Goal: Task Accomplishment & Management: Use online tool/utility

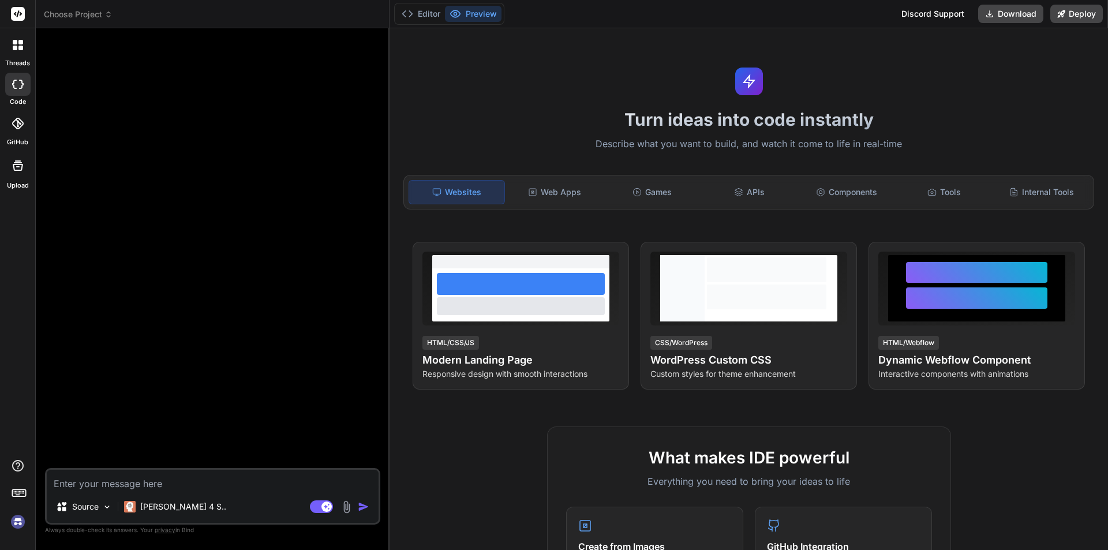
click at [17, 519] on img at bounding box center [18, 522] width 20 height 20
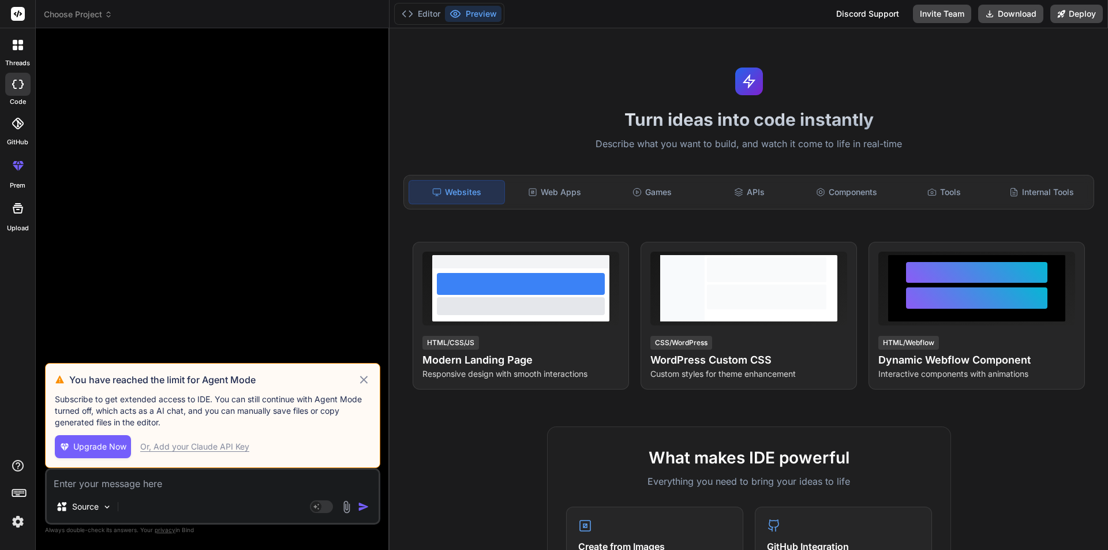
click at [363, 384] on icon at bounding box center [363, 380] width 13 height 14
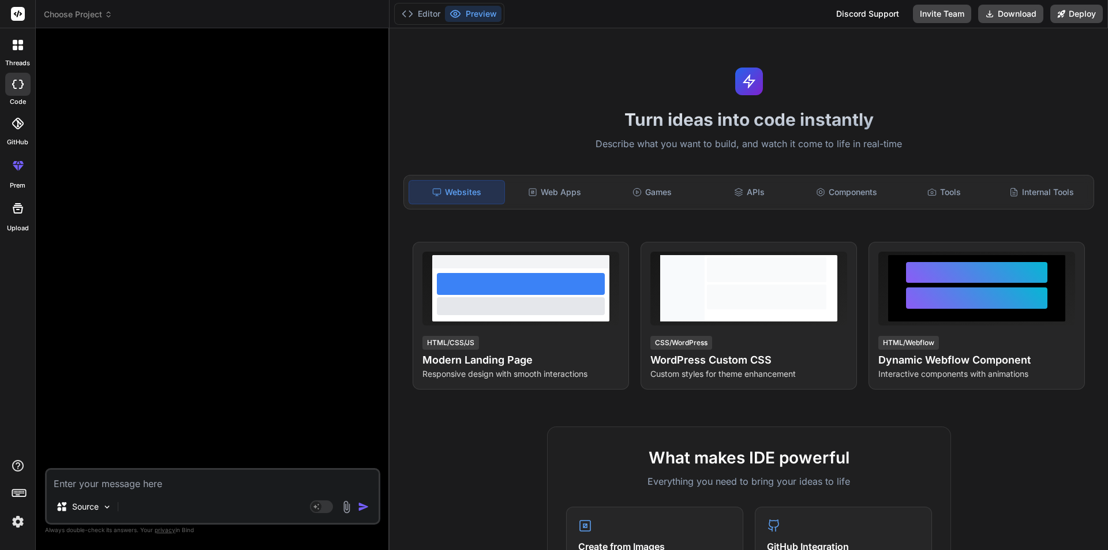
click at [12, 41] on div at bounding box center [18, 45] width 24 height 24
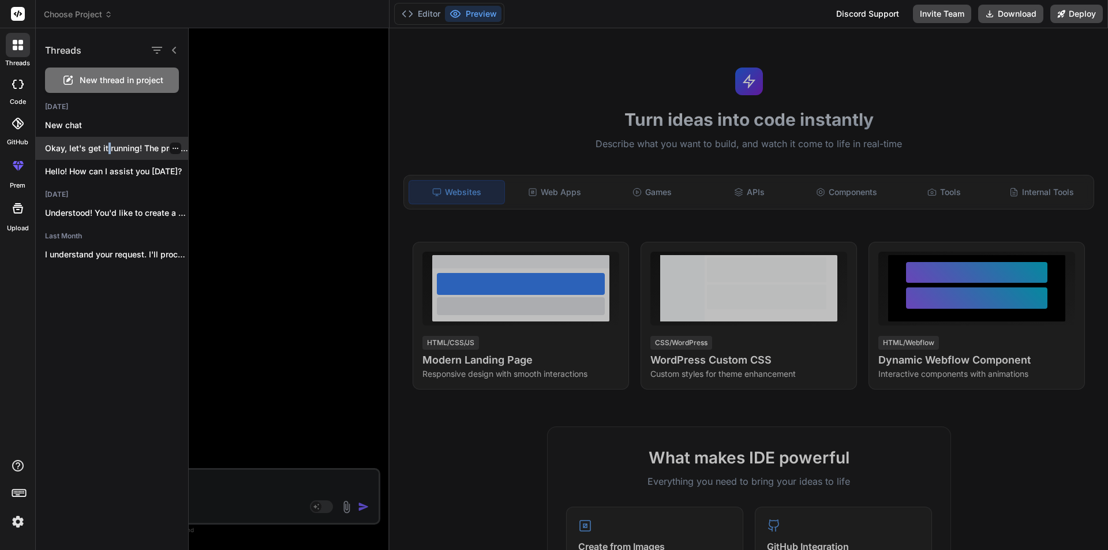
click at [109, 144] on p "Okay, let's get it running! The previous..." at bounding box center [116, 148] width 143 height 12
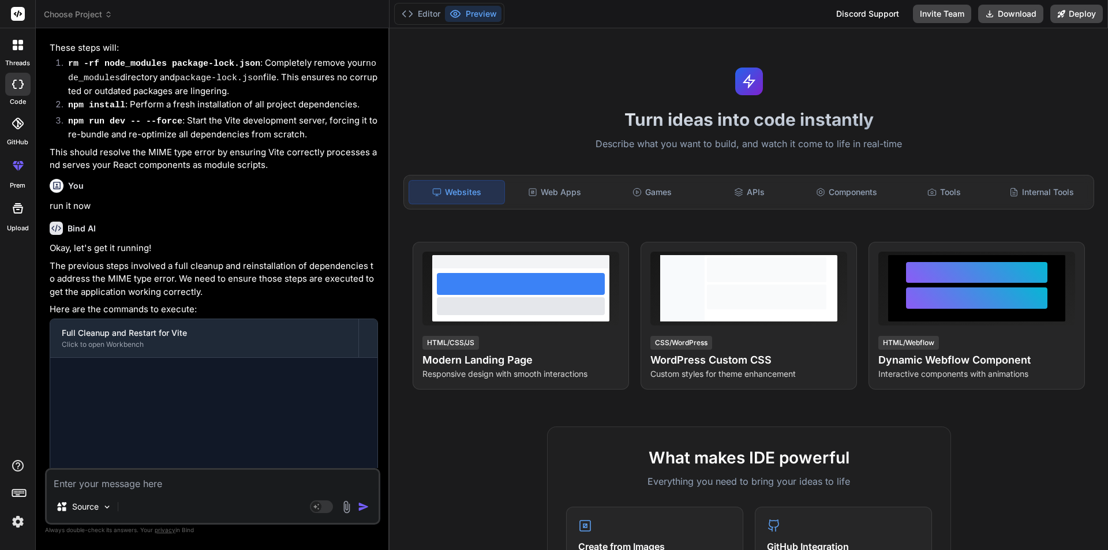
scroll to position [816, 0]
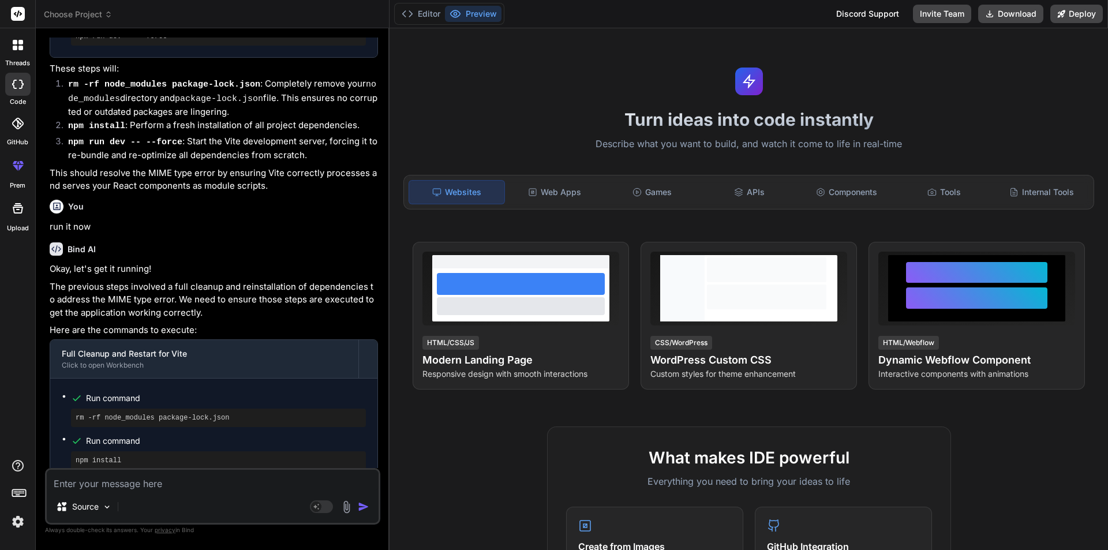
type textarea "x"
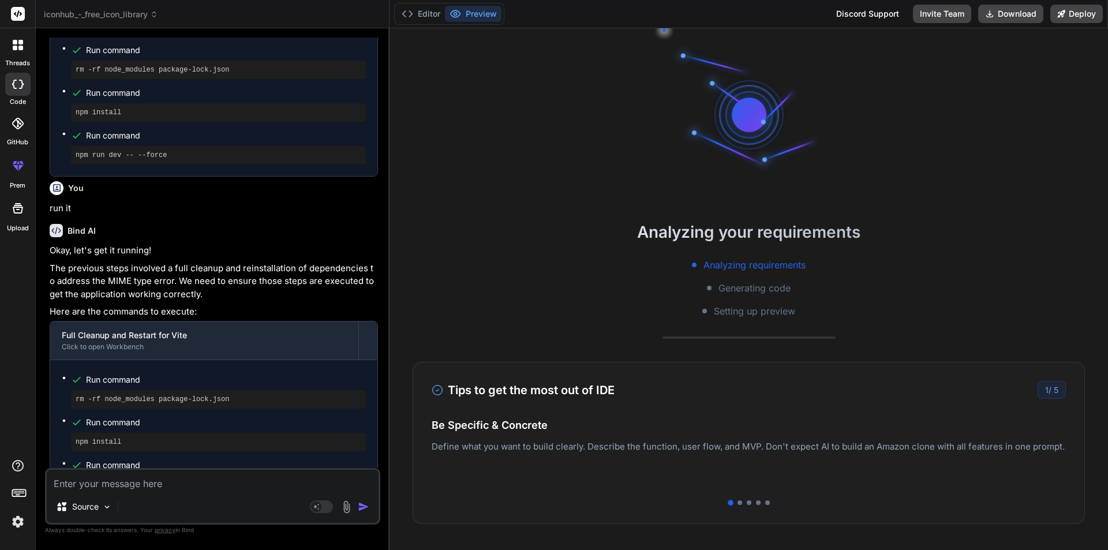
scroll to position [1521, 0]
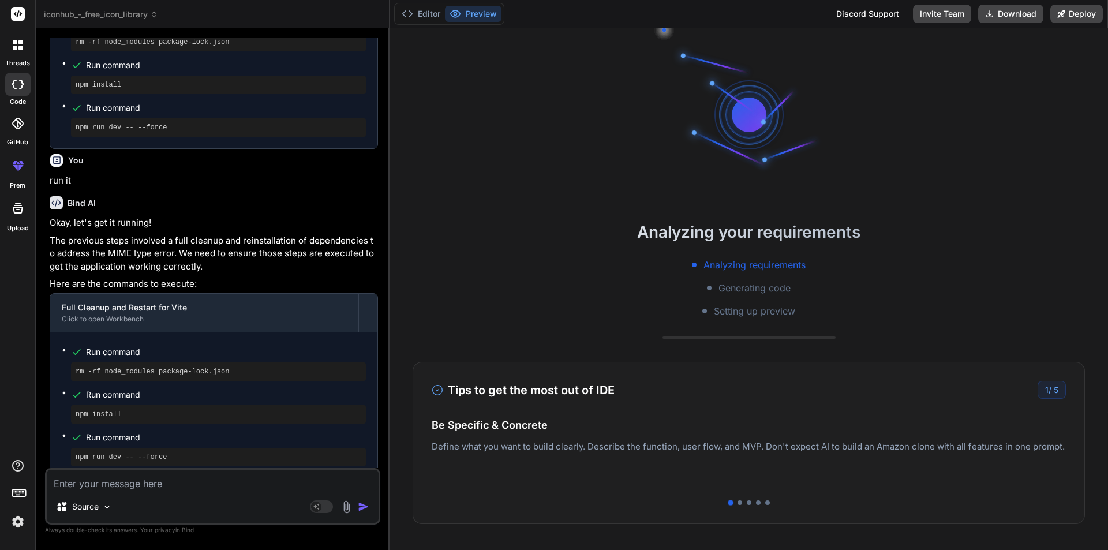
click at [110, 490] on div "Source Agent Mode. When this toggle is activated, AI automatically makes decisi…" at bounding box center [212, 496] width 335 height 57
click at [93, 480] on textarea at bounding box center [213, 480] width 332 height 21
type textarea "r"
type textarea "x"
type textarea "ru"
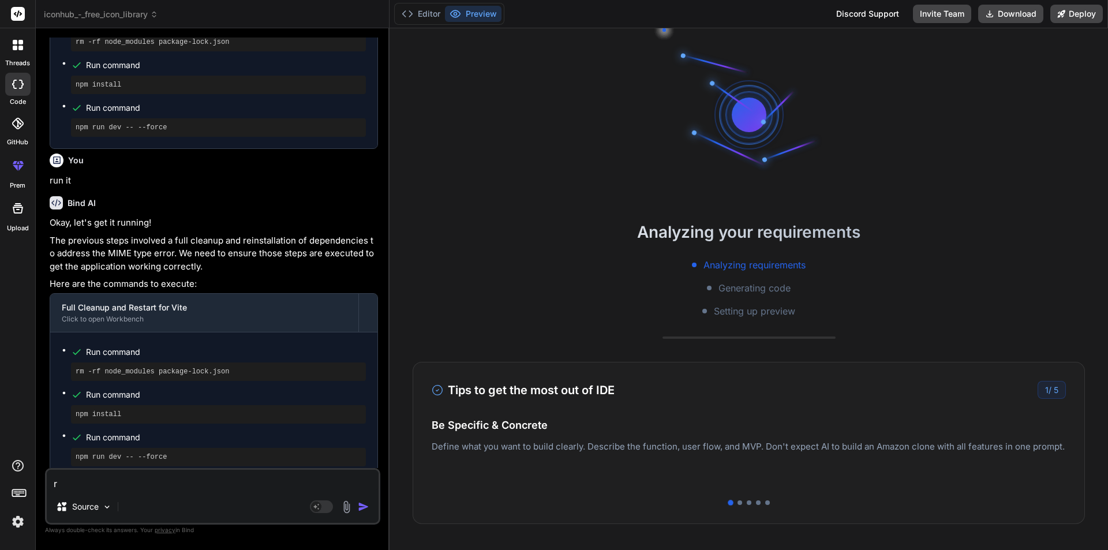
type textarea "x"
type textarea "run"
type textarea "x"
type textarea "run"
type textarea "x"
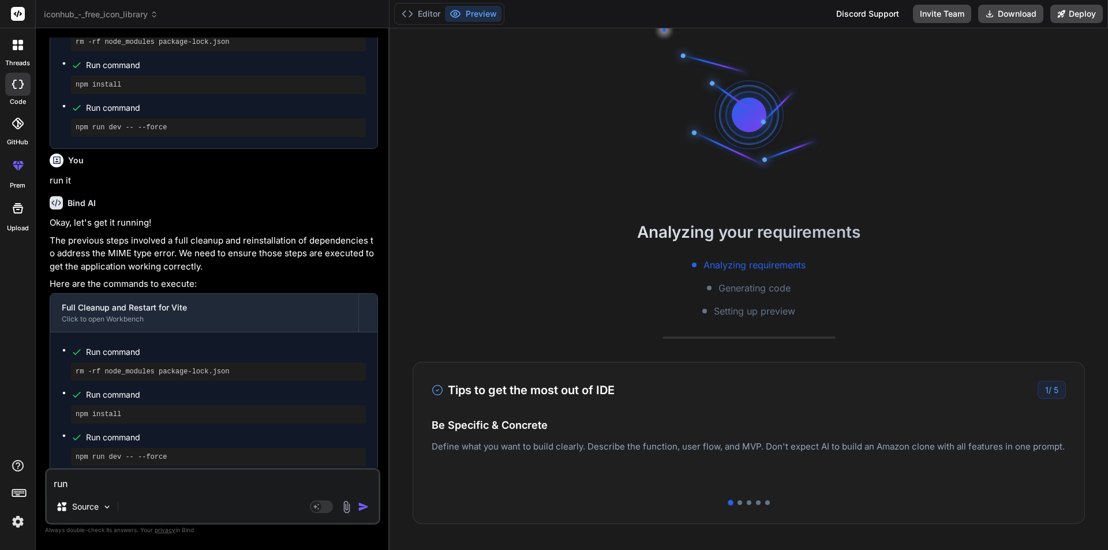
type textarea "run m"
type textarea "x"
type textarea "run my"
type textarea "x"
type textarea "run my"
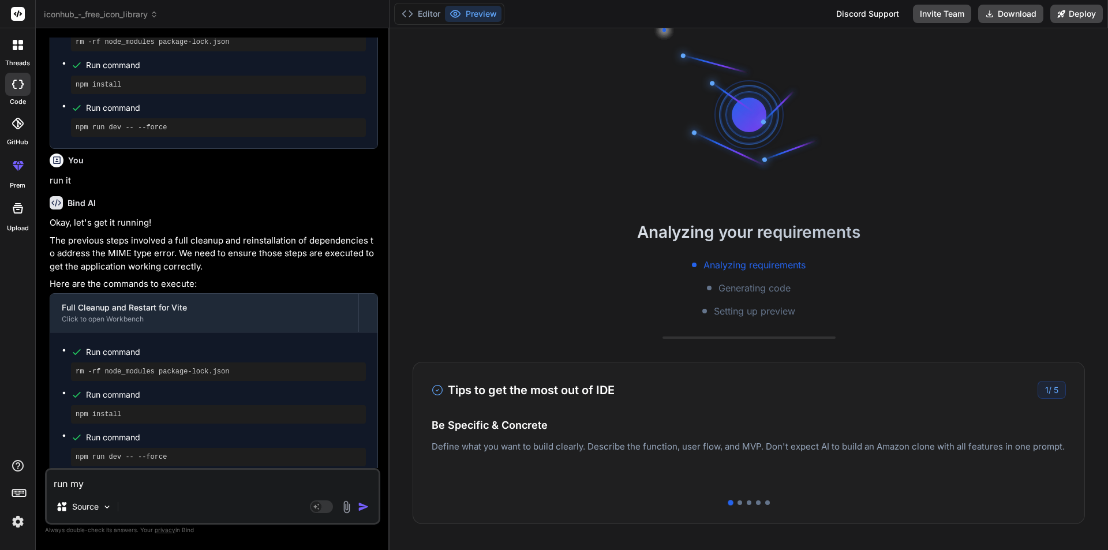
type textarea "x"
type textarea "run my c"
type textarea "x"
type textarea "run my co"
type textarea "x"
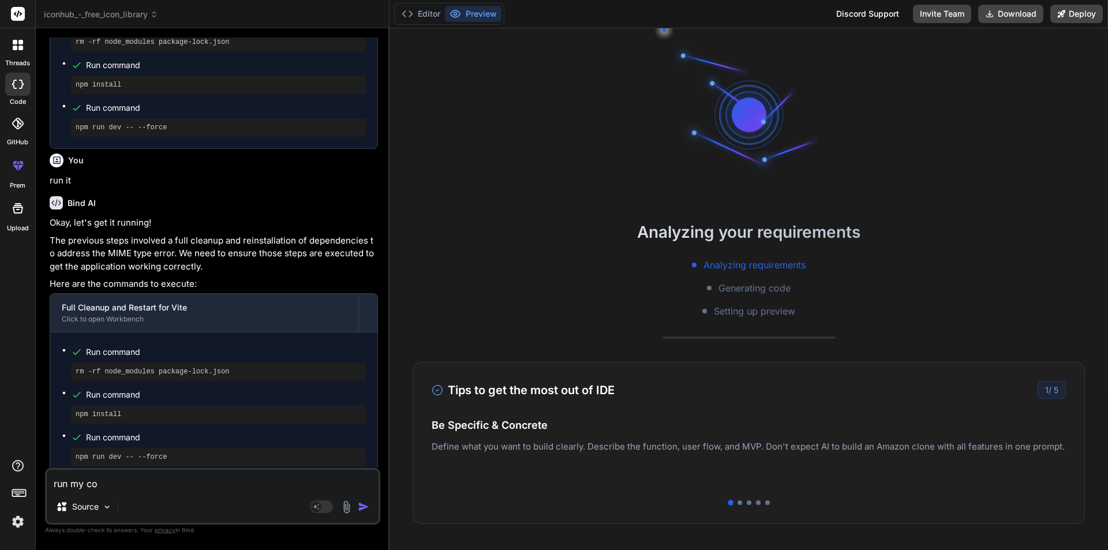
type textarea "run my cod"
type textarea "x"
type textarea "run my code"
type textarea "x"
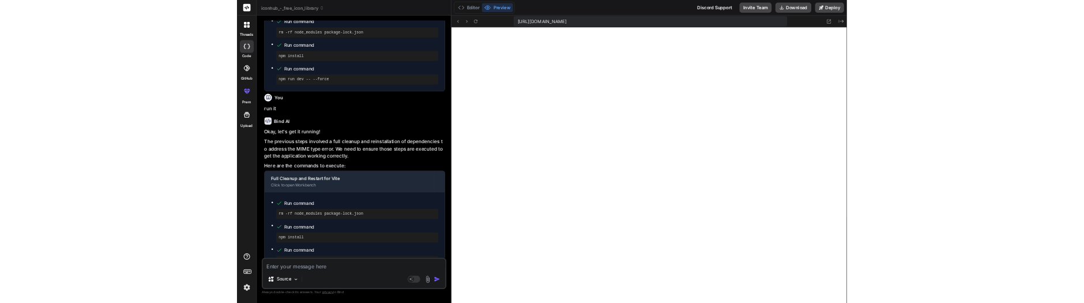
scroll to position [1850, 0]
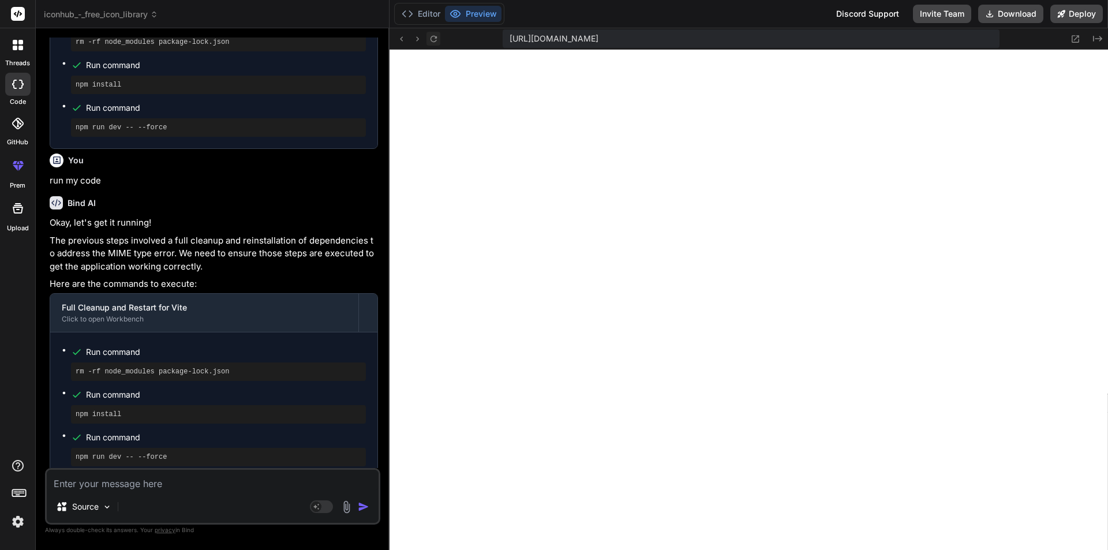
click at [433, 41] on icon at bounding box center [434, 39] width 10 height 10
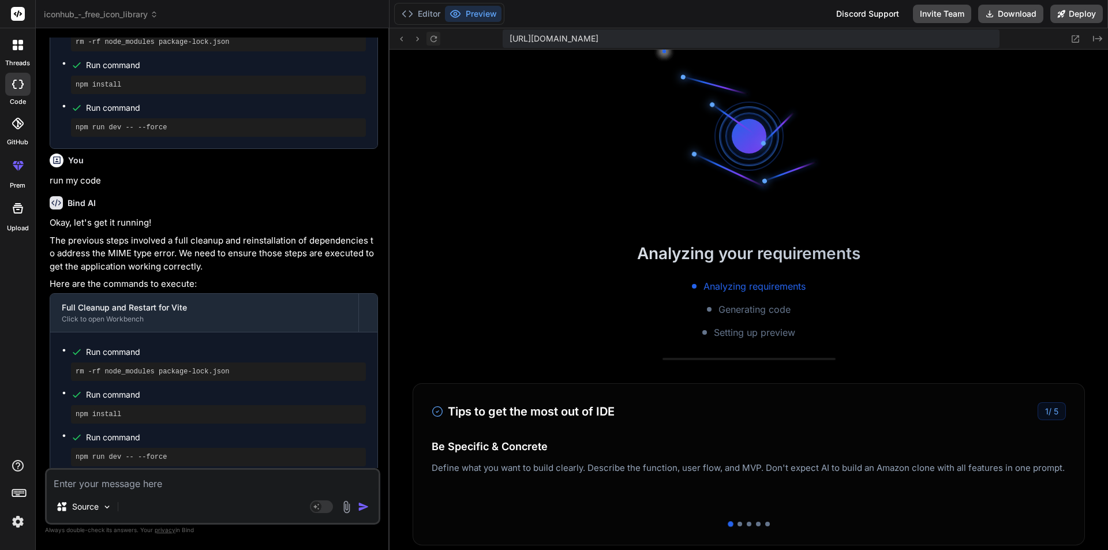
click at [433, 41] on icon at bounding box center [434, 39] width 10 height 10
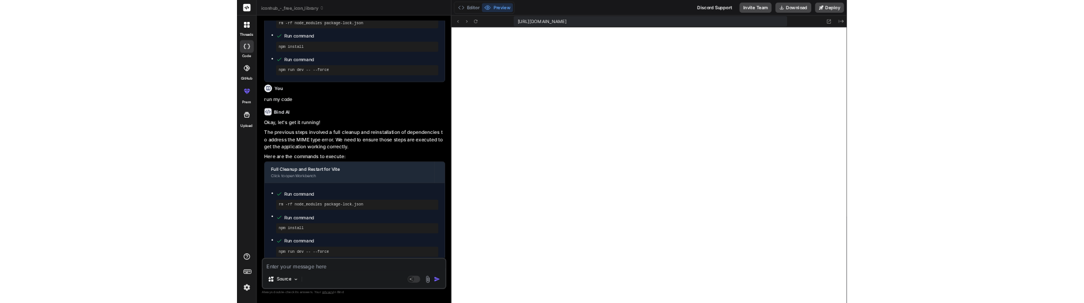
scroll to position [537, 0]
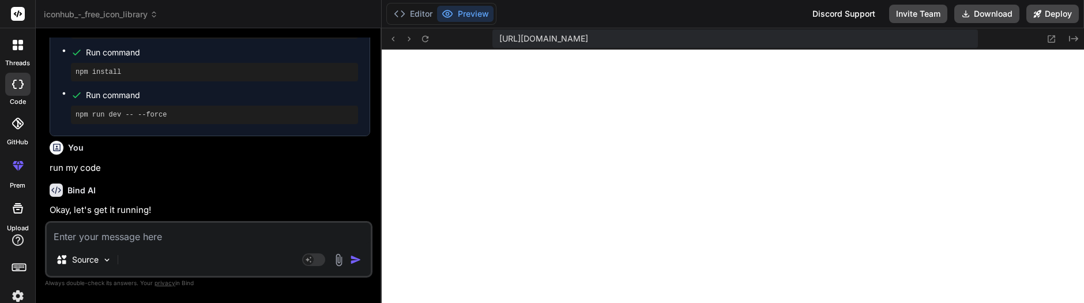
type textarea "x"
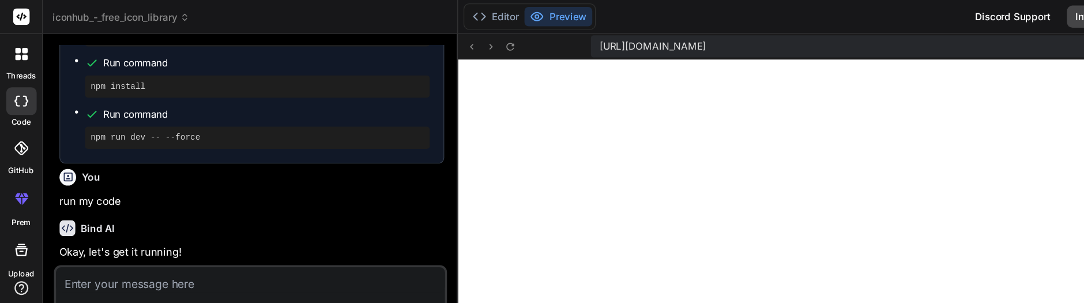
click at [350, 32] on div "Bind AI Web Search Created with Pixso. Code Generator You run it Bind AI Okay, …" at bounding box center [209, 165] width 346 height 274
click at [420, 39] on button at bounding box center [426, 39] width 14 height 14
click at [429, 38] on icon at bounding box center [425, 38] width 6 height 6
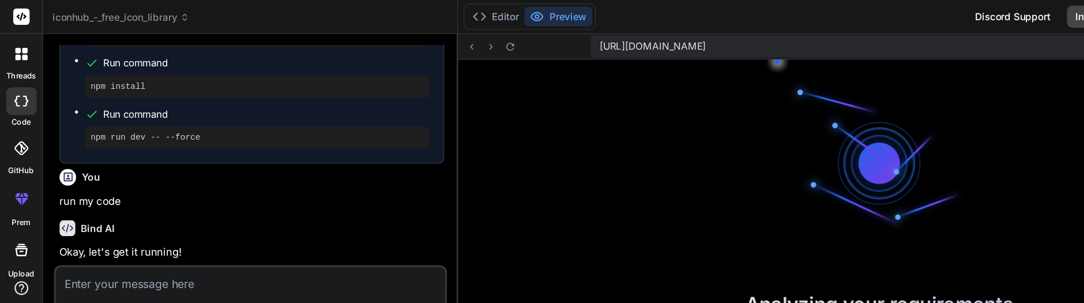
click at [429, 37] on icon at bounding box center [425, 38] width 6 height 6
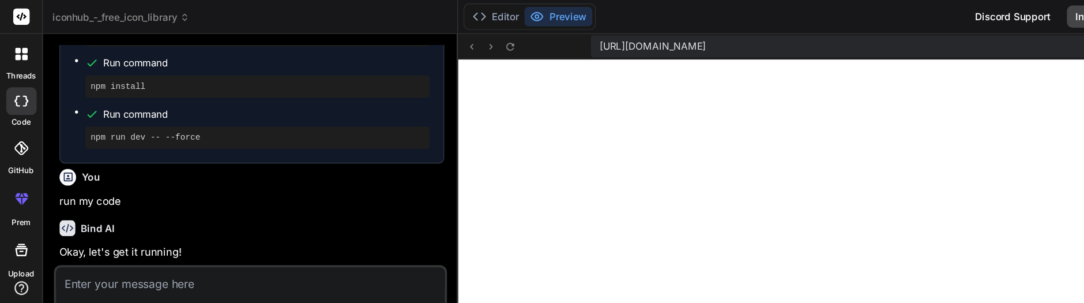
click at [429, 37] on icon at bounding box center [425, 38] width 6 height 6
click at [111, 238] on textarea at bounding box center [209, 233] width 324 height 21
paste textarea "Uncaught ReferenceError: require is not defined at index.js?v=453b95c7:9:17"
type textarea "Uncaught ReferenceError: require is not defined at index.js?v=453b95c7:9:17"
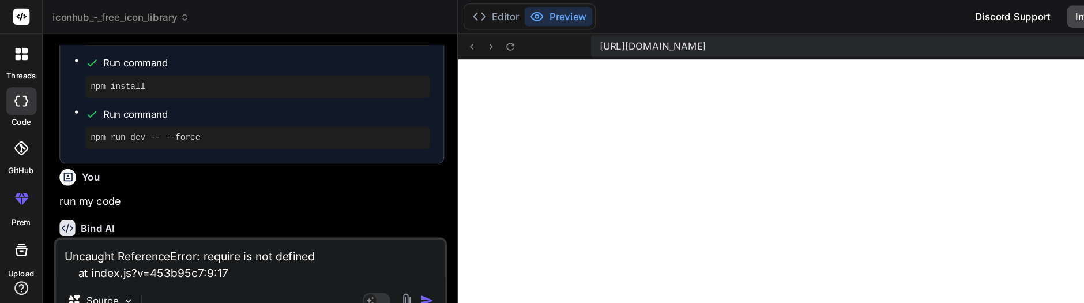
type textarea "x"
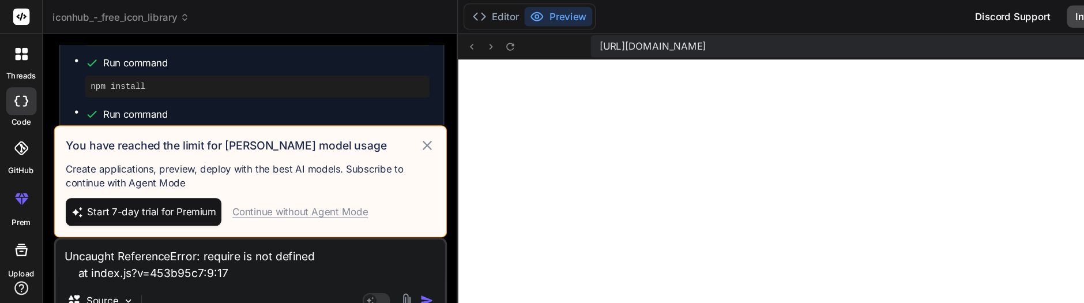
type textarea "Uncaught ReferenceError: require is not defined at index.js?v=453b95c7:9:17"
click at [273, 181] on div "Continue without Agent Mode" at bounding box center [250, 177] width 113 height 12
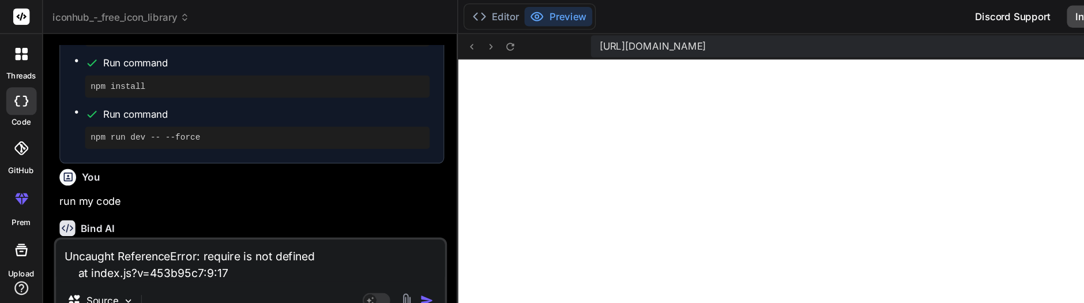
click at [354, 247] on img "button" at bounding box center [356, 251] width 12 height 12
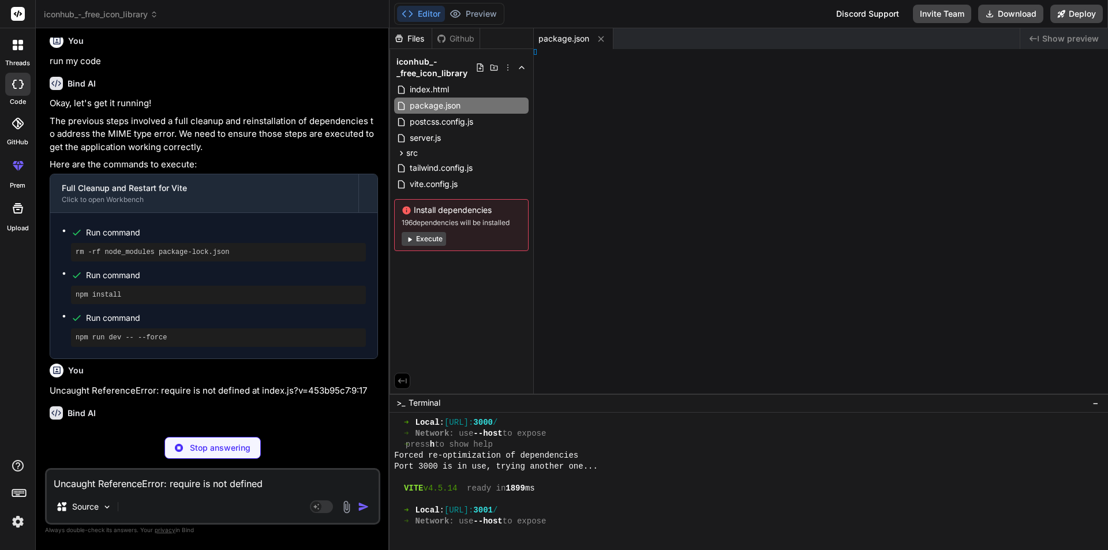
type textarea "x"
type textarea "s'] } })"
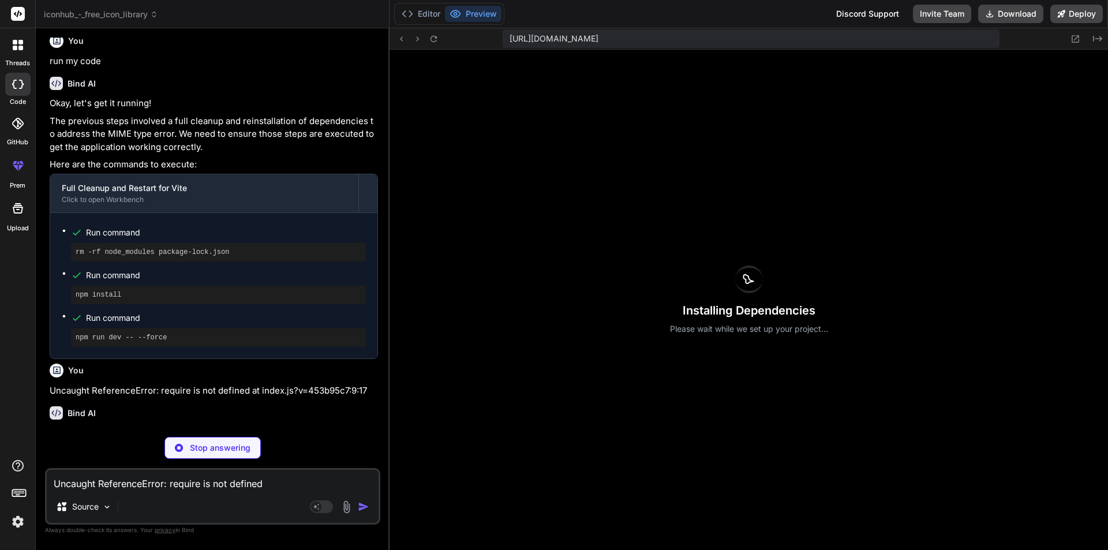
type textarea "x"
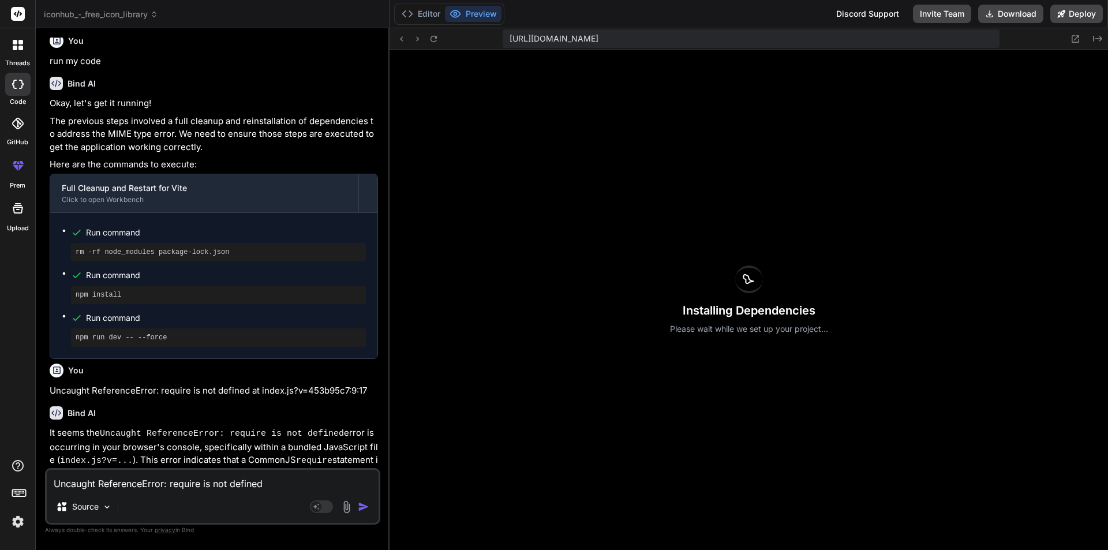
type textarea "exclude: ['prop-types'] } })"
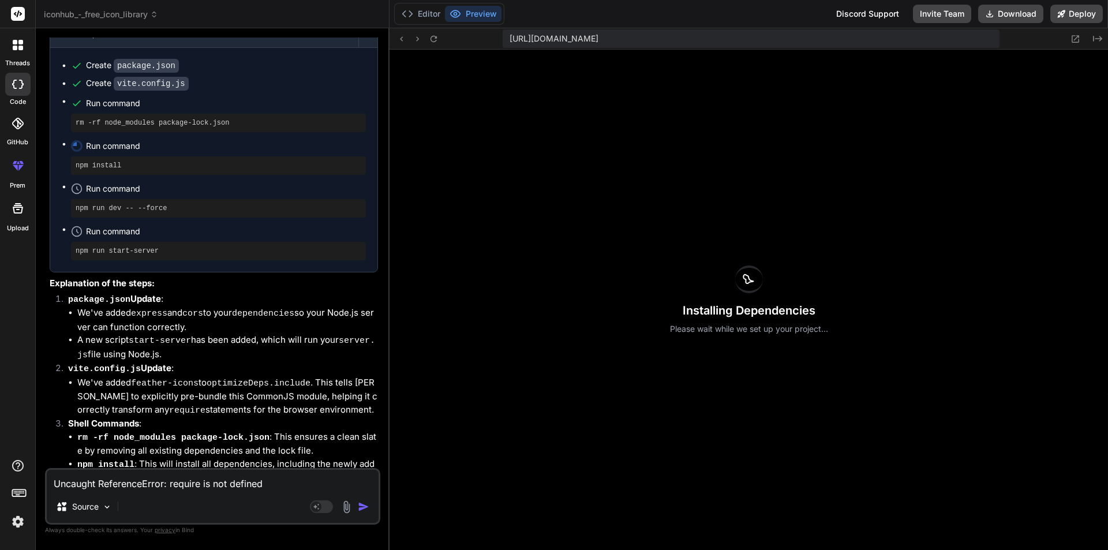
scroll to position [2678, 0]
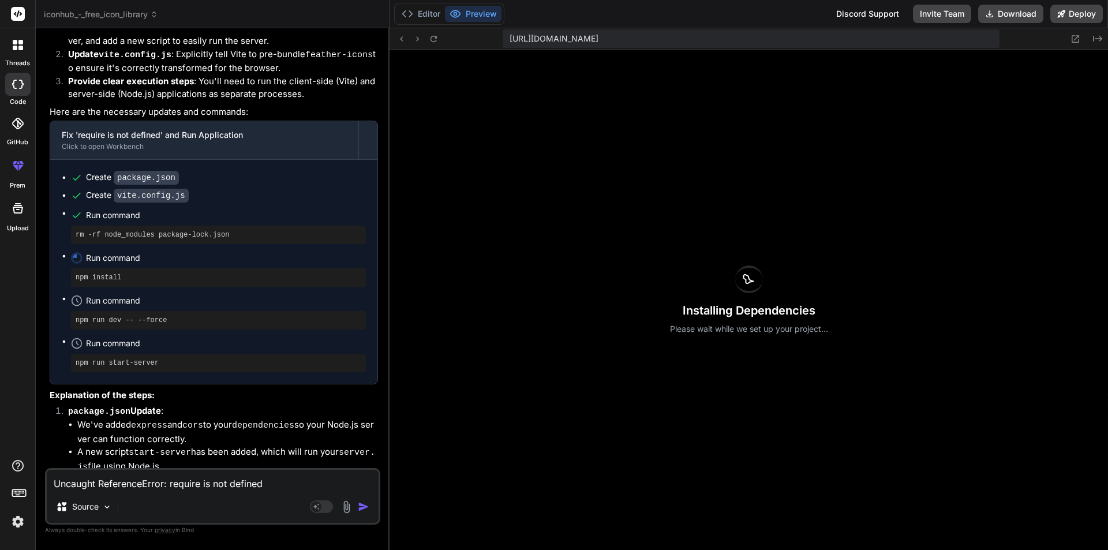
click at [130, 513] on div "Source" at bounding box center [213, 509] width 332 height 28
click at [113, 495] on div "Source" at bounding box center [83, 506] width 65 height 23
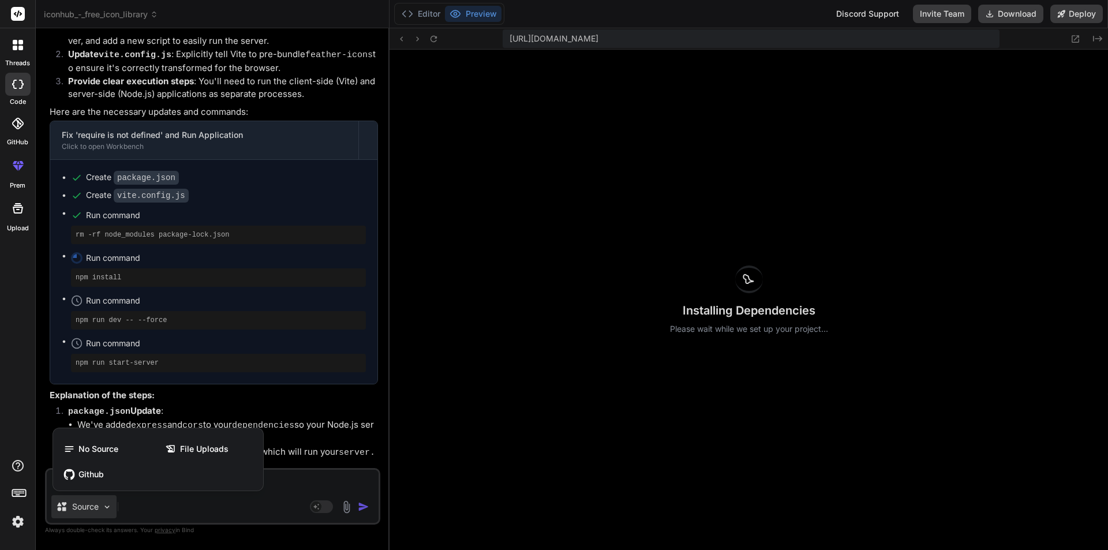
click at [291, 478] on div at bounding box center [554, 275] width 1108 height 550
type textarea "x"
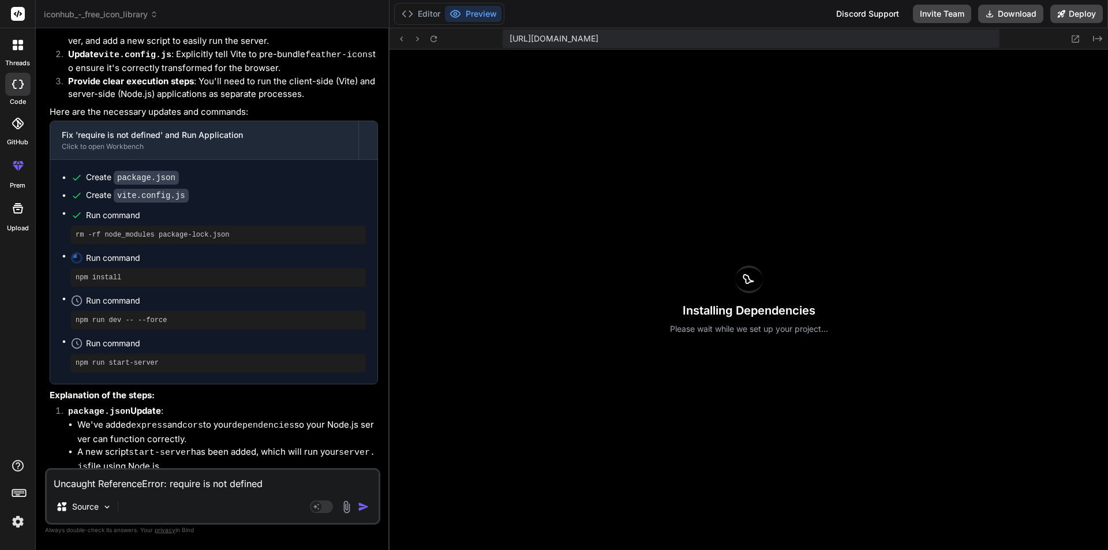
click at [201, 478] on textarea "Uncaught ReferenceError: require is not defined at index.js?v=453b95c7:9:17" at bounding box center [213, 480] width 332 height 21
type textarea "d"
type textarea "x"
type textarea "do"
type textarea "x"
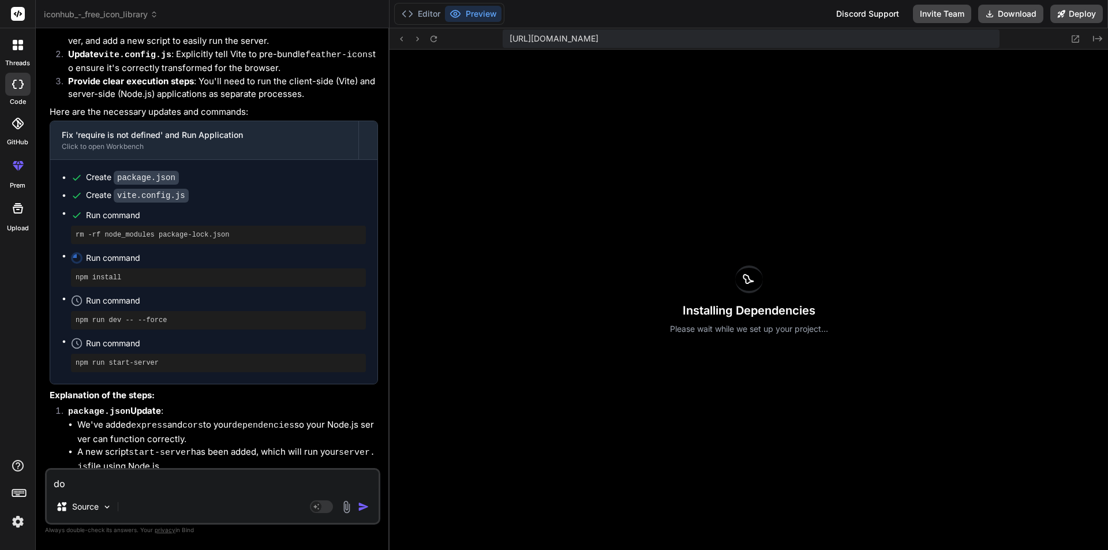
type textarea "do"
type textarea "x"
type textarea "do i"
type textarea "x"
type textarea "do it"
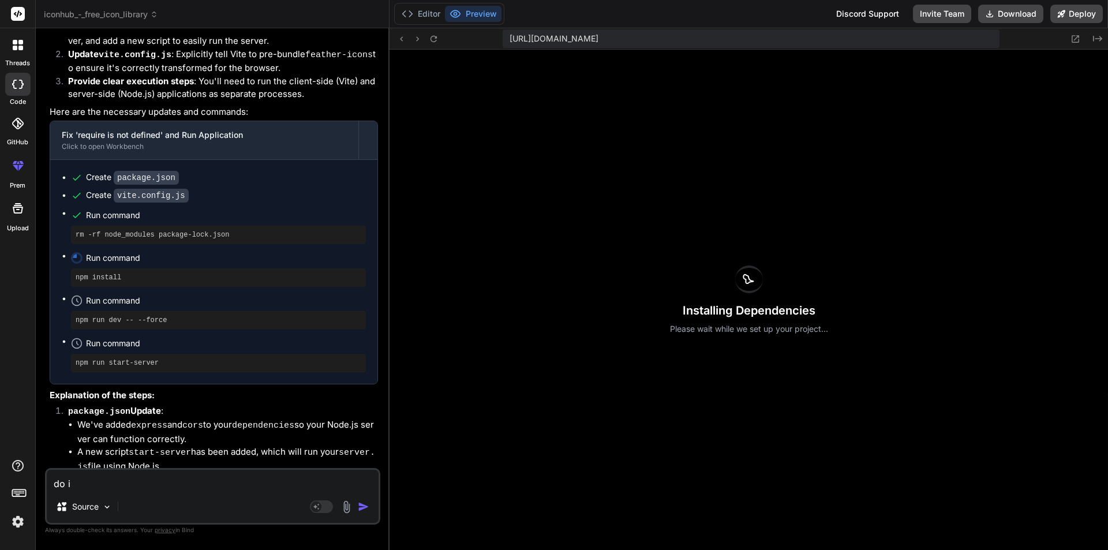
type textarea "x"
type textarea "do it"
type textarea "x"
type textarea "do it f"
type textarea "x"
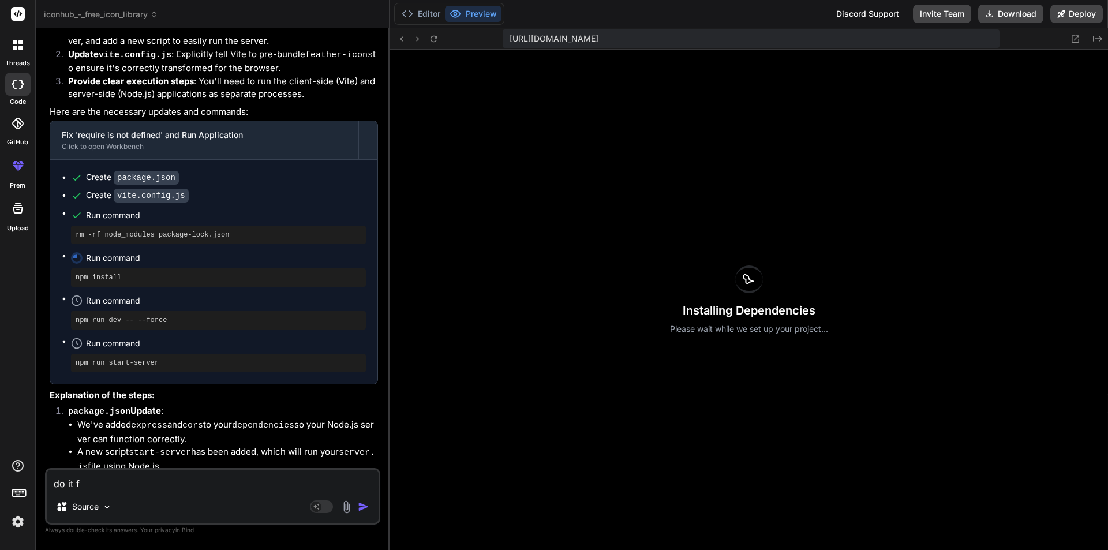
type textarea "do it fa"
type textarea "x"
type textarea "do it fas"
type textarea "x"
type textarea "do it fasr"
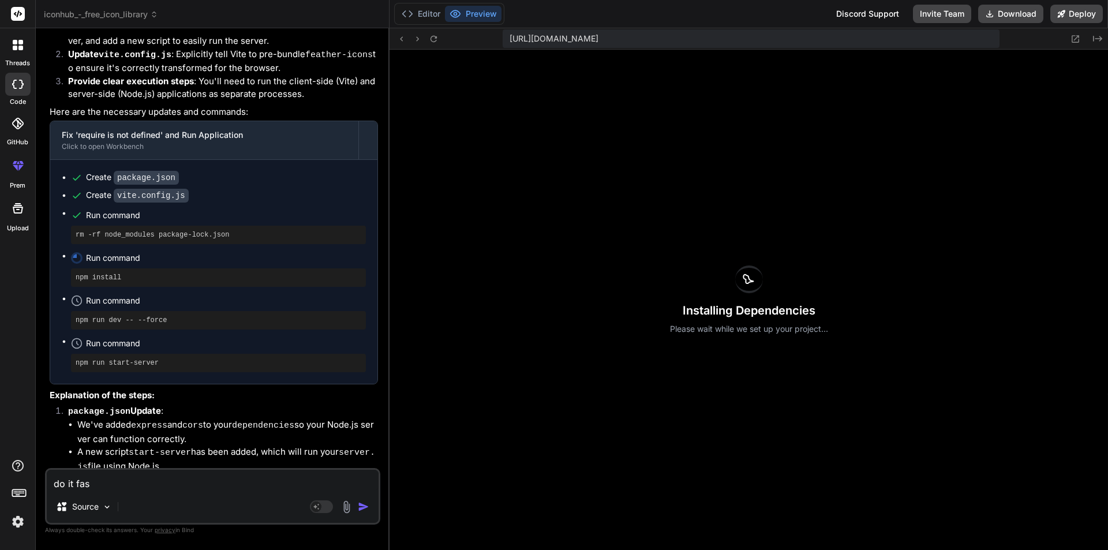
type textarea "x"
type textarea "do it fas"
type textarea "x"
type textarea "do it fast"
type textarea "x"
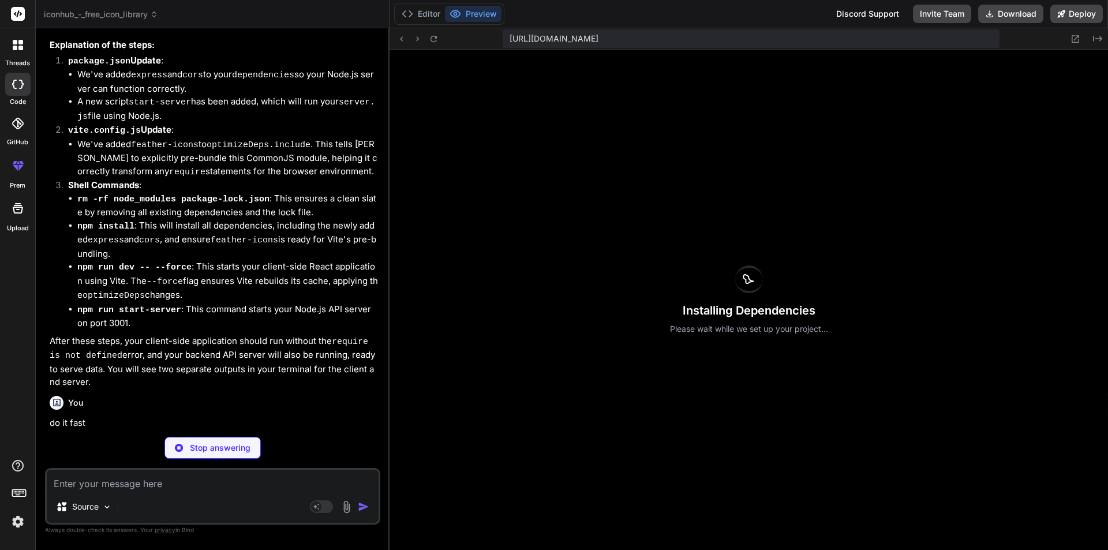
scroll to position [3028, 0]
type textarea "x"
type textarea ""tailwindcss": "^3.3.5", "vite": "^4.5.0" } }"
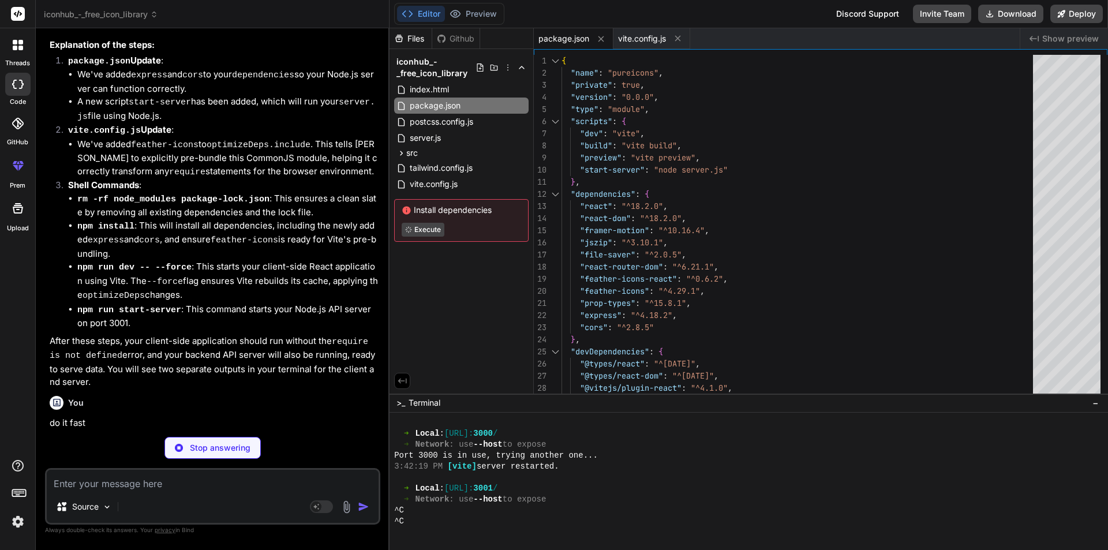
type textarea "x"
type textarea "exclude: ['prop-types'] } })"
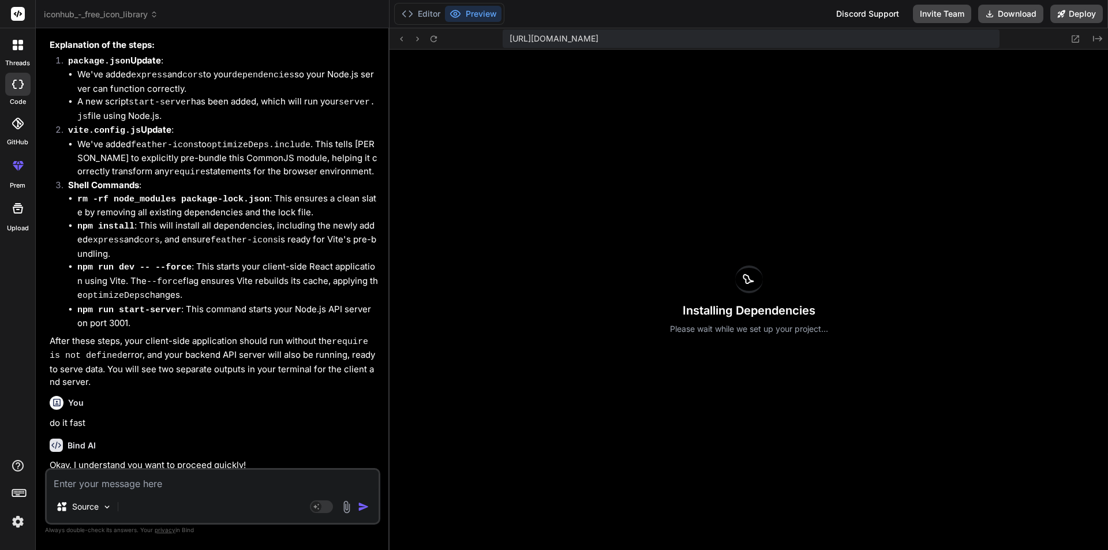
scroll to position [3312, 0]
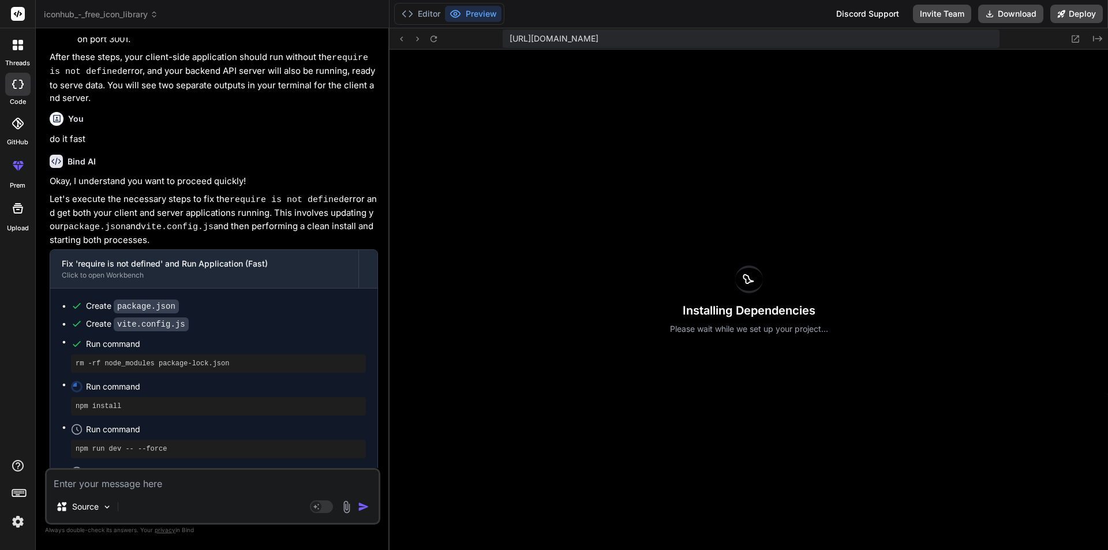
click at [12, 58] on div "threads" at bounding box center [17, 48] width 35 height 40
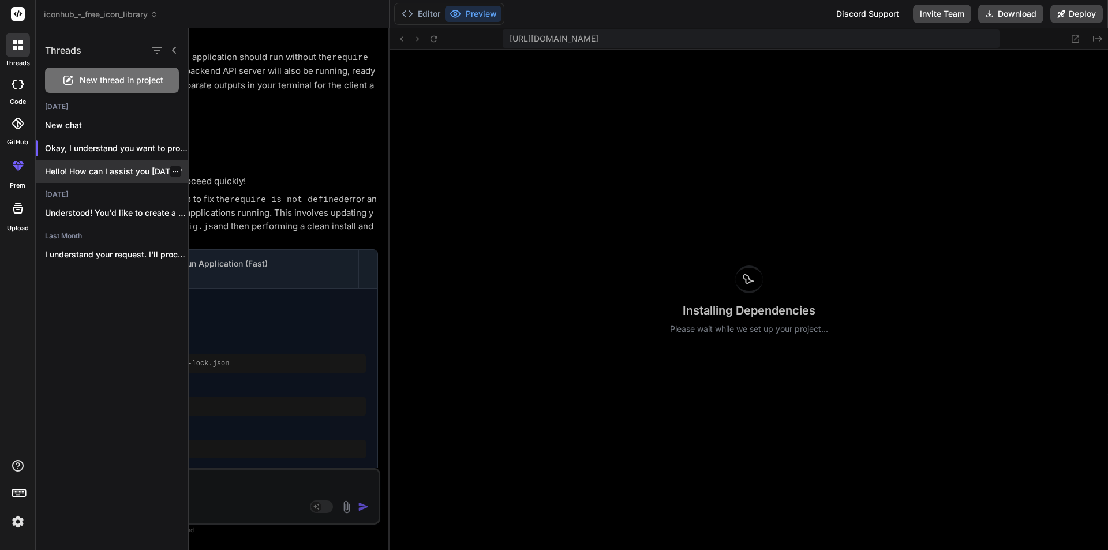
click at [122, 174] on p "Hello! How can I assist you today?" at bounding box center [116, 172] width 143 height 12
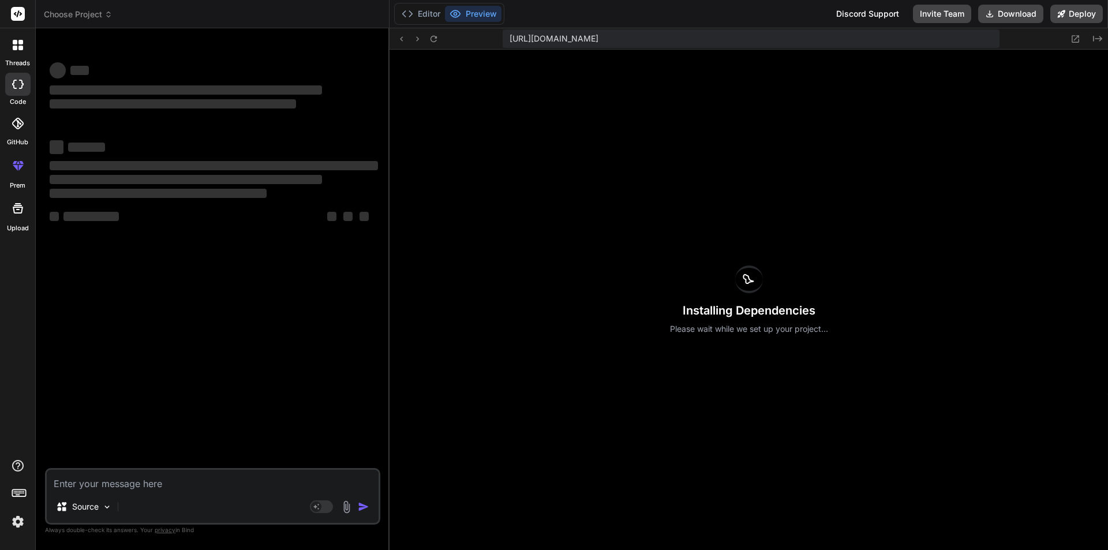
scroll to position [954, 0]
click at [16, 60] on label "threads" at bounding box center [17, 63] width 25 height 10
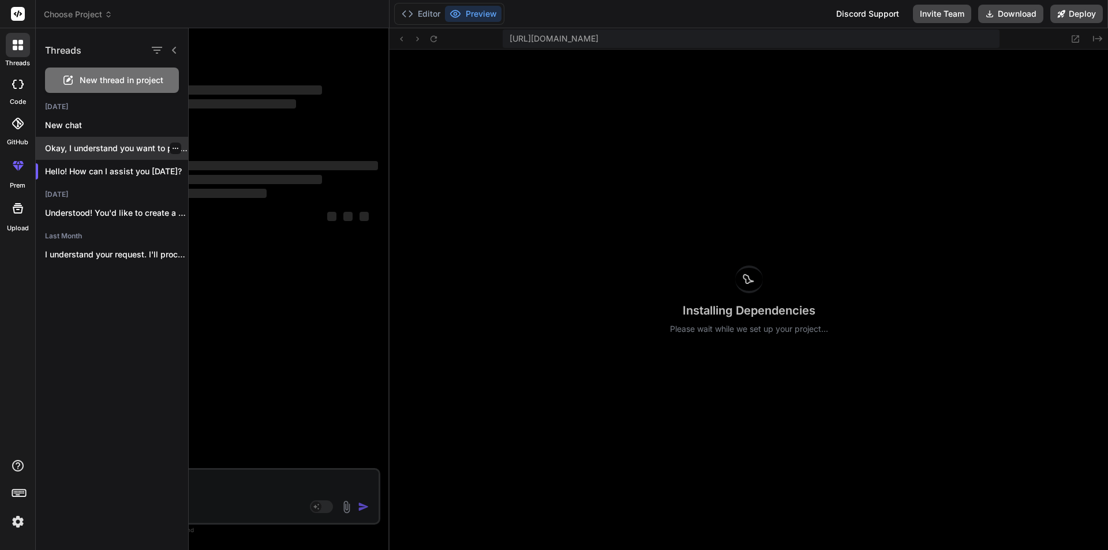
click at [92, 144] on p "Okay, I understand you want to proceed q..." at bounding box center [116, 148] width 143 height 12
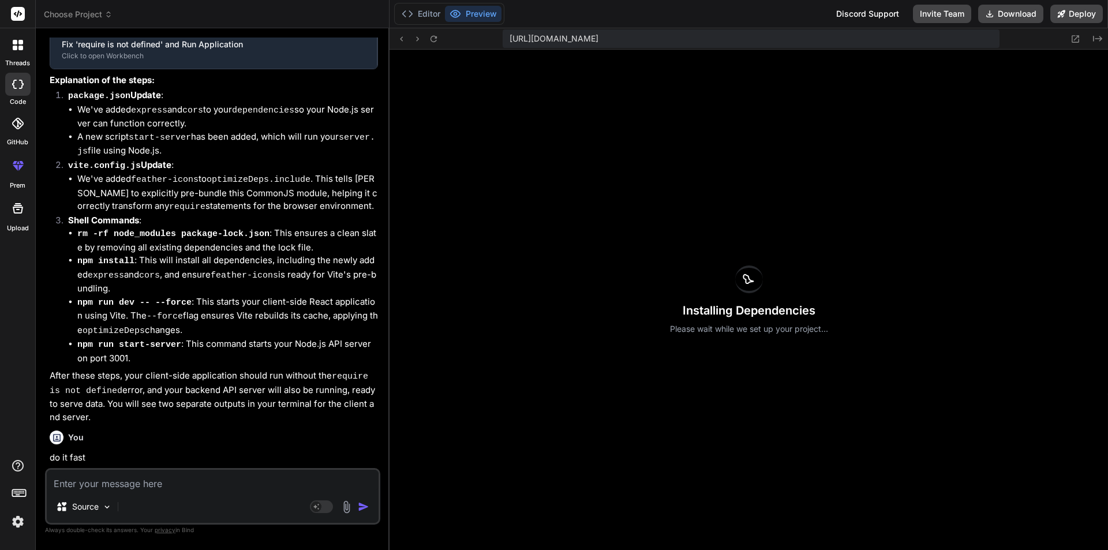
type textarea "x"
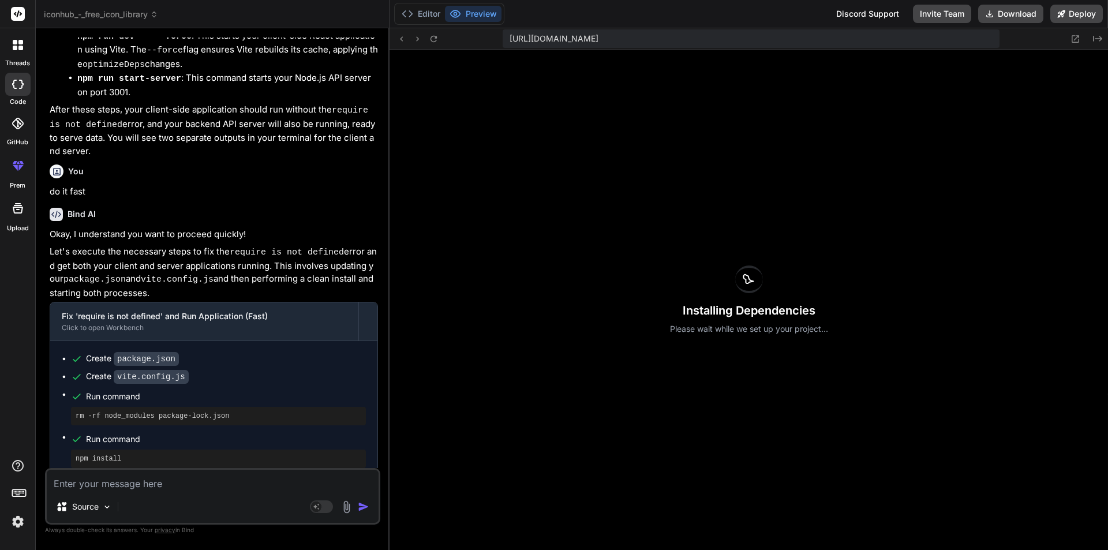
scroll to position [2020, 0]
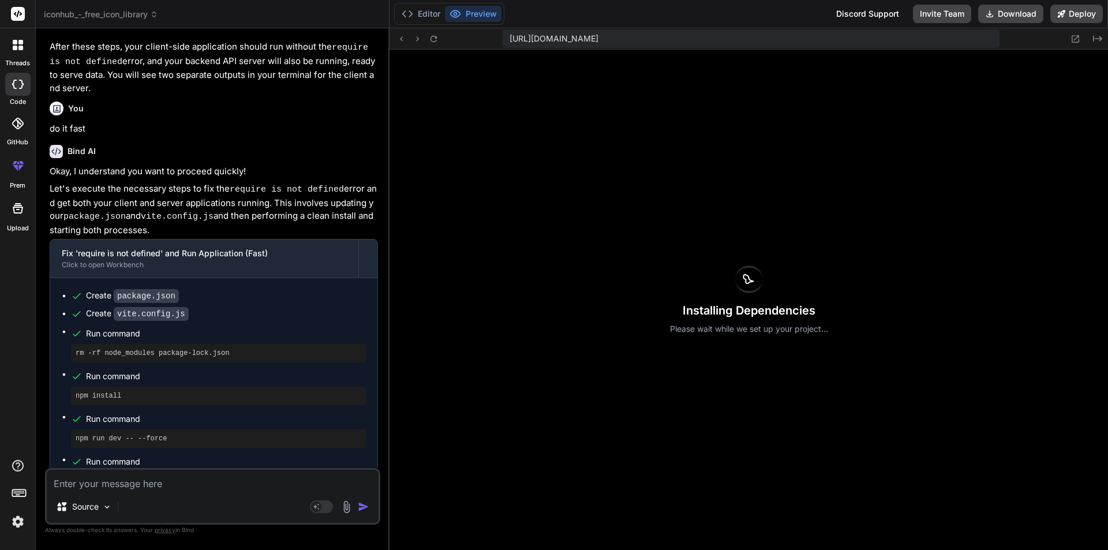
click at [148, 481] on textarea at bounding box center [213, 480] width 332 height 21
type textarea "r"
type textarea "x"
type textarea "ru"
type textarea "x"
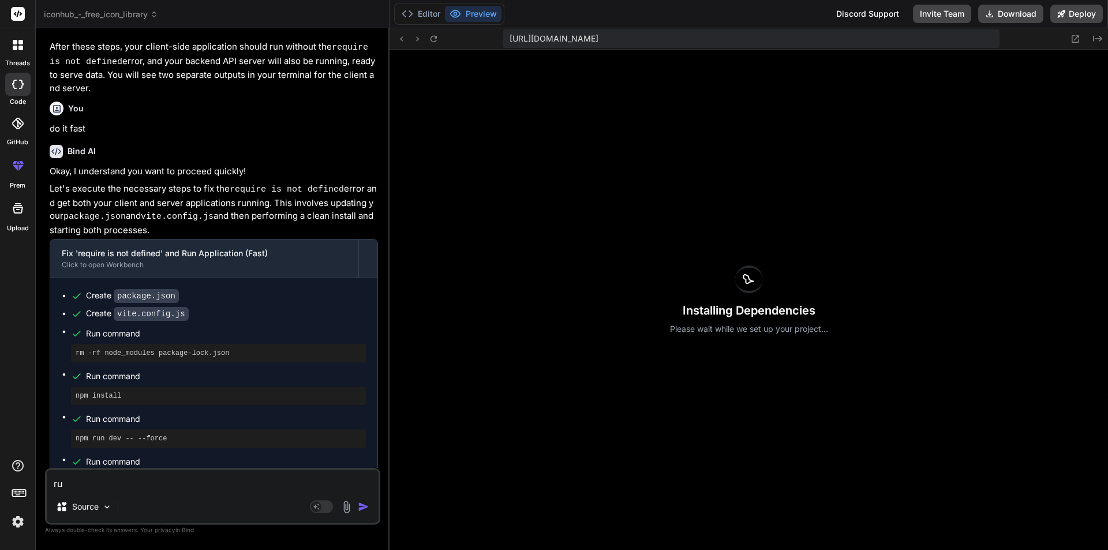
type textarea "run"
type textarea "x"
type textarea "run"
type textarea "x"
type textarea "run i"
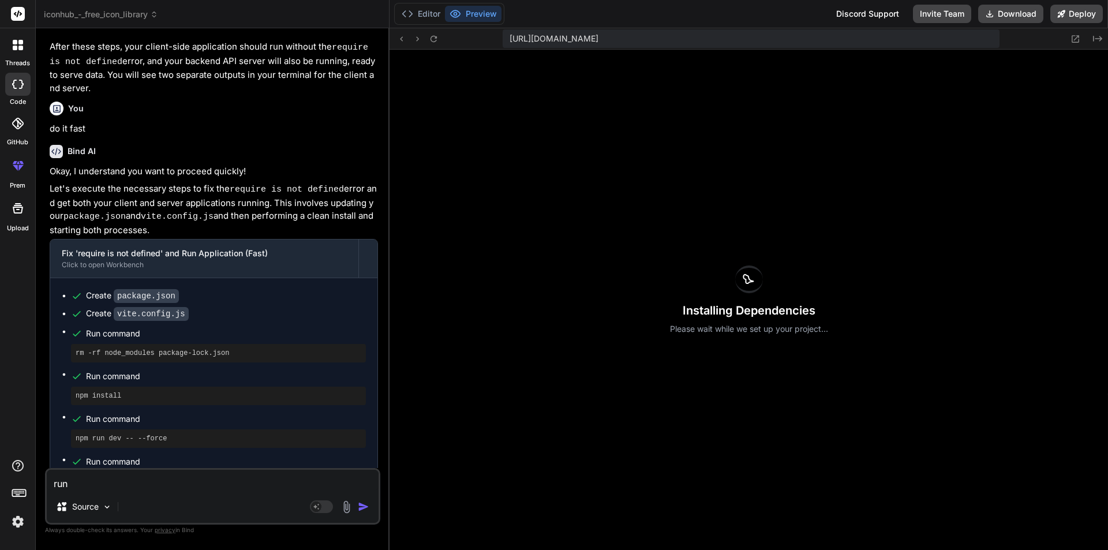
type textarea "x"
type textarea "run it"
type textarea "x"
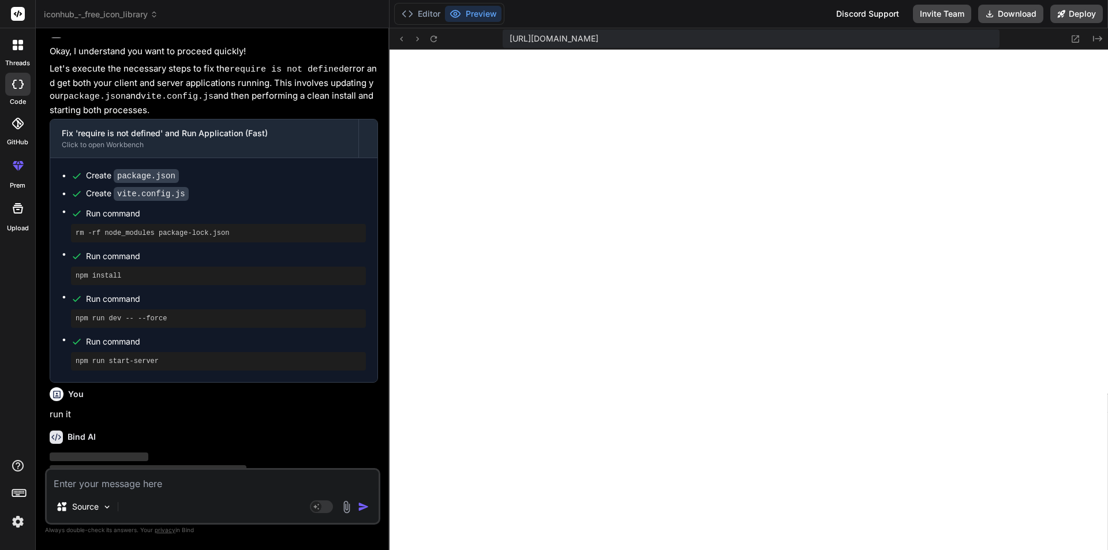
scroll to position [1622, 0]
click at [427, 37] on button at bounding box center [433, 39] width 14 height 14
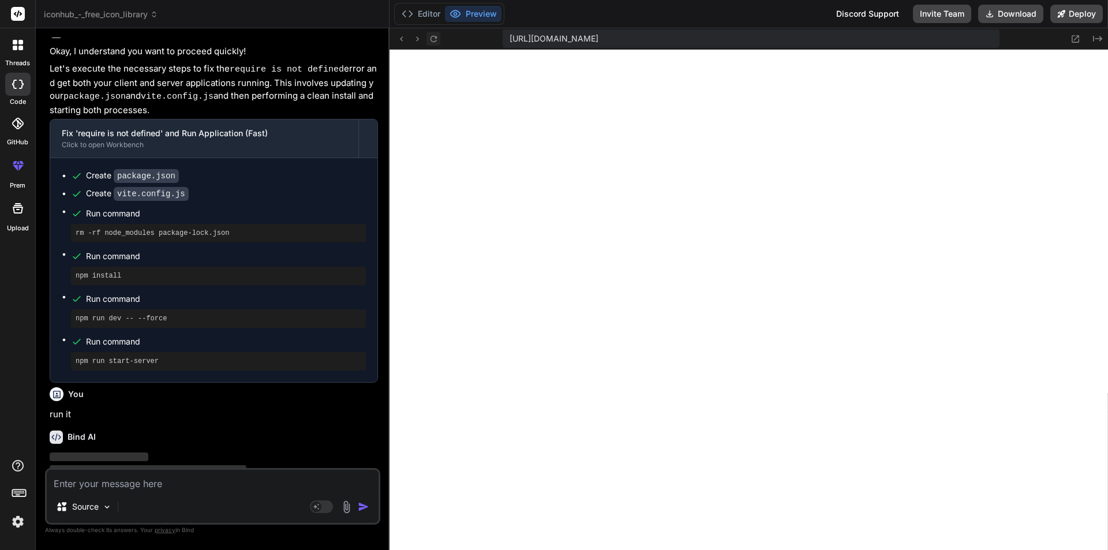
click at [427, 37] on button at bounding box center [433, 39] width 14 height 14
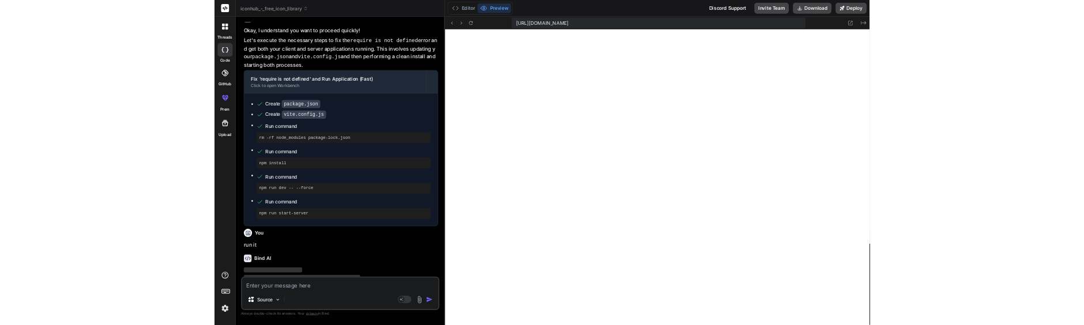
scroll to position [4077, 0]
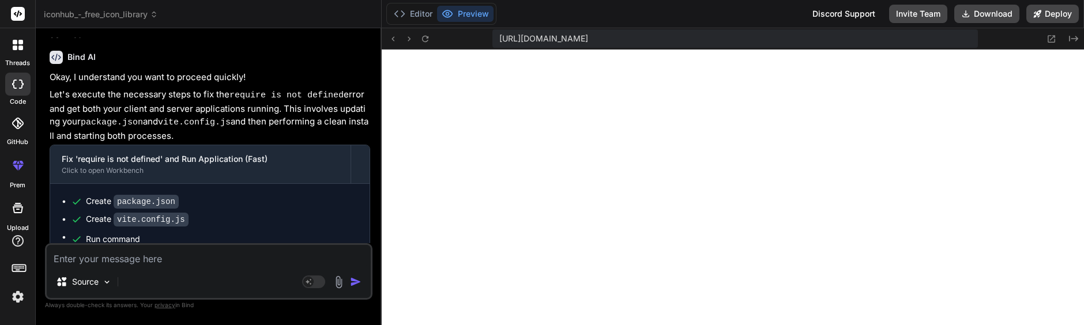
type textarea "x"
click at [130, 254] on textarea at bounding box center [209, 255] width 324 height 21
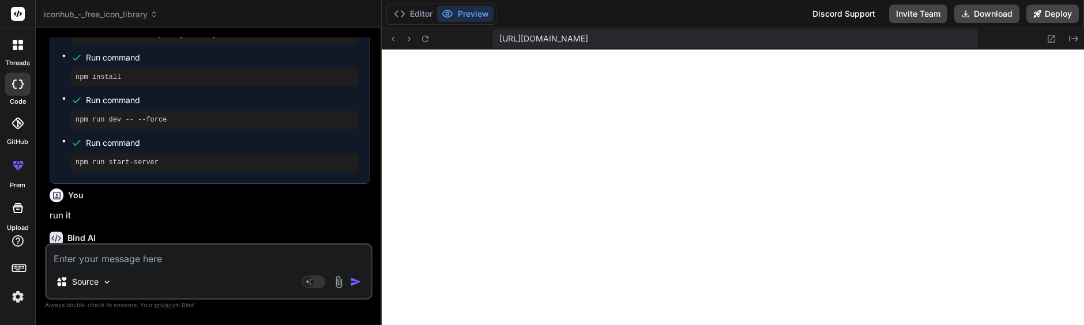
paste textarea "Failed to load module script: Expected a JavaScript-or-Wasm module script but t…"
type textarea "Failed to load module script: Expected a JavaScript-or-Wasm module script but t…"
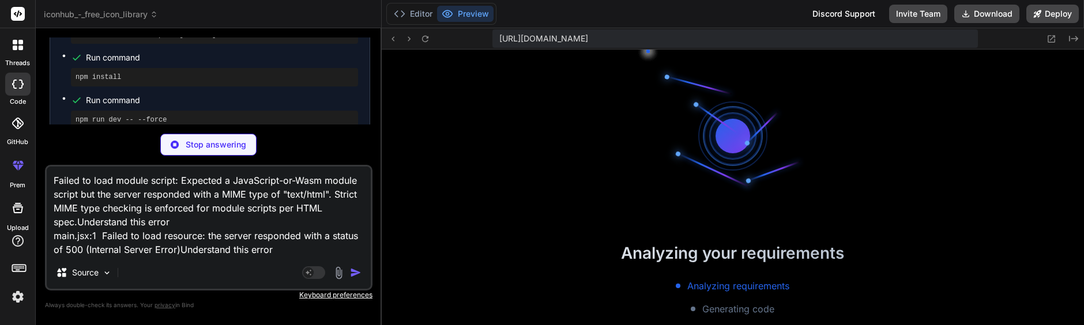
type textarea "x"
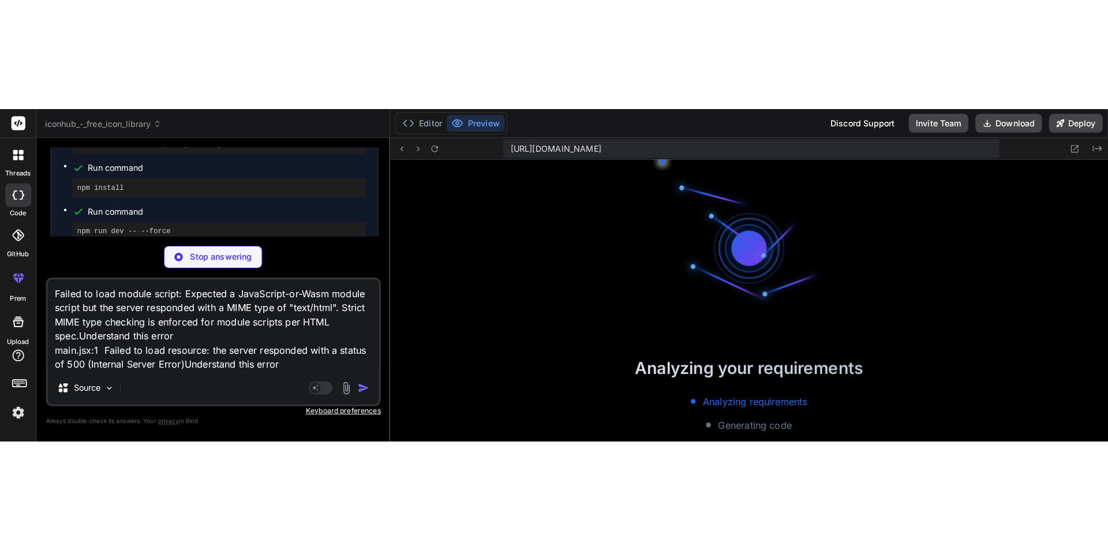
scroll to position [4516, 0]
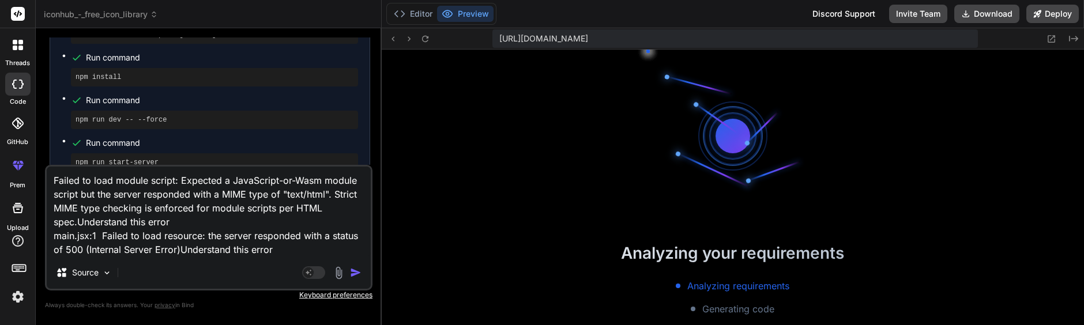
type textarea "Failed to load module script: Expected a JavaScript-or-Wasm module script but t…"
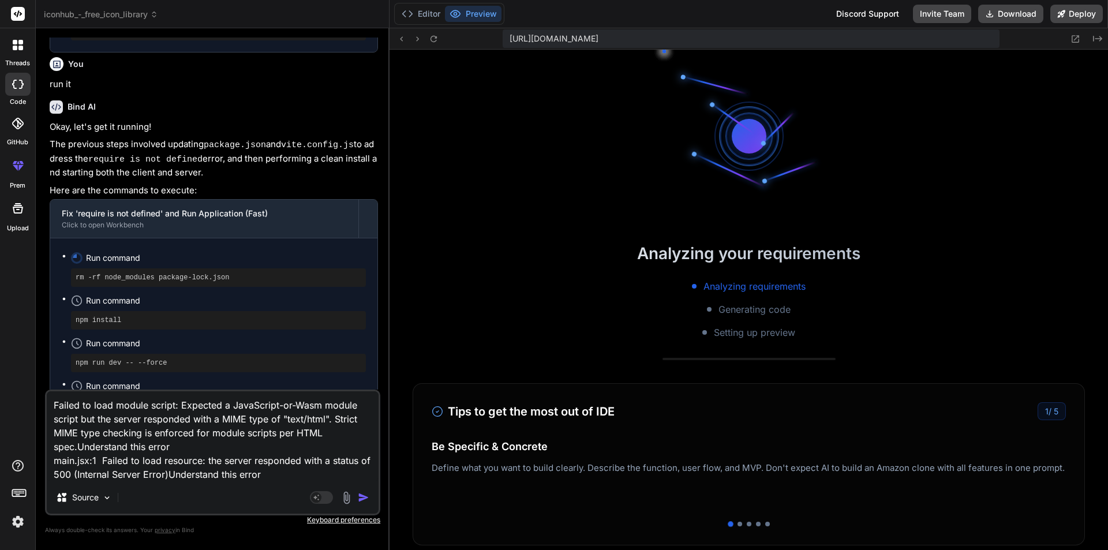
scroll to position [2470, 0]
click at [365, 497] on img "button" at bounding box center [364, 497] width 12 height 12
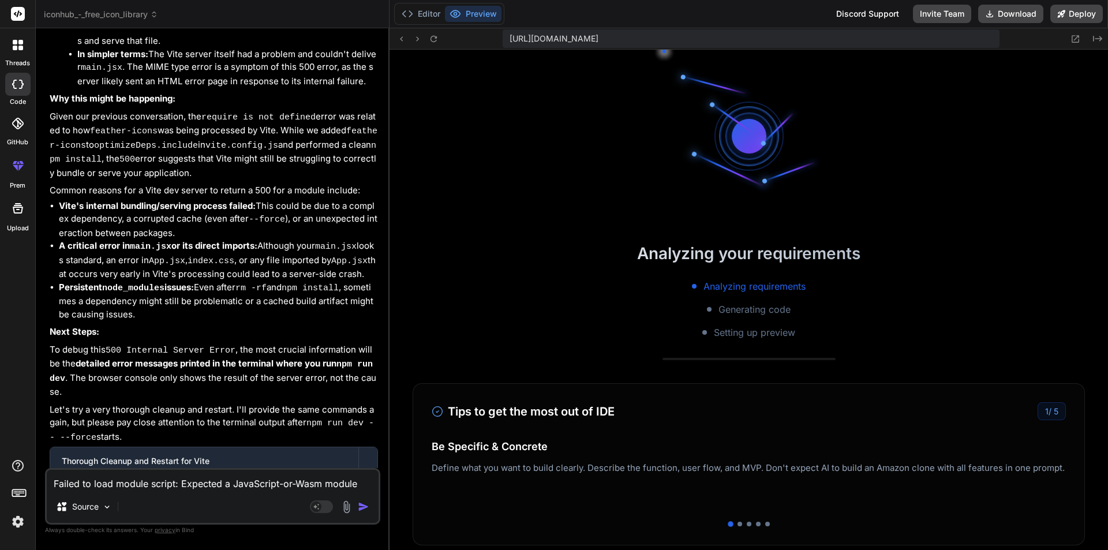
scroll to position [3456, 0]
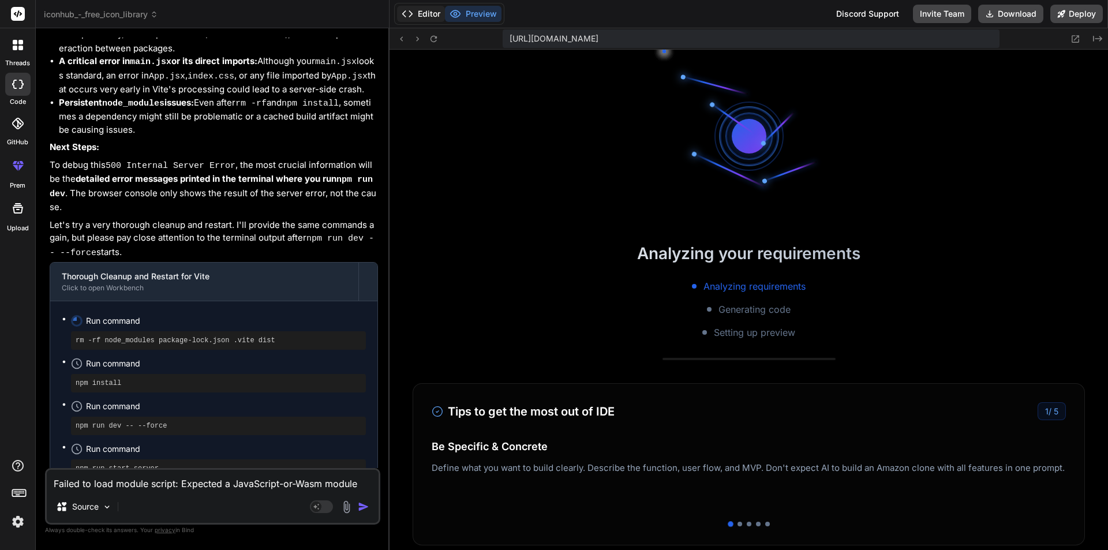
click at [416, 13] on button "Editor" at bounding box center [421, 14] width 48 height 16
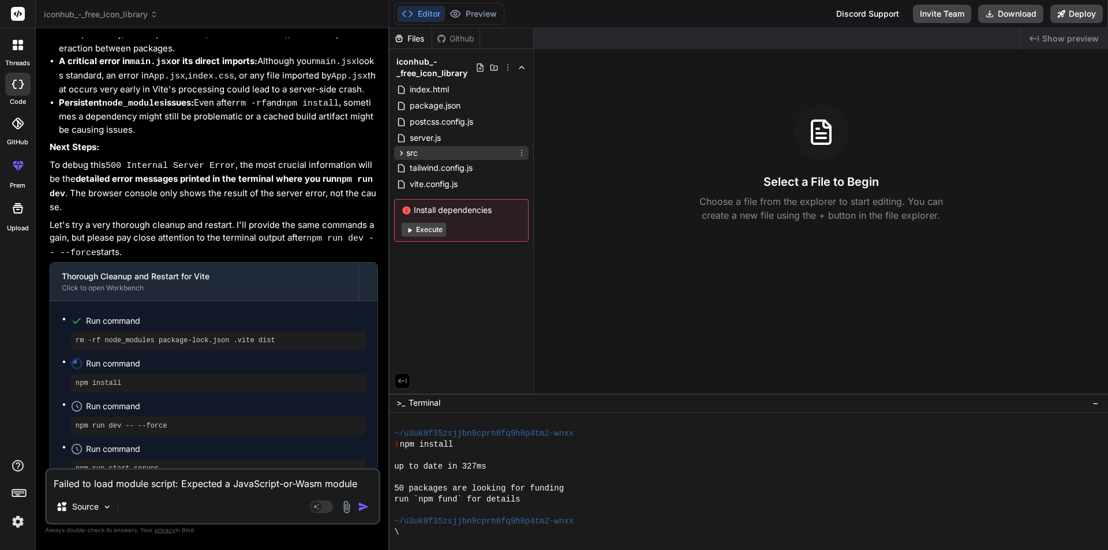
scroll to position [5217, 0]
type textarea "x"
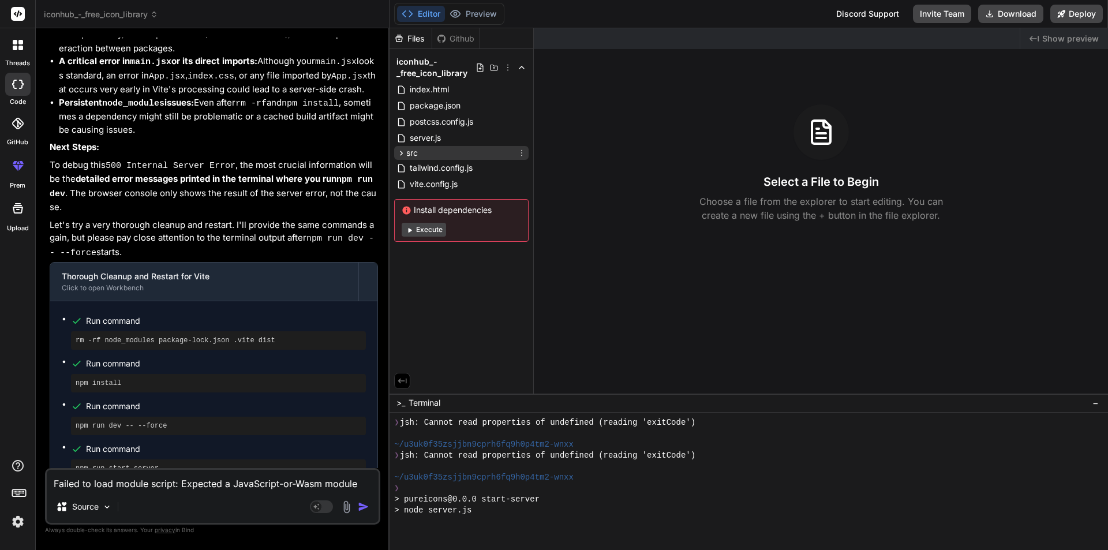
scroll to position [6028, 0]
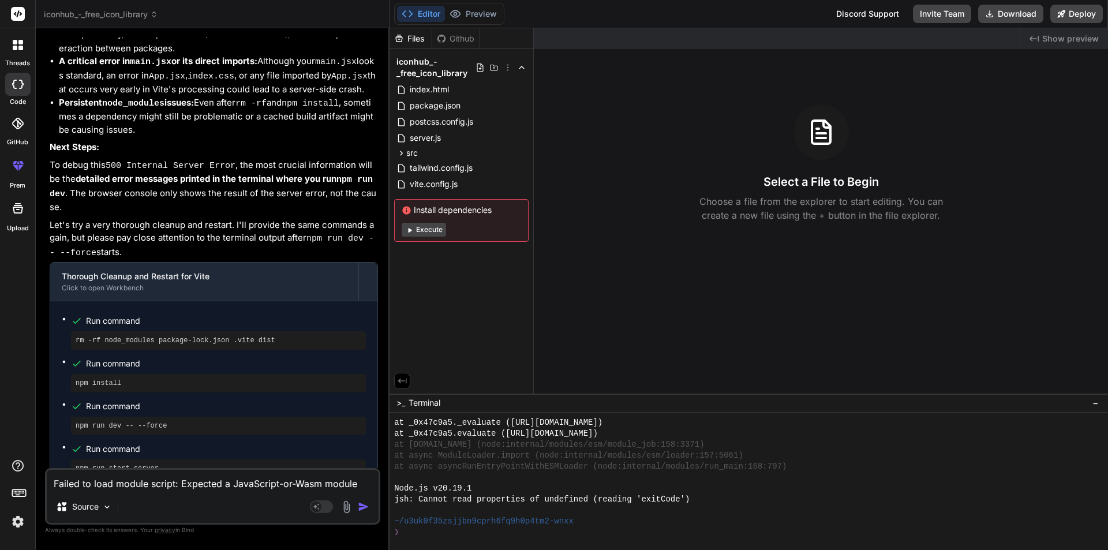
click at [152, 483] on textarea "Failed to load module script: Expected a JavaScript-or-Wasm module script but t…" at bounding box center [213, 480] width 332 height 21
type textarea "r"
type textarea "x"
type textarea "ru"
type textarea "x"
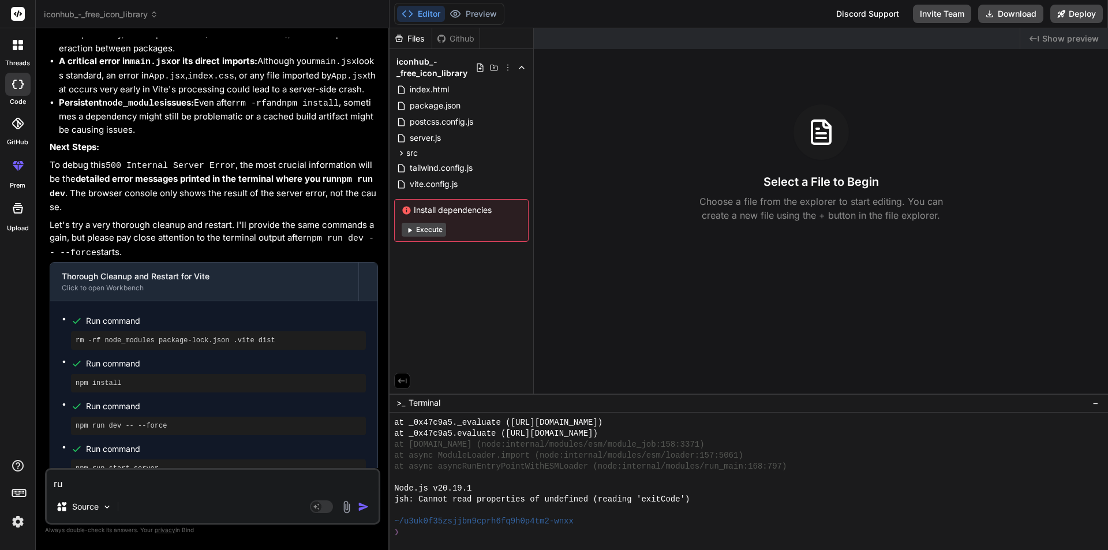
type textarea "run"
type textarea "x"
type textarea "run"
type textarea "x"
type textarea "run i"
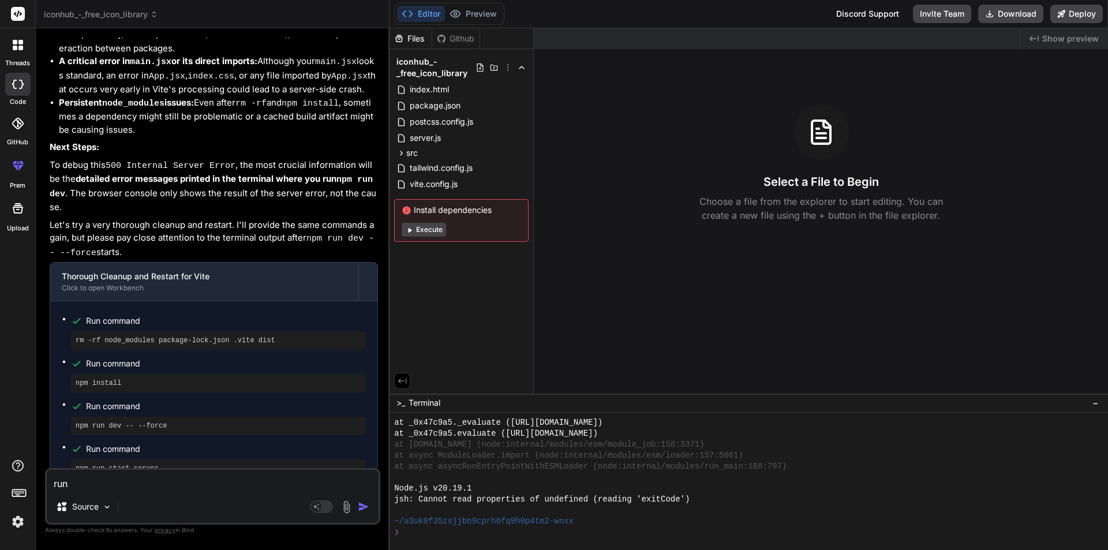
type textarea "x"
type textarea "run it"
type textarea "x"
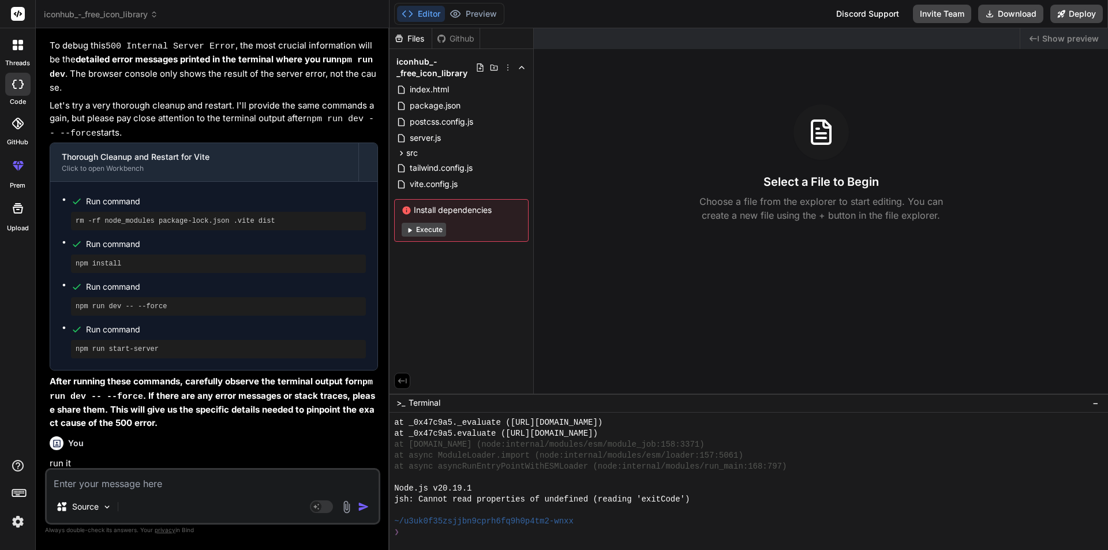
scroll to position [3575, 0]
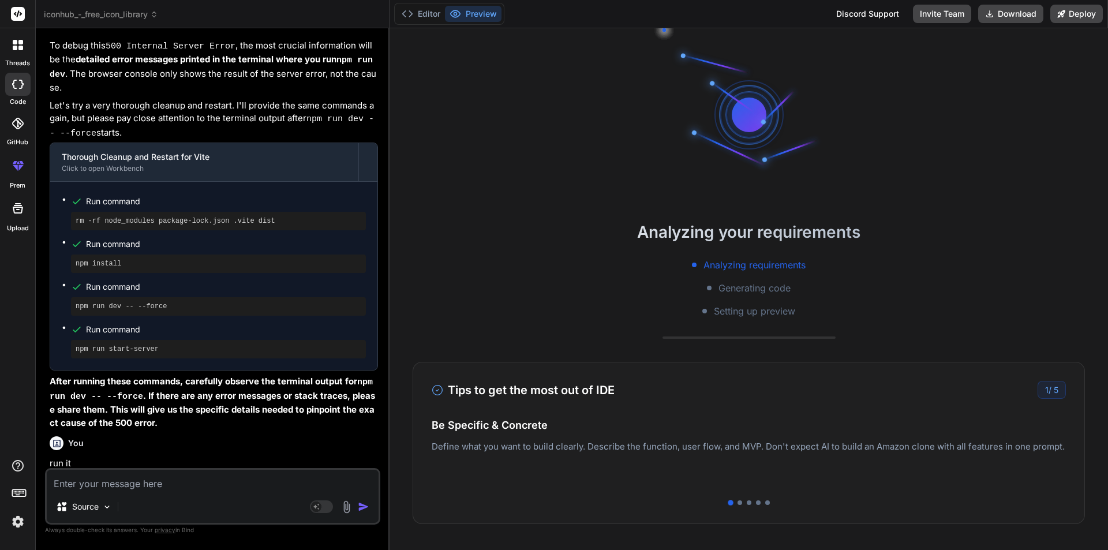
type textarea "x"
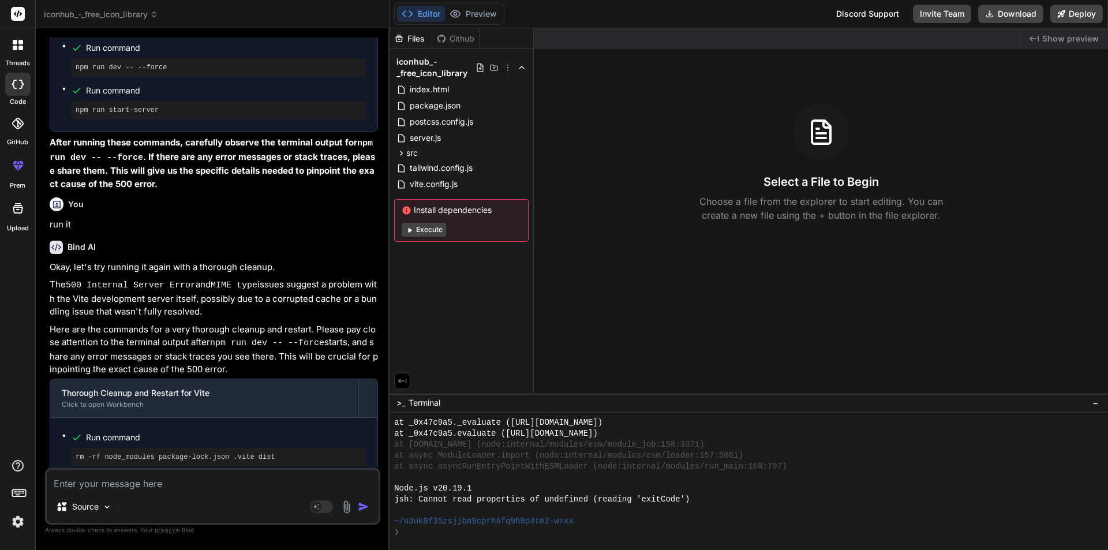
scroll to position [3867, 0]
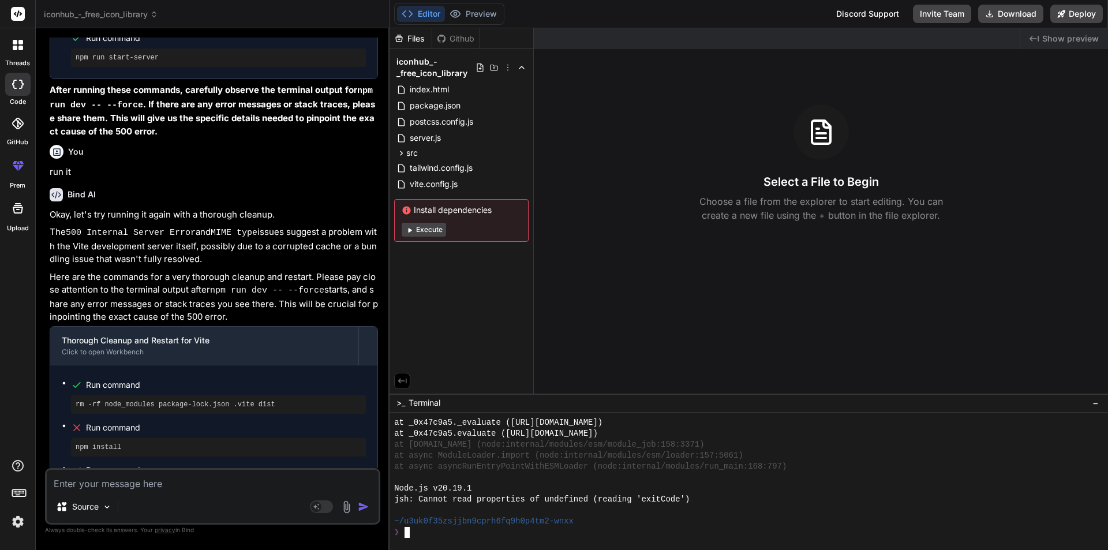
click at [456, 533] on div "❯" at bounding box center [743, 532] width 698 height 11
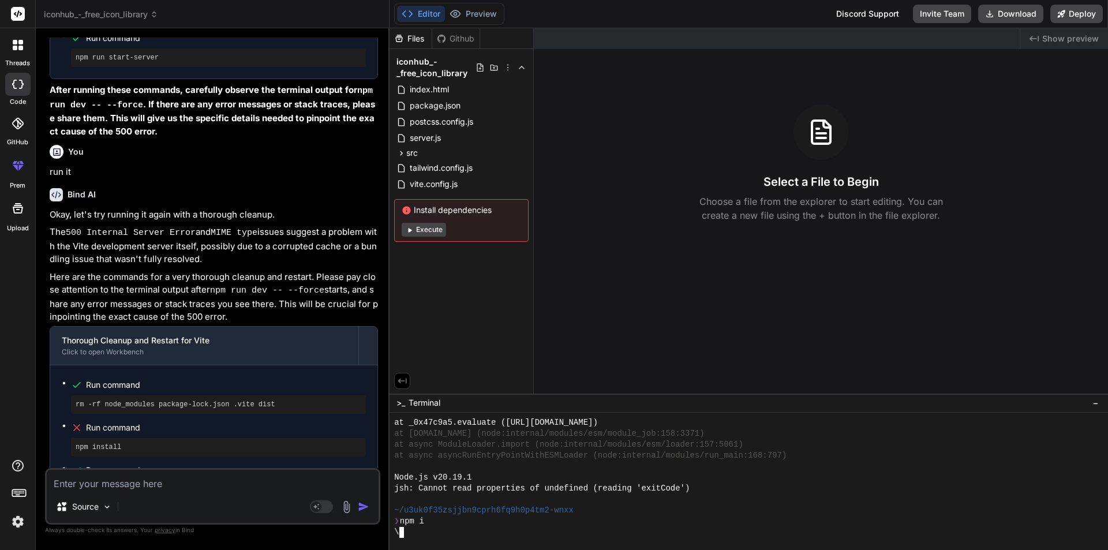
scroll to position [6861, 0]
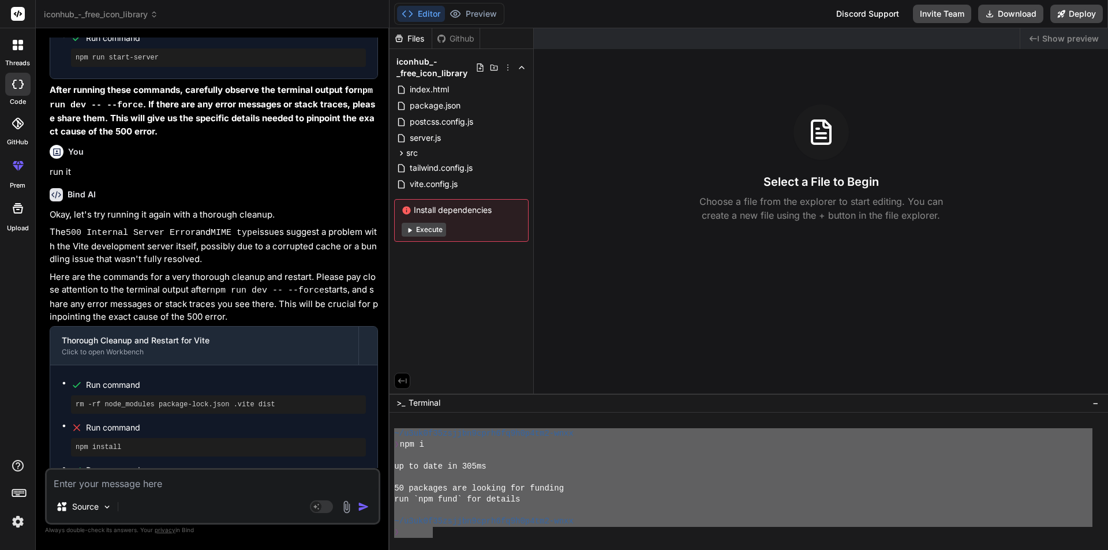
drag, startPoint x: 434, startPoint y: 532, endPoint x: 371, endPoint y: 431, distance: 118.7
click at [371, 431] on div "iconhub_-_free_icon_library Created with Pixso. Bind AI Web Search Created with…" at bounding box center [572, 275] width 1072 height 550
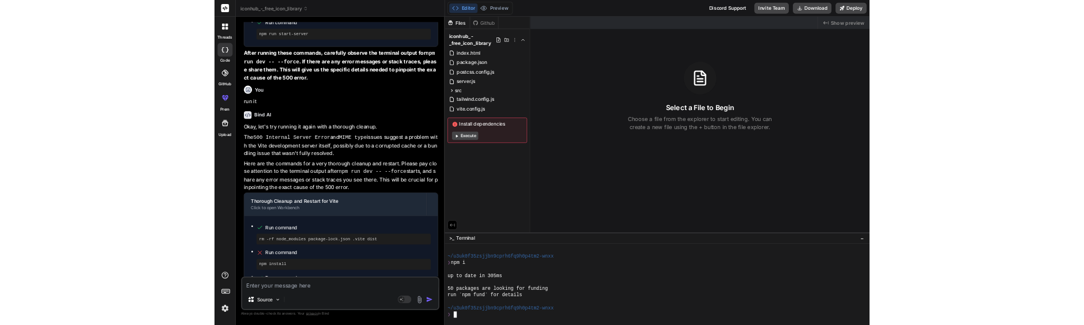
scroll to position [6894, 0]
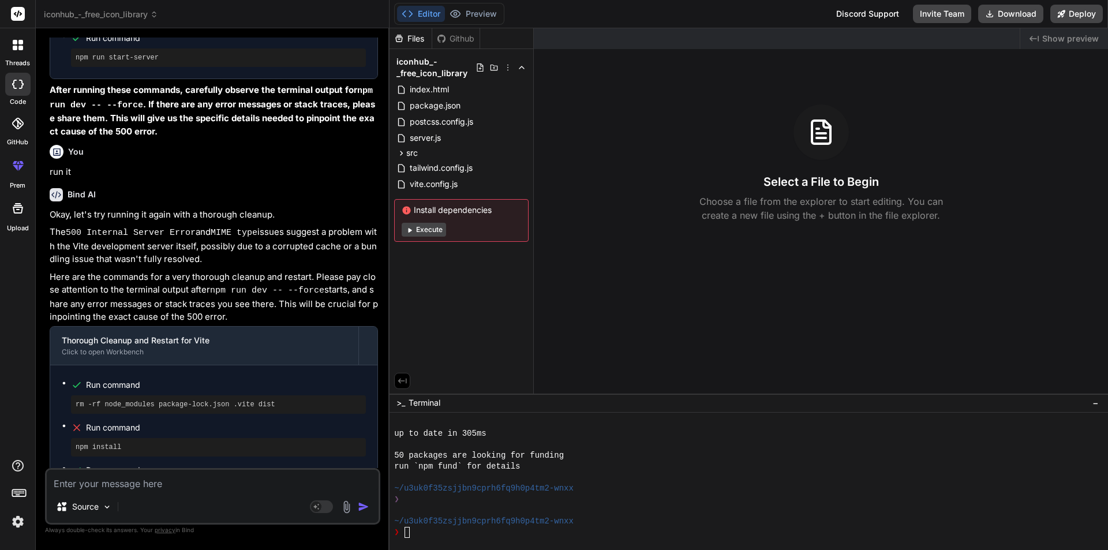
click at [105, 486] on textarea at bounding box center [213, 480] width 332 height 21
paste textarea "Failed to load module script: Expected a JavaScript-or-Wasm module script but t…"
type textarea "Failed to load module script: Expected a JavaScript-or-Wasm module script but t…"
type textarea "x"
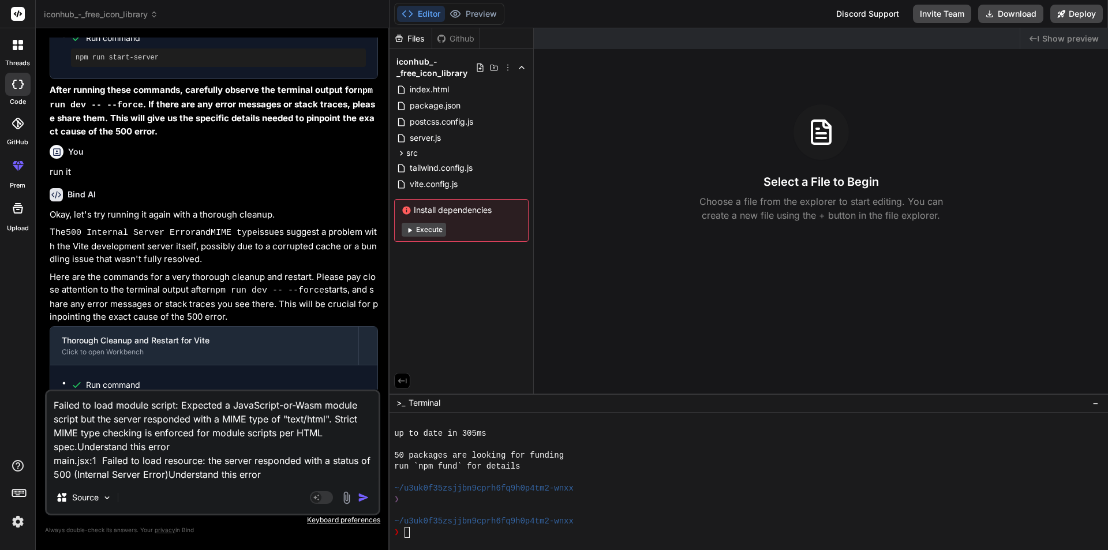
drag, startPoint x: 273, startPoint y: 479, endPoint x: 0, endPoint y: 402, distance: 284.1
click at [0, 402] on div "threads code GitHub prem Upload iconhub_-_free_icon_library Created with Pixso.…" at bounding box center [554, 275] width 1108 height 550
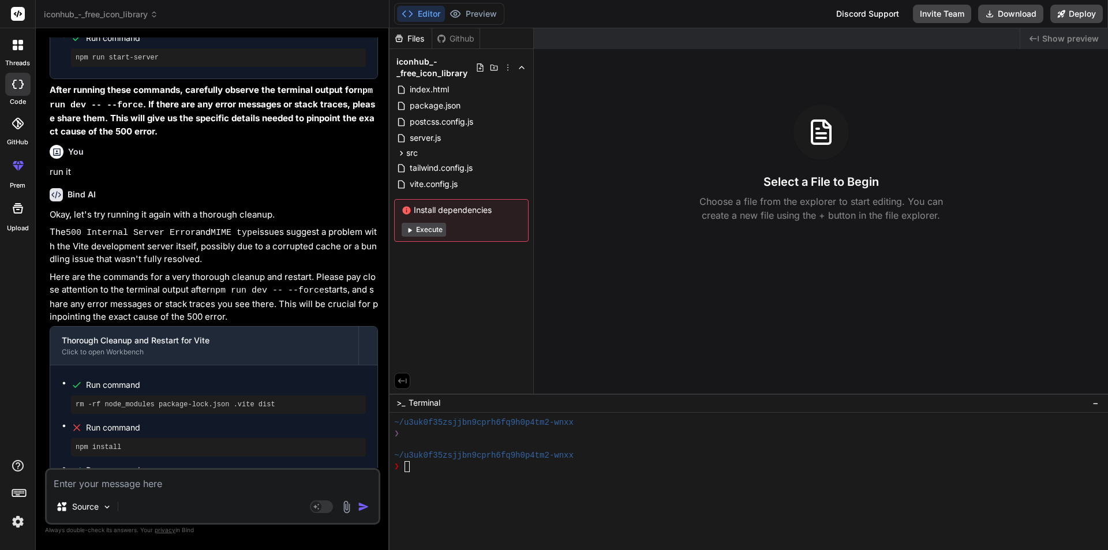
scroll to position [7157, 0]
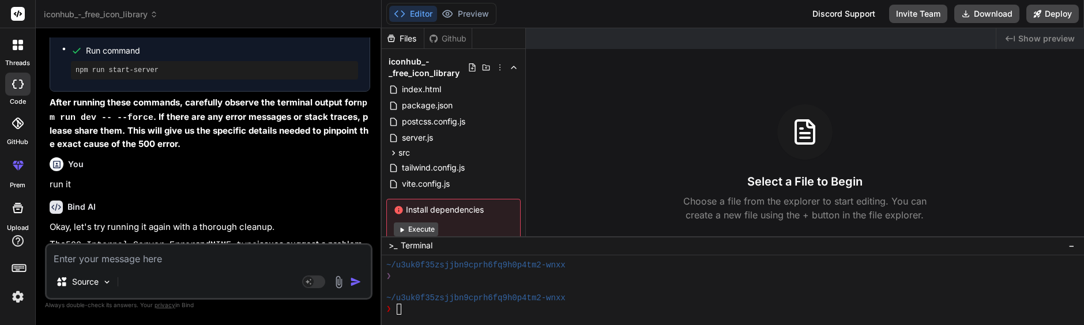
click at [748, 178] on h3 "Select a File to Begin" at bounding box center [805, 182] width 115 height 16
type textarea "x"
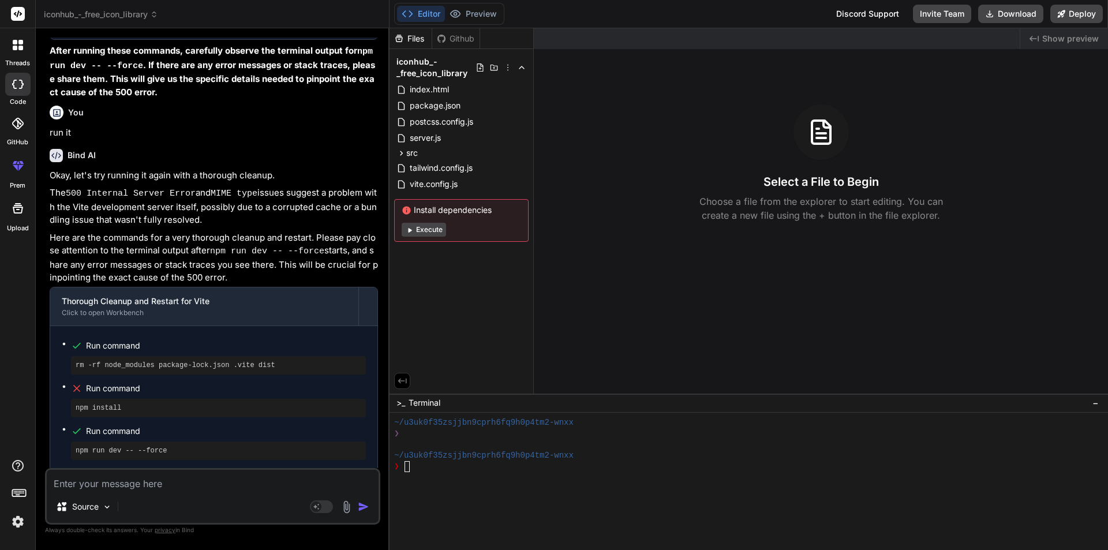
scroll to position [6894, 0]
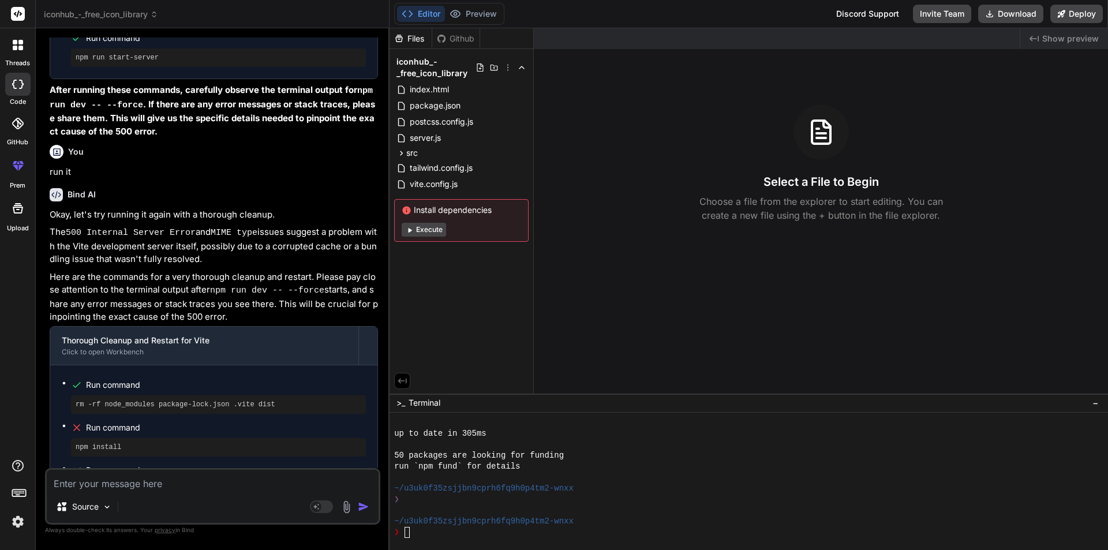
click at [460, 532] on div "❯" at bounding box center [743, 532] width 698 height 11
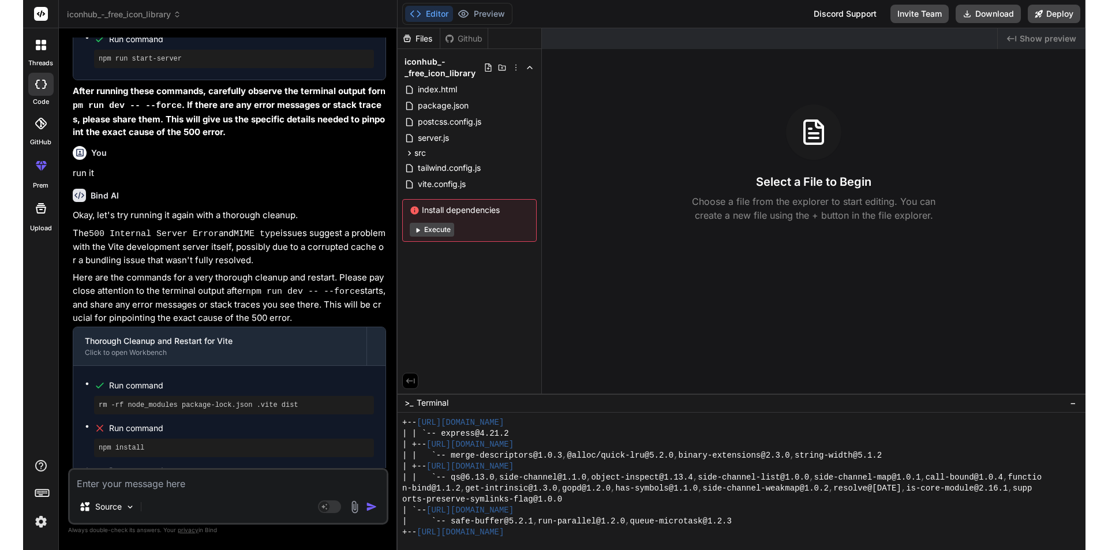
scroll to position [3867, 0]
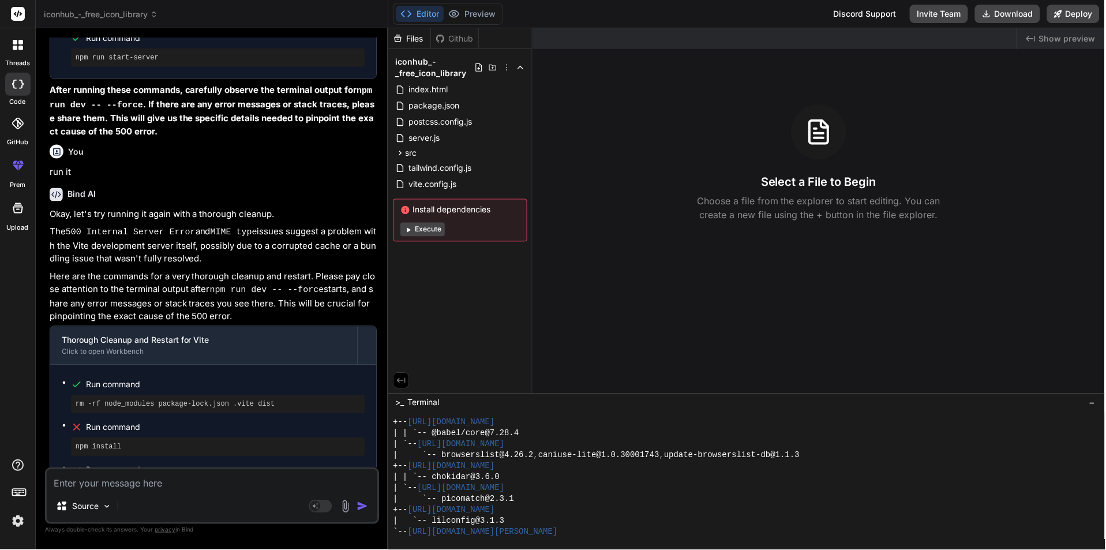
type textarea "x"
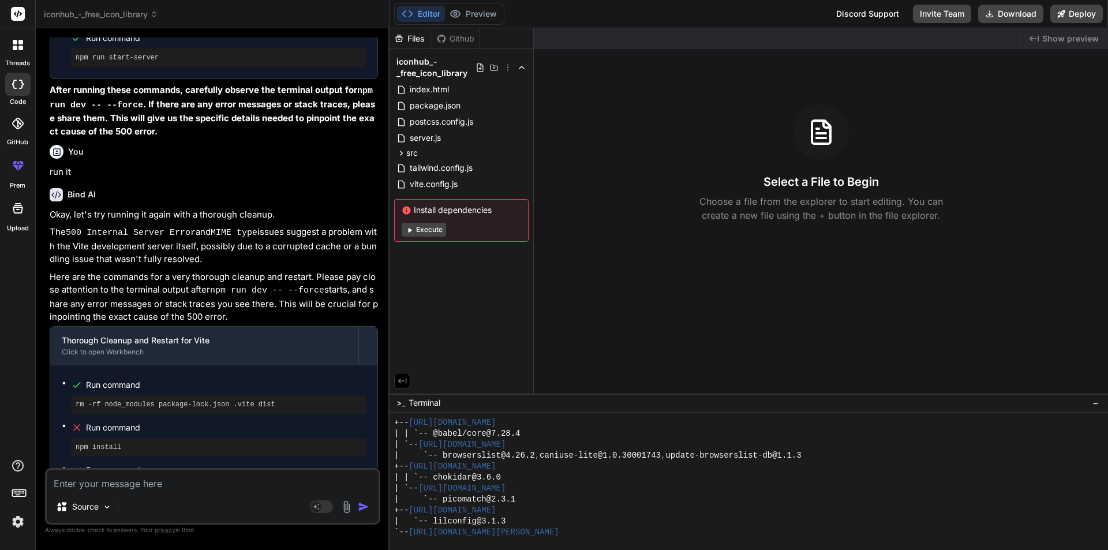
click at [125, 486] on textarea at bounding box center [213, 480] width 332 height 21
paste textarea "+-- https://opencollective.com/babel 1 `-- @babel/core@7.28.4 https://opencolle…"
type textarea "+-- https://opencollective.com/babel 1 `-- @babel/core@7.28.4 https://opencolle…"
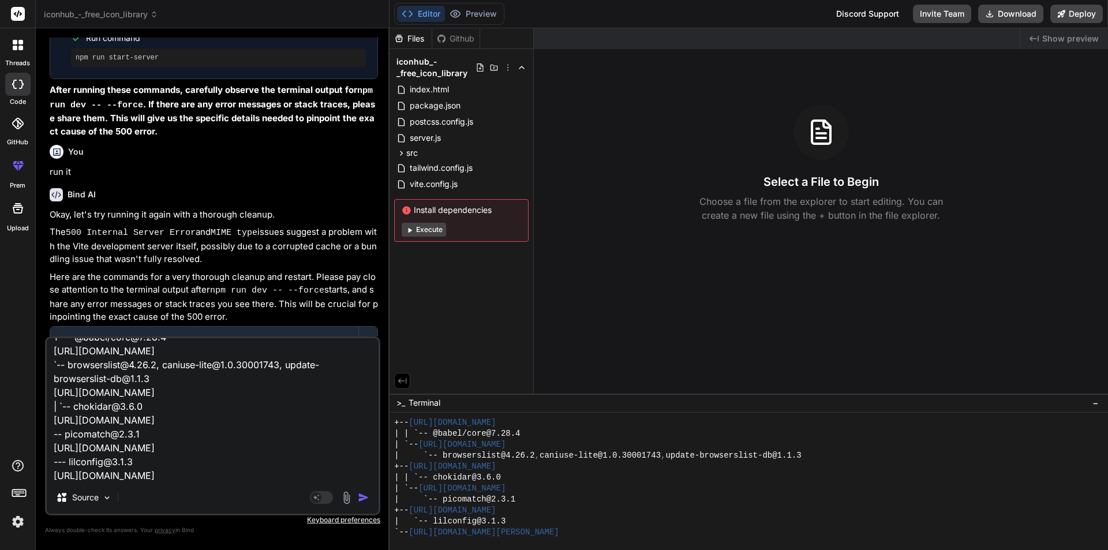
type textarea "x"
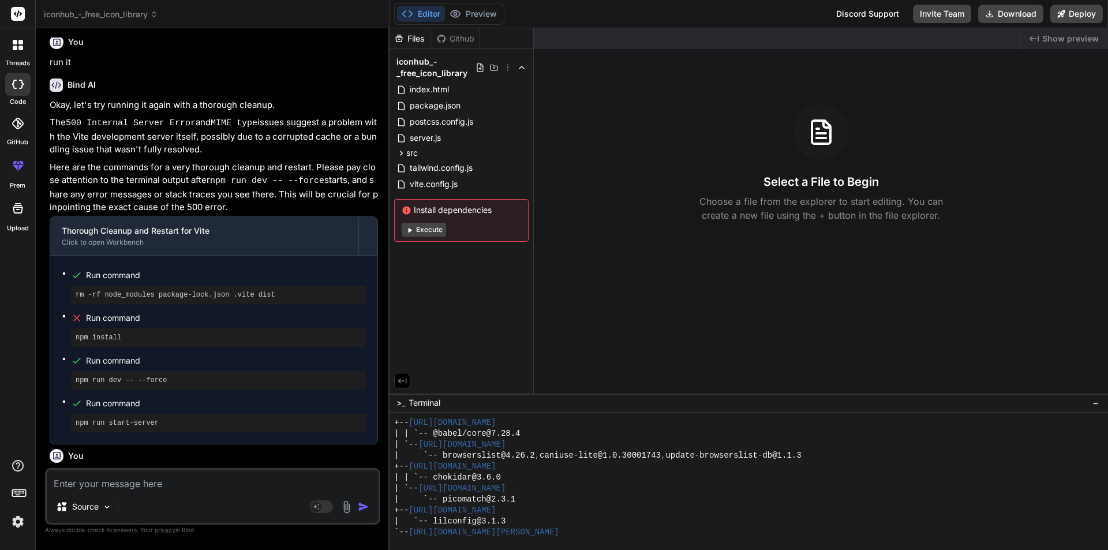
scroll to position [4039, 0]
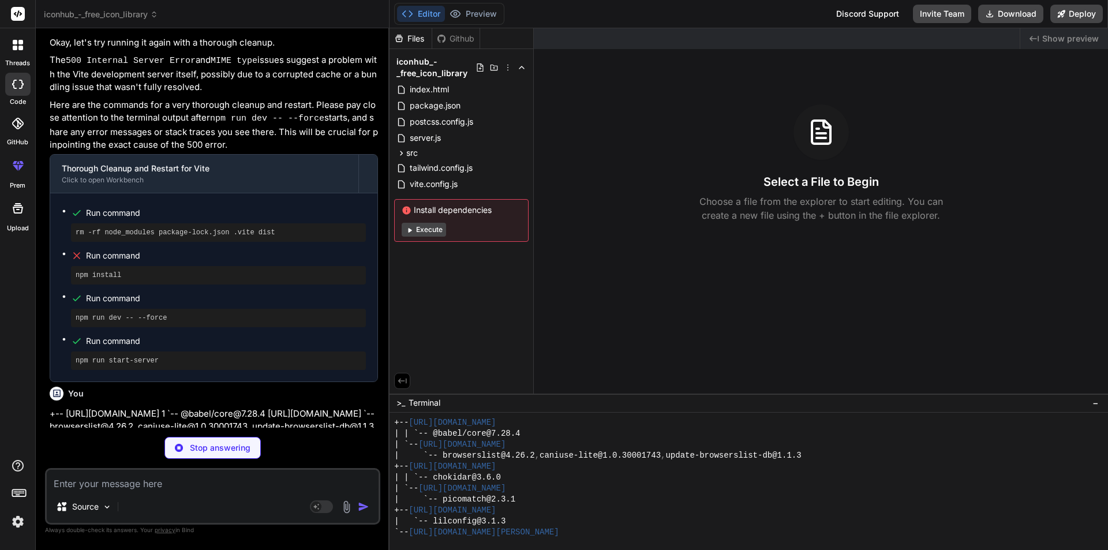
type textarea "x"
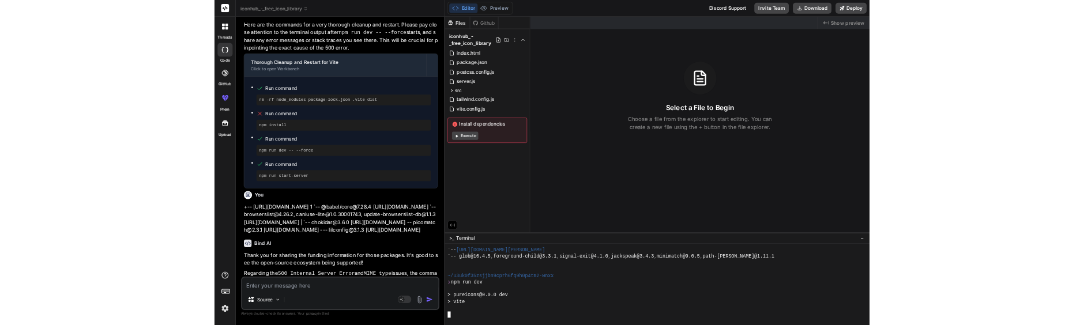
scroll to position [7442, 0]
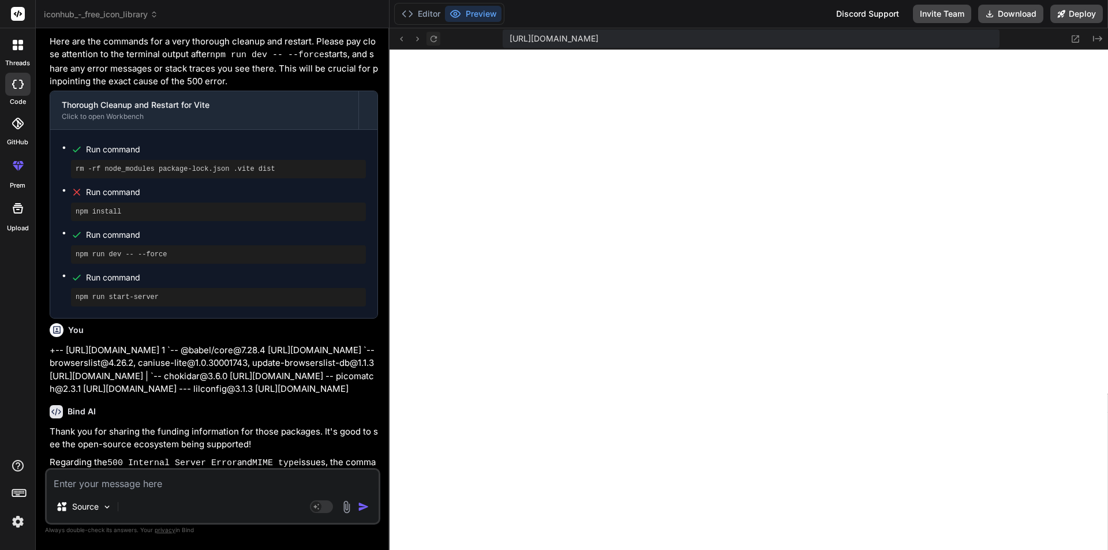
click at [431, 35] on icon at bounding box center [434, 39] width 10 height 10
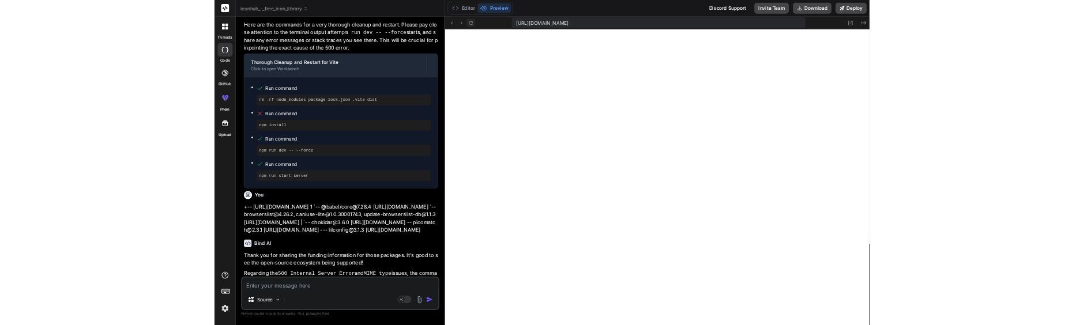
scroll to position [7585, 0]
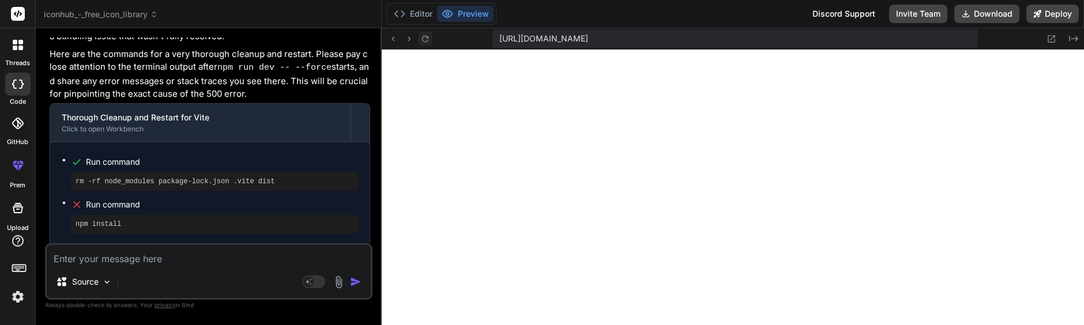
type textarea "x"
click at [114, 264] on textarea at bounding box center [209, 255] width 324 height 21
paste textarea "Uncaught ReferenceError: require is not defined at index.js?v=5667d6b1:9:17Unde…"
type textarea "Uncaught ReferenceError: require is not defined at index.js?v=5667d6b1:9:17Unde…"
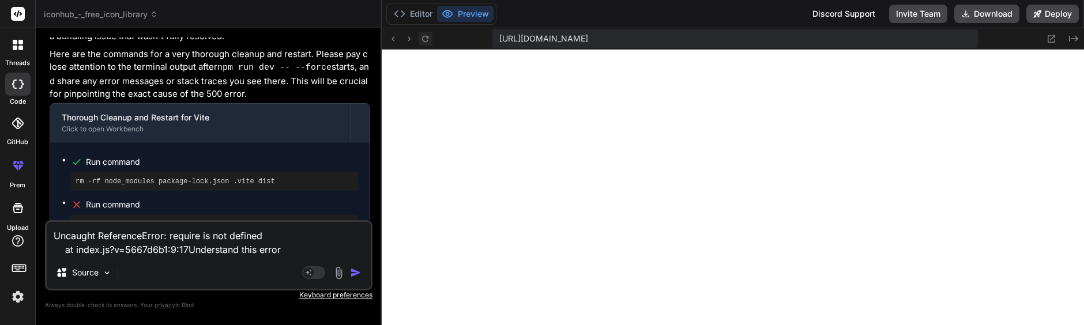
type textarea "x"
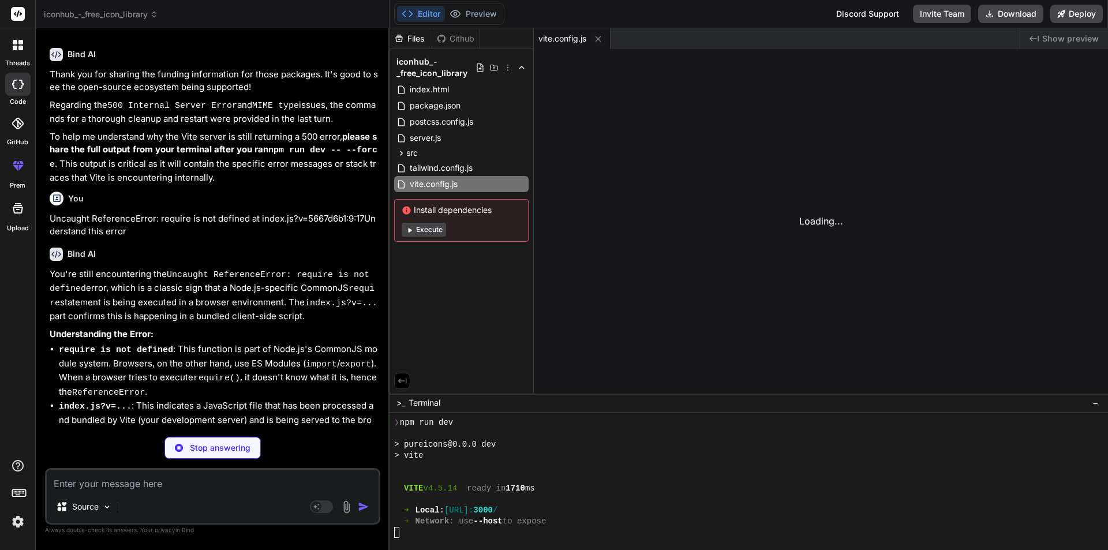
scroll to position [7497, 0]
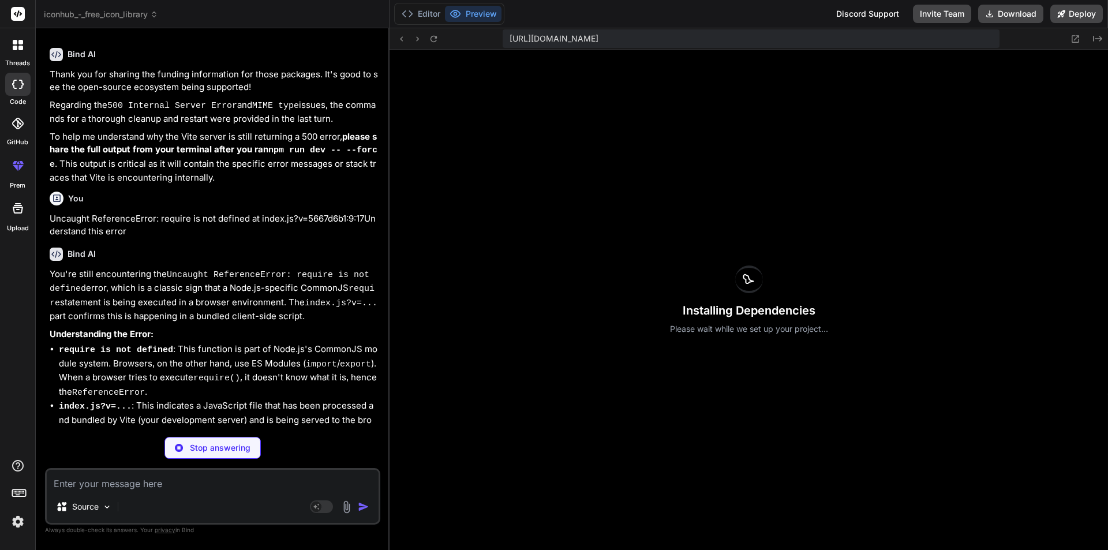
type textarea "x"
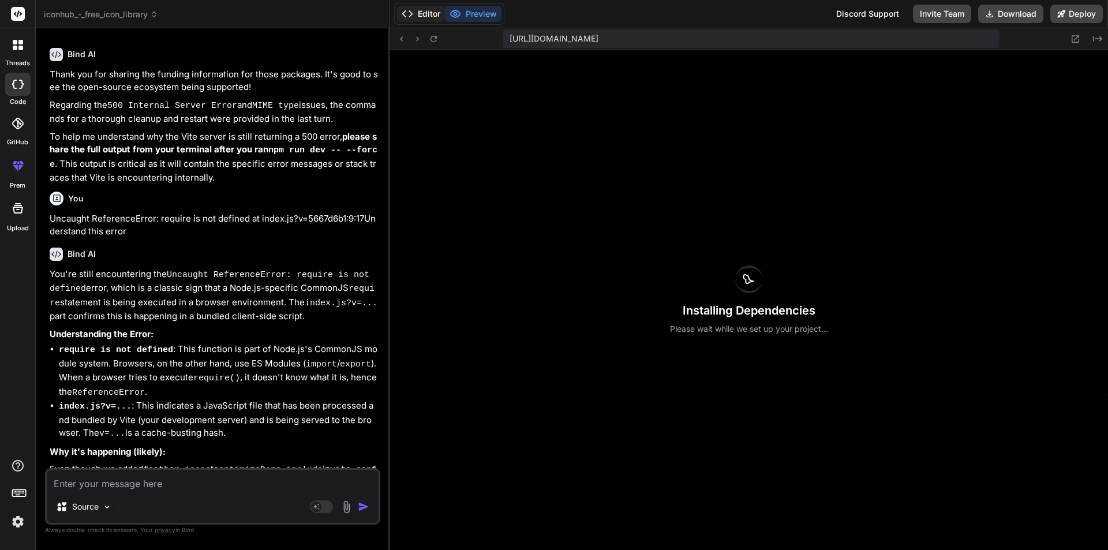
click at [426, 14] on button "Editor" at bounding box center [421, 14] width 48 height 16
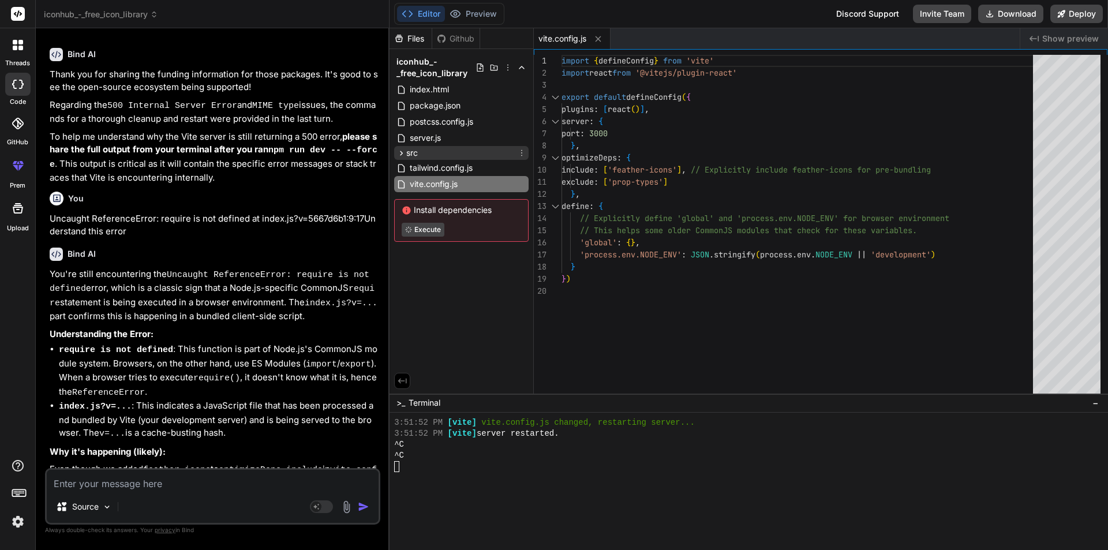
click at [431, 152] on div "src" at bounding box center [461, 153] width 134 height 14
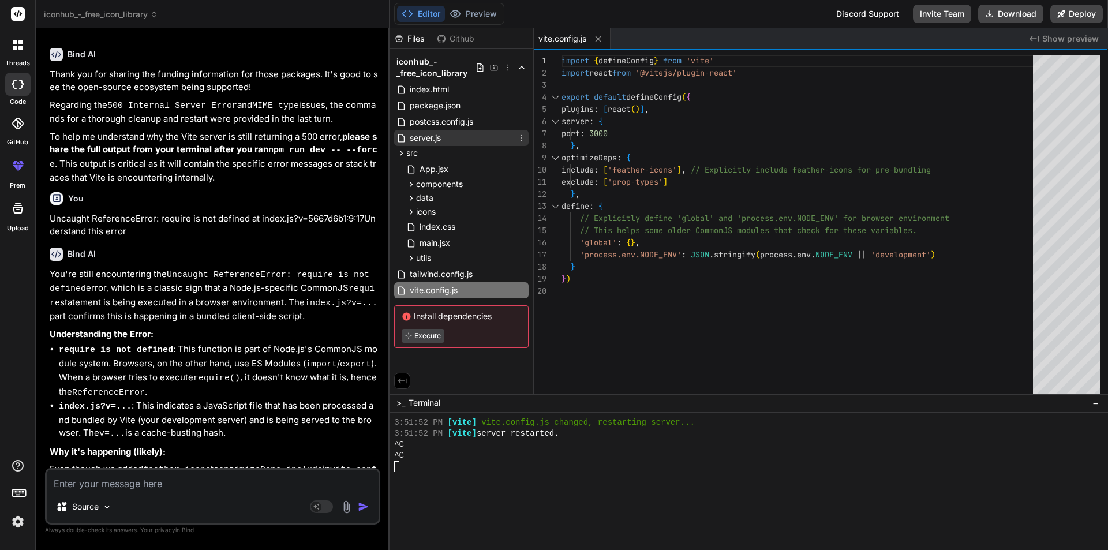
click at [432, 141] on span "server.js" at bounding box center [424, 138] width 33 height 14
type textarea "} }); // Start the server app.listen(PORT, () => { console.log(`API server runn…"
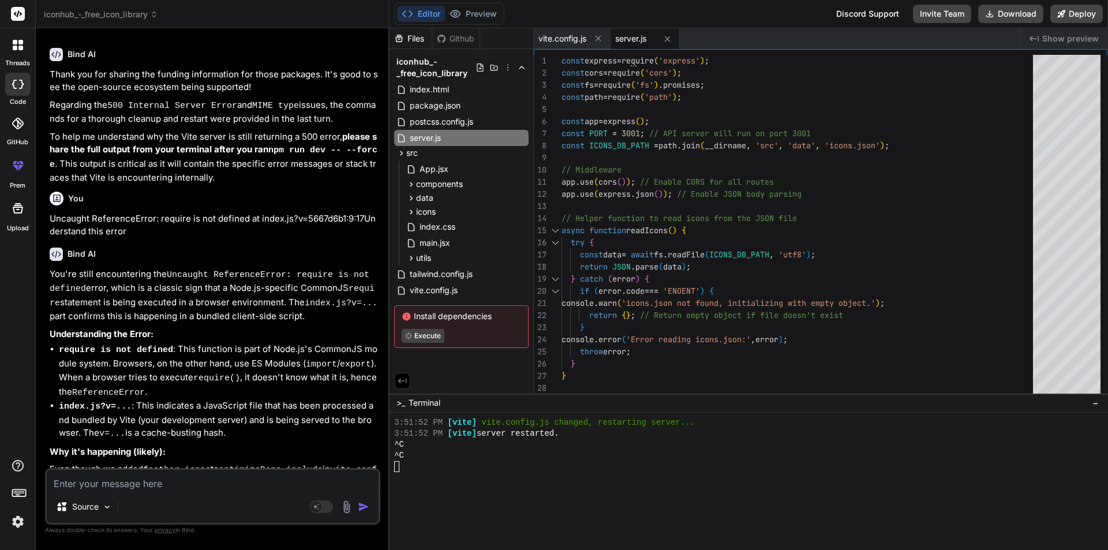
click at [142, 493] on div "Source Agent Mode. When this toggle is activated, AI automatically makes decisi…" at bounding box center [212, 496] width 335 height 57
click at [108, 483] on textarea at bounding box center [213, 480] width 332 height 21
type textarea "r"
type textarea "x"
type textarea "re"
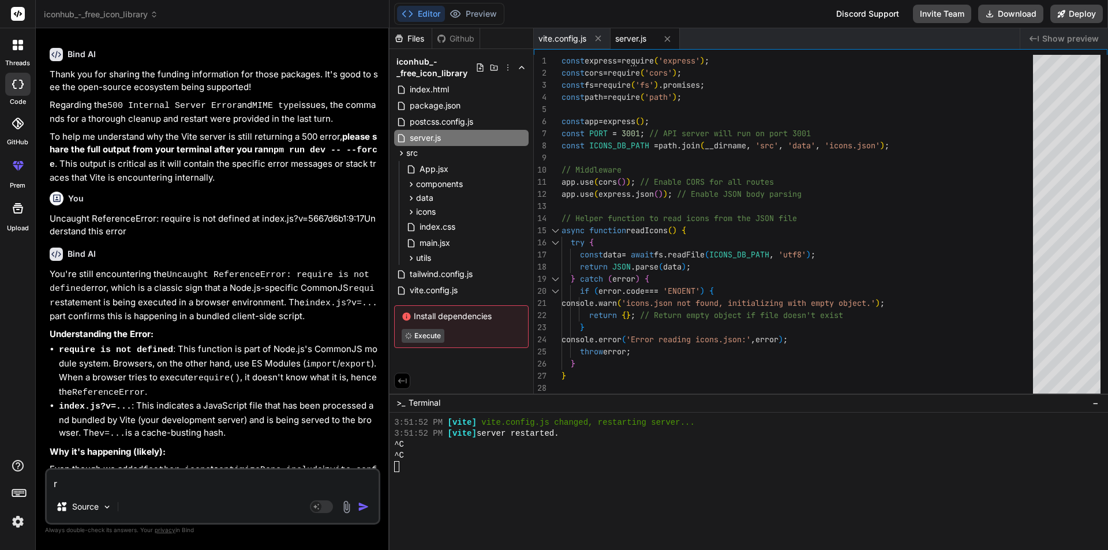
type textarea "x"
type textarea "rem"
type textarea "x"
type textarea "remo"
type textarea "x"
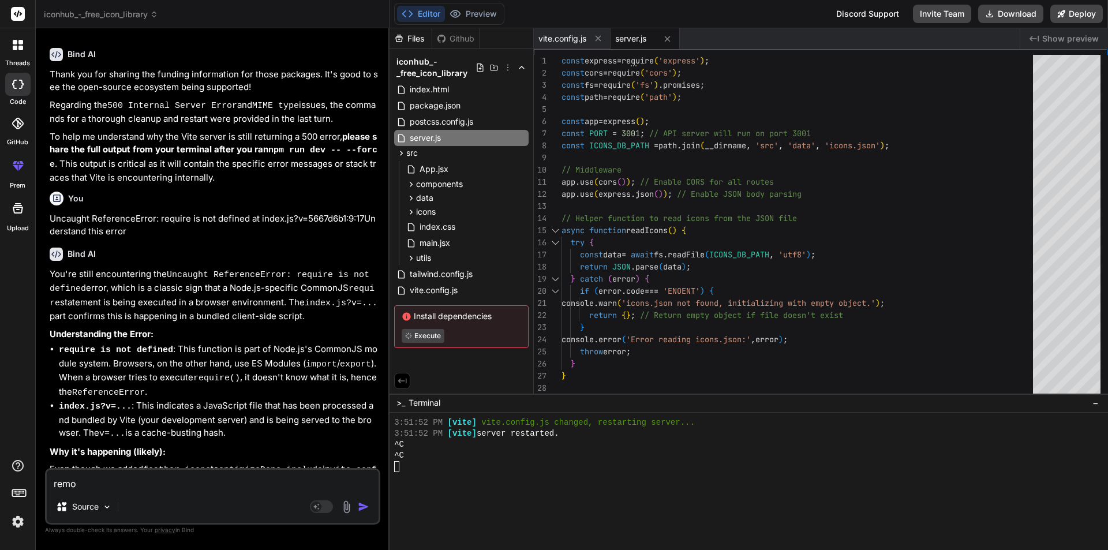
type textarea "remov"
type textarea "x"
type textarea "remove"
type textarea "x"
type textarea "remove"
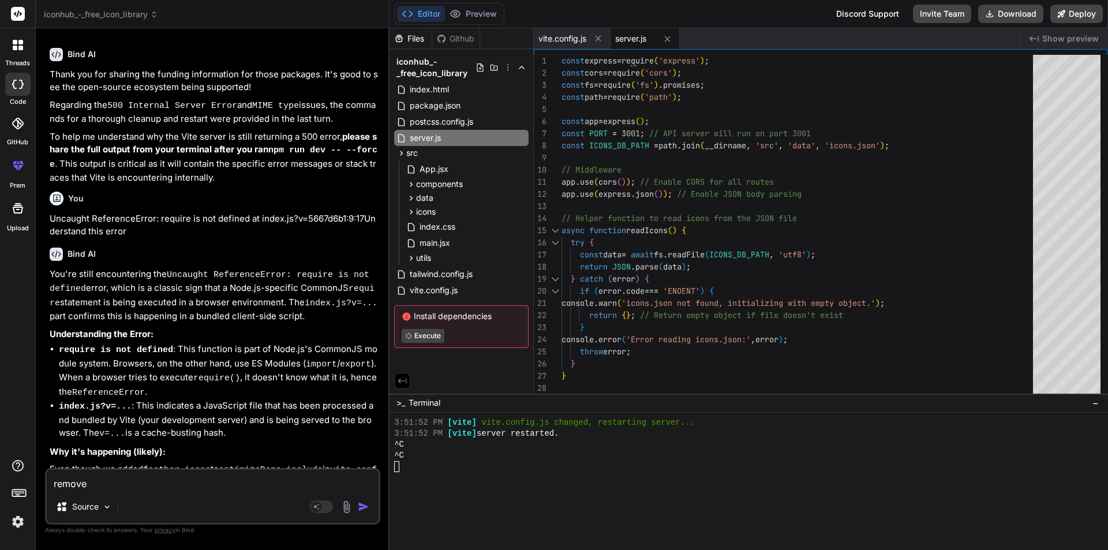
type textarea "x"
type textarea "remove t"
type textarea "x"
type textarea "remove th"
type textarea "x"
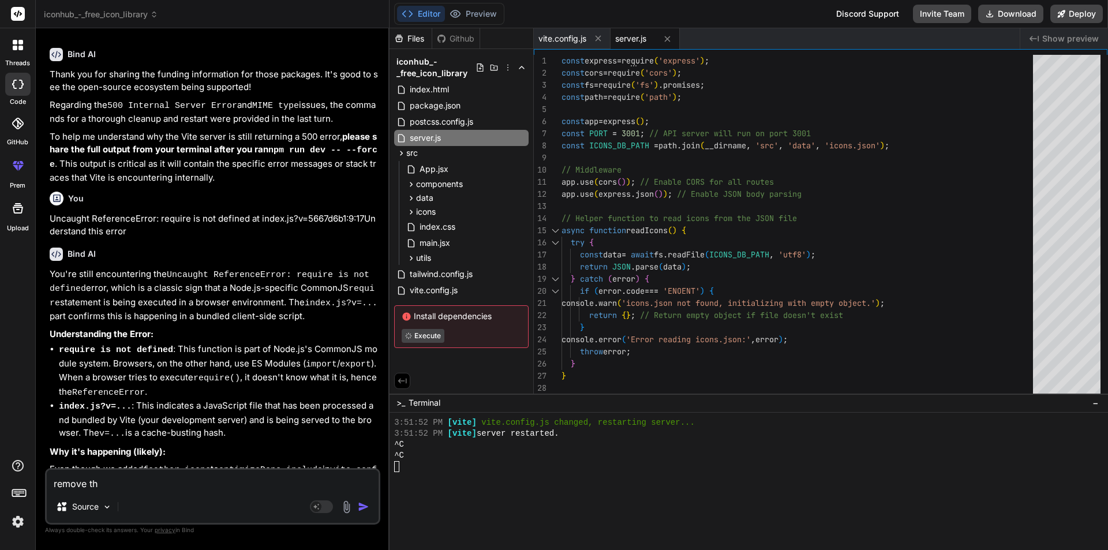
type textarea "remove the"
type textarea "x"
type textarea "remove the"
type textarea "x"
type textarea "remove the s"
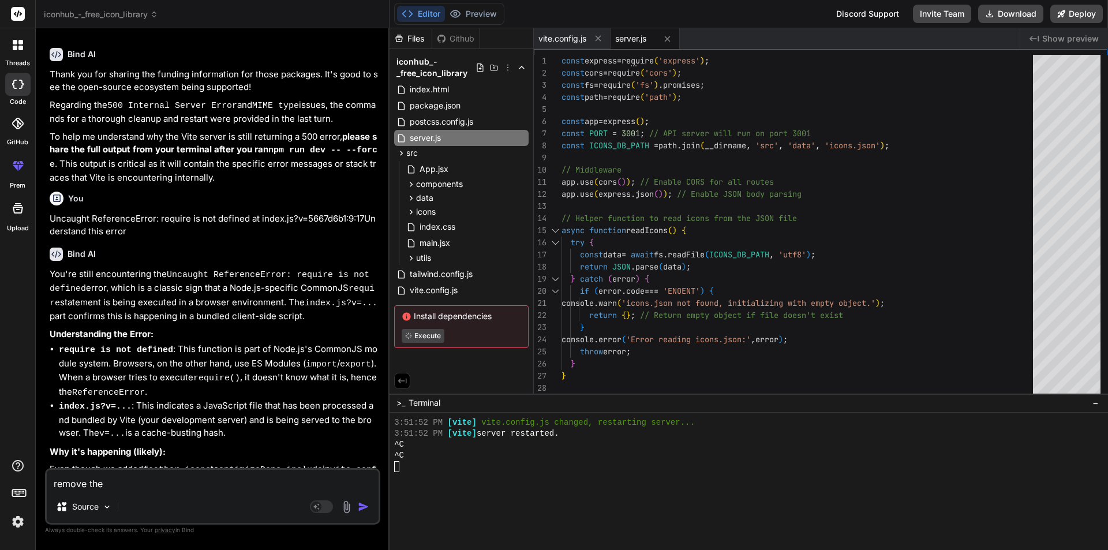
type textarea "x"
type textarea "remove the se"
type textarea "x"
type textarea "remove the ser"
type textarea "x"
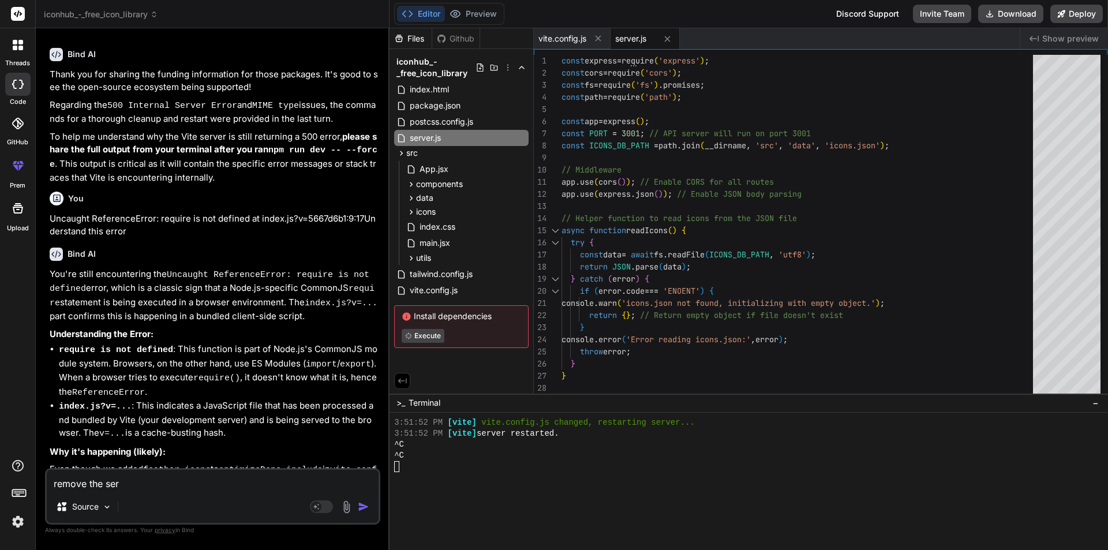
type textarea "remove the serv"
type textarea "x"
type textarea "remove the serve"
type textarea "x"
type textarea "remove the server"
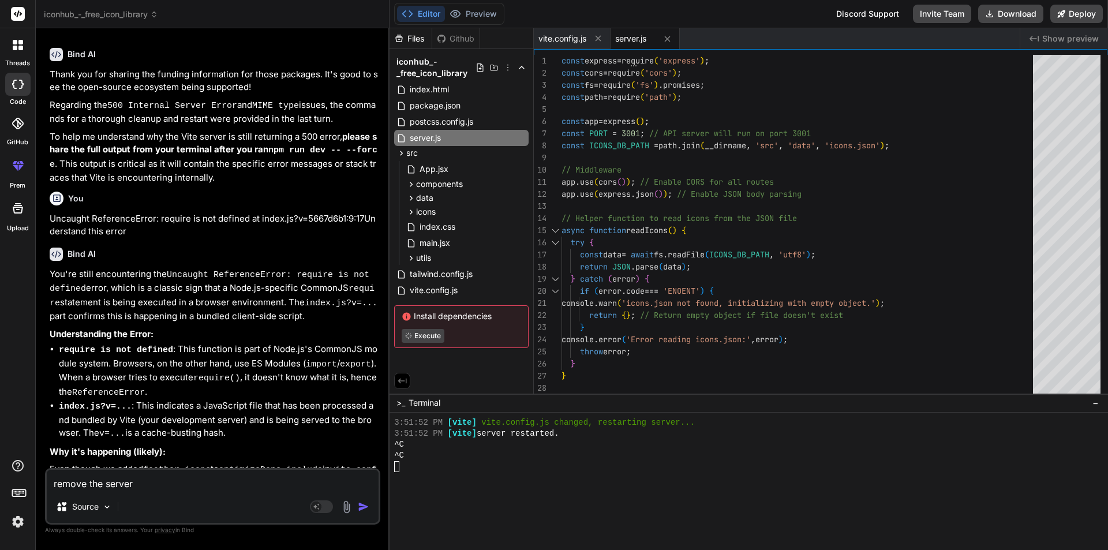
type textarea "x"
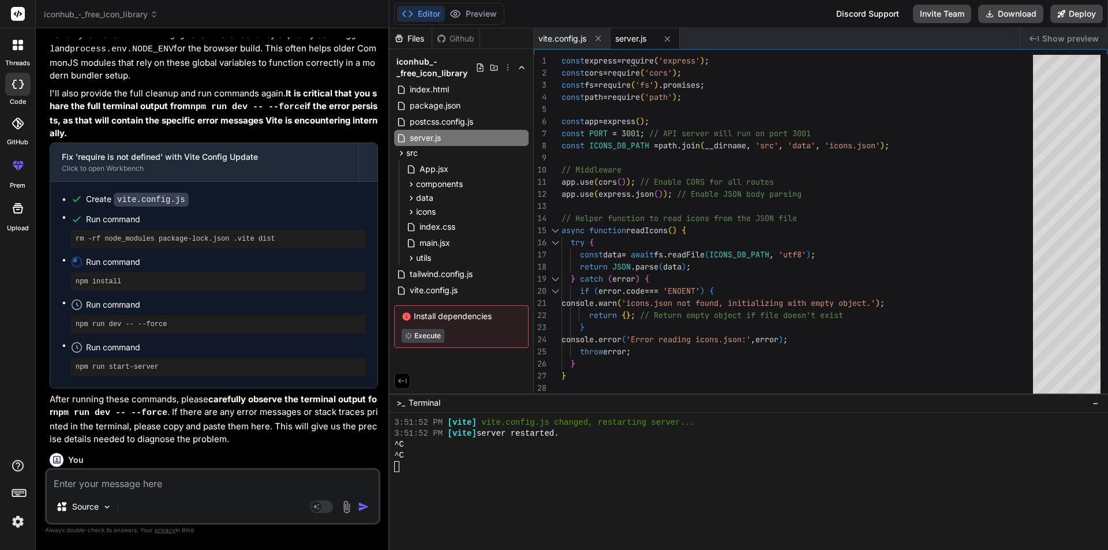
scroll to position [5033, 0]
type textarea "x"
type textarea "}"
type textarea "x"
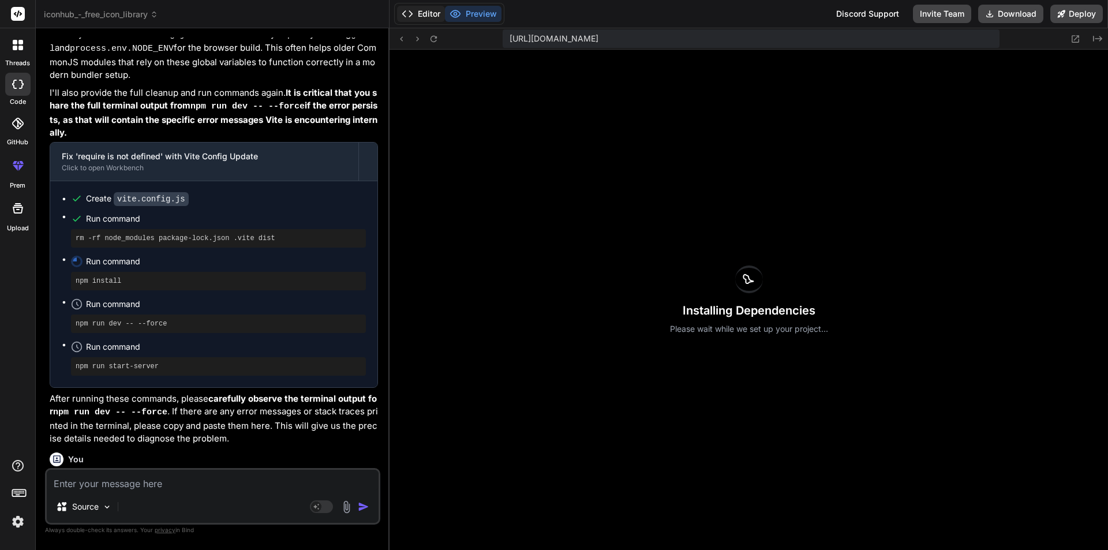
click at [418, 11] on button "Editor" at bounding box center [421, 14] width 48 height 16
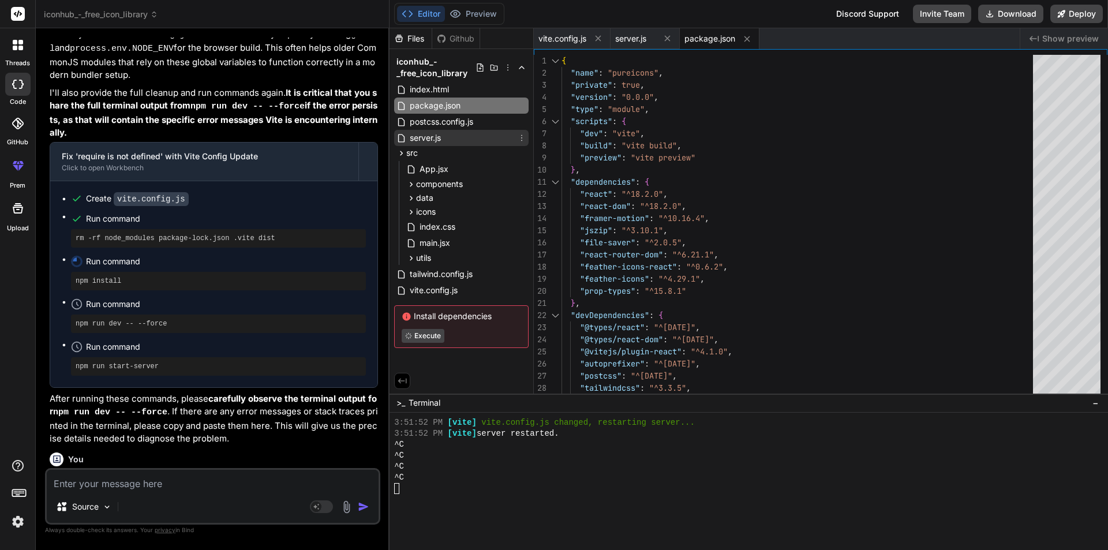
click at [442, 137] on span "server.js" at bounding box center [424, 138] width 33 height 14
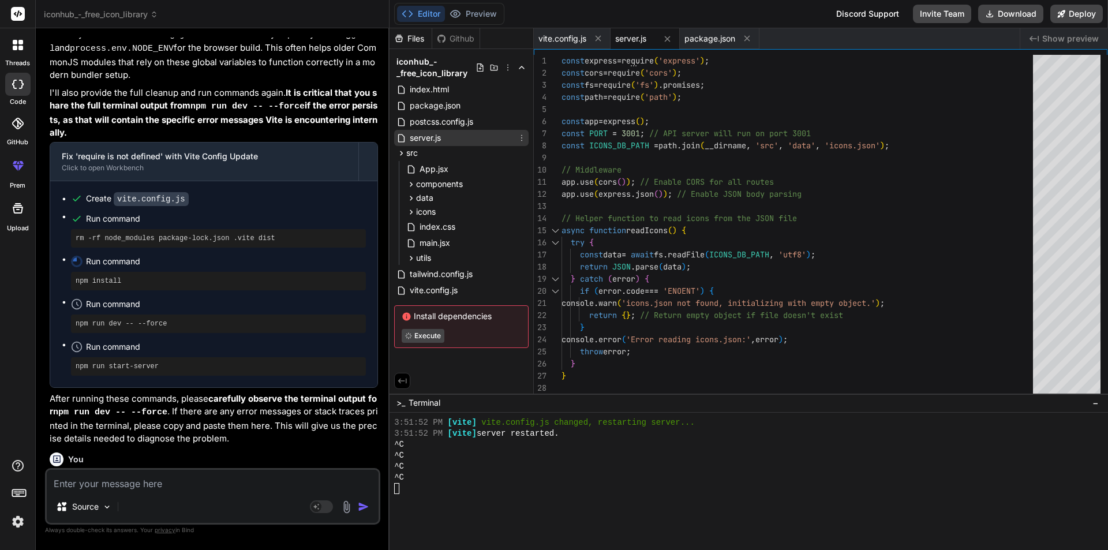
click at [519, 136] on icon at bounding box center [521, 137] width 9 height 9
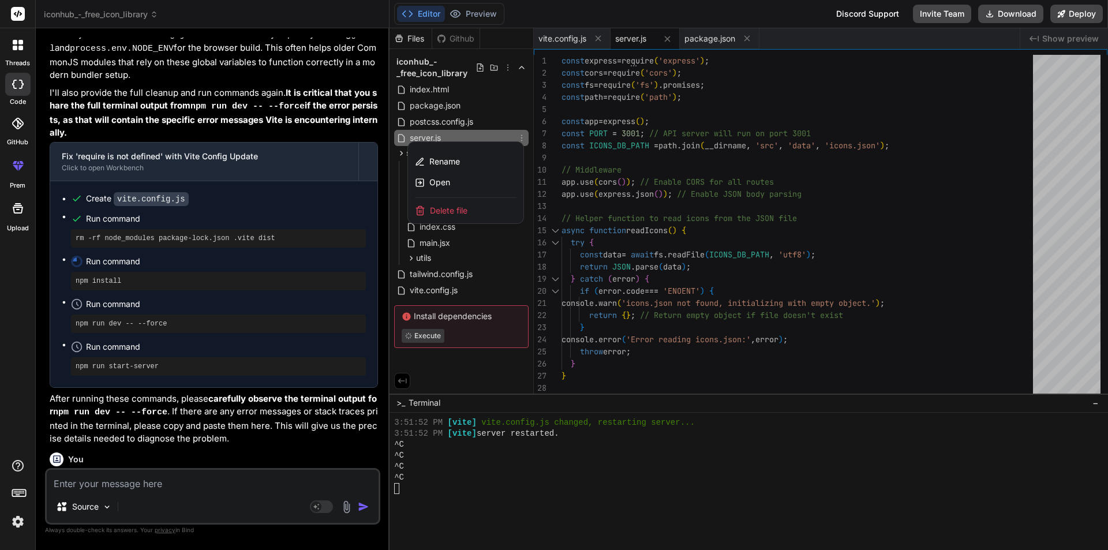
drag, startPoint x: 478, startPoint y: 205, endPoint x: 611, endPoint y: 63, distance: 195.1
click at [478, 205] on div "Delete file" at bounding box center [465, 210] width 115 height 25
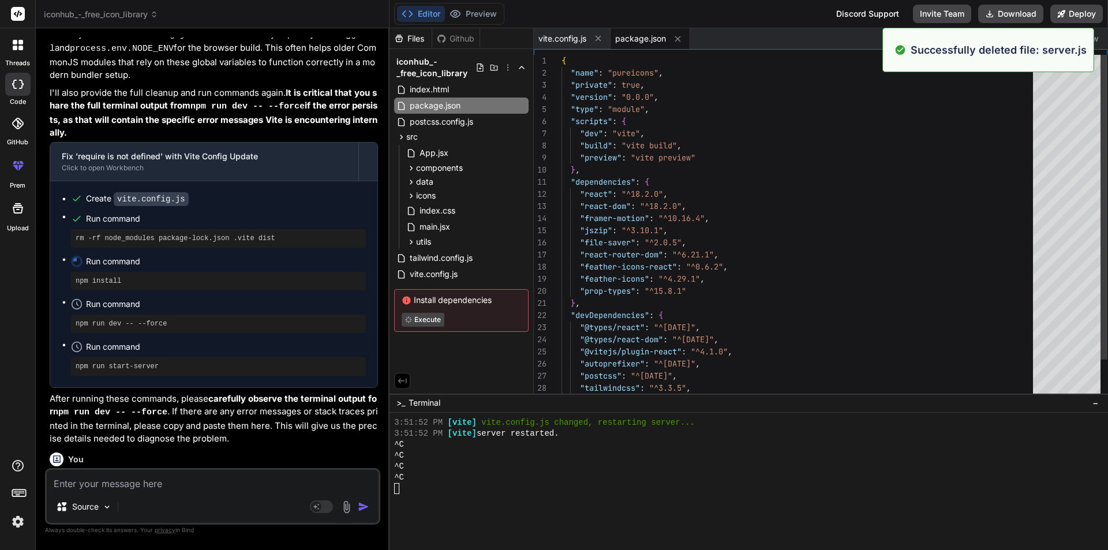
type textarea "}"
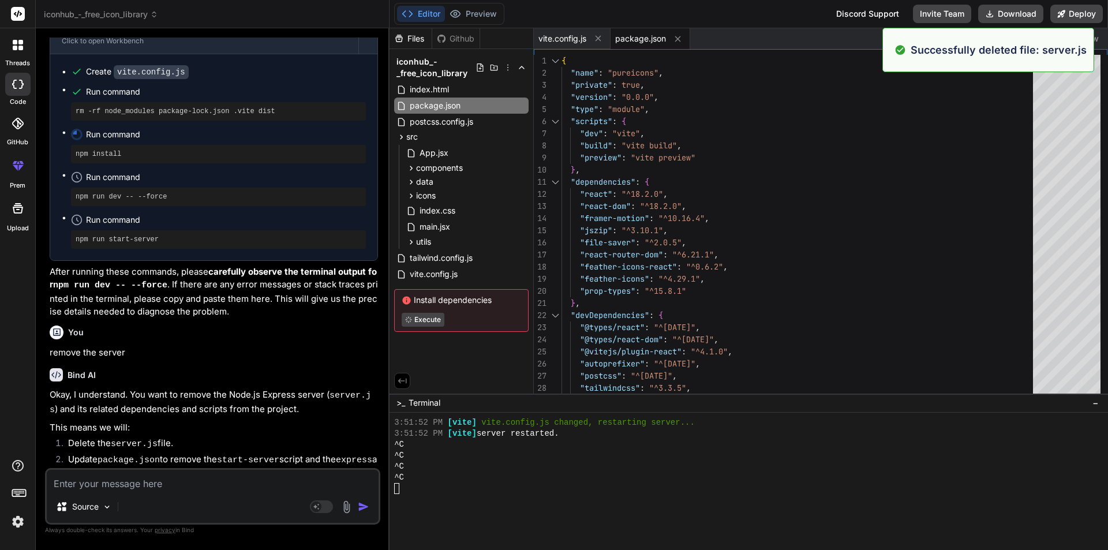
scroll to position [5292, 0]
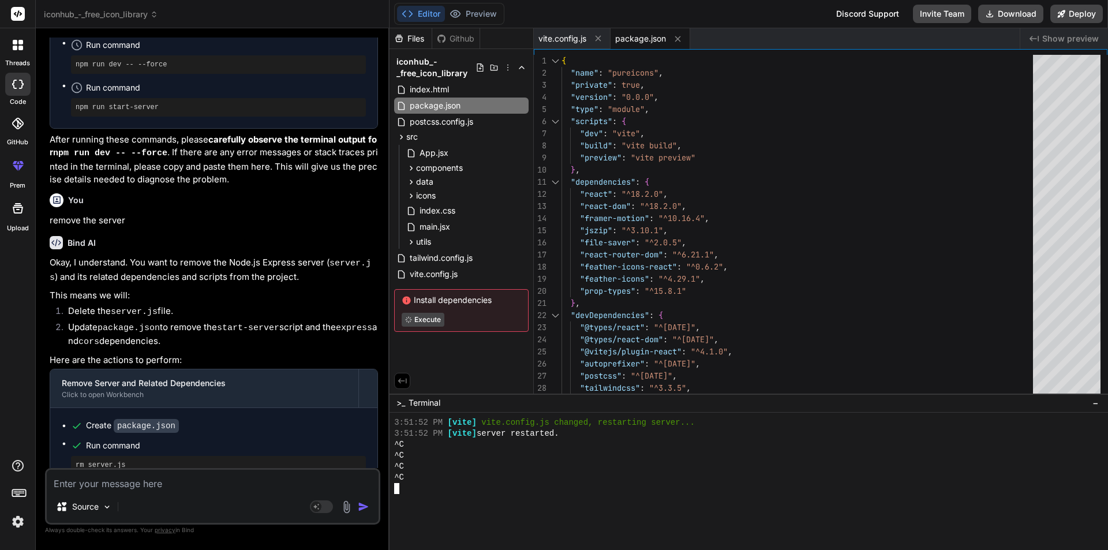
click at [416, 492] on div at bounding box center [743, 488] width 698 height 11
click at [110, 476] on textarea at bounding box center [213, 480] width 332 height 21
type textarea "f"
type textarea "x"
type textarea "fi"
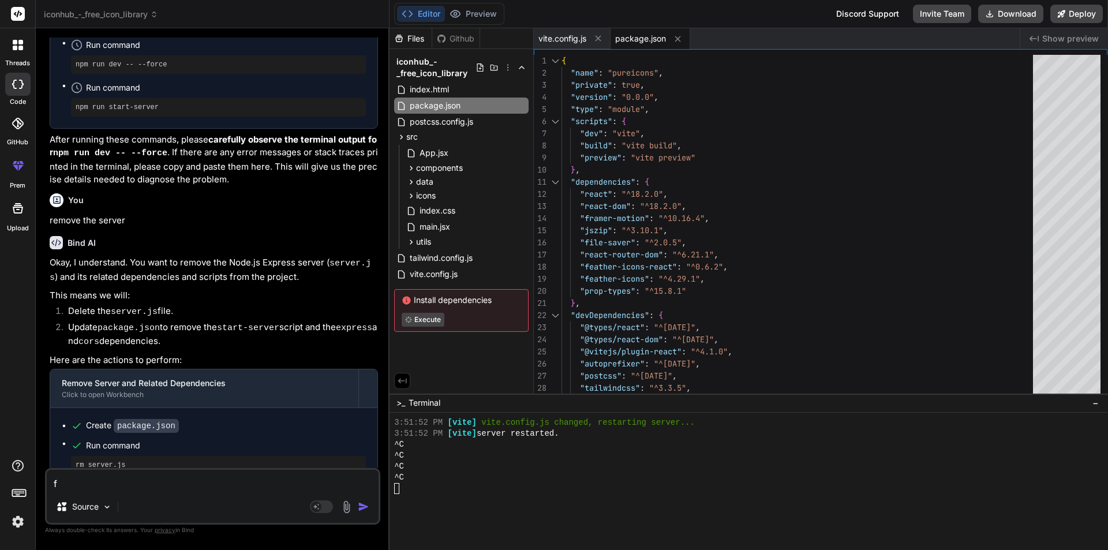
type textarea "x"
type textarea "fix"
type textarea "x"
type textarea "fix"
type textarea "x"
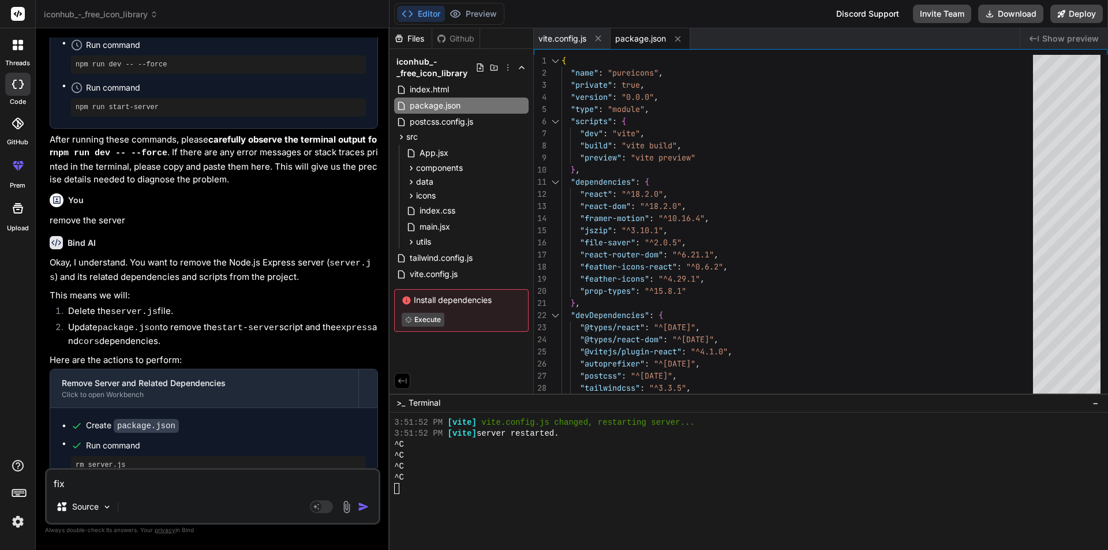
type textarea "fix e"
type textarea "x"
type textarea "fix er"
type textarea "x"
type textarea "fix err"
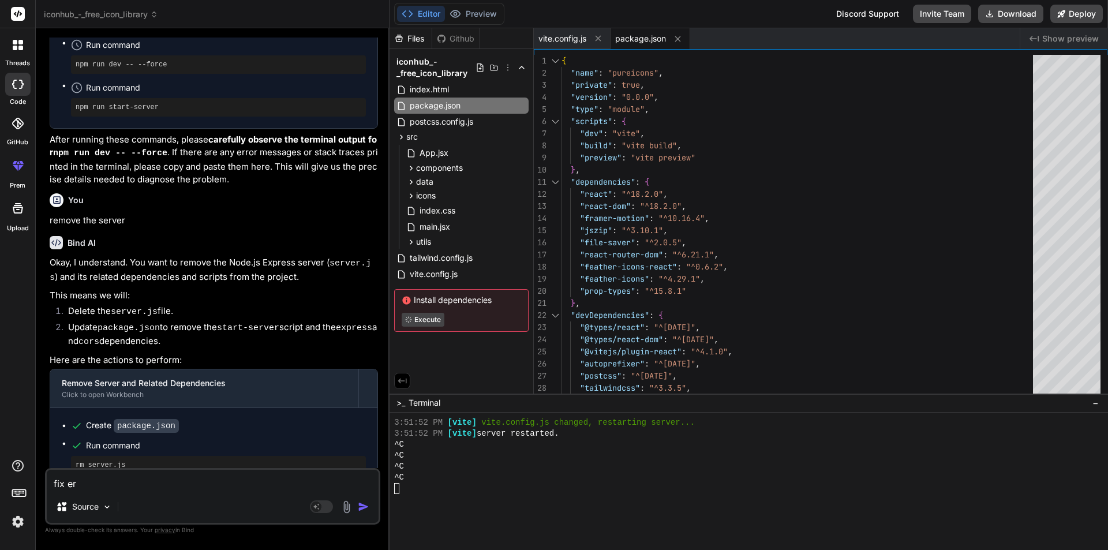
type textarea "x"
type textarea "fix errro"
type textarea "x"
type textarea "fix errro"
type textarea "x"
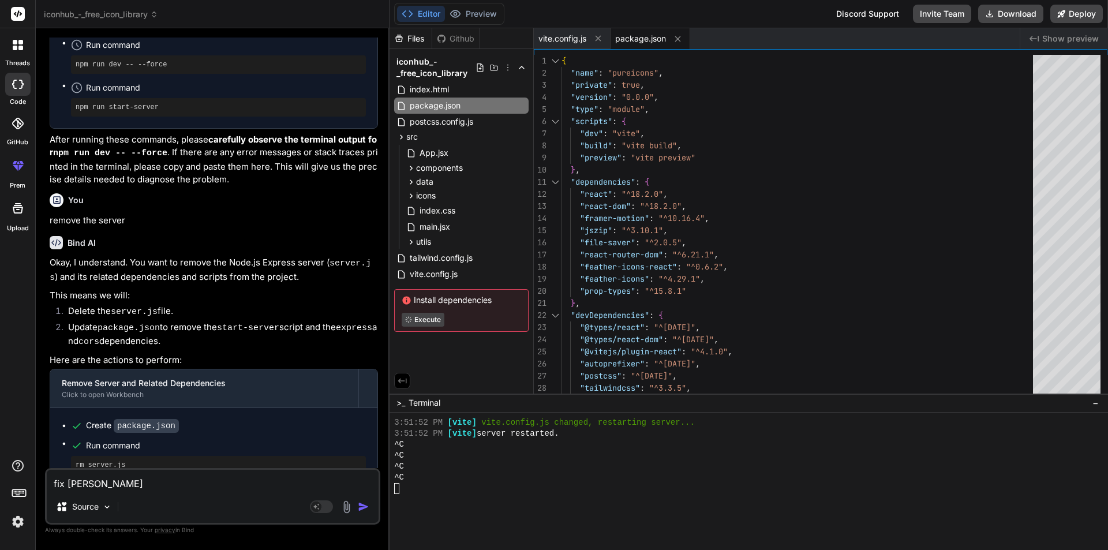
type textarea "fix errro"
type textarea "x"
type textarea "fix errr"
type textarea "x"
type textarea "fix err"
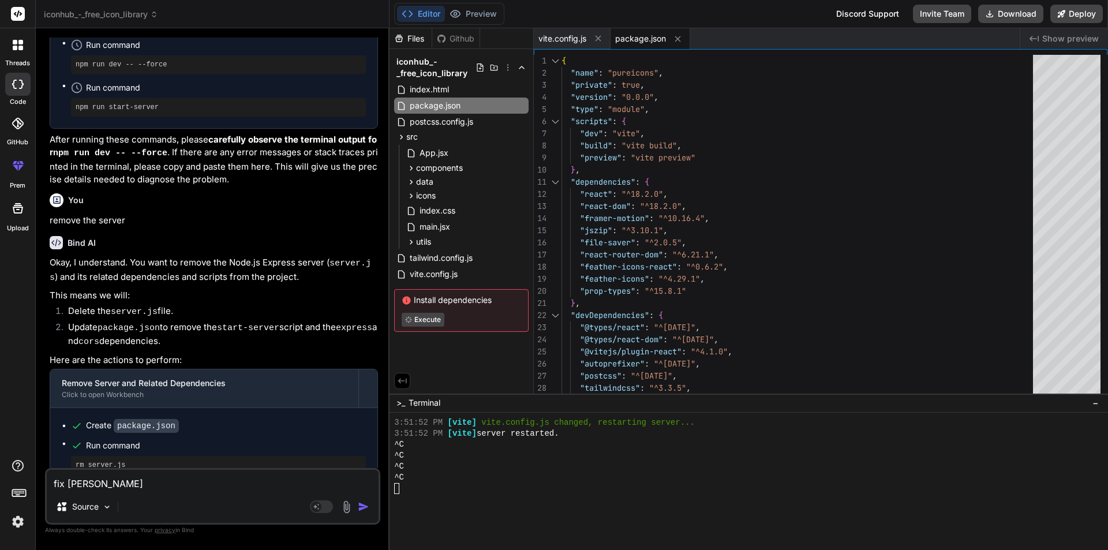
type textarea "x"
type textarea "fix erro"
type textarea "x"
type textarea "fix error"
type textarea "x"
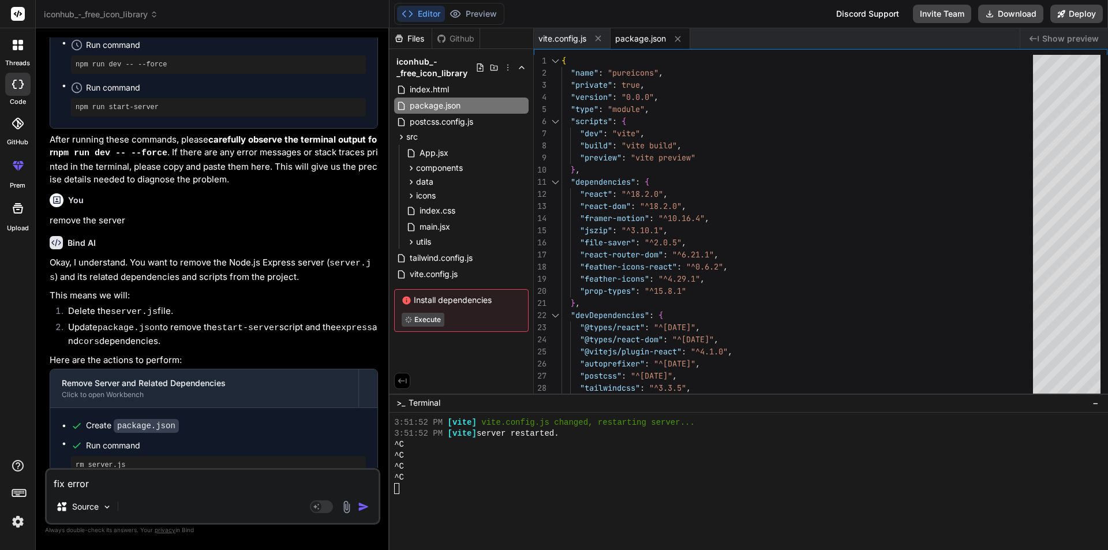
type textarea "fix errors"
type textarea "x"
type textarea "fix errors"
type textarea "x"
type textarea "fix errors a"
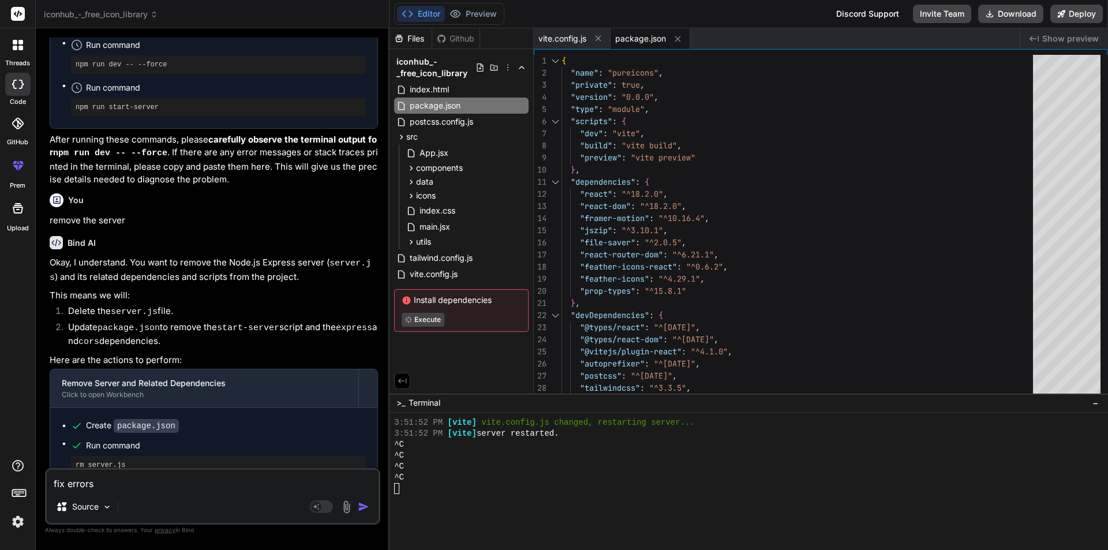
type textarea "x"
type textarea "fix errors an"
type textarea "x"
type textarea "fix errors and"
type textarea "x"
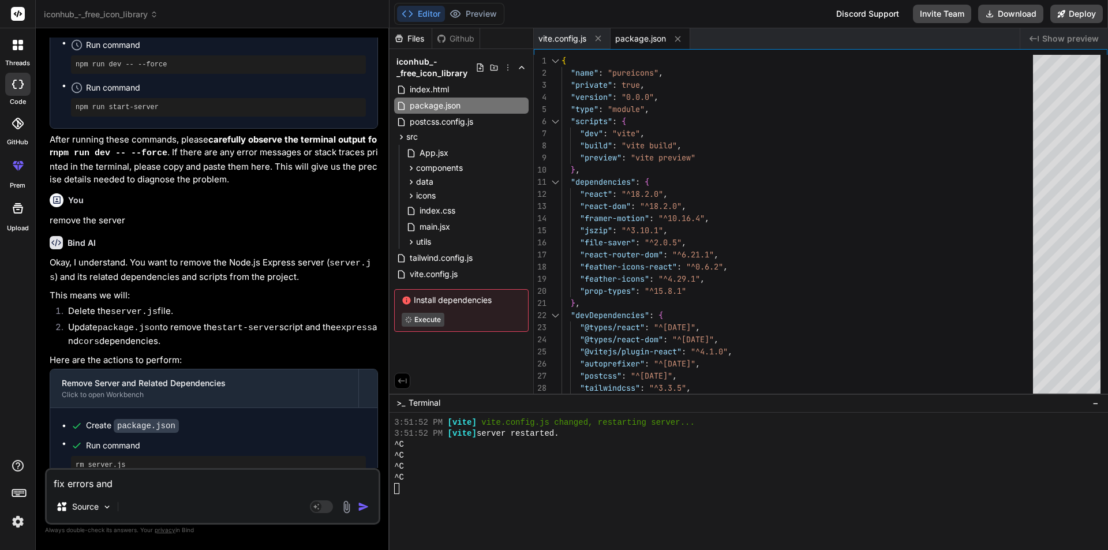
type textarea "fix errors and"
type textarea "x"
type textarea "fix errors and r"
type textarea "x"
type textarea "fix errors and ru"
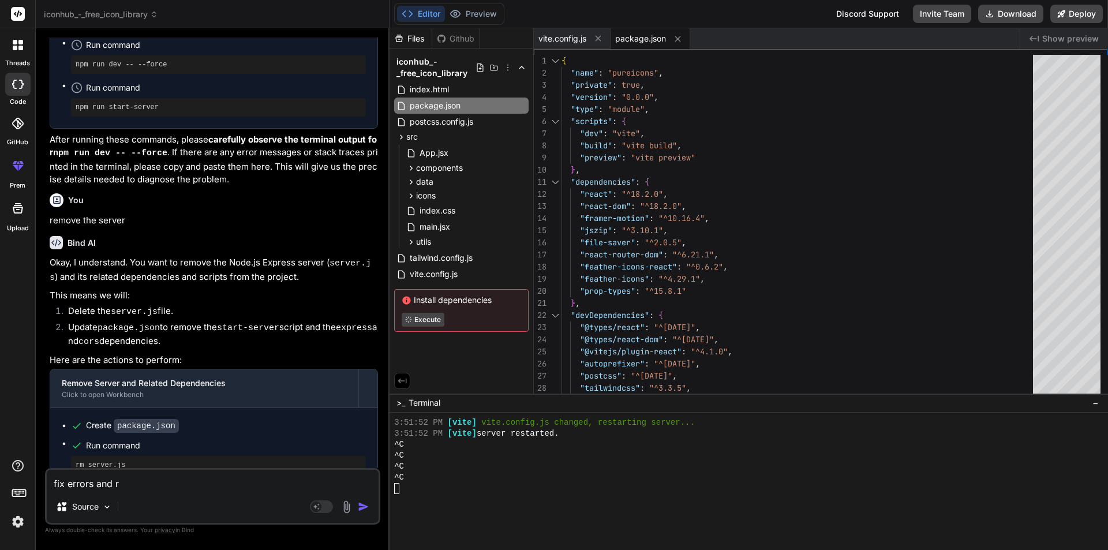
type textarea "x"
type textarea "fix errors and run"
type textarea "x"
type textarea "fix errors and run"
type textarea "x"
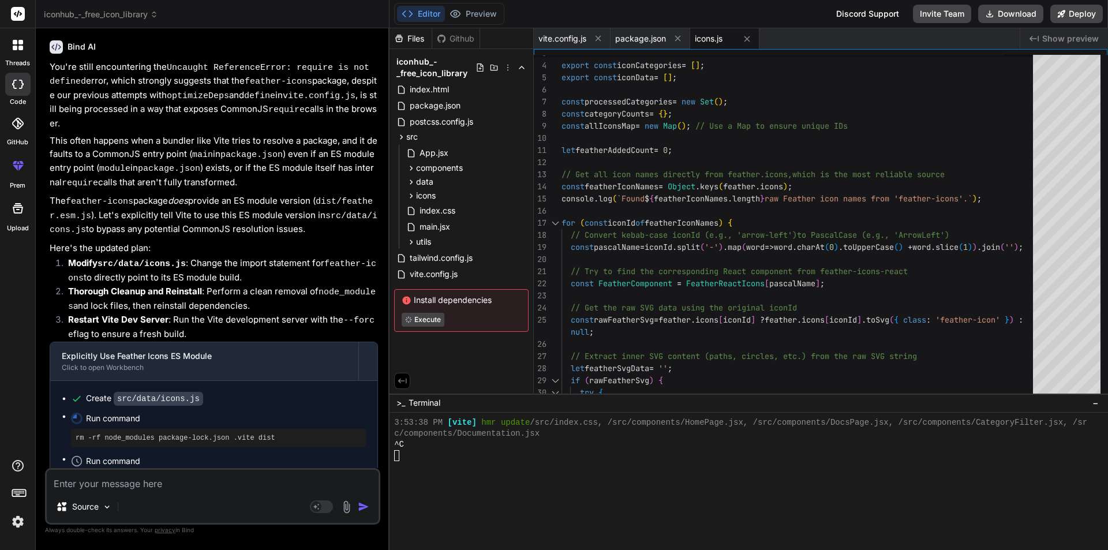
scroll to position [5872, 0]
click at [249, 433] on pre "rm -rf node_modules package-lock.json .vite dist" at bounding box center [219, 437] width 286 height 9
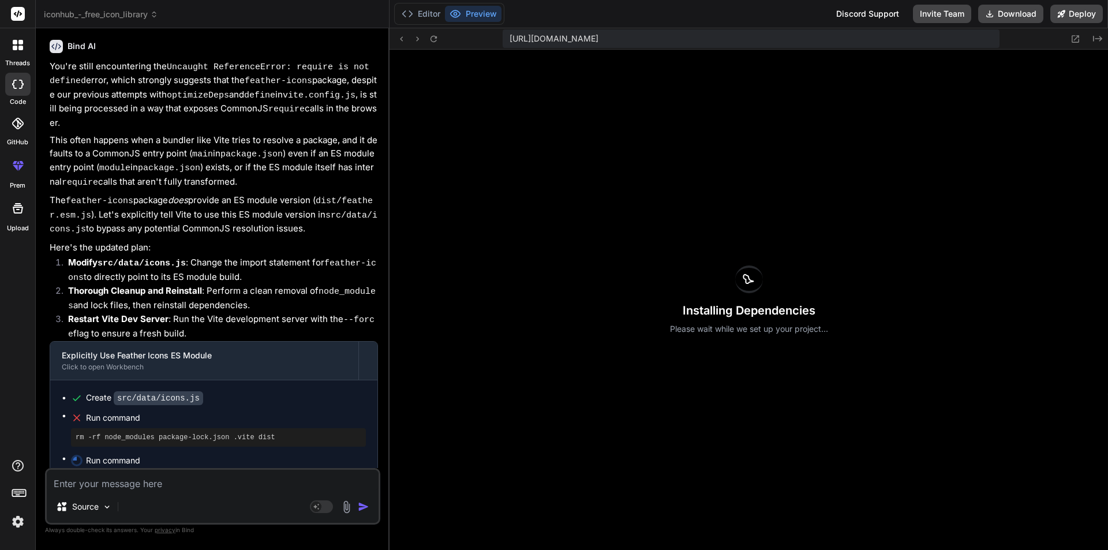
scroll to position [7782, 0]
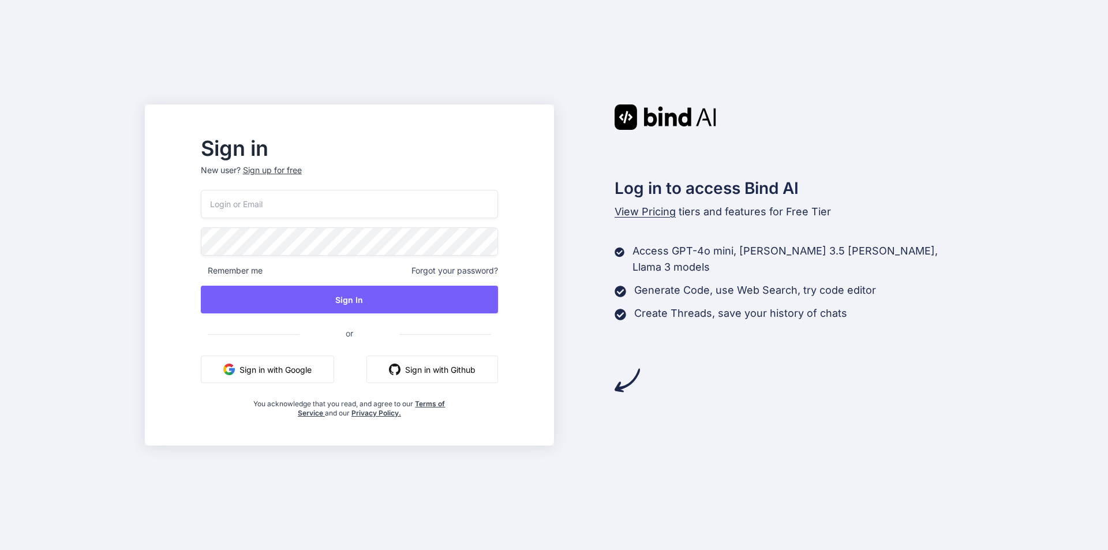
click at [315, 206] on input "email" at bounding box center [349, 204] width 297 height 28
paste input "winehi5423@ncien.com"
type input "winehi5423@ncien.com"
click at [371, 313] on div "winehi5423@ncien.com Remember me Forgot your password? Sign In or Sign in with …" at bounding box center [349, 304] width 297 height 228
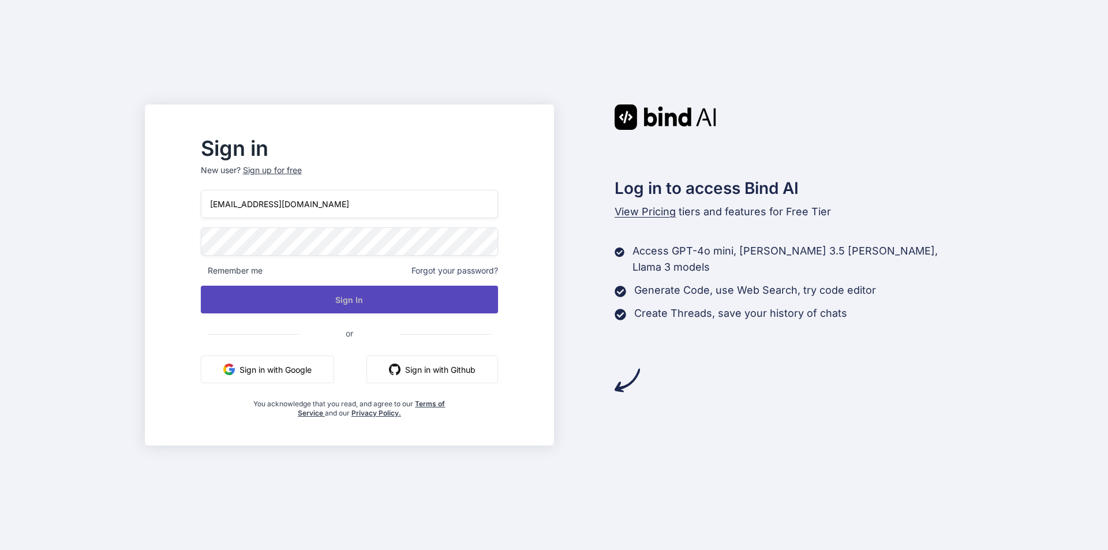
click at [374, 301] on button "Sign In" at bounding box center [349, 300] width 297 height 28
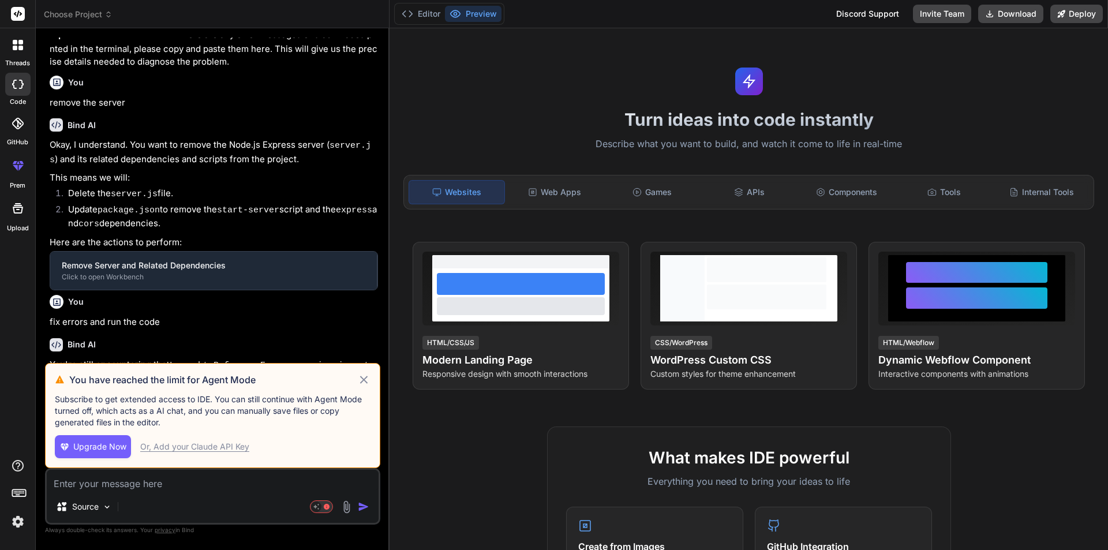
drag, startPoint x: 376, startPoint y: 384, endPoint x: 357, endPoint y: 377, distance: 20.3
click at [374, 383] on div "You have reached the limit for Agent Mode Subscribe to get extended access to I…" at bounding box center [212, 415] width 335 height 105
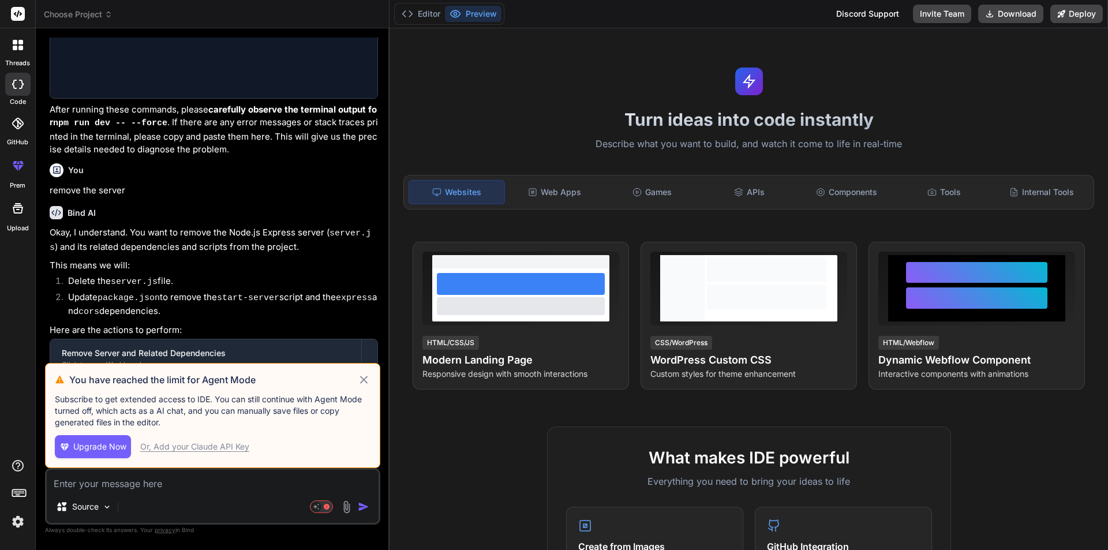
click at [357, 377] on h3 "You have reached the limit for Agent Mode" at bounding box center [213, 380] width 288 height 14
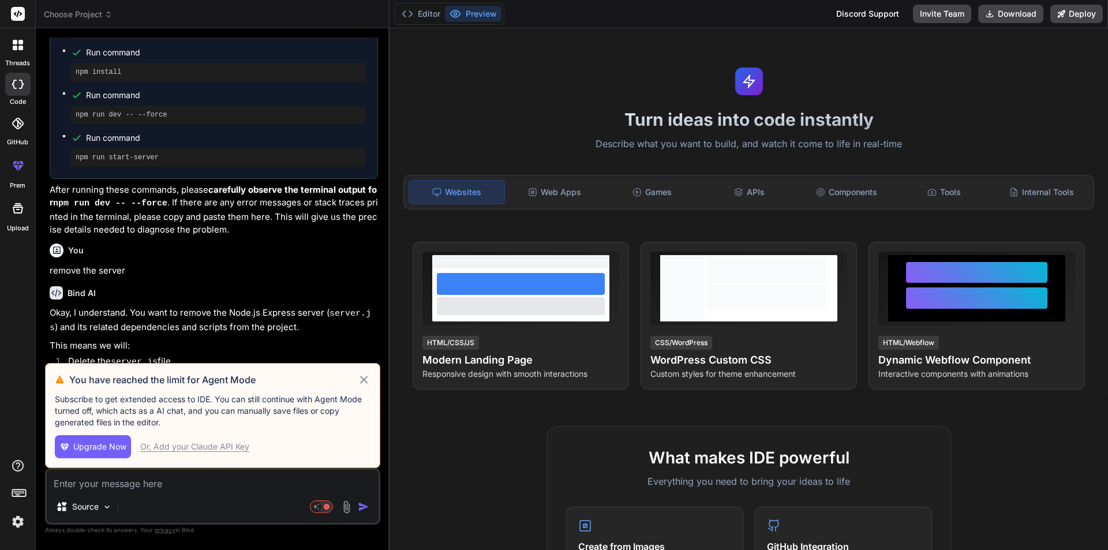
scroll to position [1278, 0]
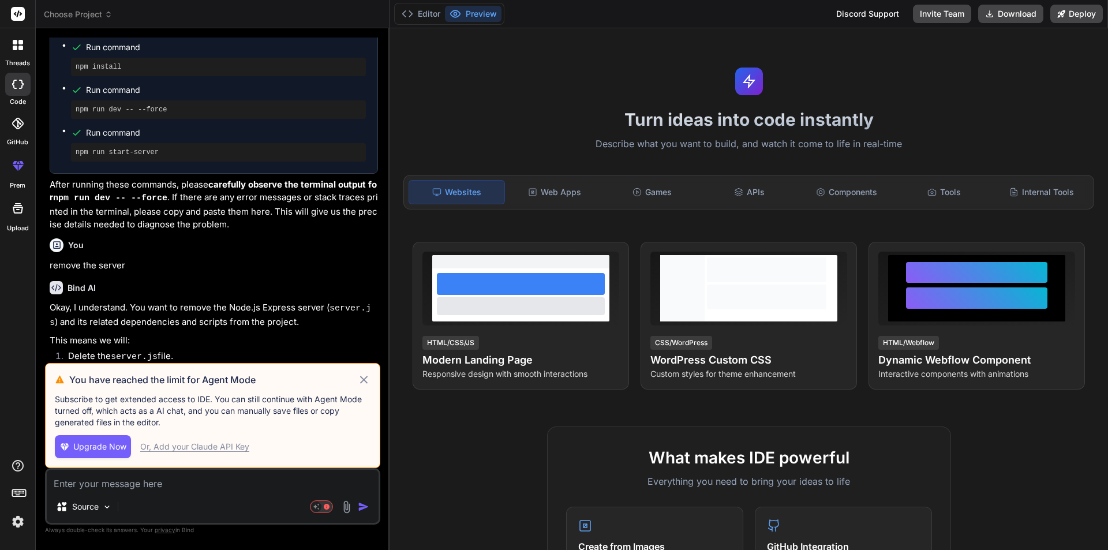
click at [357, 377] on h3 "You have reached the limit for Agent Mode" at bounding box center [213, 380] width 288 height 14
click at [367, 375] on icon at bounding box center [363, 380] width 13 height 14
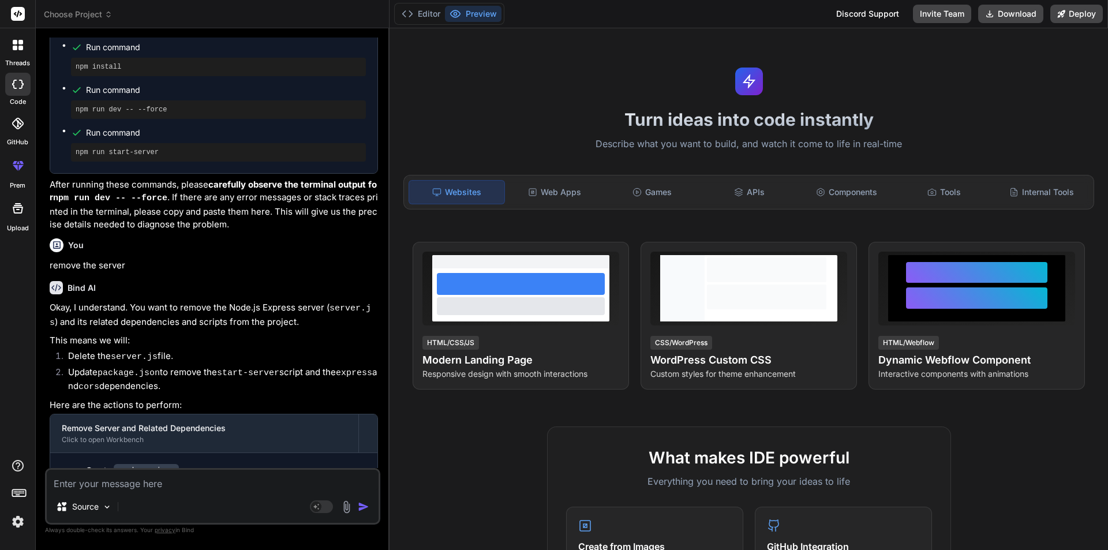
type textarea "x"
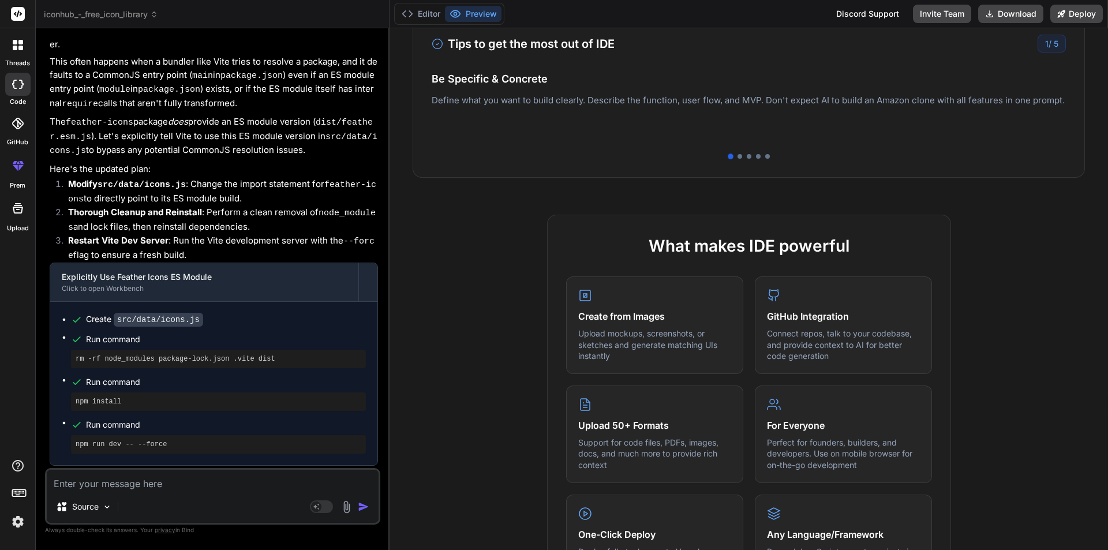
scroll to position [1986, 0]
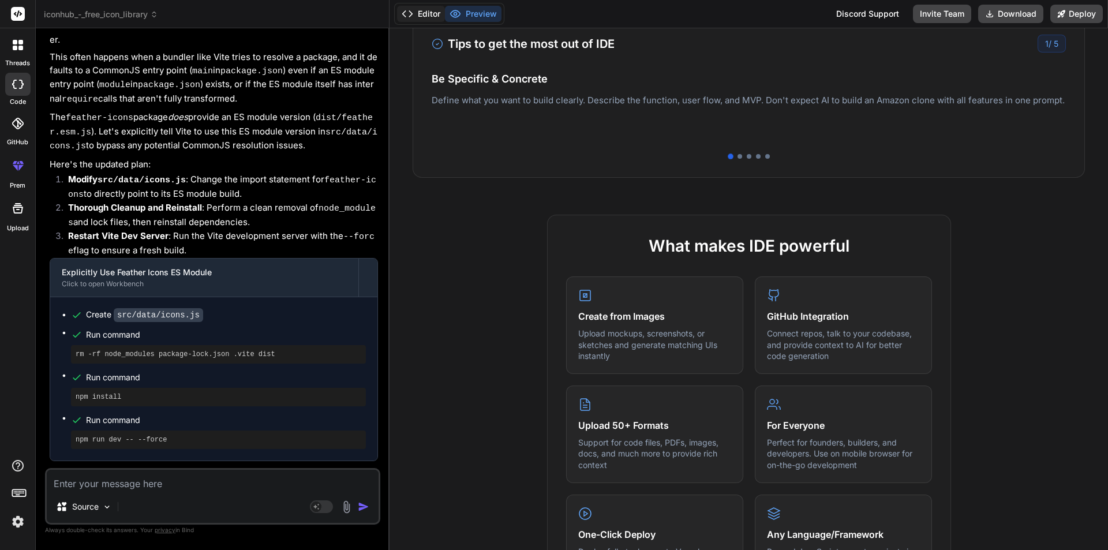
click at [428, 12] on button "Editor" at bounding box center [421, 14] width 48 height 16
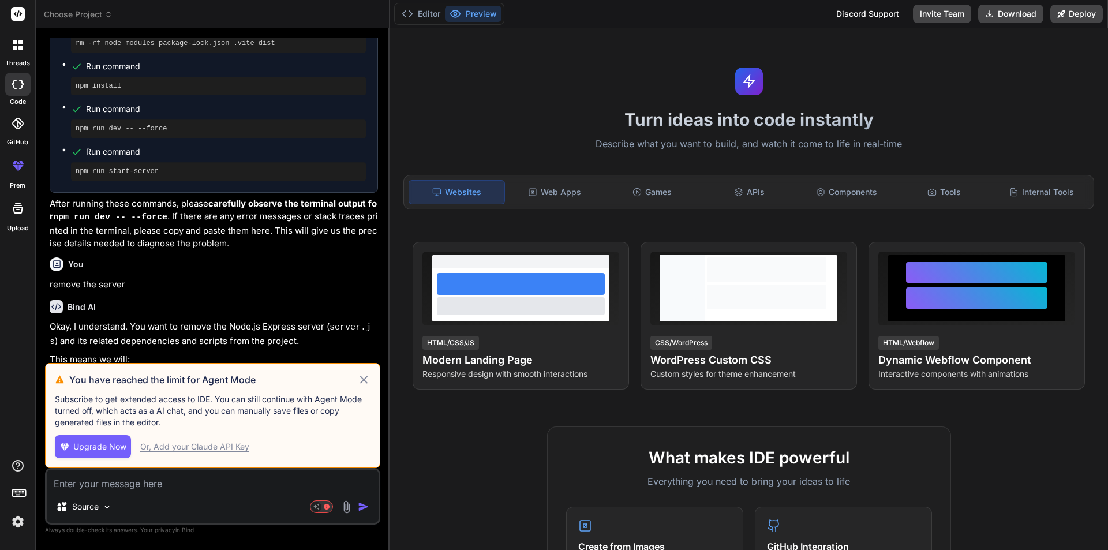
click at [367, 377] on icon at bounding box center [363, 380] width 13 height 14
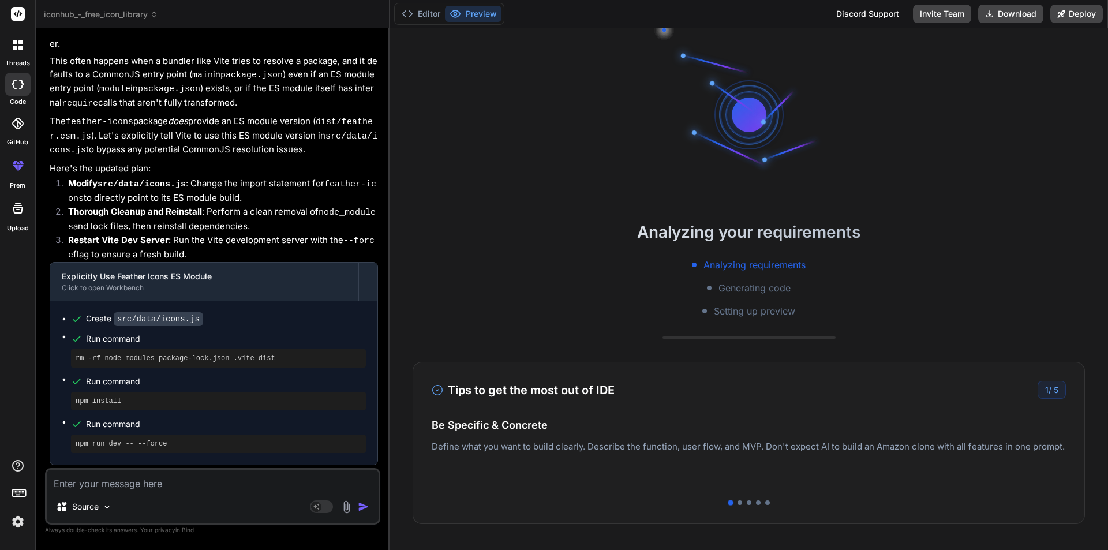
scroll to position [1986, 0]
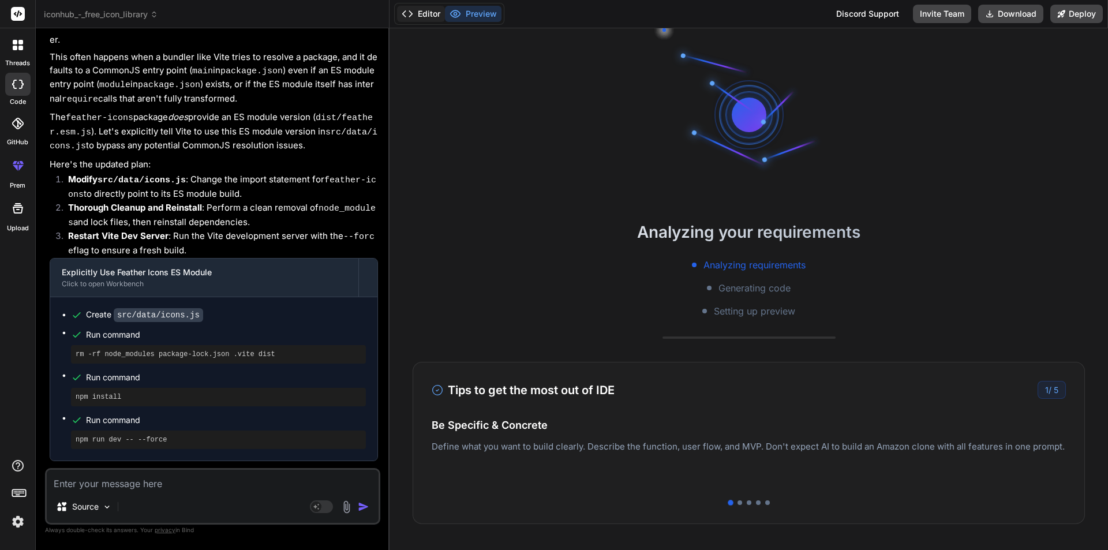
click at [427, 15] on button "Editor" at bounding box center [421, 14] width 48 height 16
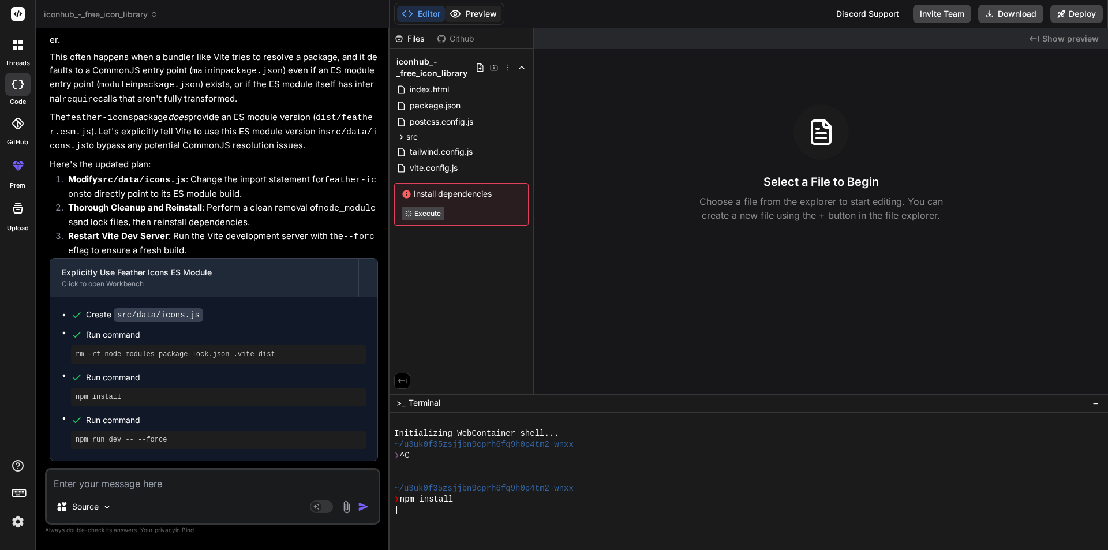
click at [462, 11] on button "Preview" at bounding box center [473, 14] width 57 height 16
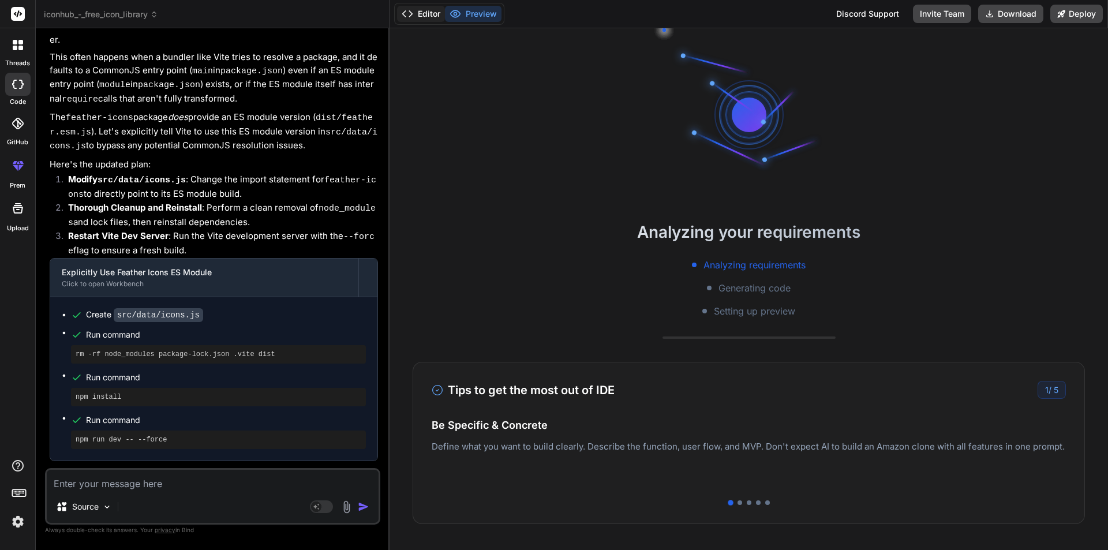
click at [429, 17] on button "Editor" at bounding box center [421, 14] width 48 height 16
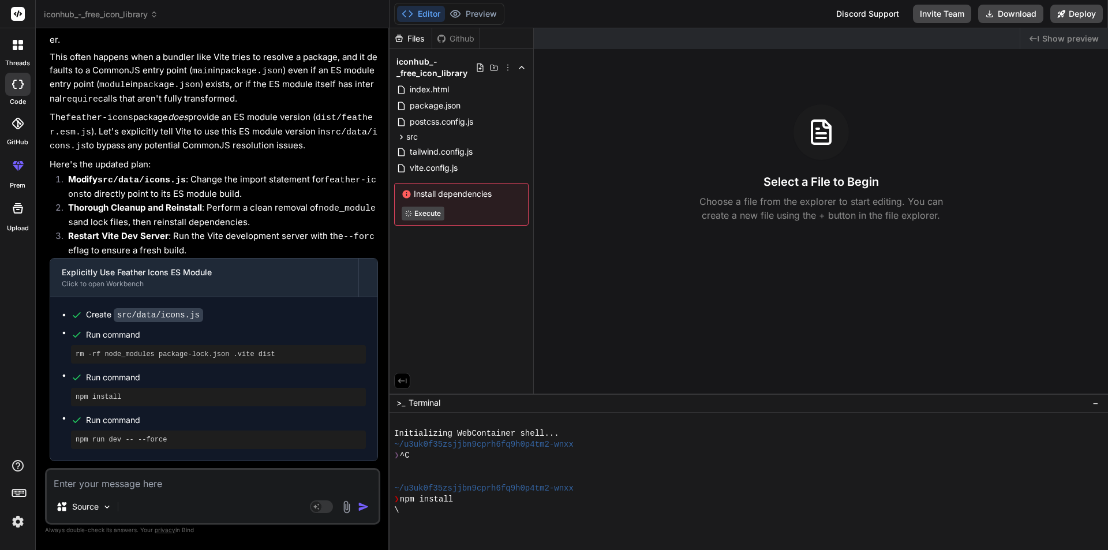
click at [465, 516] on div at bounding box center [743, 521] width 698 height 11
type textarea "x"
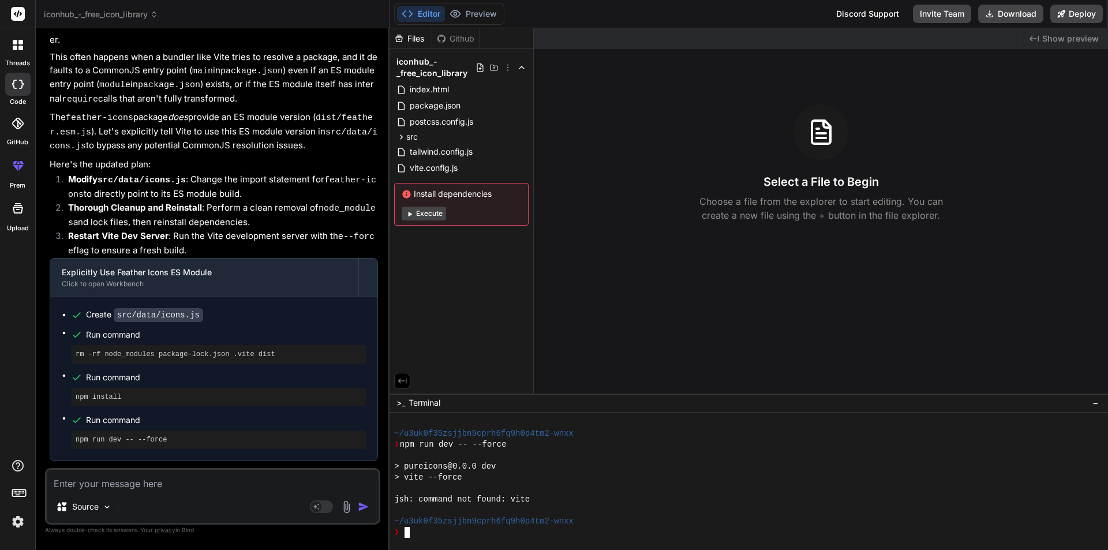
scroll to position [197, 0]
type textarea "x"
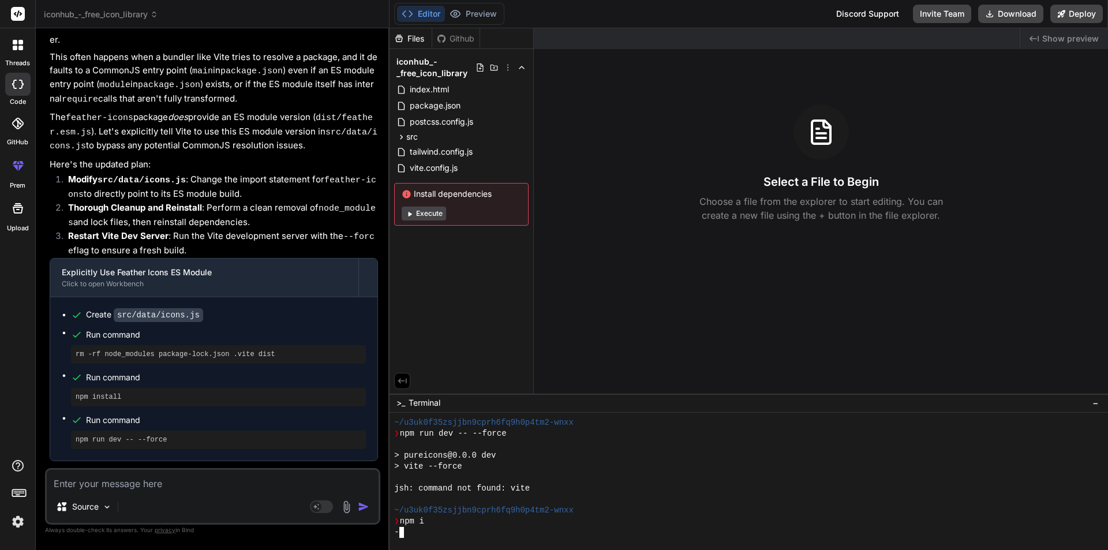
scroll to position [285, 0]
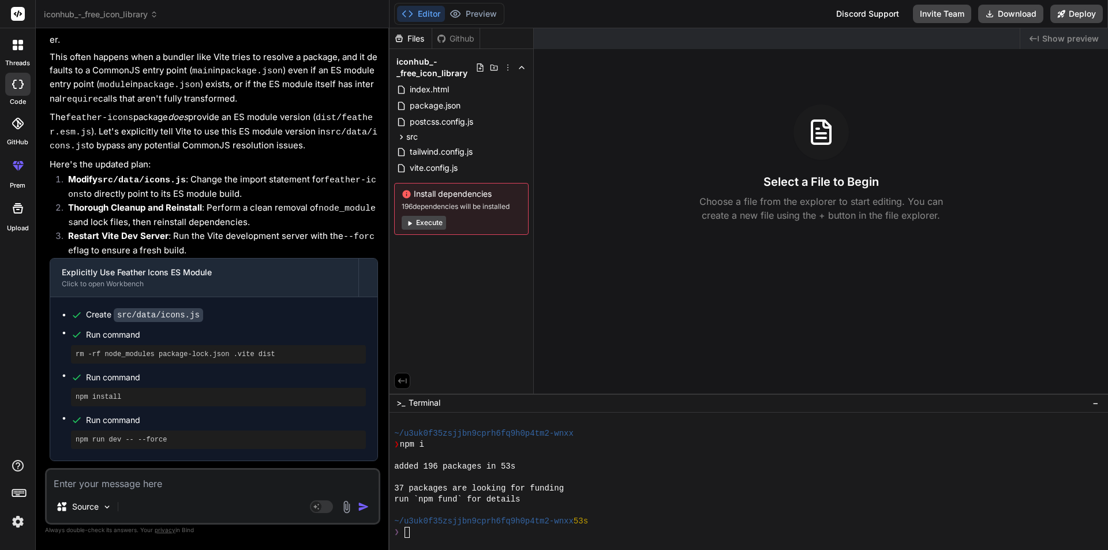
click at [417, 218] on button "Execute" at bounding box center [423, 223] width 44 height 14
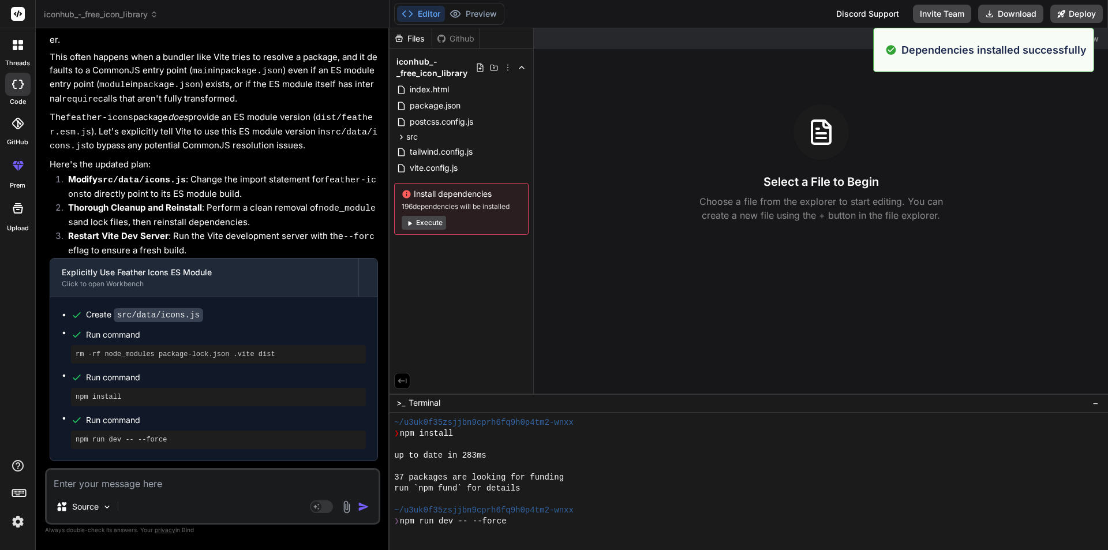
scroll to position [471, 0]
click at [429, 10] on button "Editor" at bounding box center [421, 14] width 48 height 16
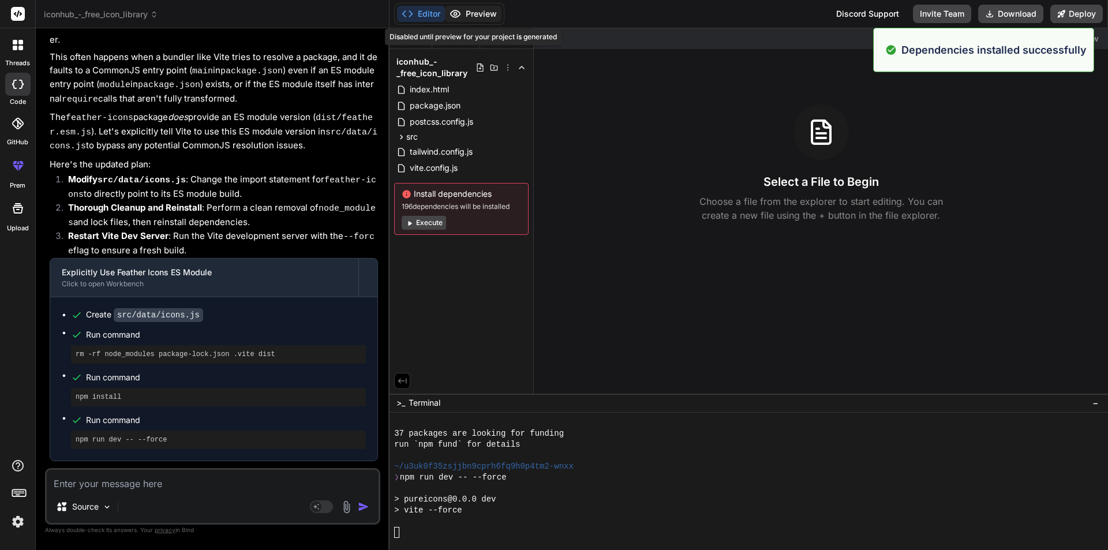
scroll to position [592, 0]
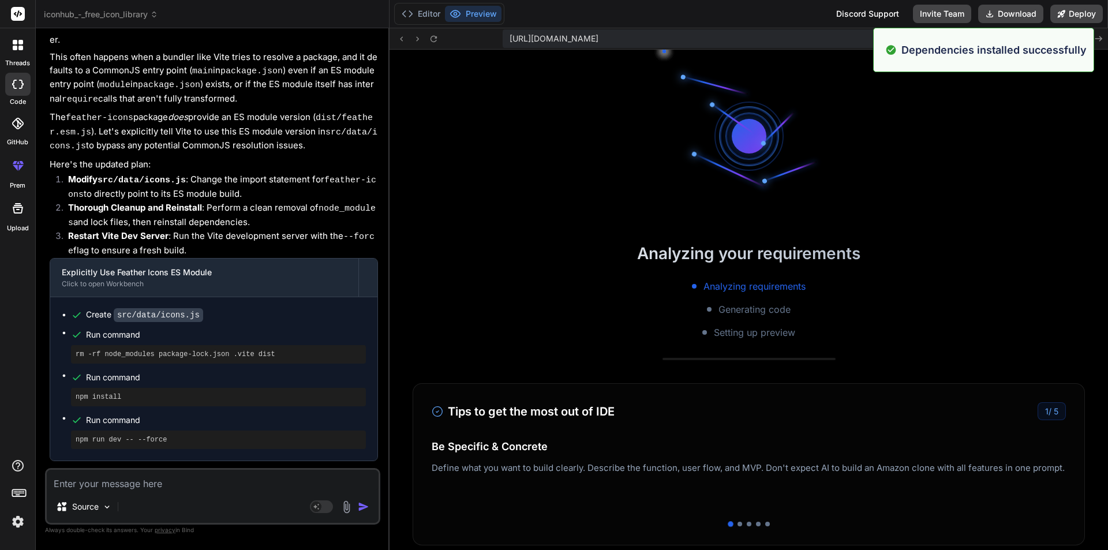
click at [480, 13] on button "Preview" at bounding box center [473, 14] width 57 height 16
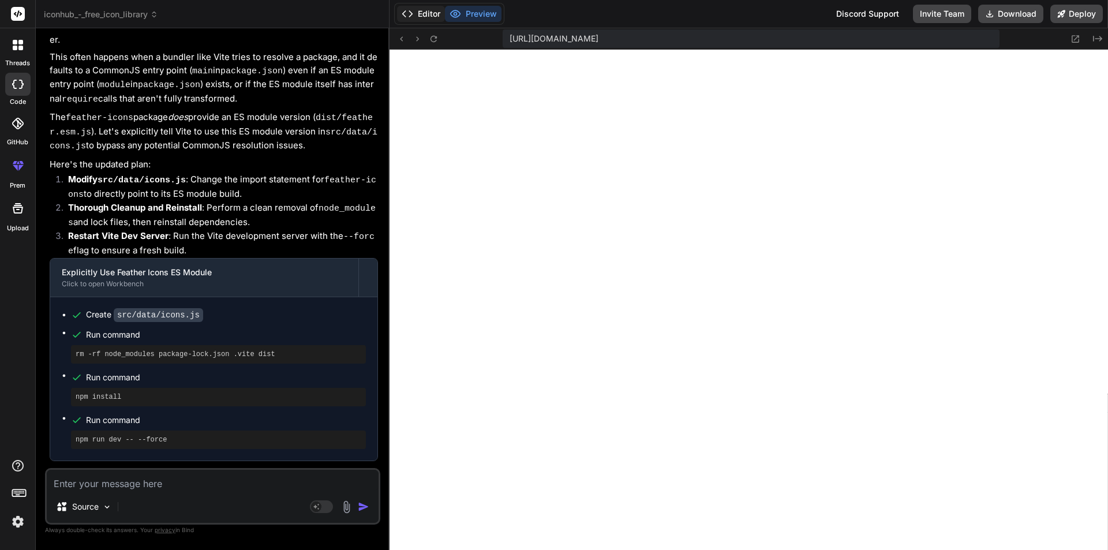
scroll to position [877, 0]
click at [429, 13] on button "Editor" at bounding box center [421, 14] width 48 height 16
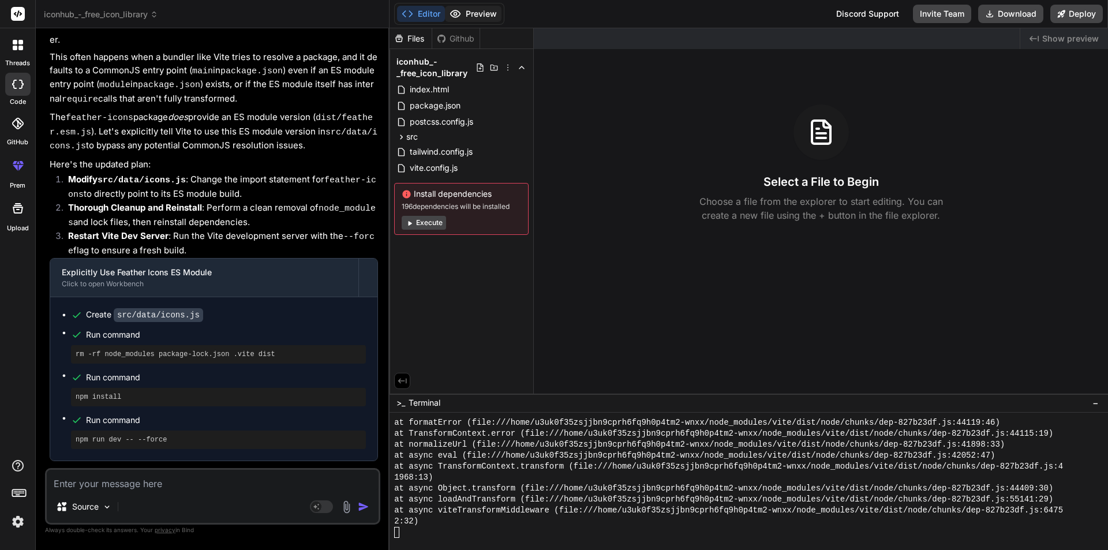
click at [479, 13] on button "Preview" at bounding box center [473, 14] width 57 height 16
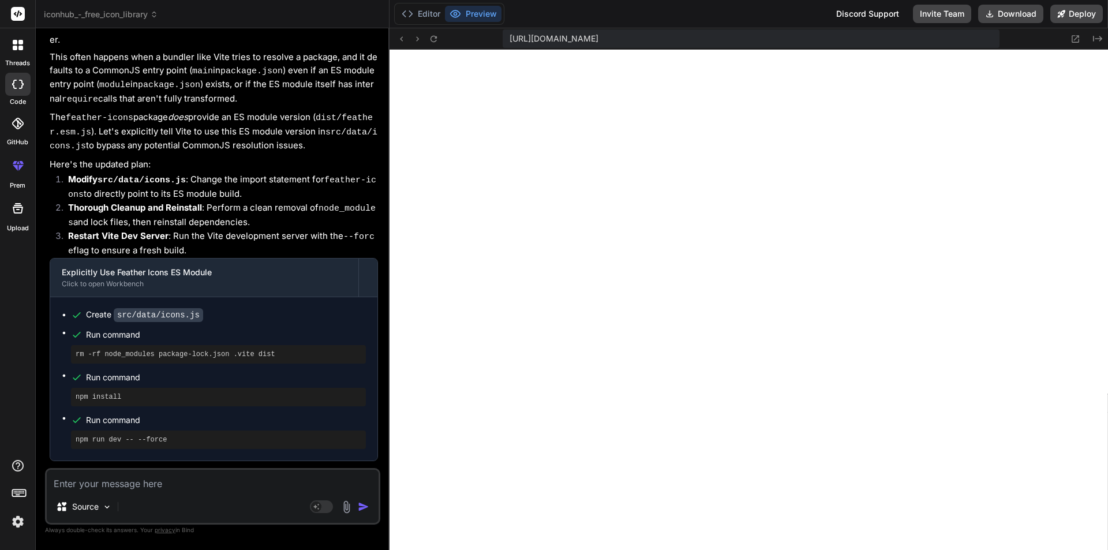
click at [120, 487] on textarea at bounding box center [213, 480] width 332 height 21
paste textarea "Failed to resolve import "feather-icons/dist/feather.esm.js" from "src/data/ico…"
type textarea "x"
type textarea "Failed to resolve import "feather-icons/dist/feather.esm.js" from "src/data/ico…"
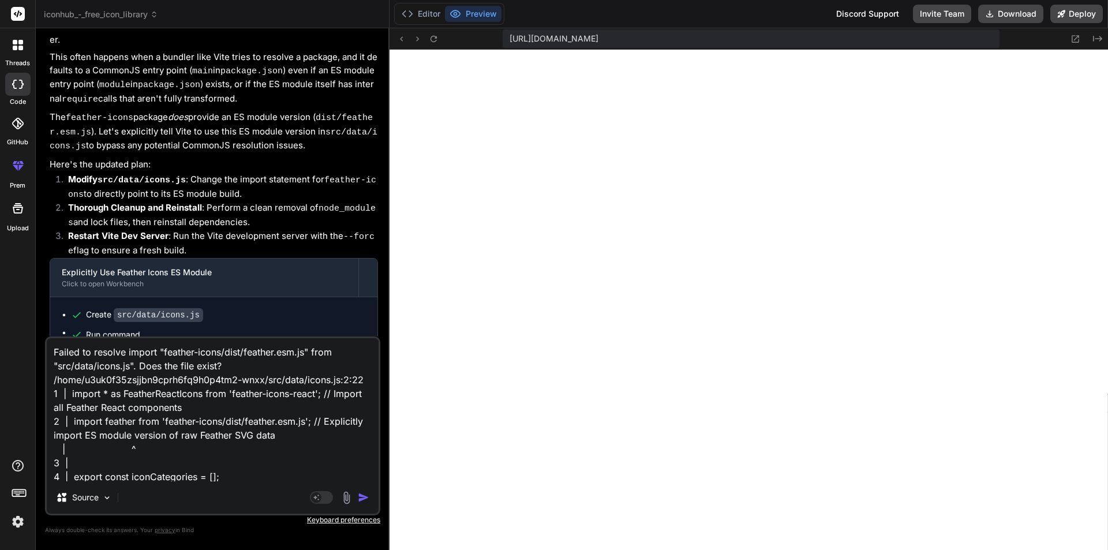
scroll to position [1, 0]
type textarea "x"
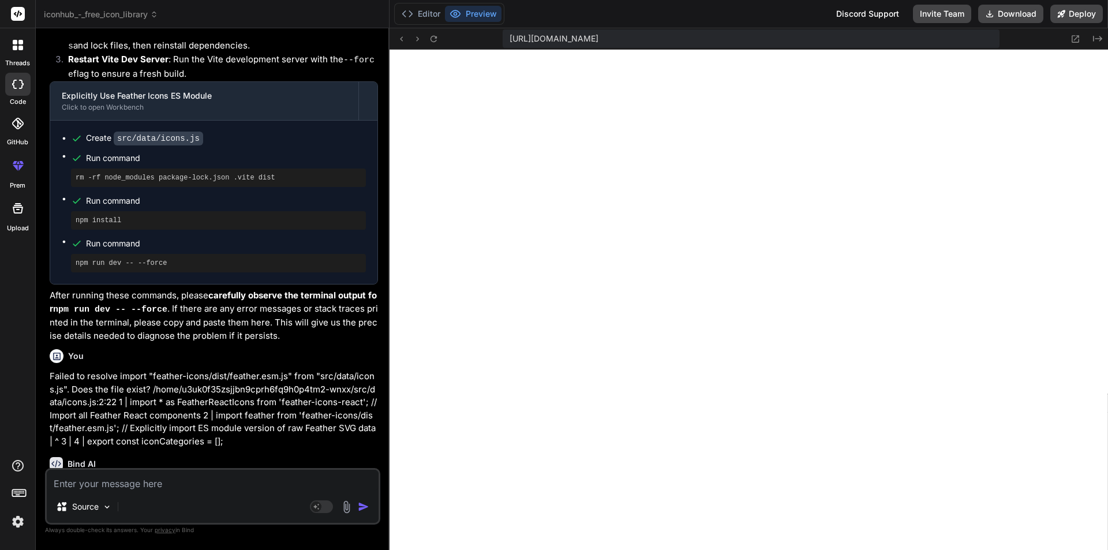
scroll to position [2170, 0]
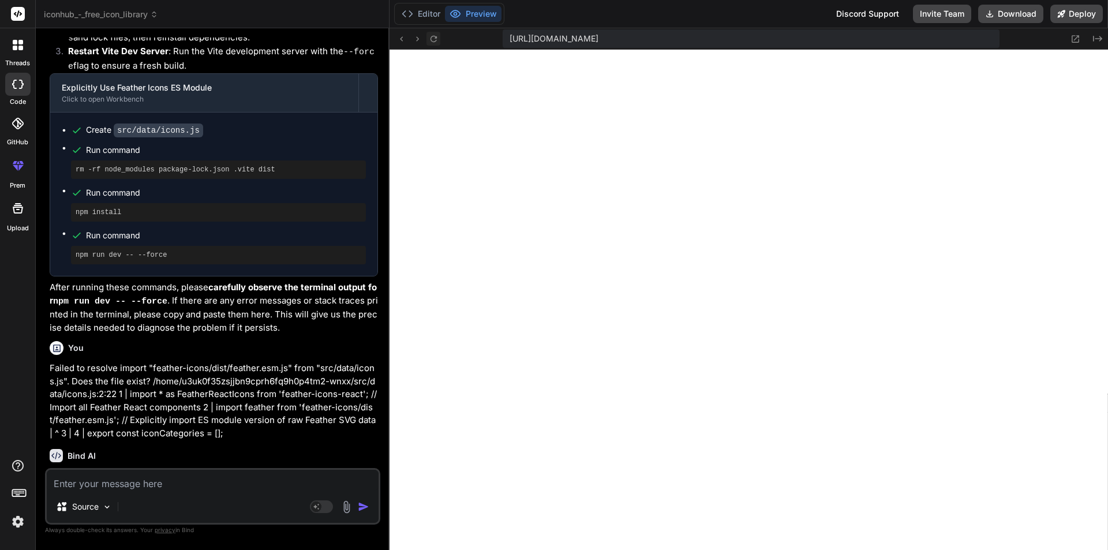
click at [436, 34] on icon at bounding box center [434, 39] width 10 height 10
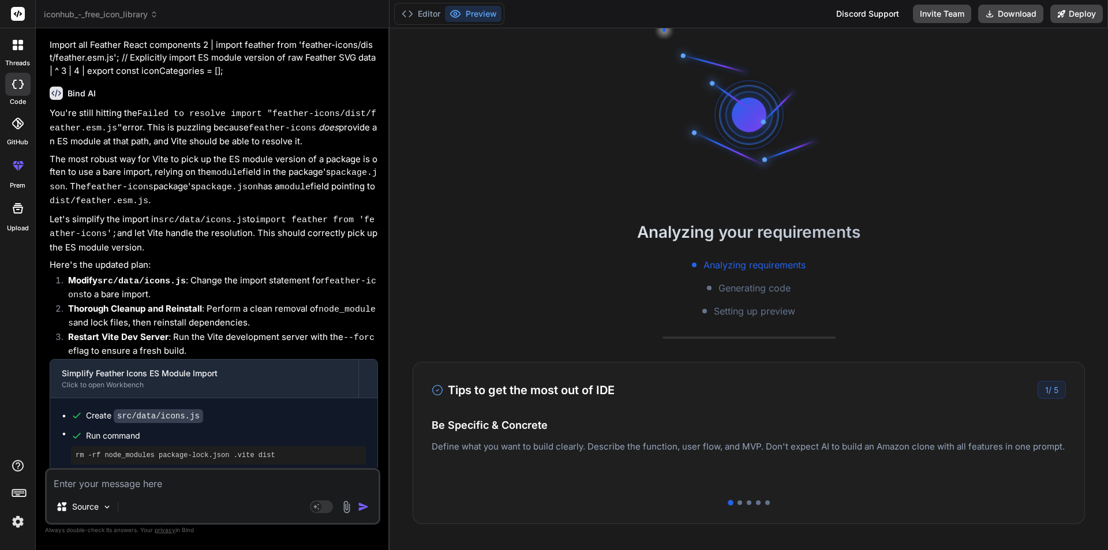
scroll to position [2617, 0]
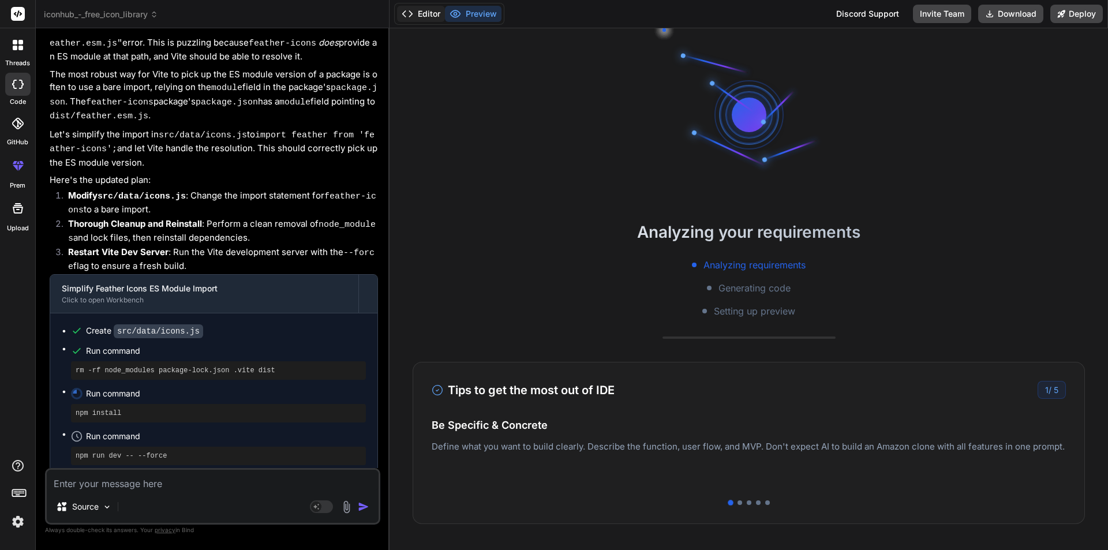
click at [417, 9] on button "Editor" at bounding box center [421, 14] width 48 height 16
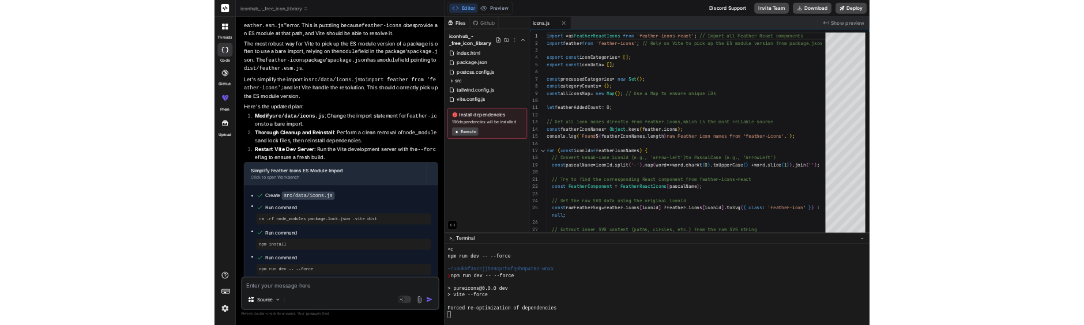
scroll to position [1600, 0]
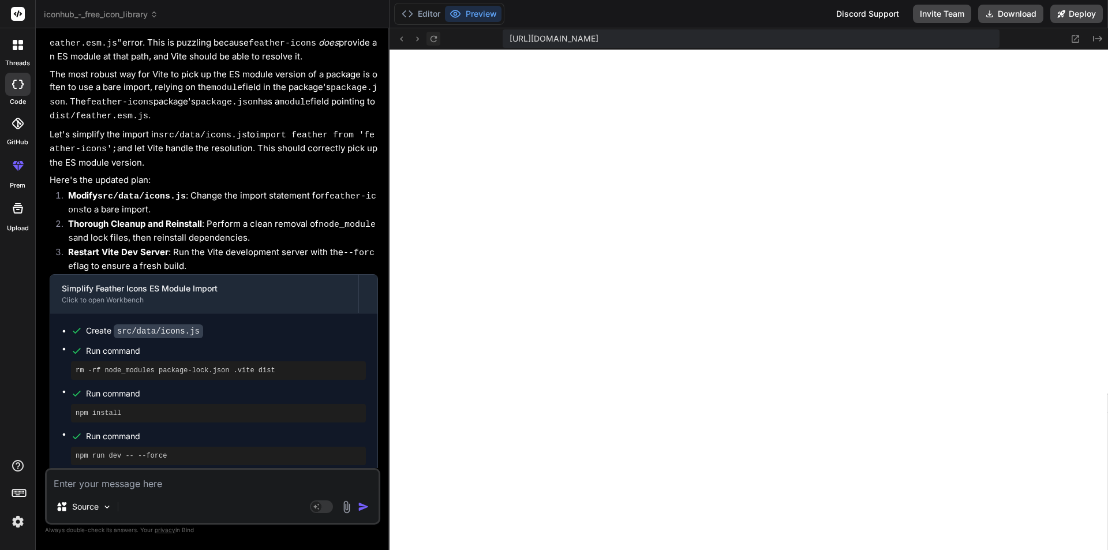
click at [430, 39] on icon at bounding box center [433, 38] width 6 height 6
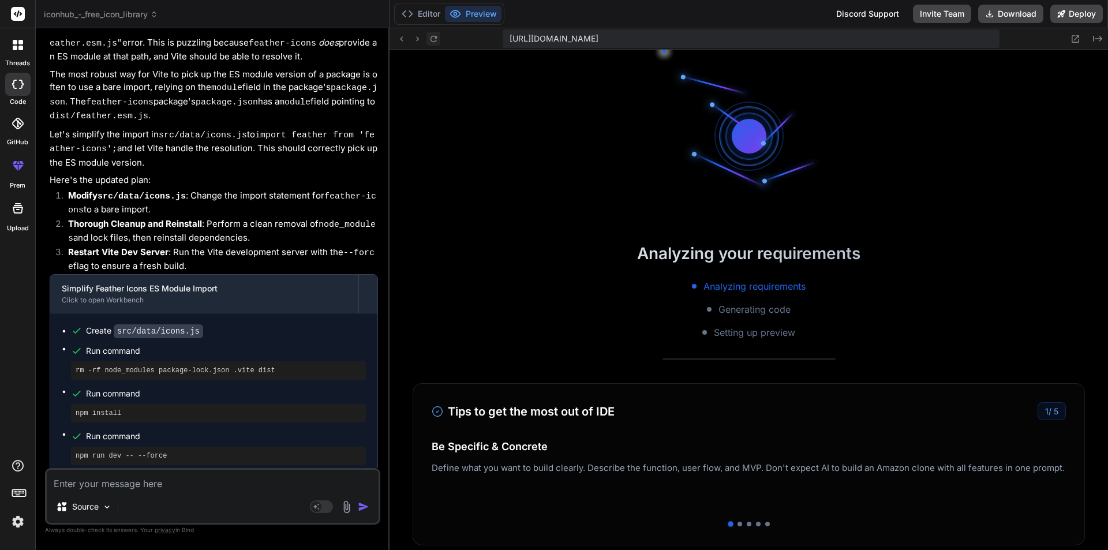
click at [430, 39] on icon at bounding box center [433, 38] width 6 height 6
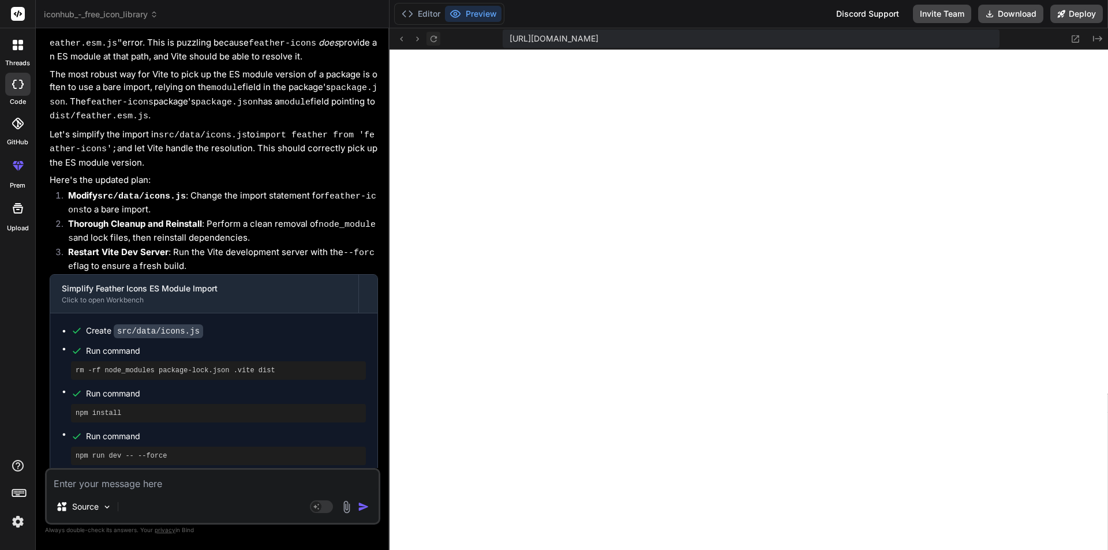
click at [430, 39] on icon at bounding box center [433, 38] width 6 height 6
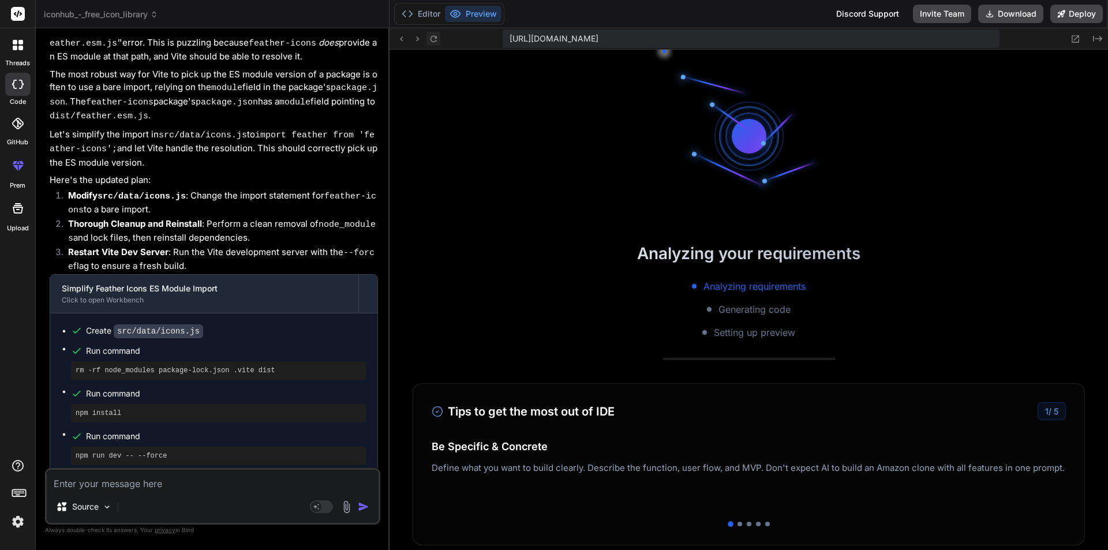
click at [430, 39] on icon at bounding box center [433, 38] width 6 height 6
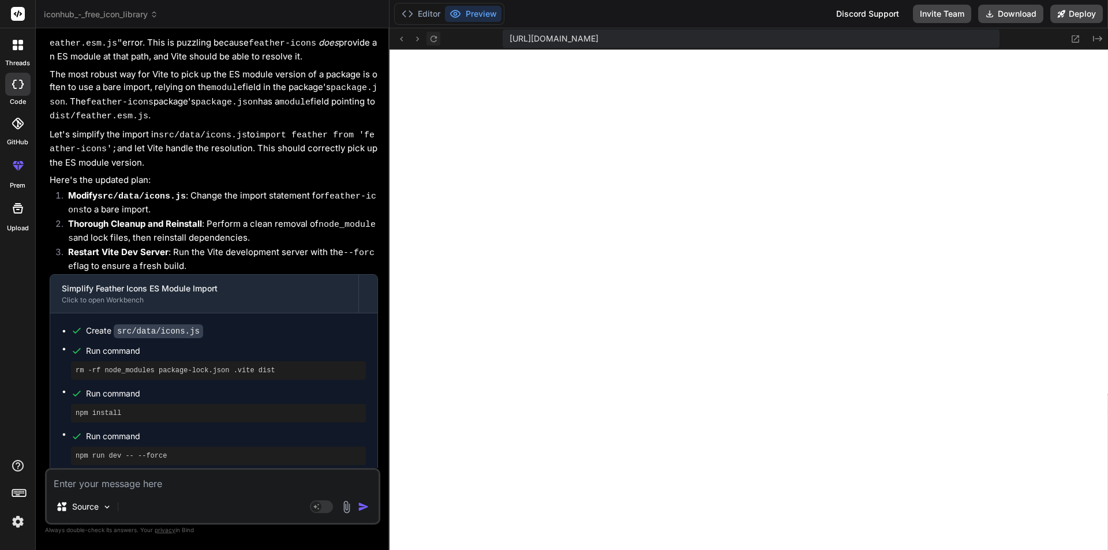
click at [430, 39] on icon at bounding box center [433, 38] width 6 height 6
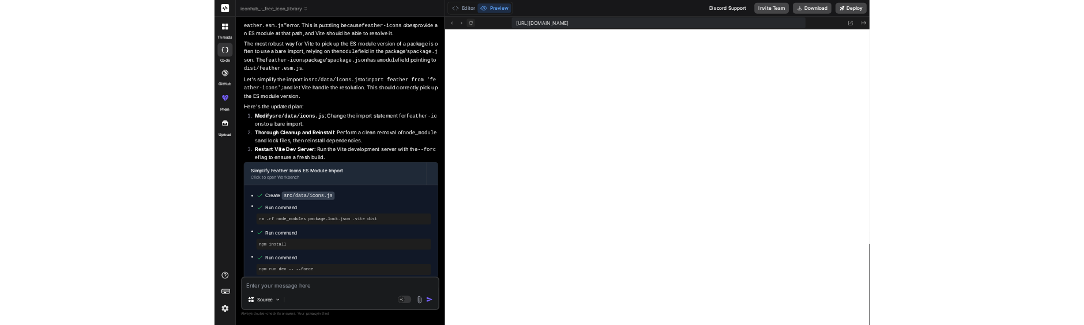
scroll to position [1622, 0]
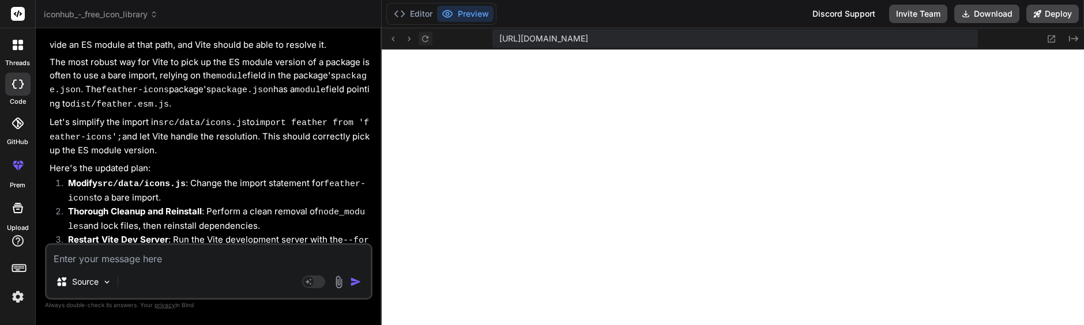
click at [97, 273] on div "Source" at bounding box center [83, 282] width 65 height 23
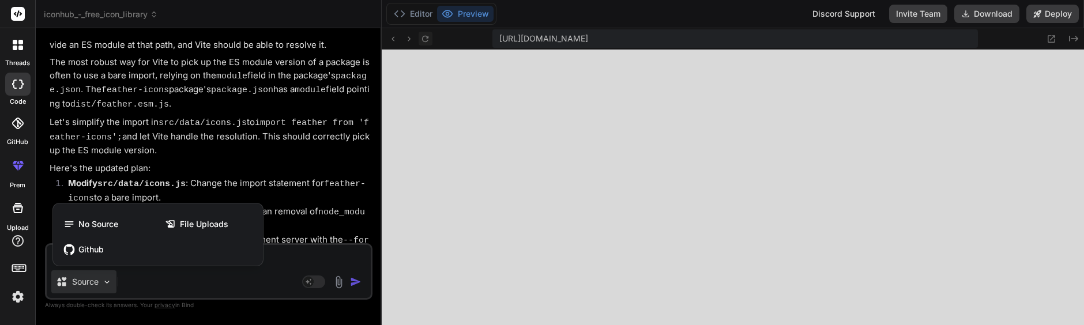
click at [89, 264] on div "No Source File Uploads Github" at bounding box center [158, 237] width 210 height 58
click at [208, 274] on div at bounding box center [542, 162] width 1084 height 325
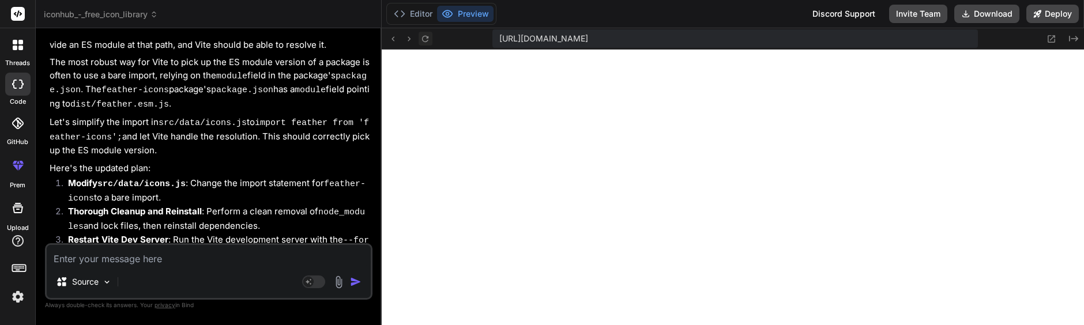
click at [261, 260] on textarea at bounding box center [209, 255] width 324 height 21
paste textarea "if ("development" !== 'production') { var ReactIs = require('react-is');"
type textarea "x"
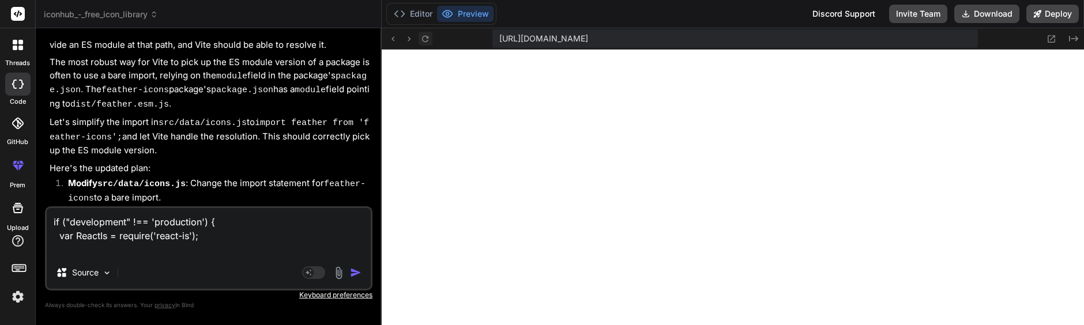
type textarea "if ("development" !== 'production') { var ReactIs = require('react-is');"
click at [61, 229] on textarea "if ("development" !== 'production') { var ReactIs = require('react-is');" at bounding box center [209, 232] width 324 height 48
paste textarea "if ("development" !== 'production') { var ReactIs = require('react-is');"
type textarea "x"
type textarea "if ("development" !== 'production') { var ReactIs = require('react-is');if ("de…"
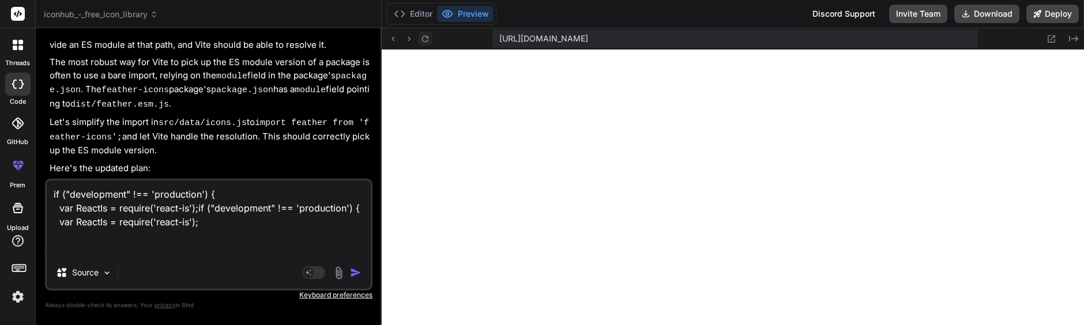
type textarea "x"
type textarea "if ("development" !== 'production') { var ReactIs = require('react-is'); if ("d…"
type textarea "x"
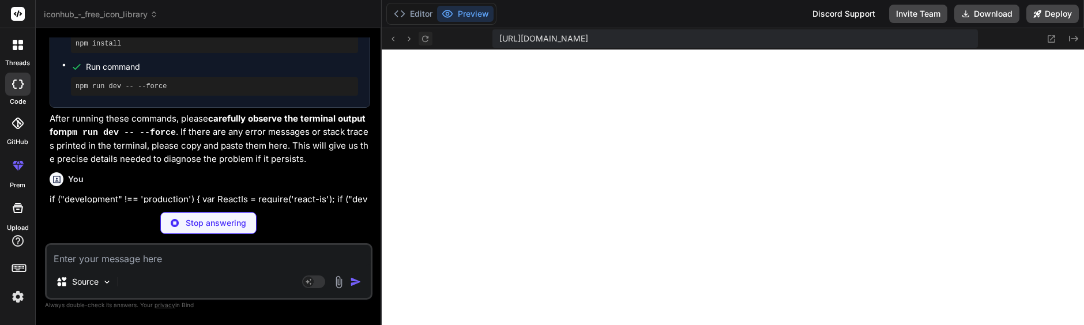
scroll to position [3000, 0]
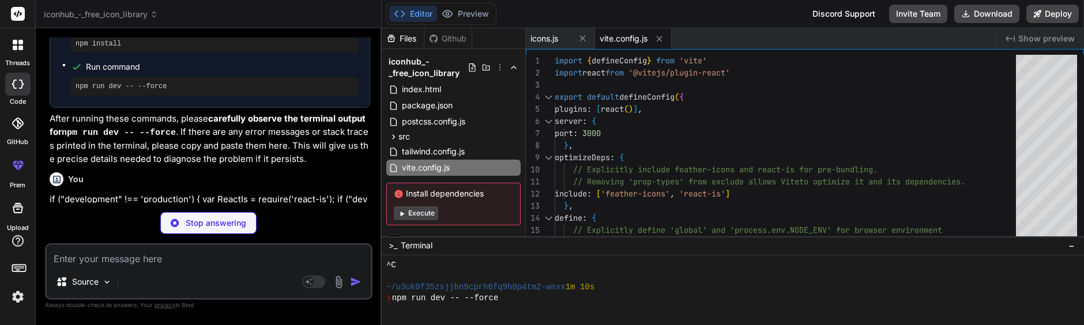
type textarea "x"
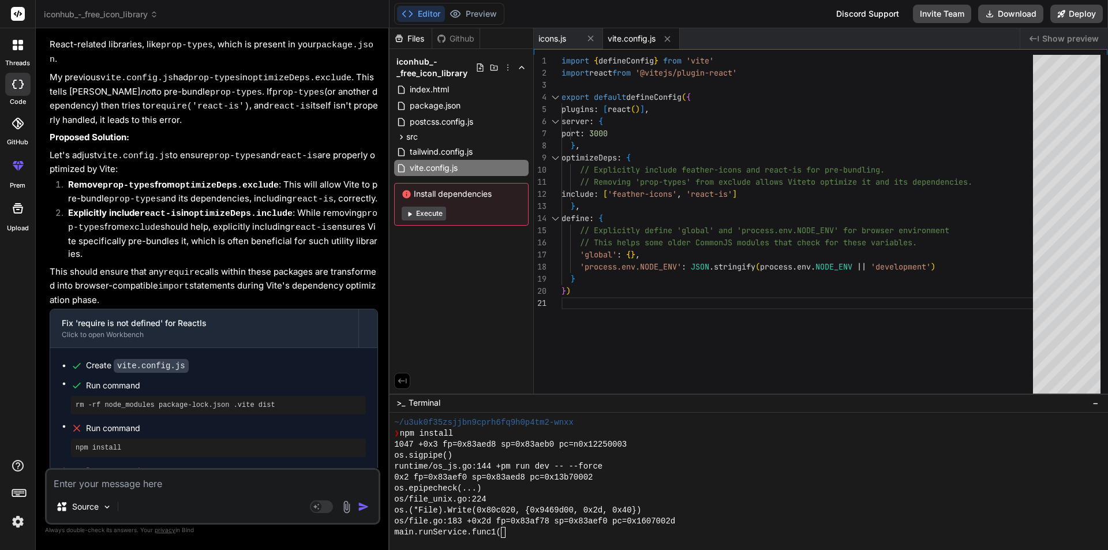
scroll to position [1896, 0]
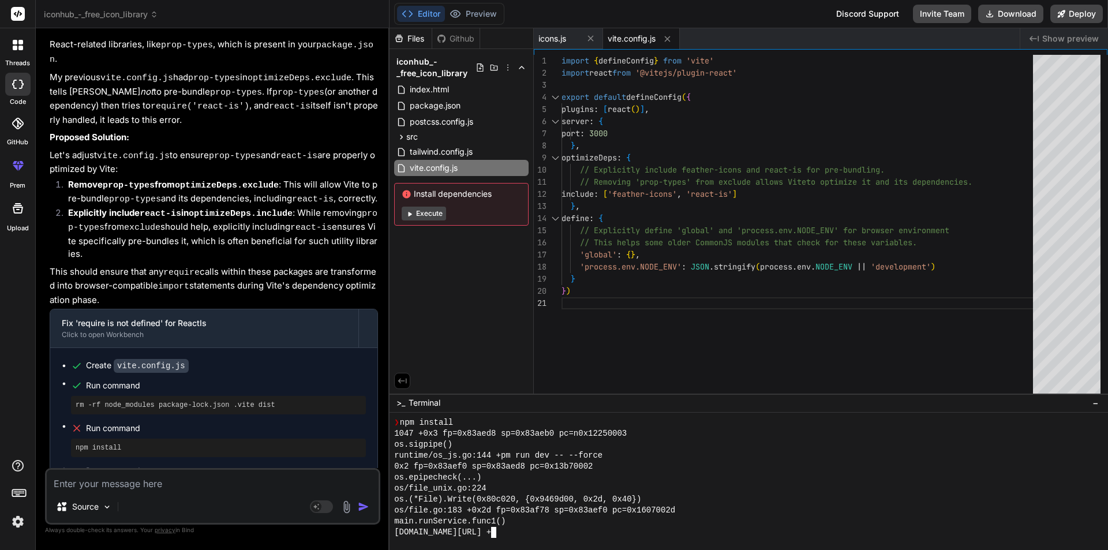
click at [711, 539] on div at bounding box center [748, 480] width 718 height 137
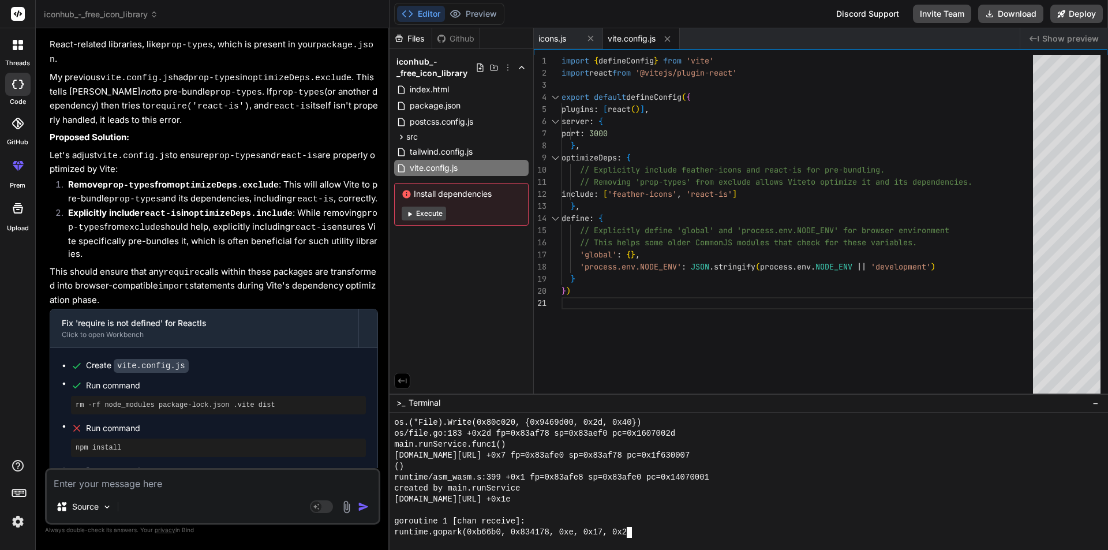
scroll to position [1984, 0]
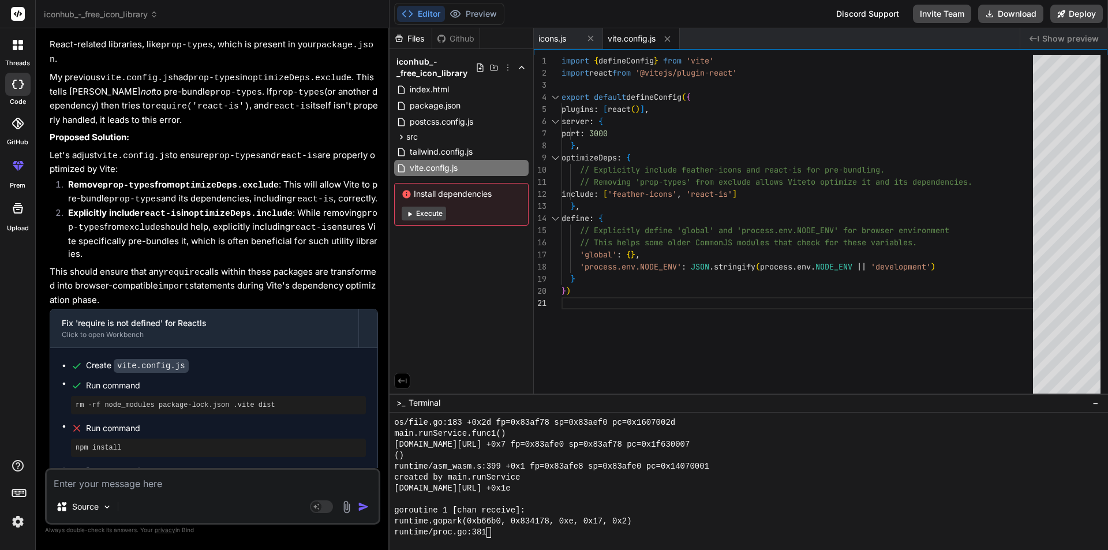
click at [93, 476] on textarea at bounding box center [213, 480] width 332 height 21
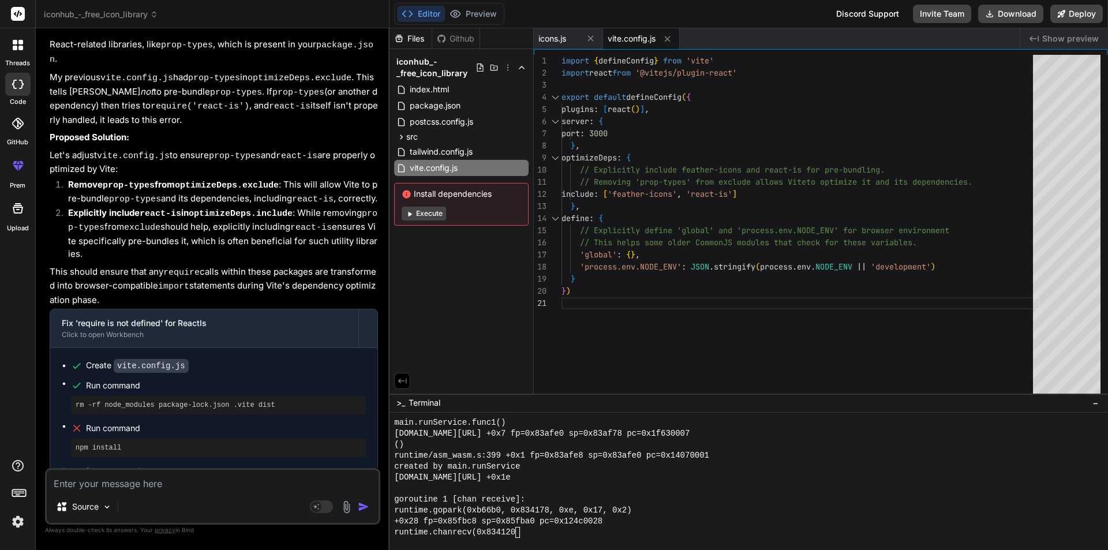
type textarea "x"
type textarea "y"
type textarea "x"
type textarea "ye"
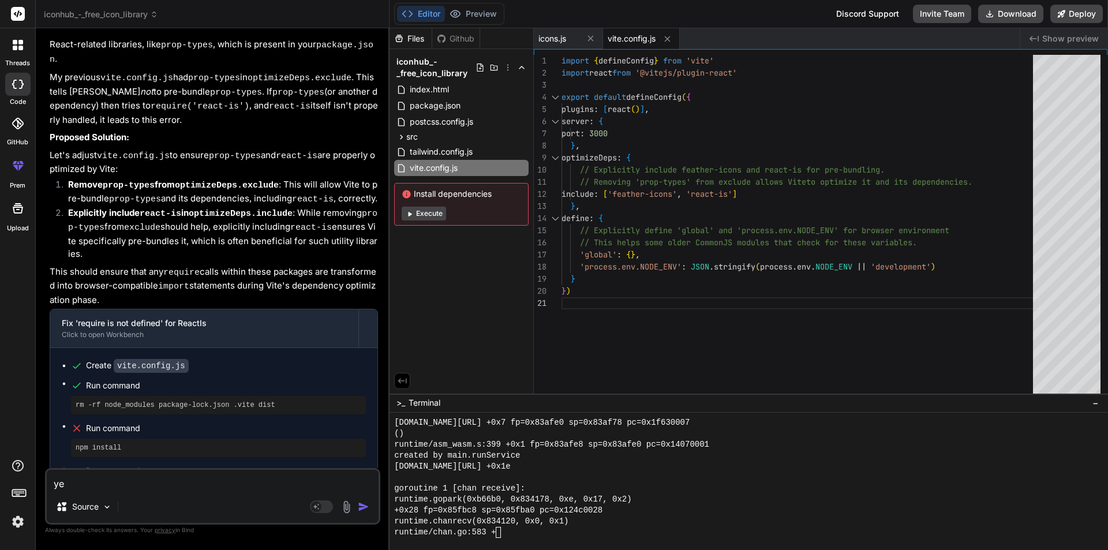
type textarea "x"
type textarea "yes"
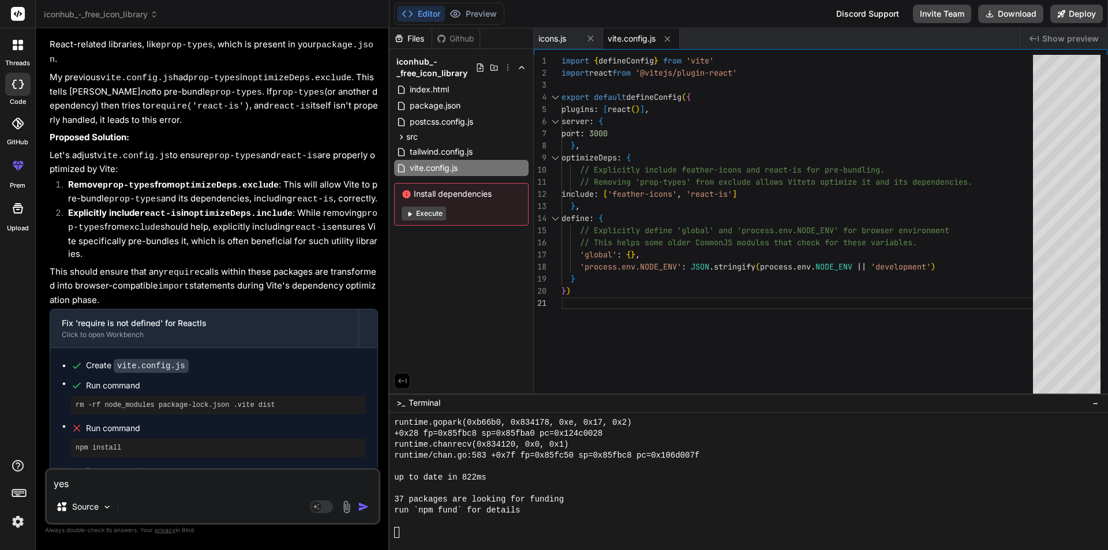
scroll to position [2093, 0]
type textarea "x"
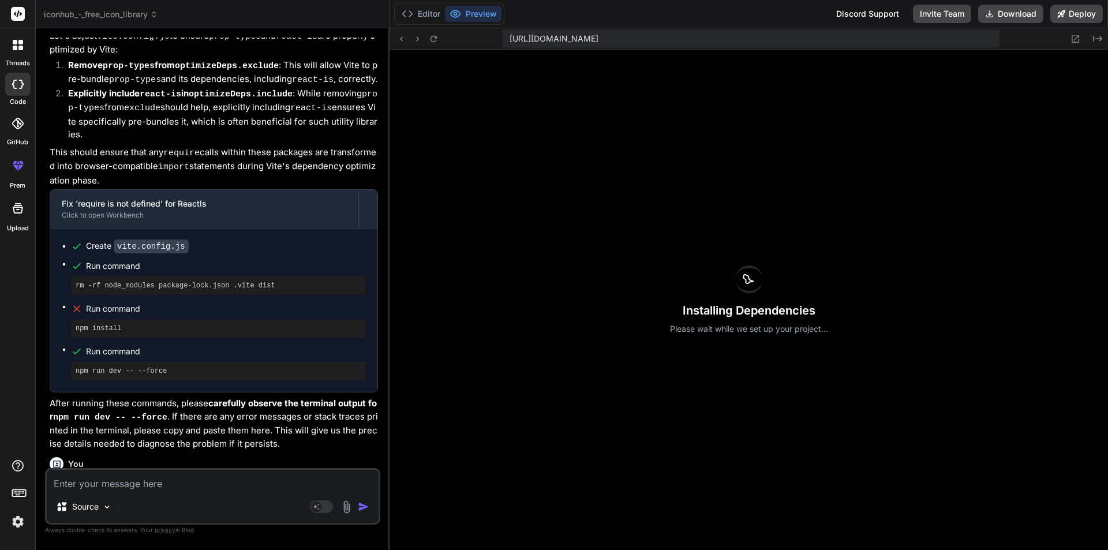
scroll to position [2477, 0]
click at [436, 37] on icon at bounding box center [433, 38] width 6 height 6
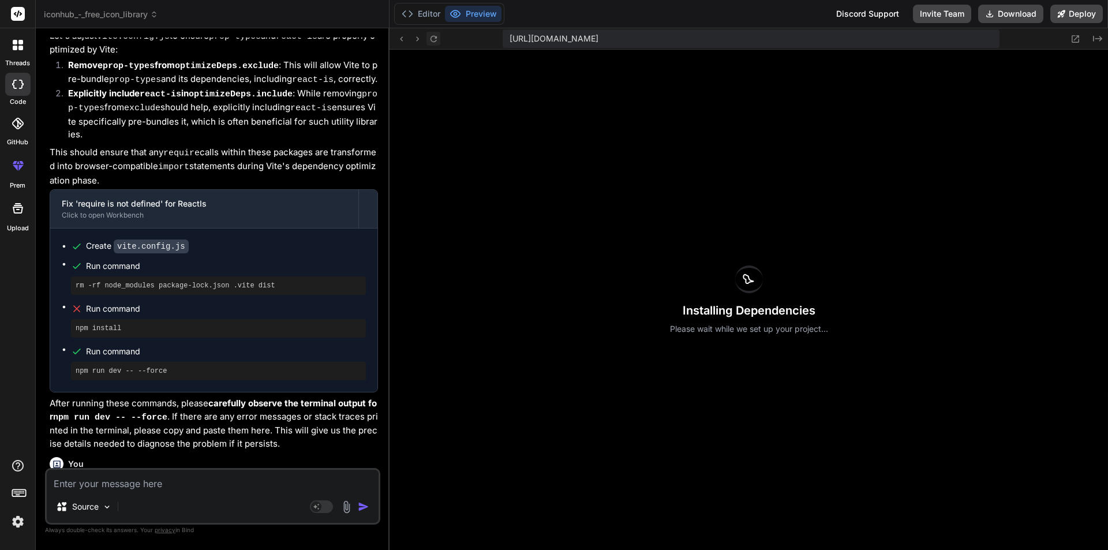
click at [436, 37] on icon at bounding box center [433, 38] width 6 height 6
click at [434, 42] on icon at bounding box center [433, 38] width 6 height 6
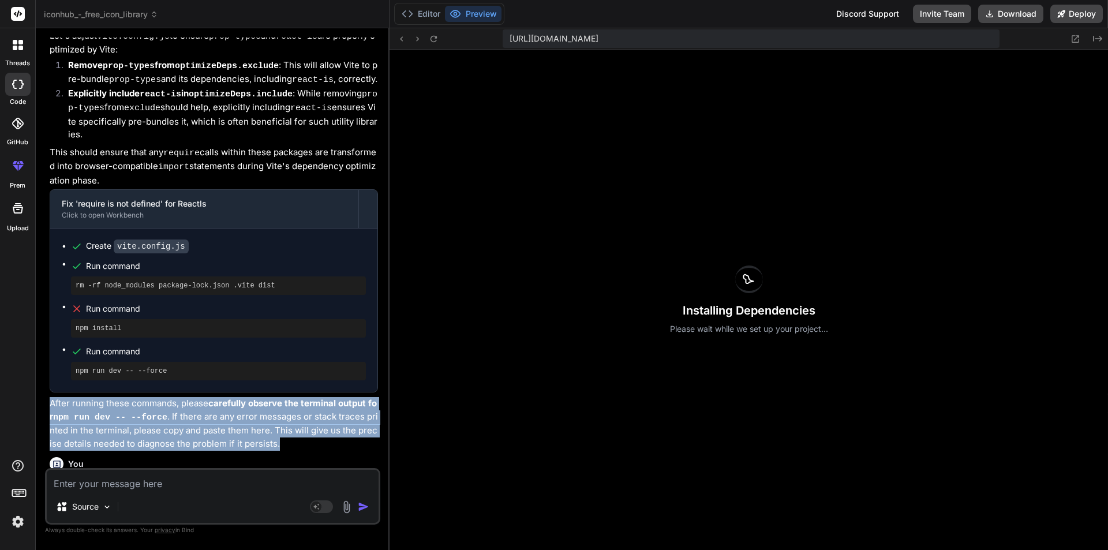
drag, startPoint x: 279, startPoint y: 343, endPoint x: 46, endPoint y: 295, distance: 237.9
click at [46, 295] on div "You run it Bind AI Okay, let's try running it again with a thorough cleanup. Th…" at bounding box center [212, 293] width 335 height 512
click at [252, 397] on p "After running these commands, please carefully observe the terminal output for …" at bounding box center [214, 423] width 328 height 53
drag, startPoint x: 274, startPoint y: 339, endPoint x: 44, endPoint y: 303, distance: 232.3
click at [44, 303] on div "Bind AI Web Search Created with Pixso. Code Generator You run it Bind AI Okay, …" at bounding box center [213, 288] width 354 height 521
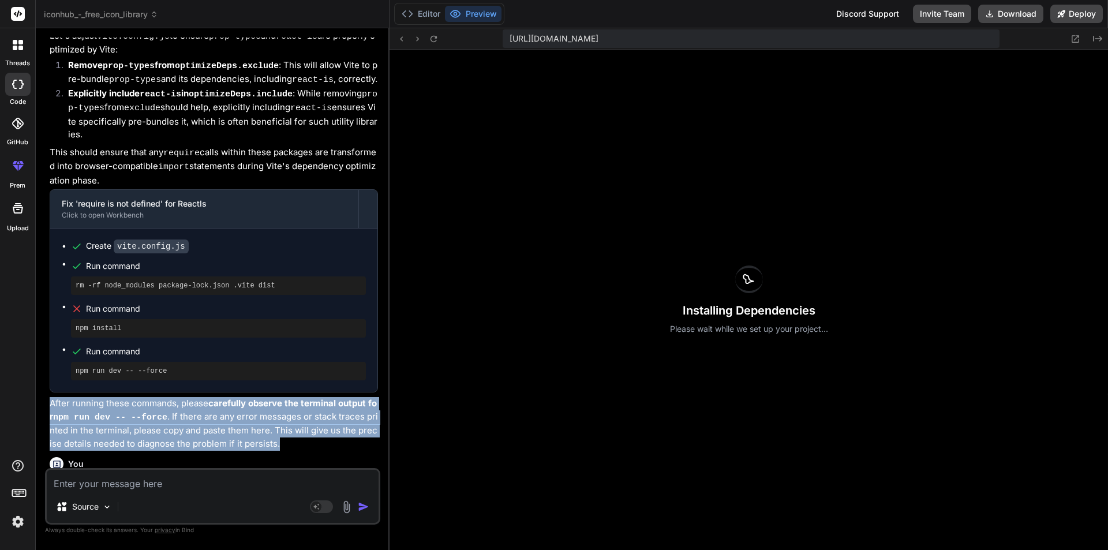
click at [285, 397] on p "After running these commands, please carefully observe the terminal output for …" at bounding box center [214, 423] width 328 height 53
click at [277, 397] on p "After running these commands, please carefully observe the terminal output for …" at bounding box center [214, 423] width 328 height 53
drag, startPoint x: 48, startPoint y: 298, endPoint x: 280, endPoint y: 344, distance: 236.3
click at [280, 344] on div "You run it Bind AI Okay, let's try running it again with a thorough cleanup. Th…" at bounding box center [213, 252] width 333 height 430
click at [280, 397] on p "After running these commands, please carefully observe the terminal output for …" at bounding box center [214, 423] width 328 height 53
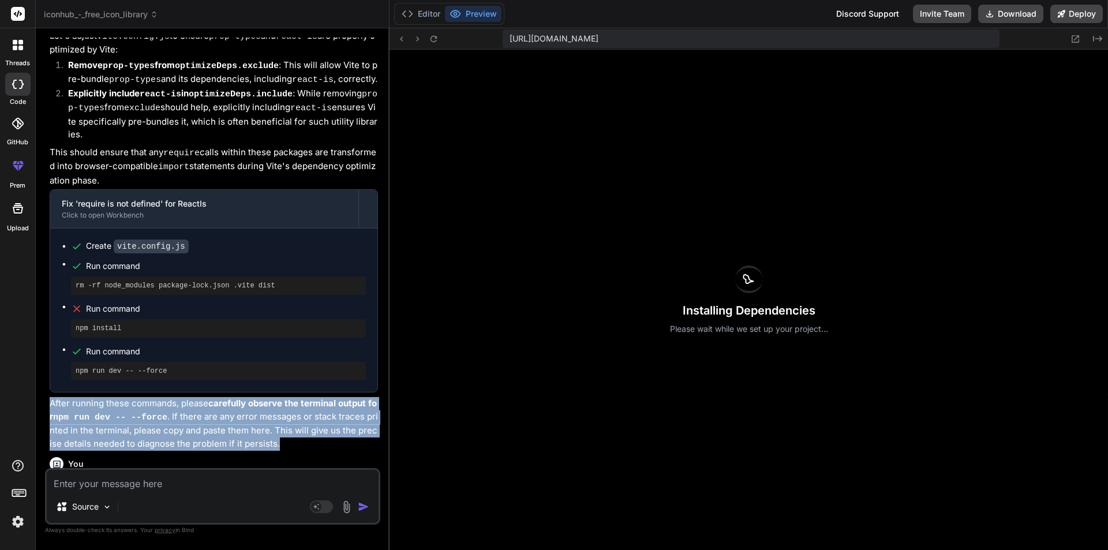
drag, startPoint x: 52, startPoint y: 299, endPoint x: 277, endPoint y: 339, distance: 228.6
click at [277, 397] on p "After running these commands, please carefully observe the terminal output for …" at bounding box center [214, 423] width 328 height 53
drag, startPoint x: 275, startPoint y: 340, endPoint x: 42, endPoint y: 298, distance: 236.9
click at [42, 298] on div "Bind AI Web Search Created with Pixso. Code Generator You run it Bind AI Okay, …" at bounding box center [213, 288] width 354 height 521
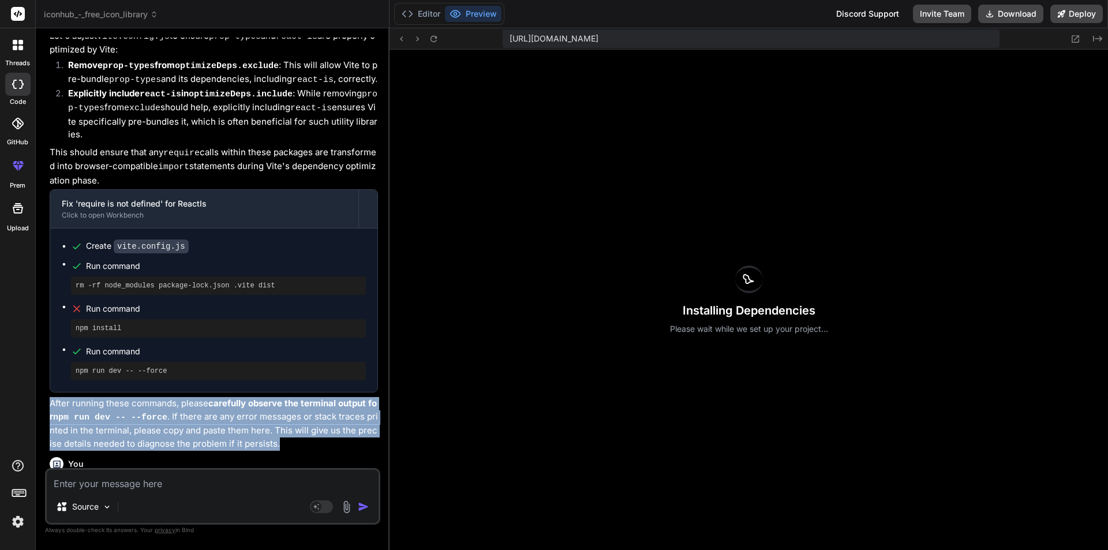
click at [329, 397] on p "After running these commands, please carefully observe the terminal output for …" at bounding box center [214, 423] width 328 height 53
drag, startPoint x: 50, startPoint y: 299, endPoint x: 268, endPoint y: 336, distance: 221.3
click at [268, 397] on p "After running these commands, please carefully observe the terminal output for …" at bounding box center [214, 423] width 328 height 53
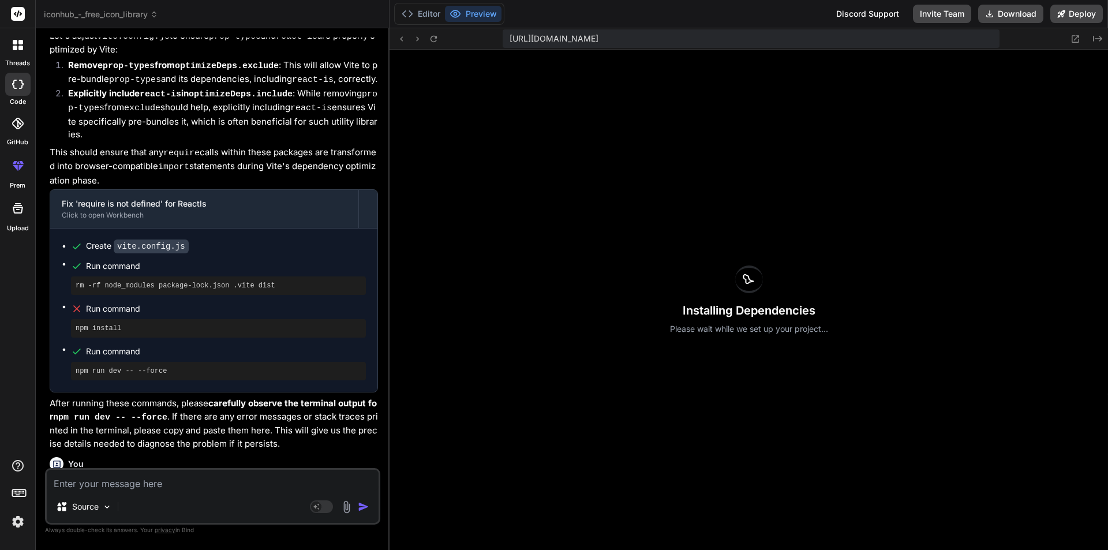
click at [329, 347] on div "Bind AI You're still encountering the Uncaught ReferenceError: require is not d…" at bounding box center [214, 120] width 328 height 666
click at [440, 10] on button "Editor" at bounding box center [421, 14] width 48 height 16
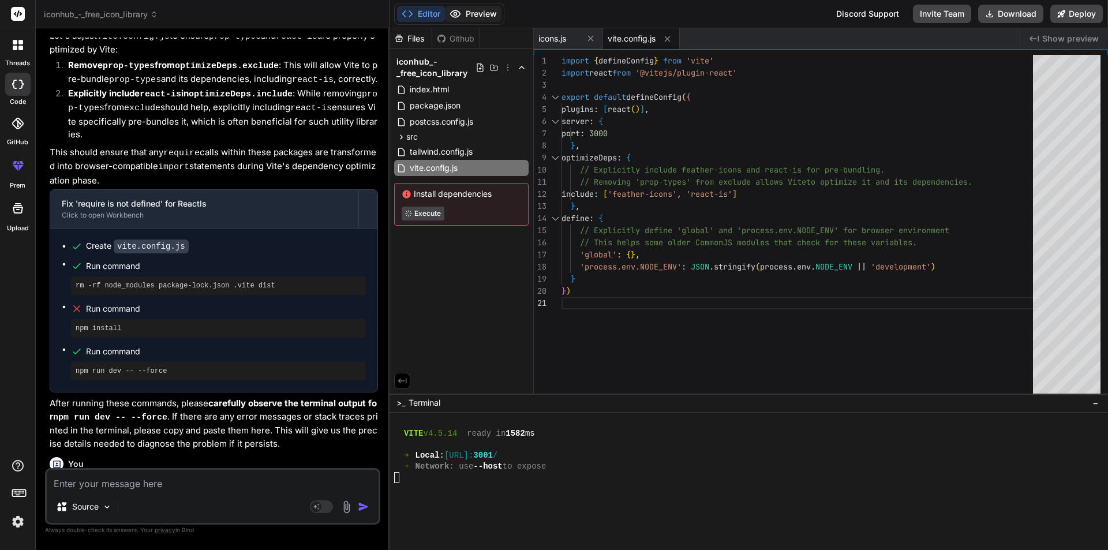
click at [473, 10] on button "Preview" at bounding box center [473, 14] width 57 height 16
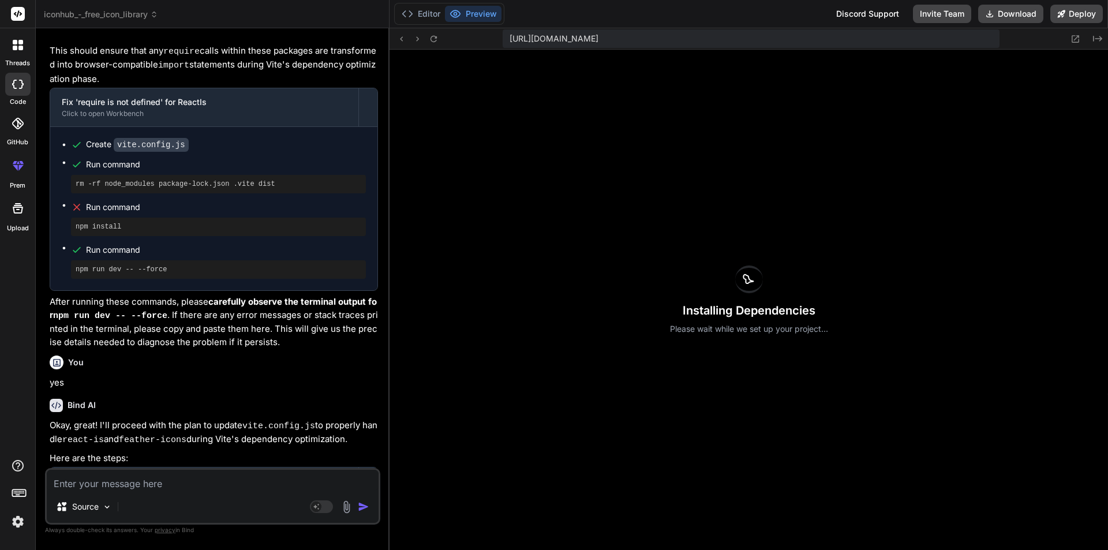
scroll to position [3649, 0]
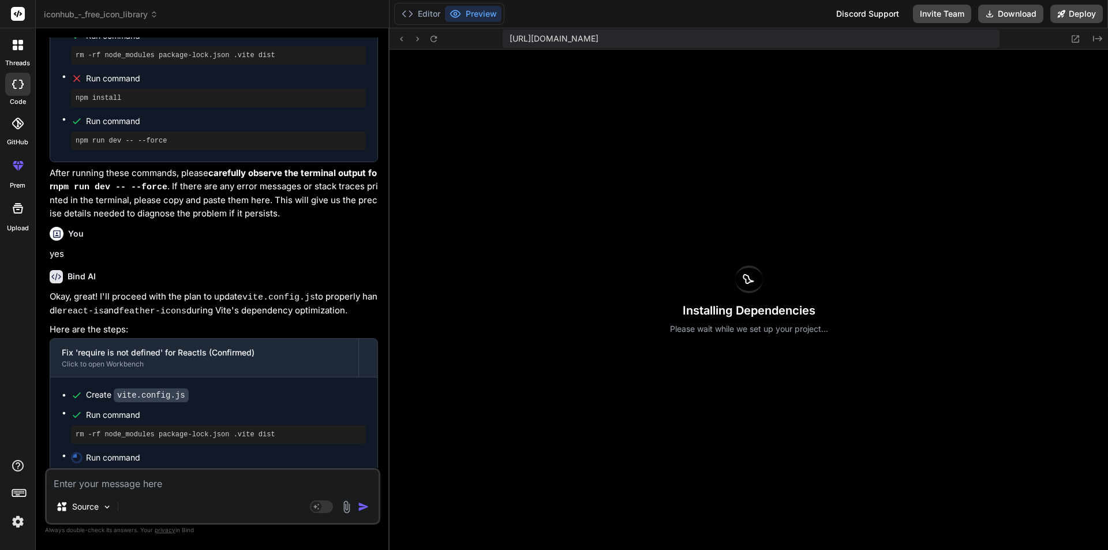
click at [138, 482] on textarea at bounding box center [213, 480] width 332 height 21
type textarea "x"
type textarea "r"
type textarea "x"
type textarea "ru"
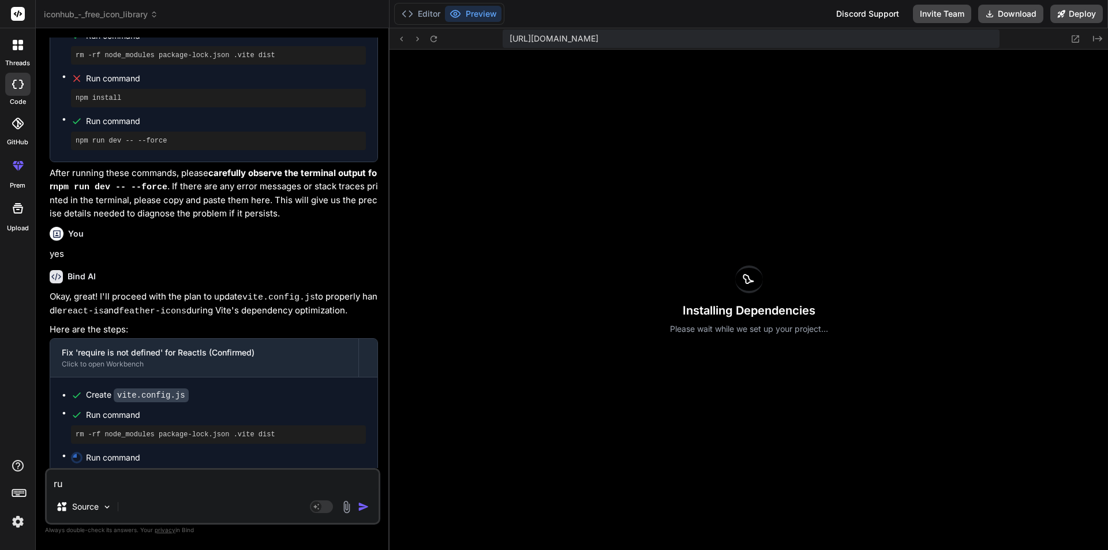
type textarea "x"
type textarea "rub"
type textarea "x"
type textarea "rub"
type textarea "x"
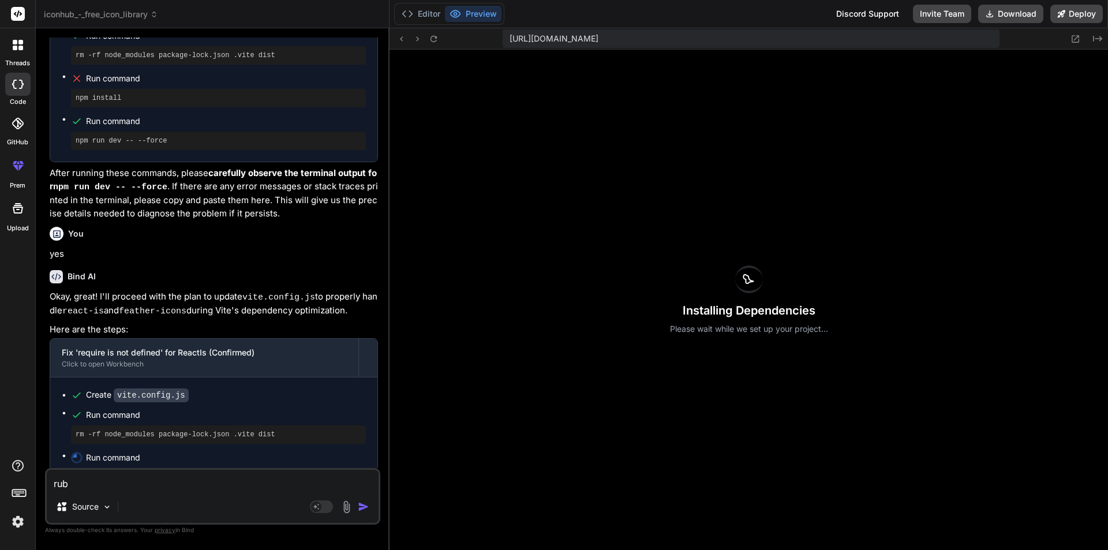
type textarea "rub"
type textarea "x"
type textarea "ru"
type textarea "x"
type textarea "run"
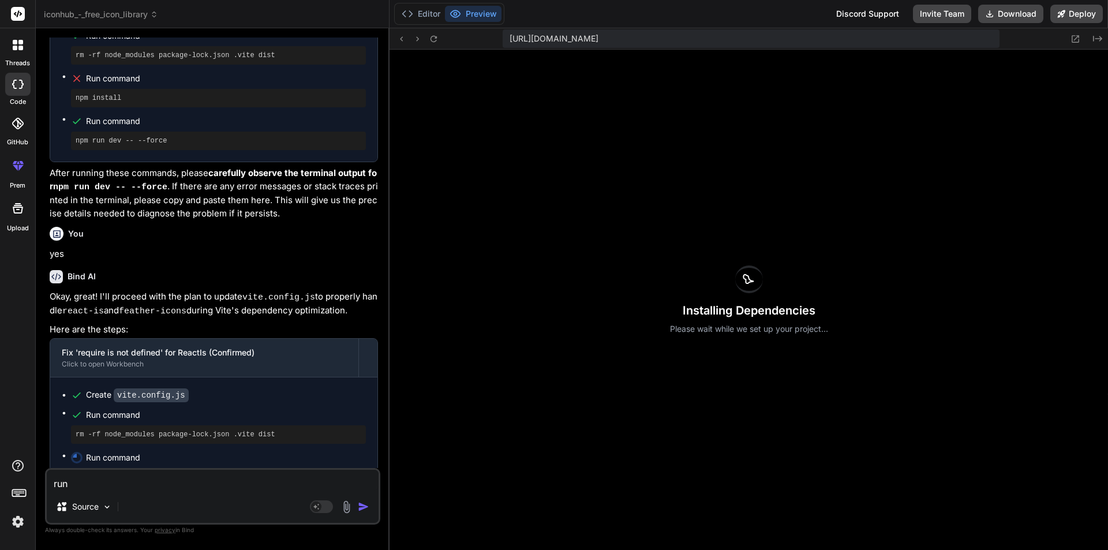
type textarea "x"
type textarea "run"
type textarea "x"
type textarea "run i"
type textarea "x"
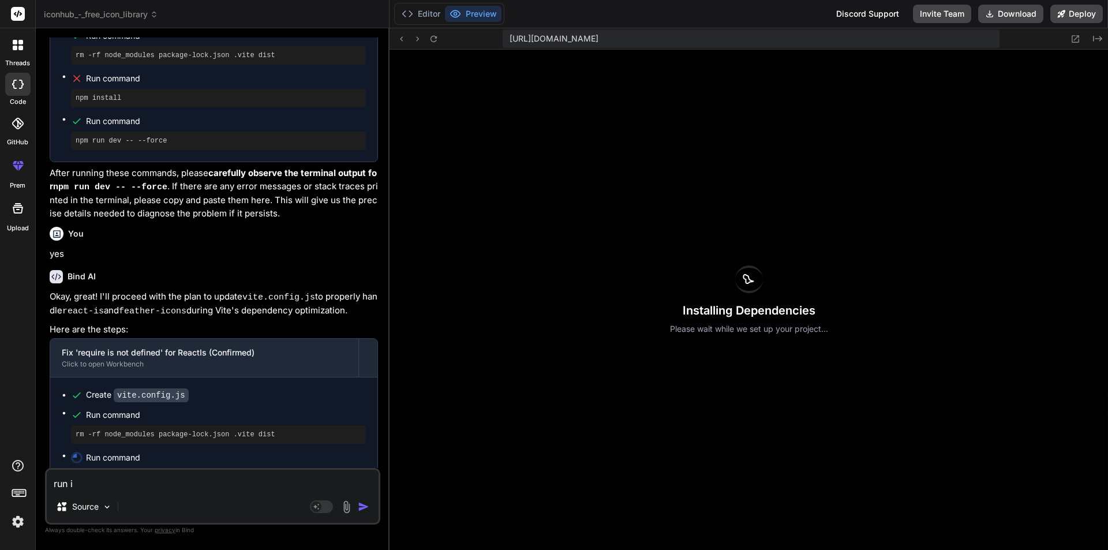
type textarea "run it"
type textarea "x"
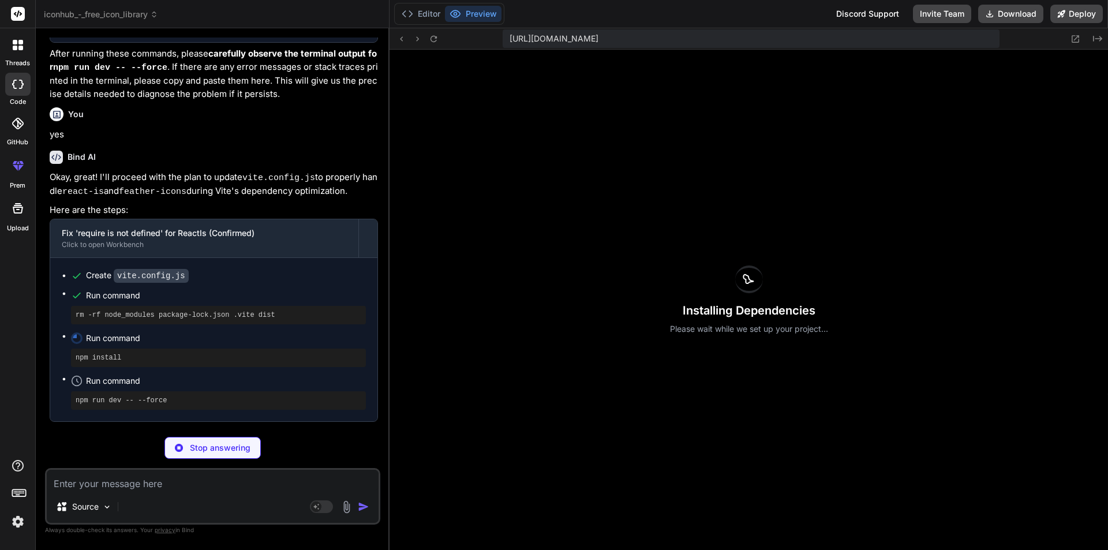
scroll to position [3768, 0]
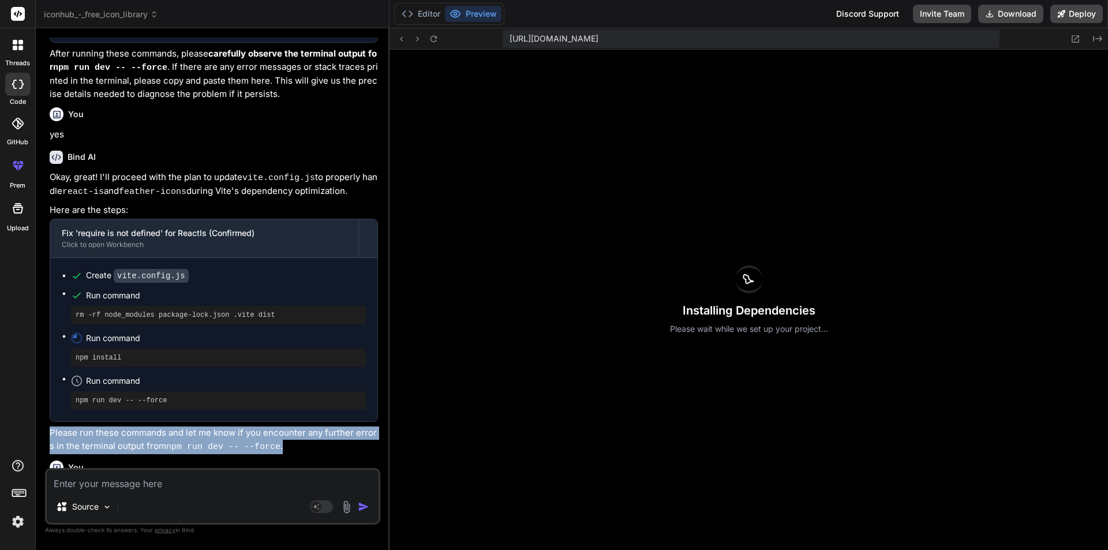
drag, startPoint x: 46, startPoint y: 321, endPoint x: 296, endPoint y: 340, distance: 251.1
click at [296, 340] on div "You run it Bind AI Okay, let's try running it again with a thorough cleanup. Th…" at bounding box center [212, 293] width 335 height 512
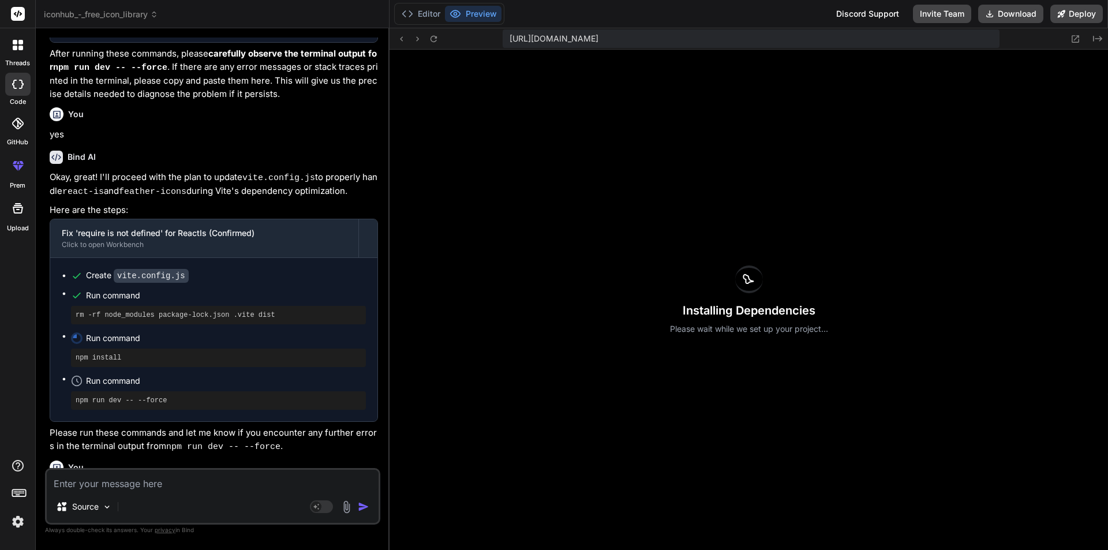
click at [300, 481] on p "run it" at bounding box center [214, 487] width 328 height 13
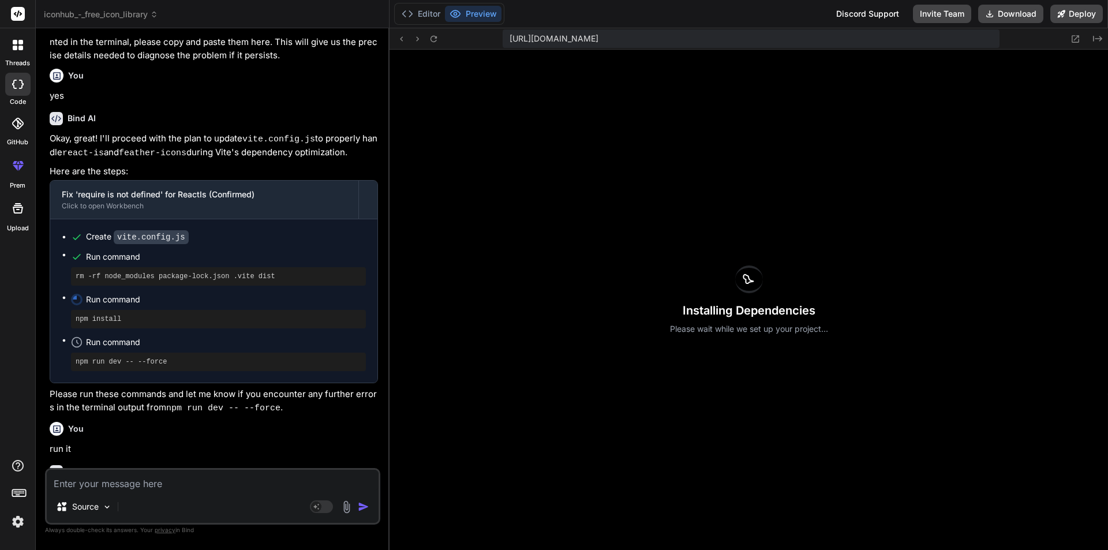
scroll to position [3869, 0]
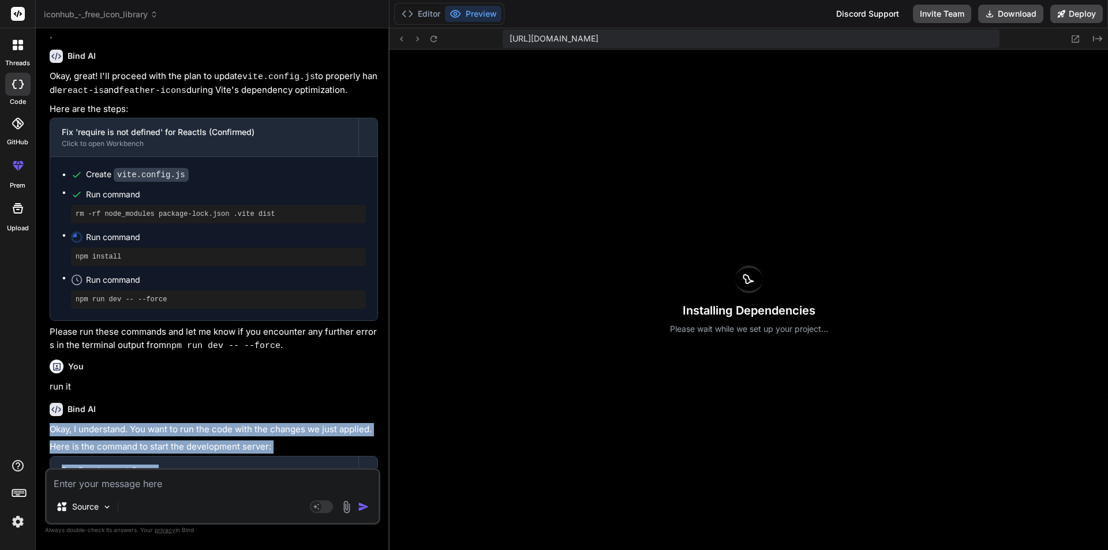
drag, startPoint x: 51, startPoint y: 320, endPoint x: 329, endPoint y: 460, distance: 311.4
click at [329, 460] on div "Okay, I understand. You want to run the code with the changes we just applied. …" at bounding box center [214, 498] width 328 height 151
click at [321, 440] on p "Here is the command to start the development server:" at bounding box center [214, 446] width 328 height 13
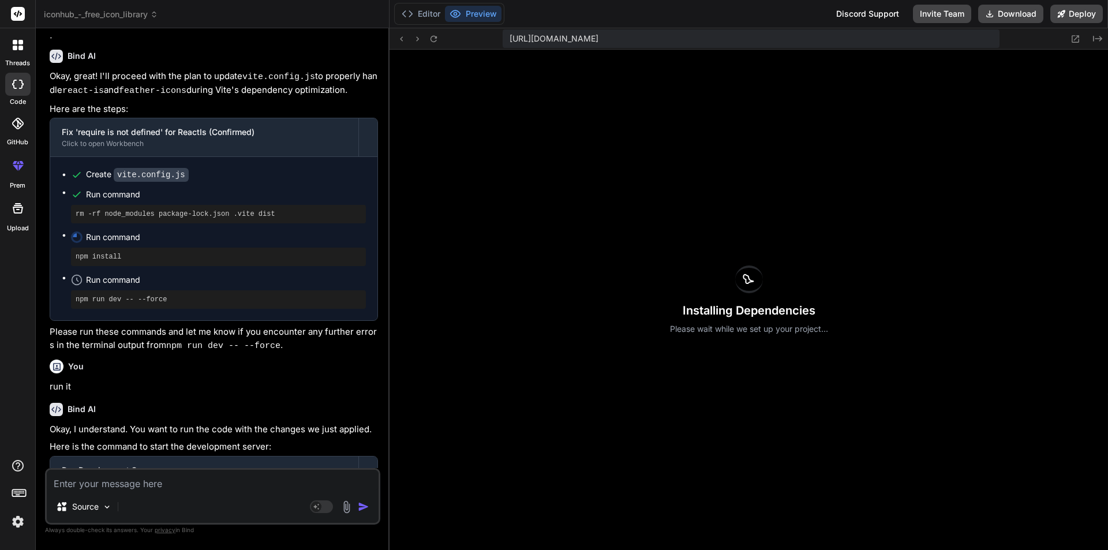
click at [222, 403] on div "Bind AI" at bounding box center [214, 409] width 328 height 13
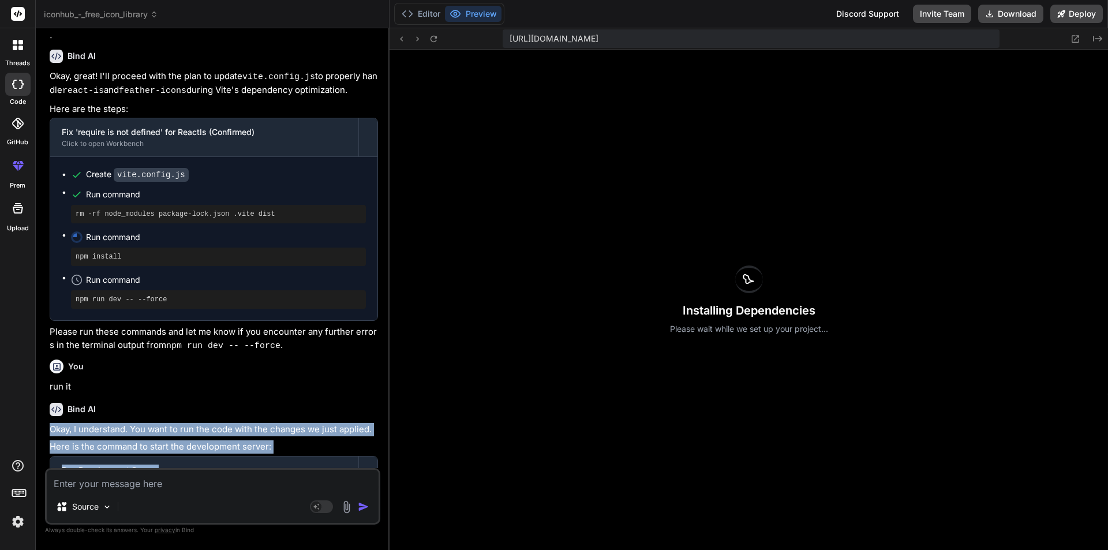
drag, startPoint x: 51, startPoint y: 321, endPoint x: 317, endPoint y: 466, distance: 303.3
click at [317, 466] on div "Bind AI Okay, I understand. You want to run the code with the changes we just a…" at bounding box center [214, 484] width 328 height 182
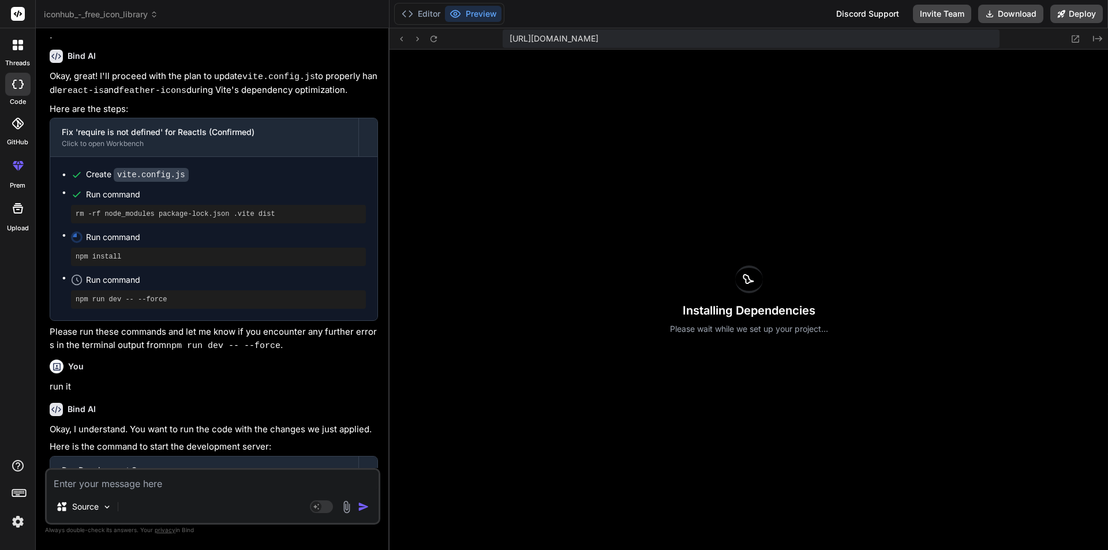
click at [260, 393] on div "Bind AI Okay, I understand. You want to run the code with the changes we just a…" at bounding box center [214, 483] width 328 height 180
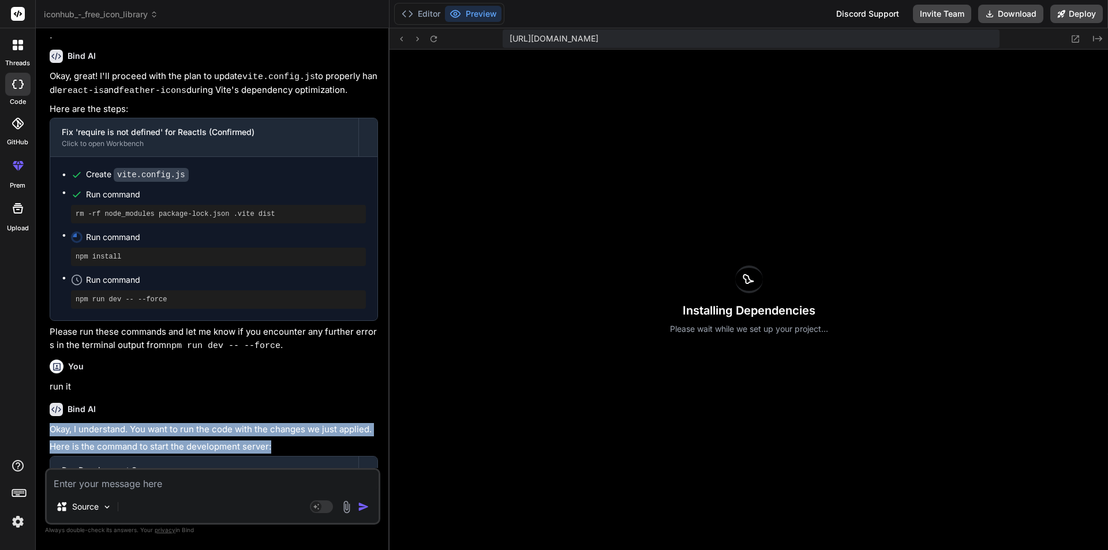
drag, startPoint x: 48, startPoint y: 321, endPoint x: 282, endPoint y: 340, distance: 234.4
click at [282, 340] on div "You run it Bind AI Okay, let's try running it again with a thorough cleanup. Th…" at bounding box center [213, 252] width 333 height 430
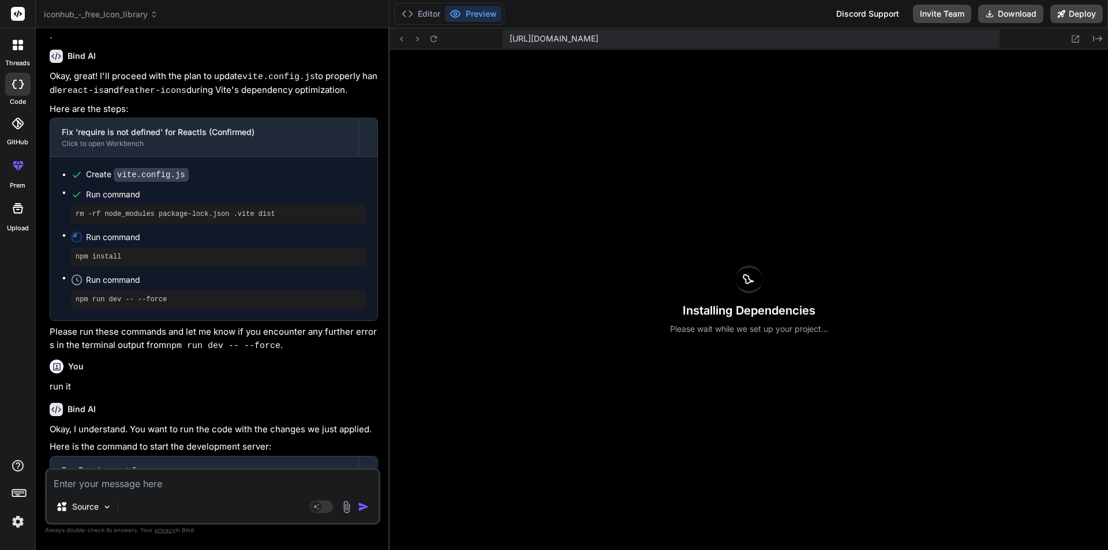
click at [282, 355] on div "You run it" at bounding box center [214, 374] width 328 height 39
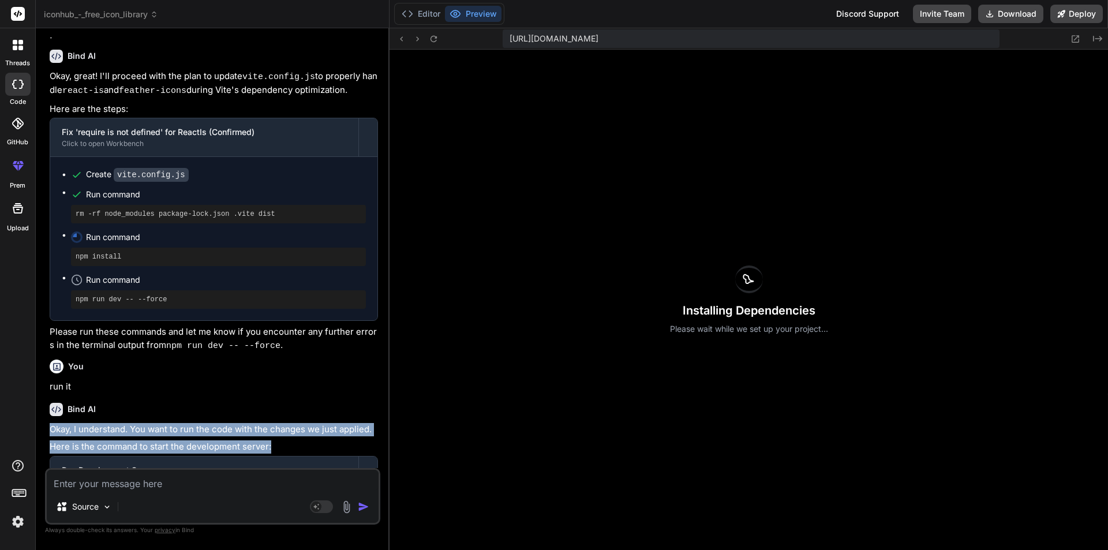
drag, startPoint x: 50, startPoint y: 321, endPoint x: 306, endPoint y: 334, distance: 256.5
click at [306, 423] on div "Okay, I understand. You want to run the code with the changes we just applied. …" at bounding box center [214, 498] width 328 height 151
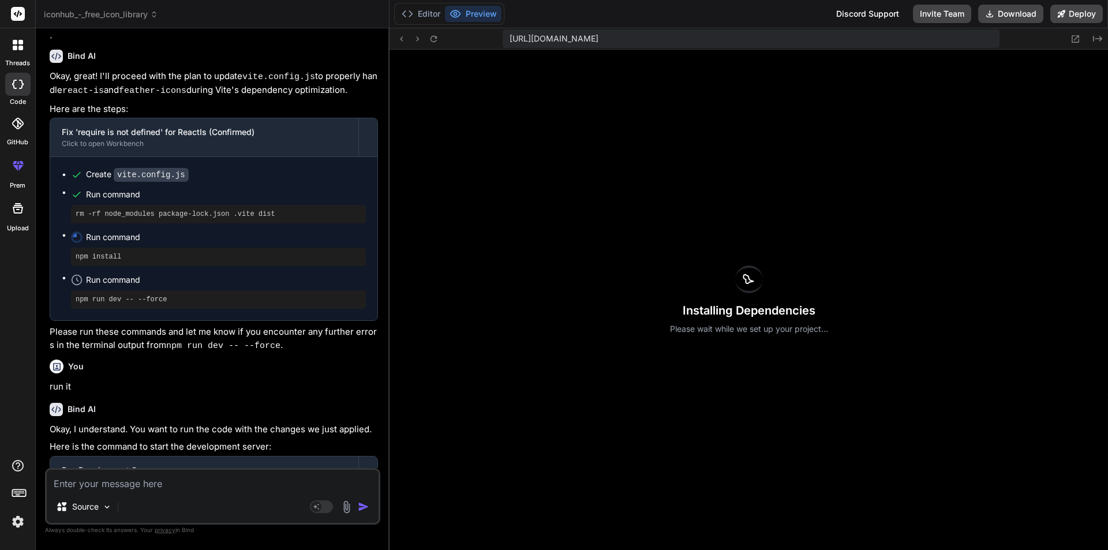
click at [245, 403] on div "Bind AI" at bounding box center [214, 409] width 328 height 13
click at [175, 486] on textarea at bounding box center [213, 480] width 332 height 21
type textarea "x"
type textarea "o"
type textarea "x"
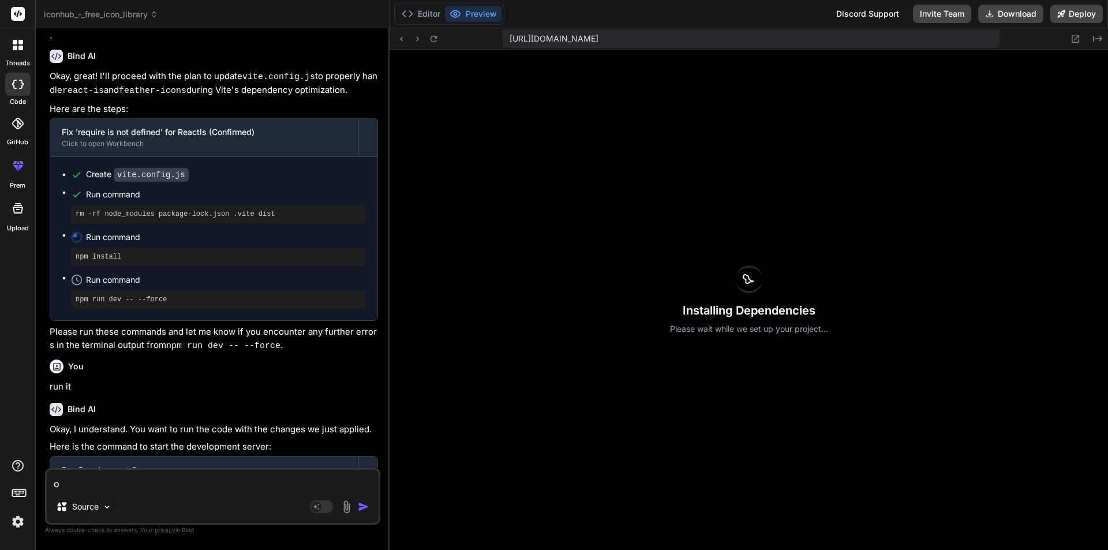
type textarea "ok"
type textarea "x"
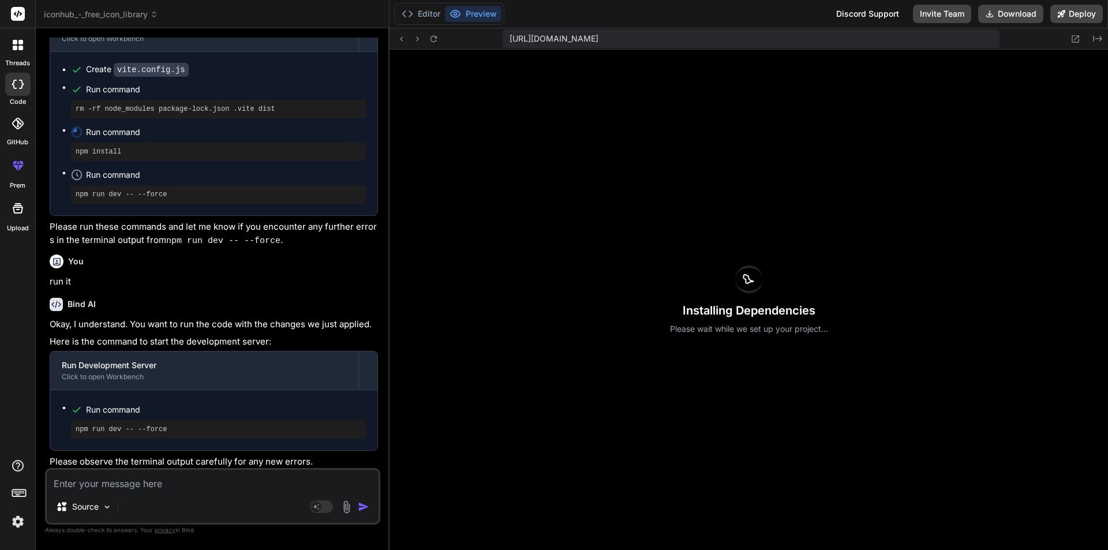
scroll to position [3988, 0]
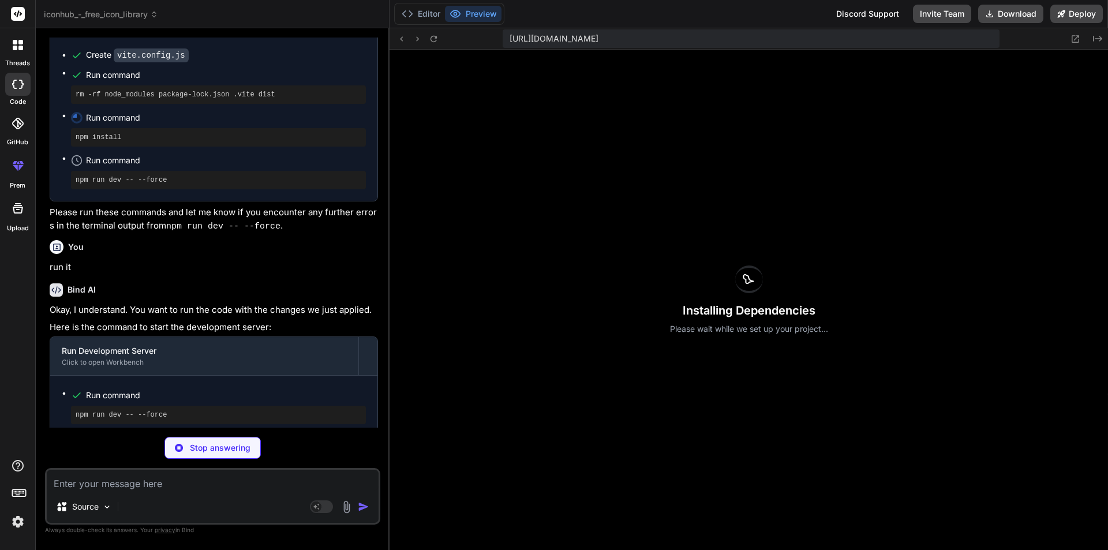
type textarea "x"
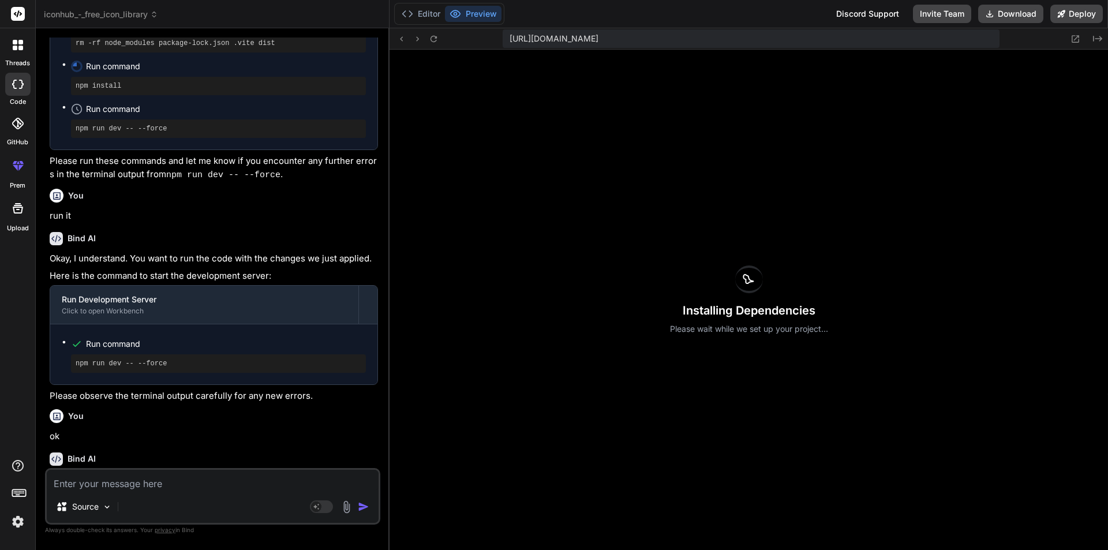
scroll to position [4085, 0]
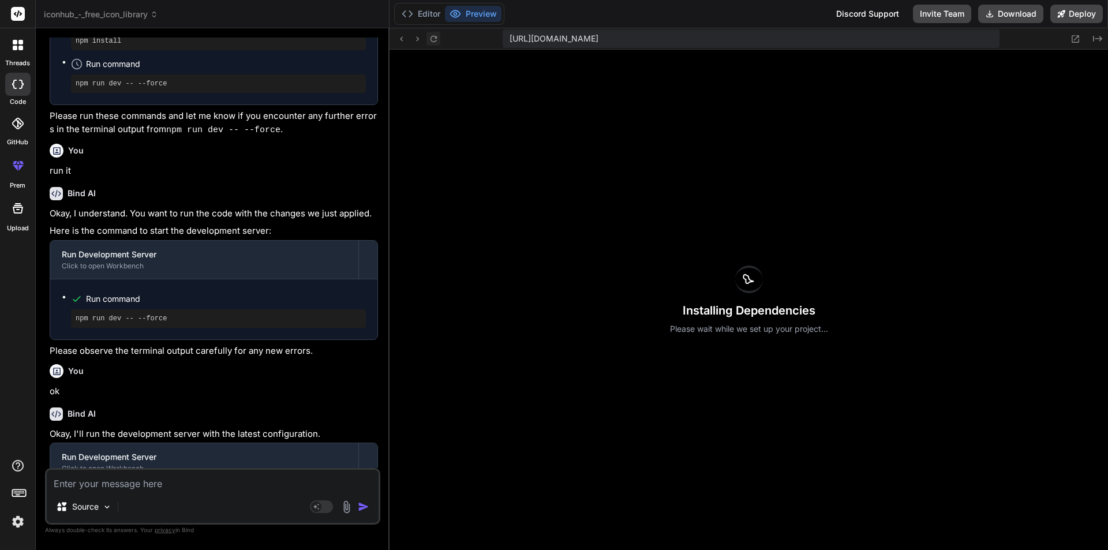
click at [429, 35] on icon at bounding box center [434, 39] width 10 height 10
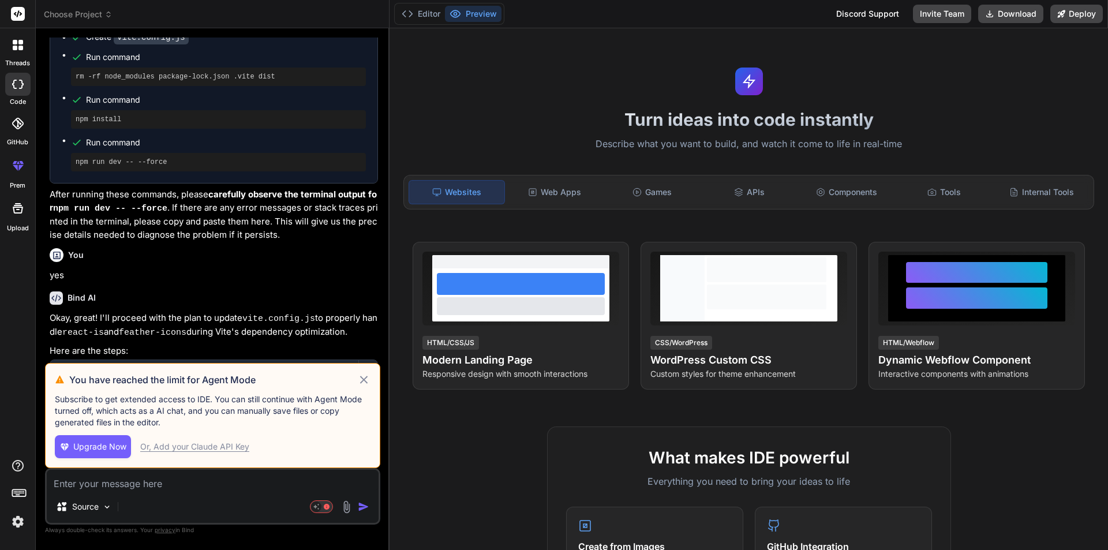
scroll to position [1161, 0]
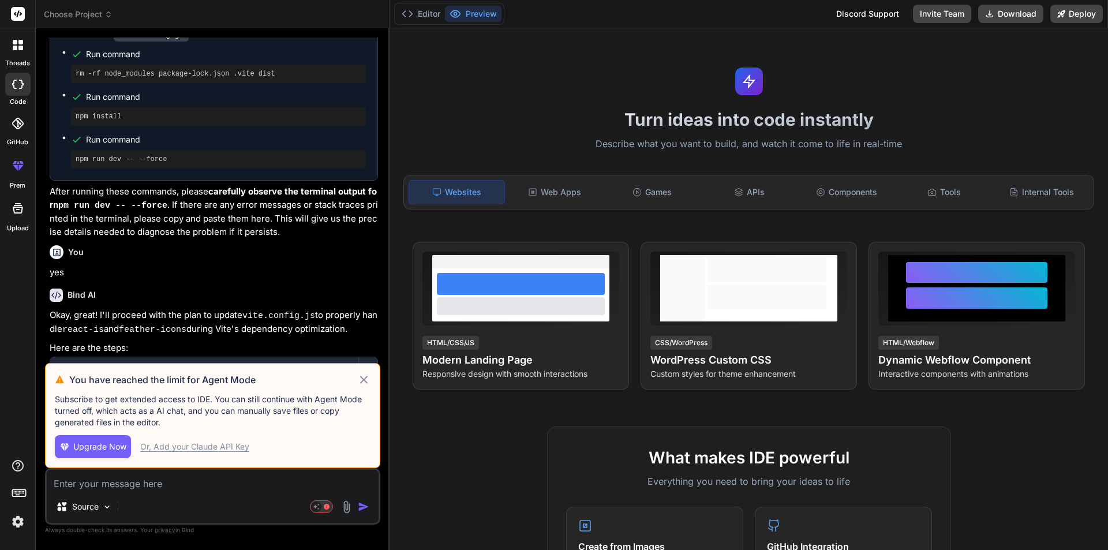
click at [367, 376] on icon at bounding box center [363, 379] width 7 height 7
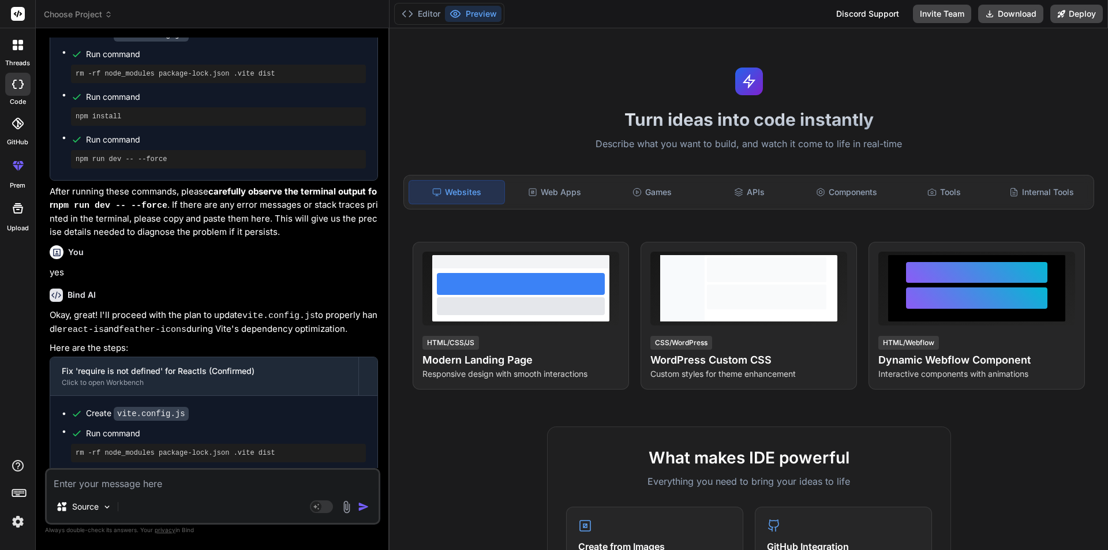
click at [89, 477] on textarea at bounding box center [213, 480] width 332 height 21
type textarea "x"
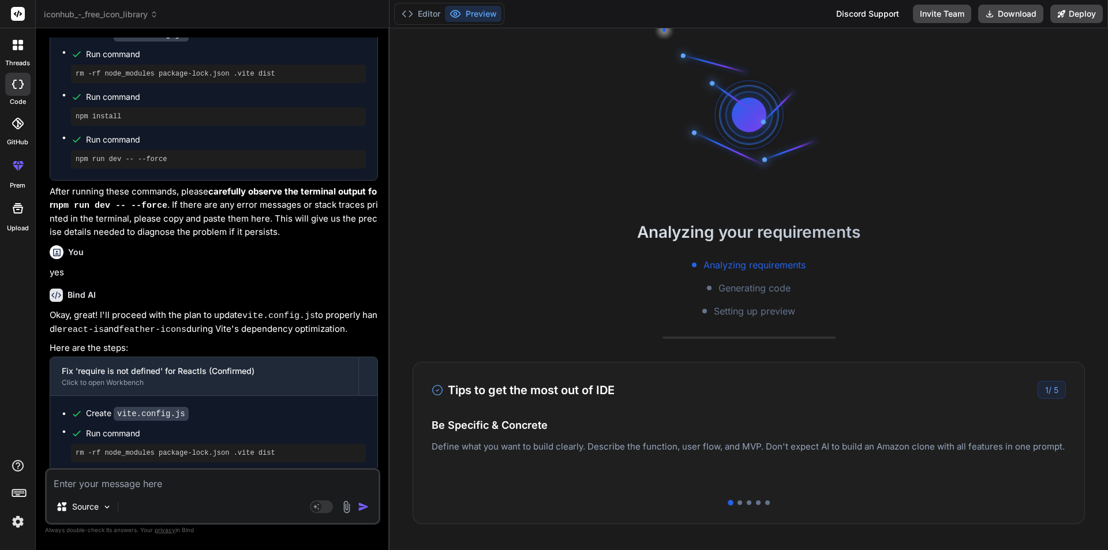
type textarea "r"
type textarea "x"
type textarea "ru"
type textarea "x"
type textarea "run"
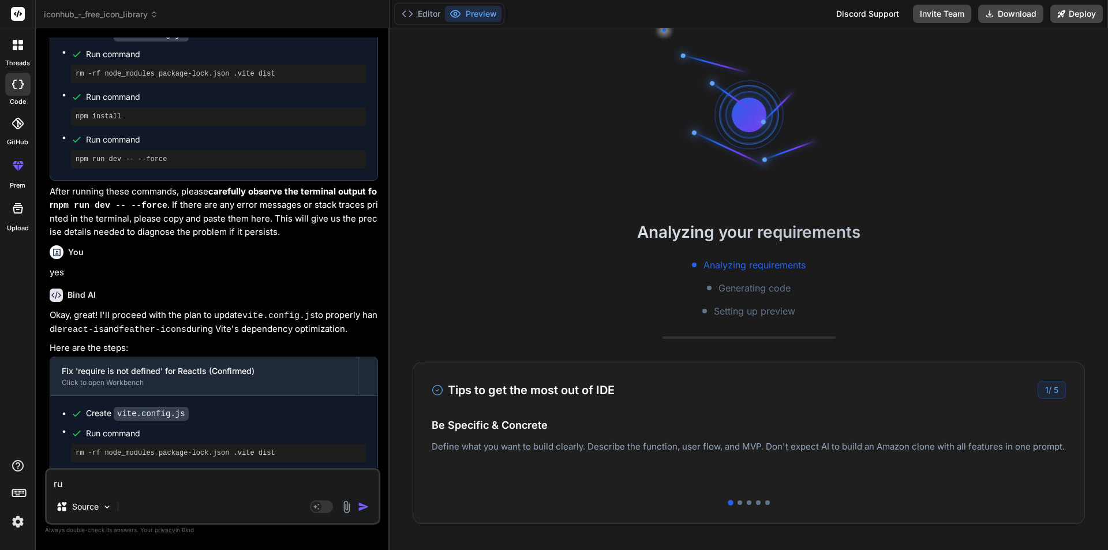
type textarea "x"
type textarea "run"
type textarea "x"
type textarea "run m"
type textarea "x"
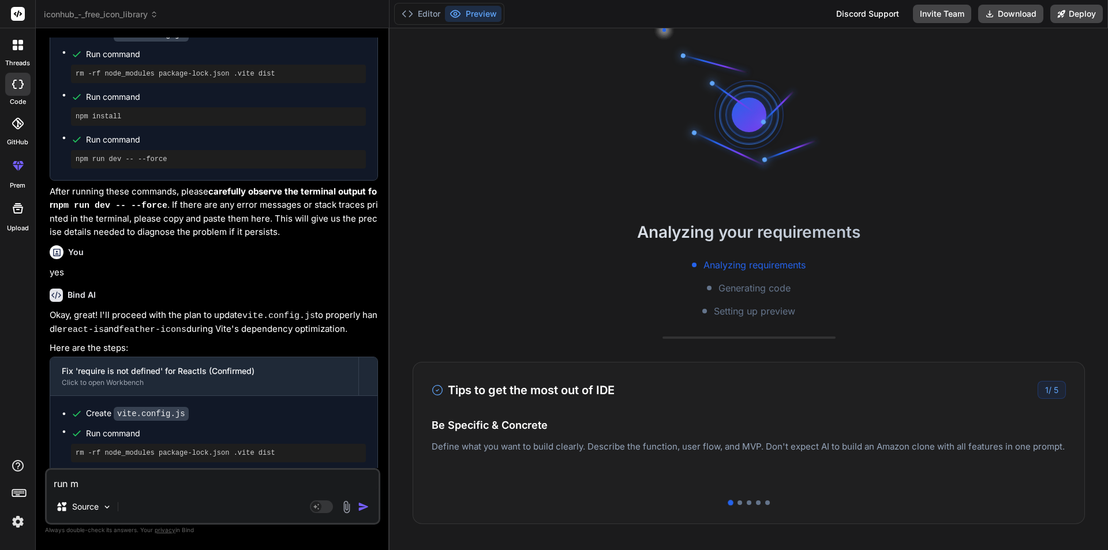
type textarea "run my"
type textarea "x"
type textarea "run my"
type textarea "x"
type textarea "run my c"
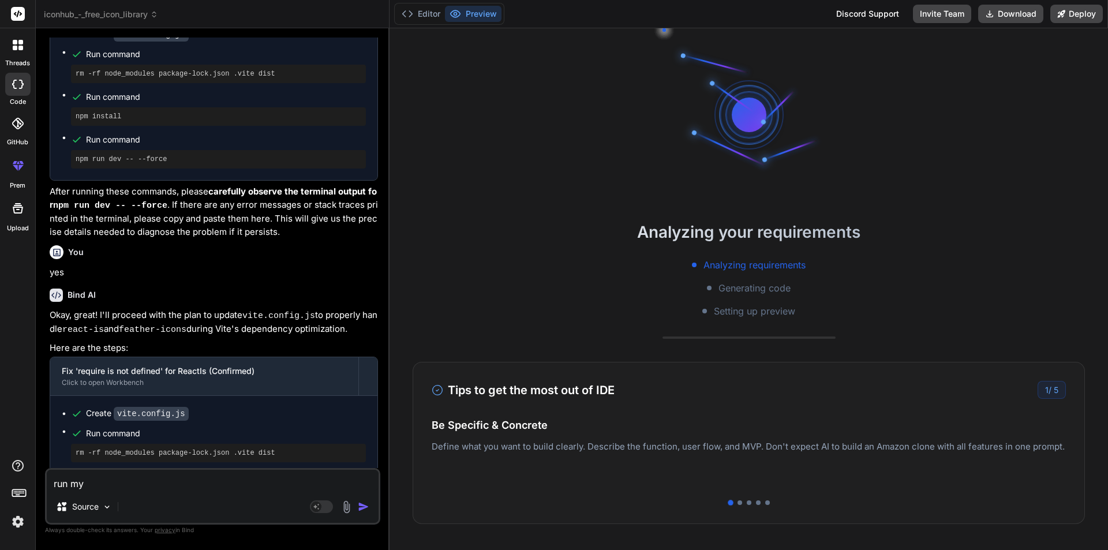
type textarea "x"
type textarea "run my co"
type textarea "x"
type textarea "run my cod"
type textarea "x"
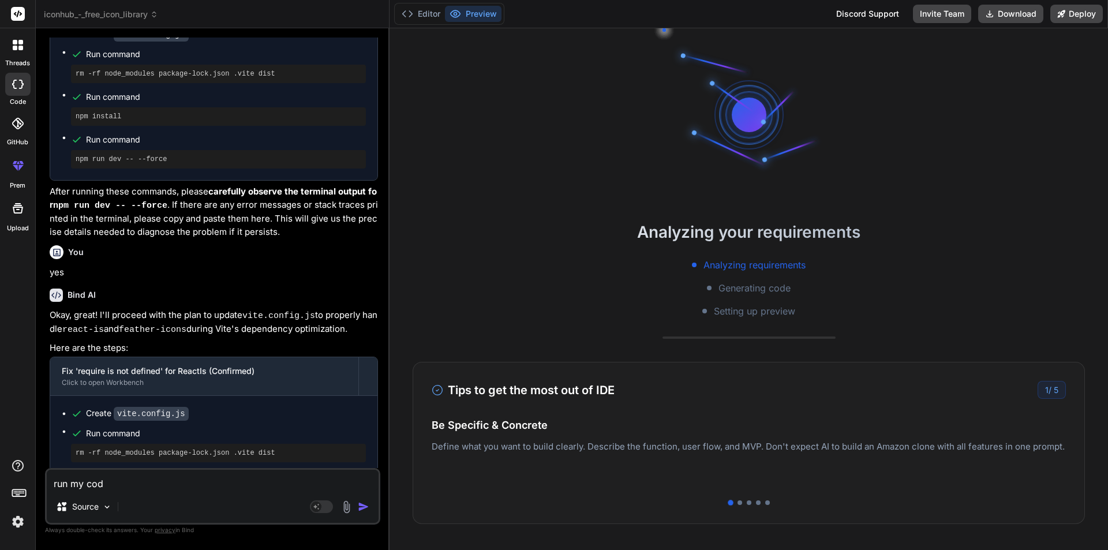
type textarea "run my code"
type textarea "x"
type textarea "run my code"
type textarea "x"
type textarea "run my code r"
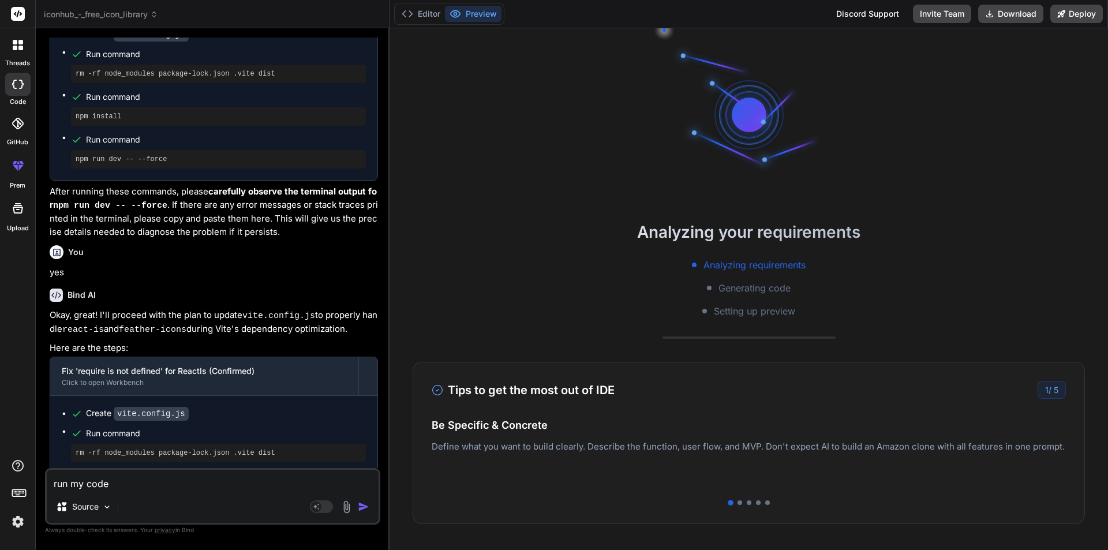
type textarea "x"
type textarea "run my code re"
type textarea "x"
type textarea "run my code rem"
type textarea "x"
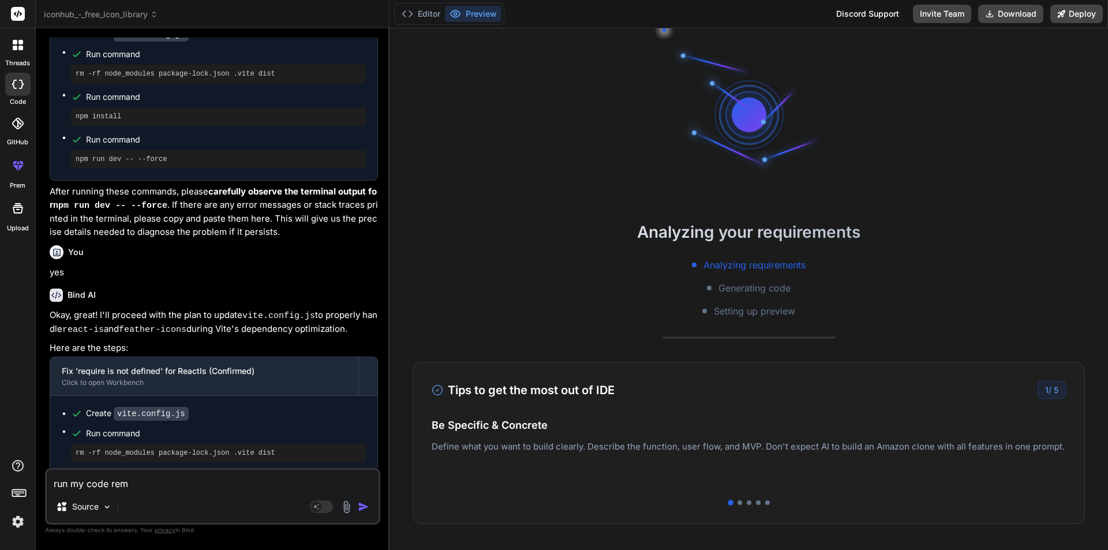
type textarea "run my code remo"
type textarea "x"
type textarea "run my code remov"
type textarea "x"
type textarea "run my code remove"
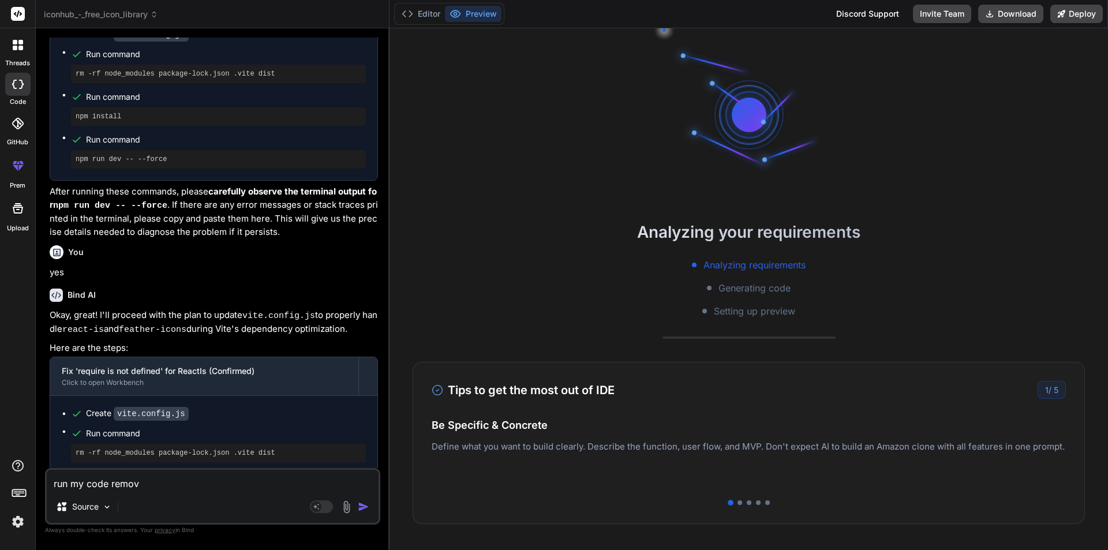
type textarea "x"
type textarea "run my code remove"
type textarea "x"
type textarea "run my code remove a"
type textarea "x"
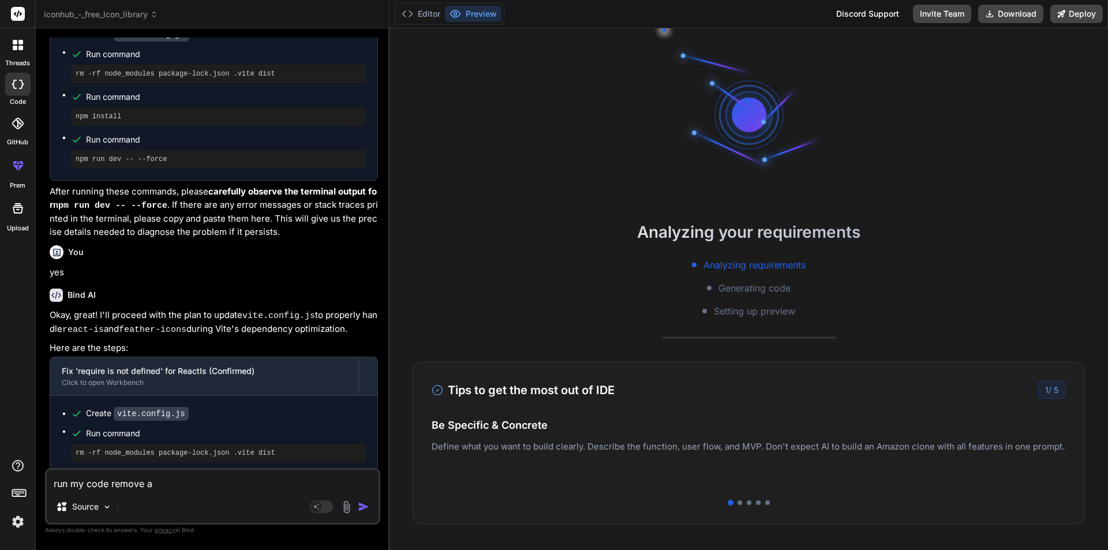
type textarea "run my code remove an"
type textarea "x"
type textarea "run my code remove any"
type textarea "x"
type textarea "run my code remove any"
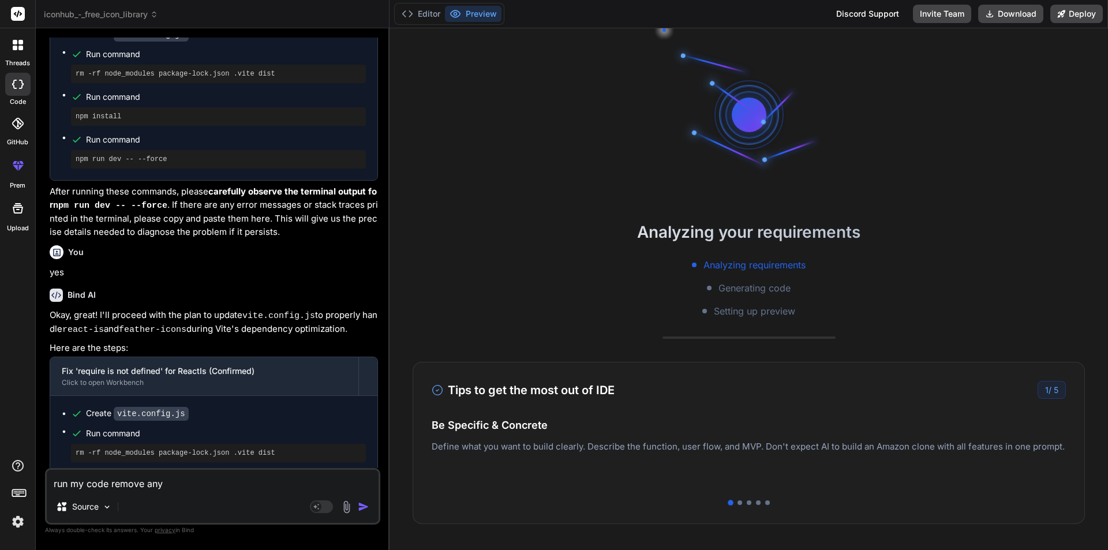
type textarea "x"
type textarea "run my code remove any b"
type textarea "x"
type textarea "run my code remove any ba"
type textarea "x"
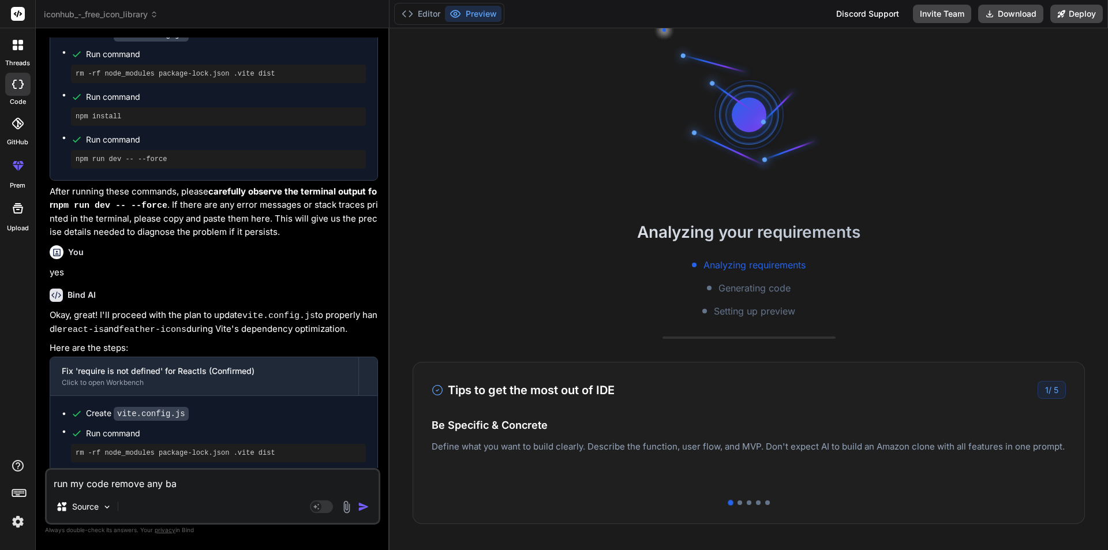
type textarea "run my code remove any bac"
type textarea "x"
type textarea "run my code remove any back"
type textarea "x"
type textarea "run my code remove any [PERSON_NAME]"
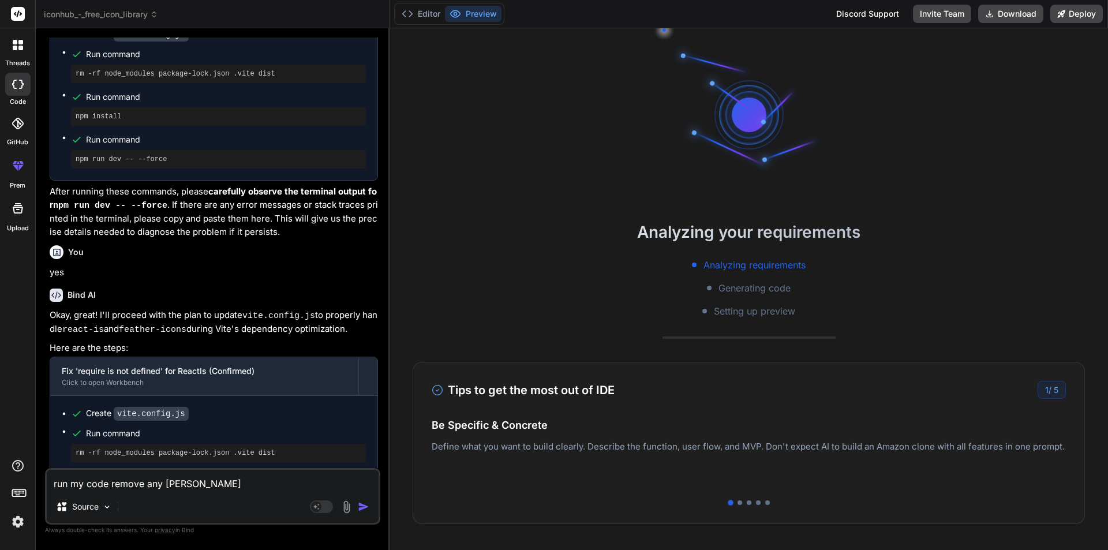
type textarea "x"
type textarea "run my code remove any backed"
type textarea "x"
type textarea "run my code remove any backedn"
type textarea "x"
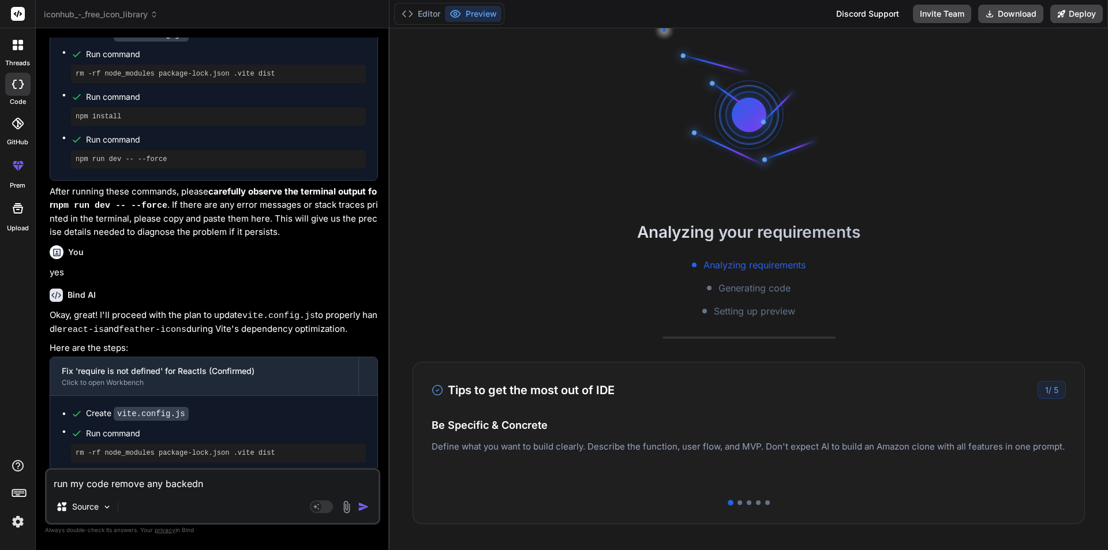
type textarea "run my code remove any backednd"
type textarea "x"
type textarea "run my code remove any backednd"
type textarea "x"
type textarea "run my code remove any backednd c"
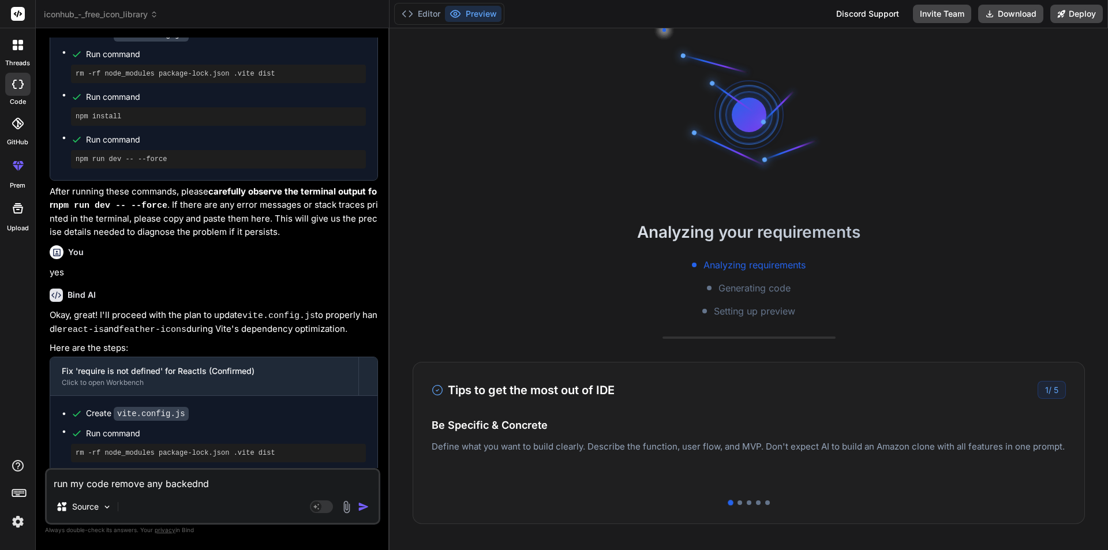
type textarea "x"
type textarea "run my code remove any backednd co"
type textarea "x"
type textarea "run my code remove any backednd cod"
type textarea "x"
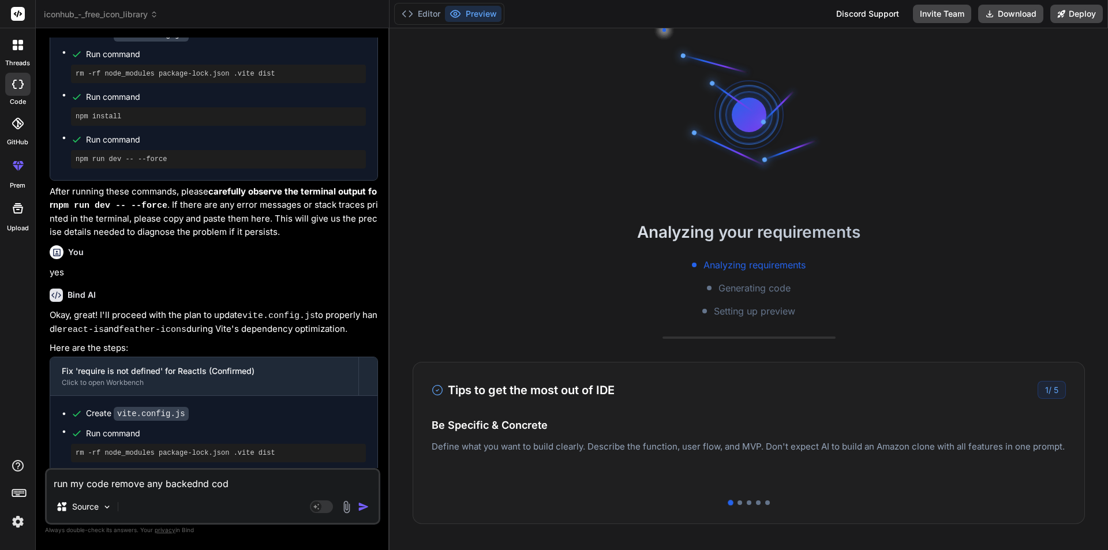
type textarea "run my code remove any backednd code"
type textarea "x"
type textarea "run my code remove any backednd code"
type textarea "x"
type textarea "run my code remove any backednd code a"
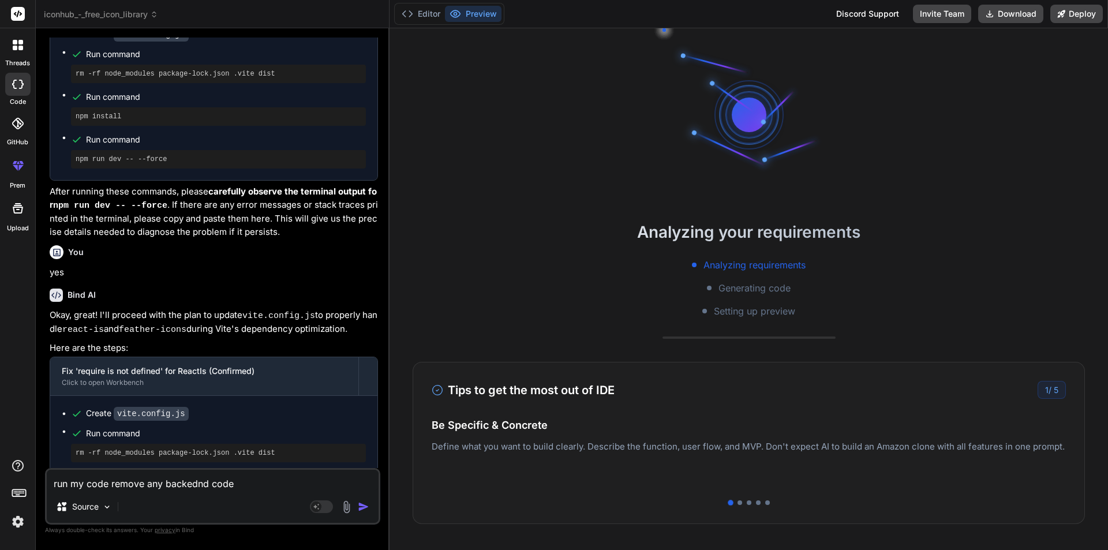
type textarea "x"
type textarea "run my code remove any backednd code an"
type textarea "x"
type textarea "run my code remove any backednd code and"
type textarea "x"
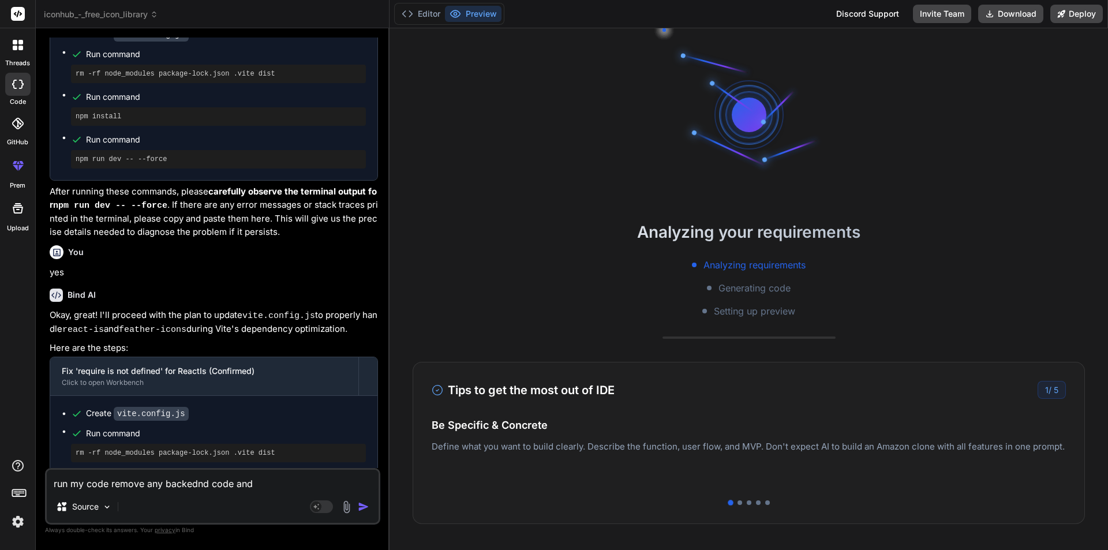
type textarea "run my code remove any backednd code and"
type textarea "x"
type textarea "run my code remove any backednd code and a"
type textarea "x"
type textarea "run my code remove any backednd code and ap"
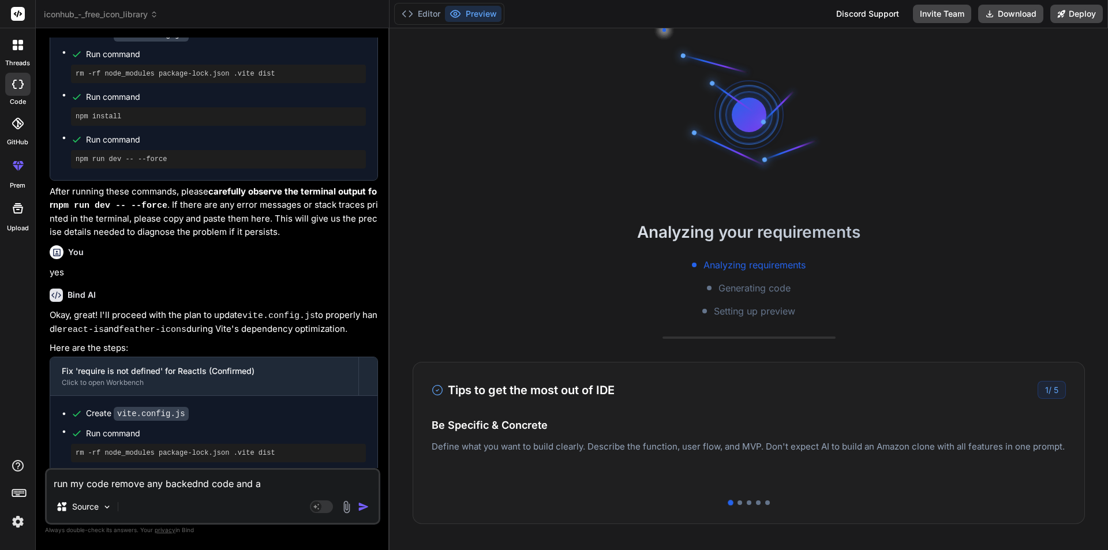
type textarea "x"
type textarea "run my code remove any backednd code and api"
type textarea "x"
type textarea "run my code remove any backednd code and api"
type textarea "x"
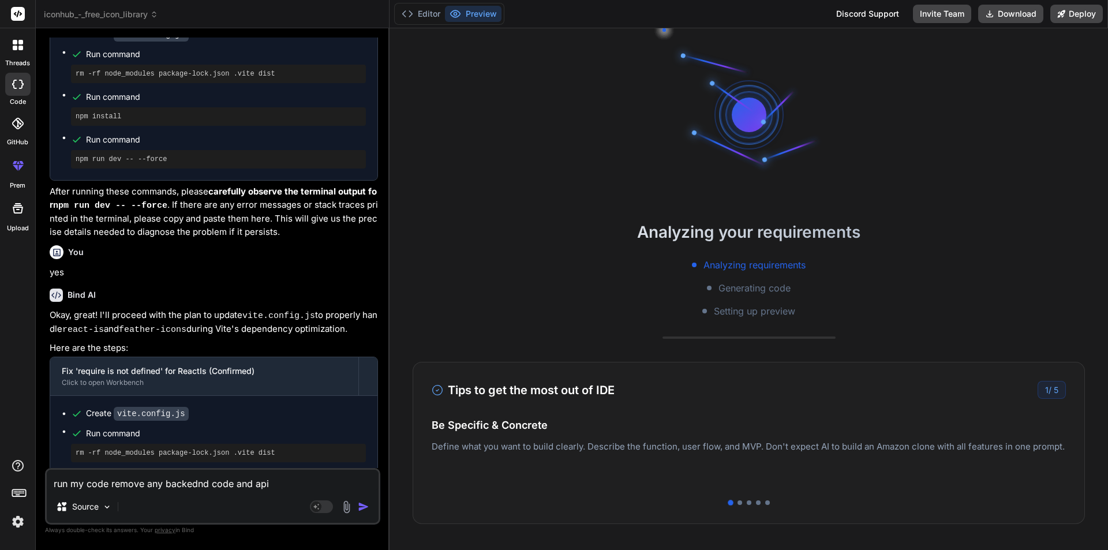
type textarea "run my code remove any backednd code and api j"
type textarea "x"
type textarea "run my code remove any backednd code and api ju"
type textarea "x"
type textarea "run my code remove any backednd code and api jus"
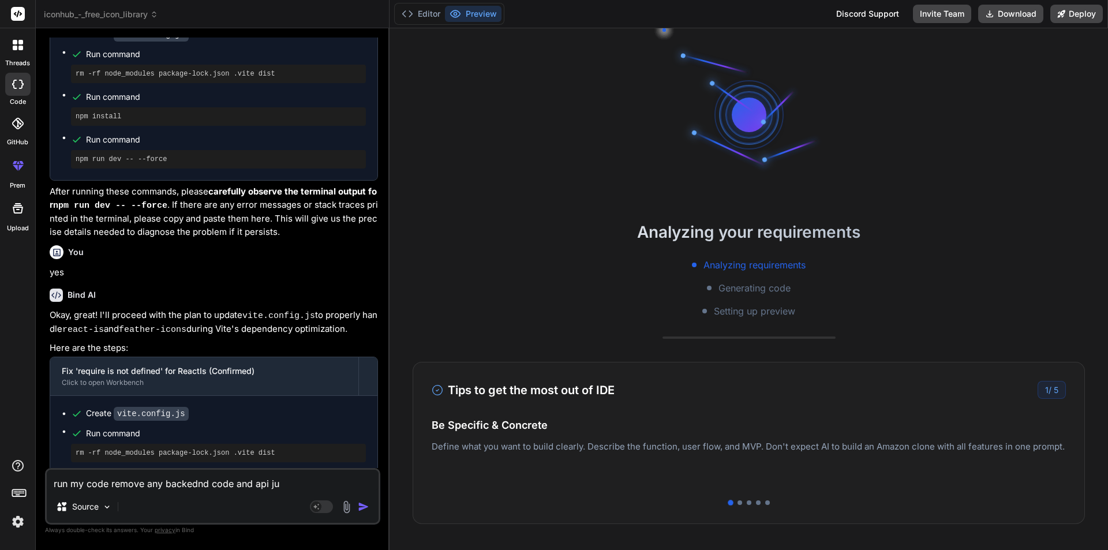
type textarea "x"
type textarea "run my code remove any backednd code and api just"
type textarea "x"
type textarea "run my code remove any backednd code and api just"
type textarea "x"
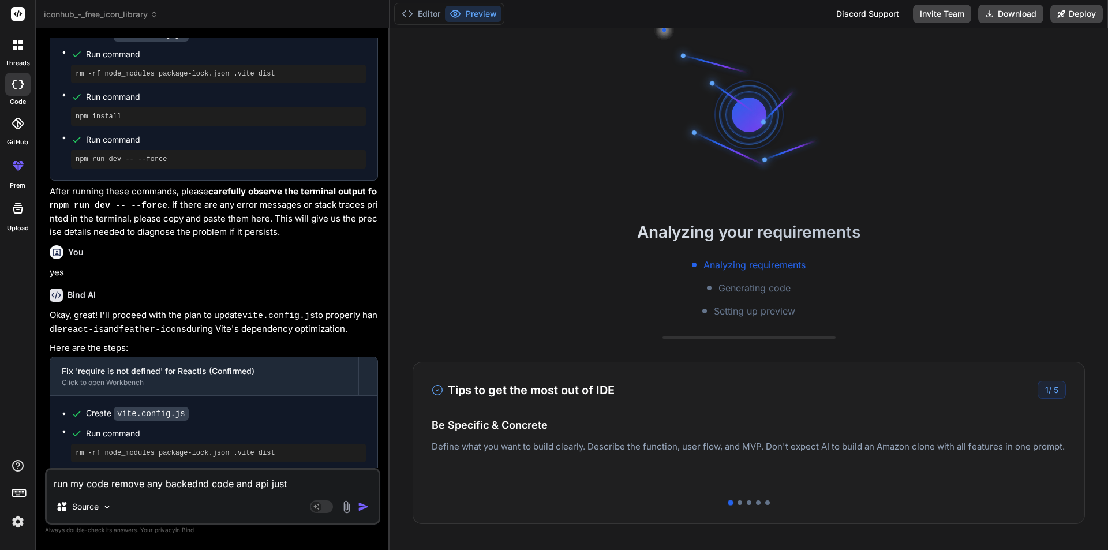
type textarea "run my code remove any backednd code and api just y"
type textarea "x"
type textarea "run my code remove any backednd code and api just ys"
type textarea "x"
type textarea "run my code remove any backednd code and api just y"
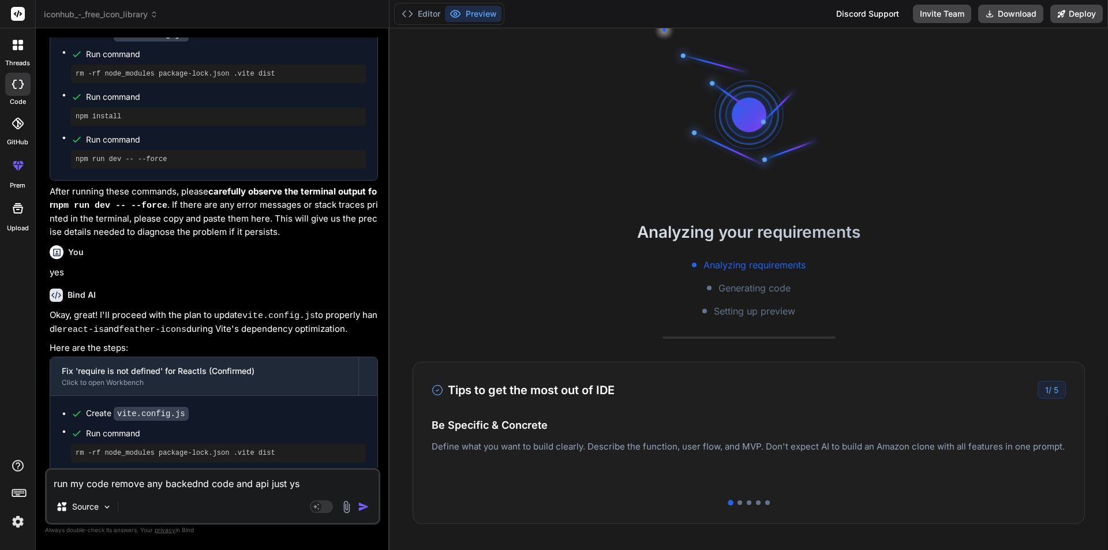
type textarea "x"
type textarea "run my code remove any backednd code and api just yu"
type textarea "x"
type textarea "run my code remove any backednd code and api just yus"
type textarea "x"
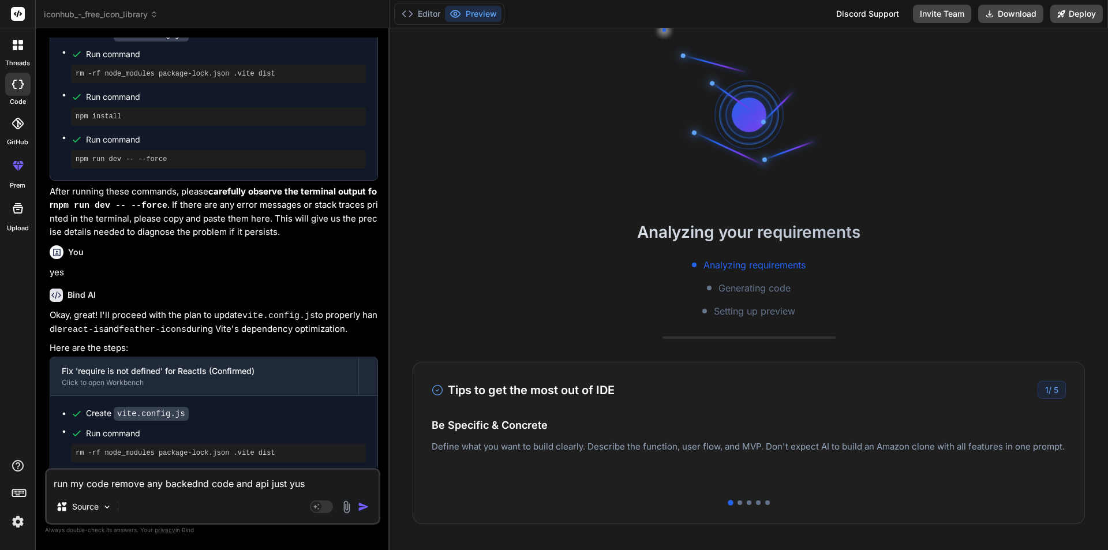
type textarea "run my code remove any backednd code and api just yuse"
type textarea "x"
type textarea "run my code remove any backednd code and api just yuse"
type textarea "x"
type textarea "run my code remove any backednd code and api just yuse r"
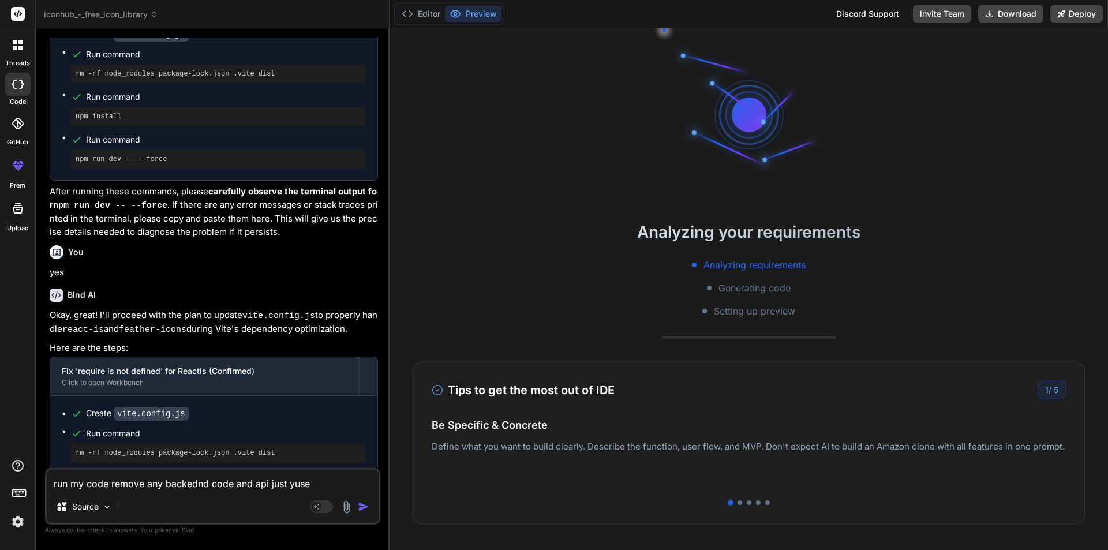
type textarea "x"
type textarea "run my code remove any backednd code and api just yuse re"
type textarea "x"
type textarea "run my code remove any backednd code and api just yuse rea"
type textarea "x"
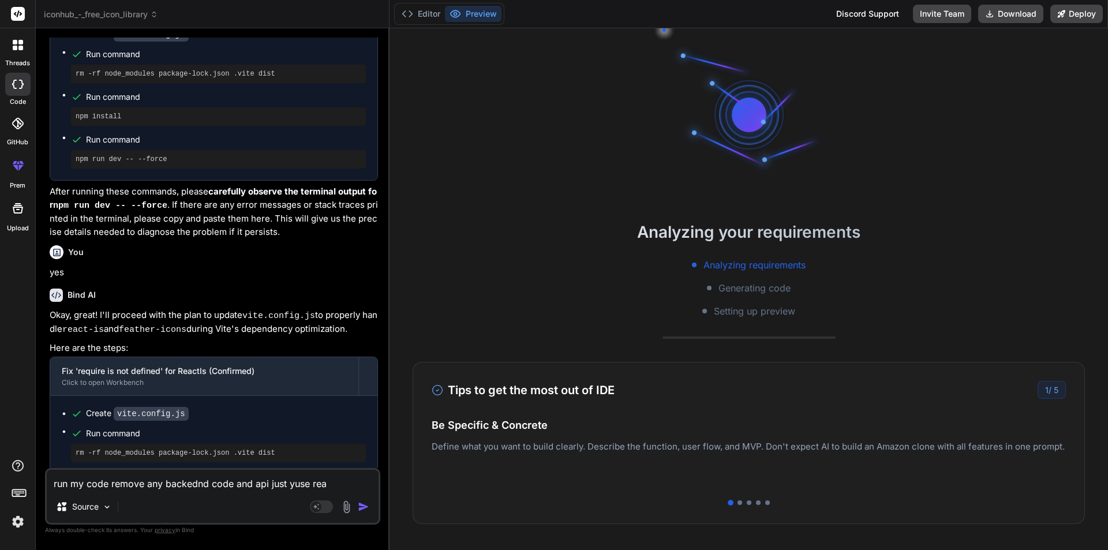
type textarea "run my code remove any backednd code and api just yuse reac"
type textarea "x"
type textarea "run my code remove any backednd code and api just yuse react"
type textarea "x"
type textarea "run my code remove any backednd code and api just yuse react"
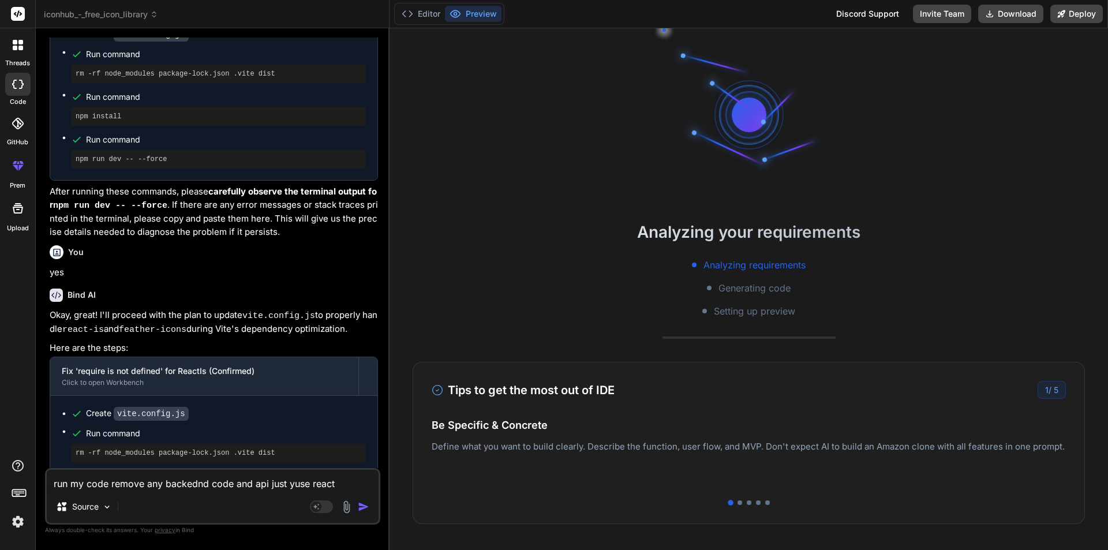
type textarea "x"
type textarea "run my code remove any backednd code and api just yuse react f"
type textarea "x"
type textarea "run my code remove any backednd code and api just yuse react fu"
type textarea "x"
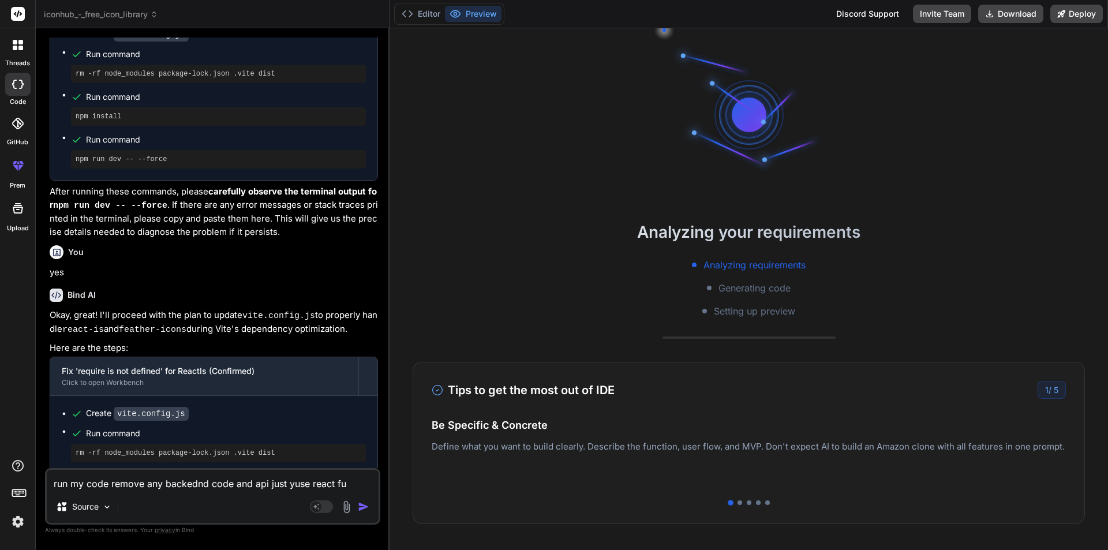
type textarea "run my code remove any backednd code and api just yuse react fur"
type textarea "x"
type textarea "run my code remove any backednd code and api just yuse react furt"
type textarea "x"
type textarea "run my code remove any backednd code and api just yuse react furth"
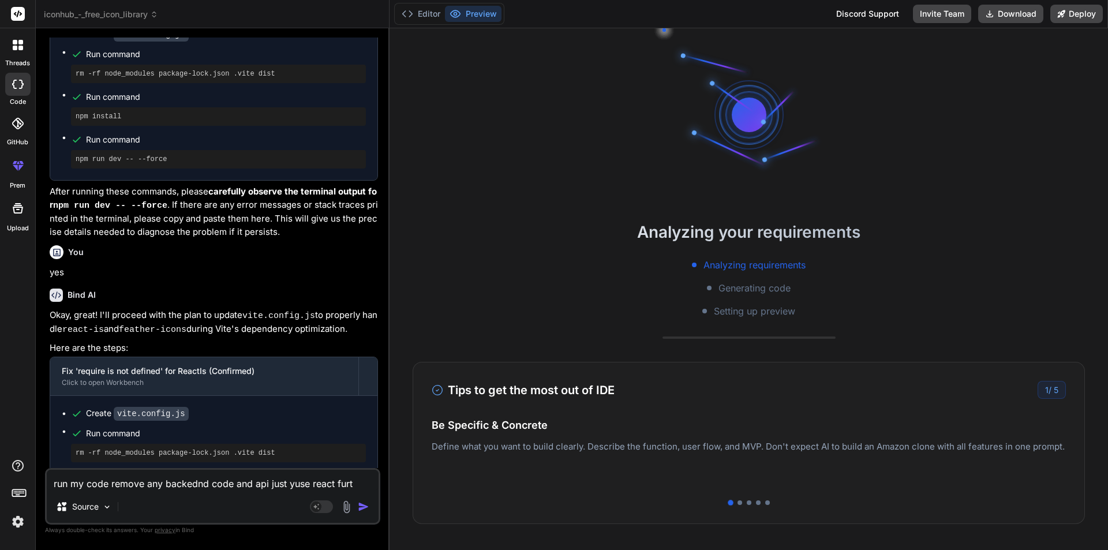
type textarea "x"
type textarea "run my code remove any backednd code and api just yuse react furthe"
type textarea "x"
type textarea "run my code remove any backednd code and api just yuse react further"
type textarea "x"
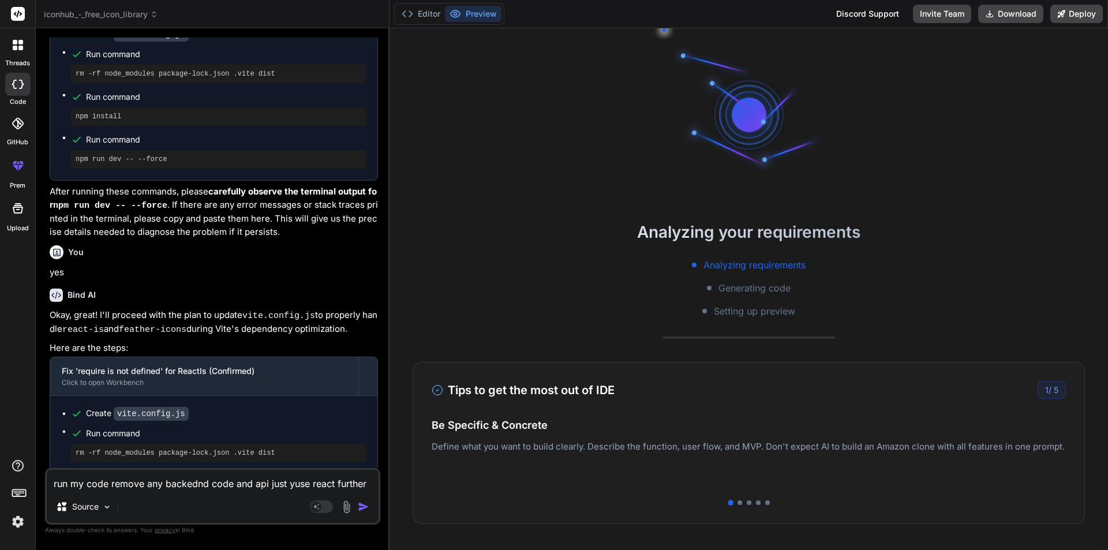
type textarea "run my code remove any backednd code and api just yuse react further"
type textarea "x"
type textarea "run my code remove any backednd code and api just yuse react further"
type textarea "x"
type textarea "run my code remove any backednd code and api just yuse react furthe"
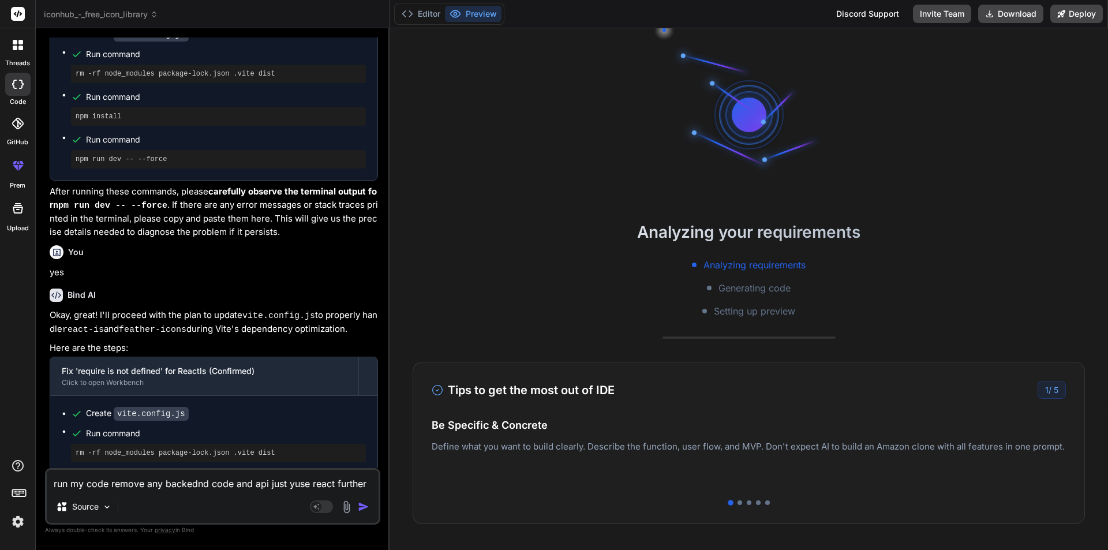
type textarea "x"
type textarea "run my code remove any backednd code and api just yuse react furth"
type textarea "x"
type textarea "run my code remove any backednd code and api just yuse react furt"
type textarea "x"
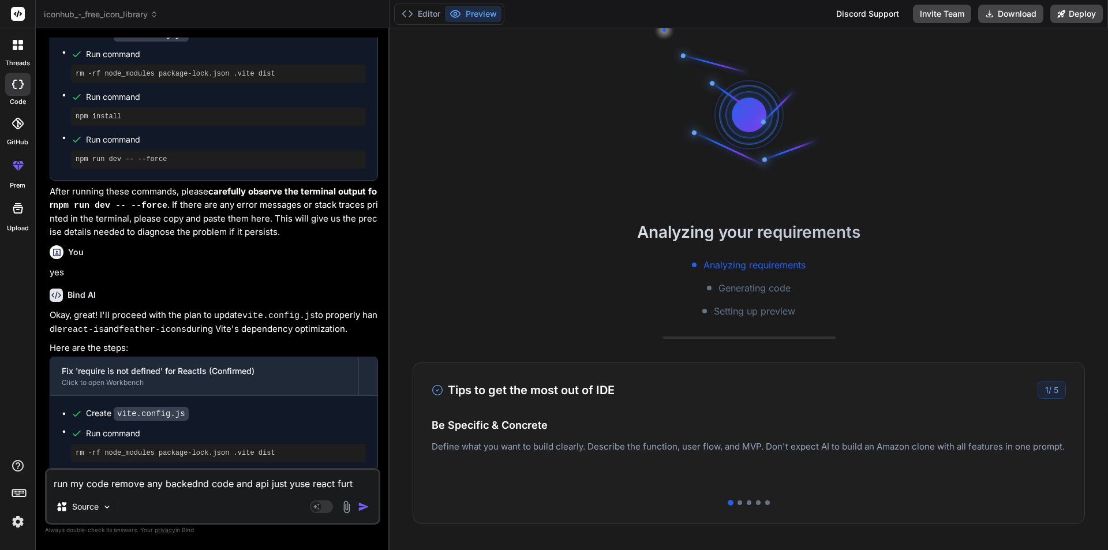
type textarea "run my code remove any backednd code and api just yuse react fur"
type textarea "x"
type textarea "run my code remove any backednd code and api just yuse react fu"
type textarea "x"
type textarea "run my code remove any backednd code and api just yuse react f"
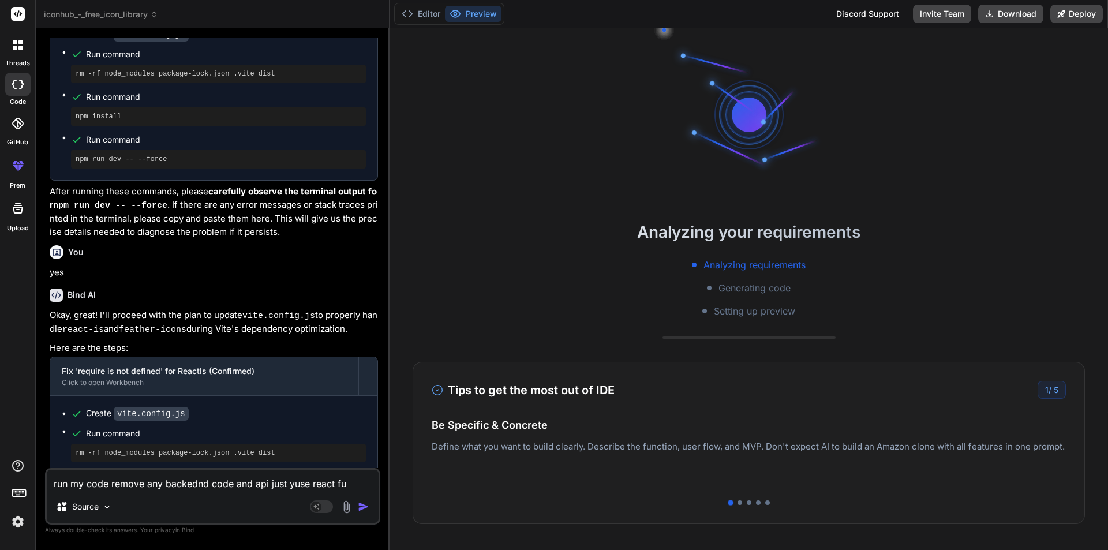
type textarea "x"
type textarea "run my code remove any backednd code and api just yuse react fe"
type textarea "x"
type textarea "run my code remove any backednd code and api just yuse react fea"
type textarea "x"
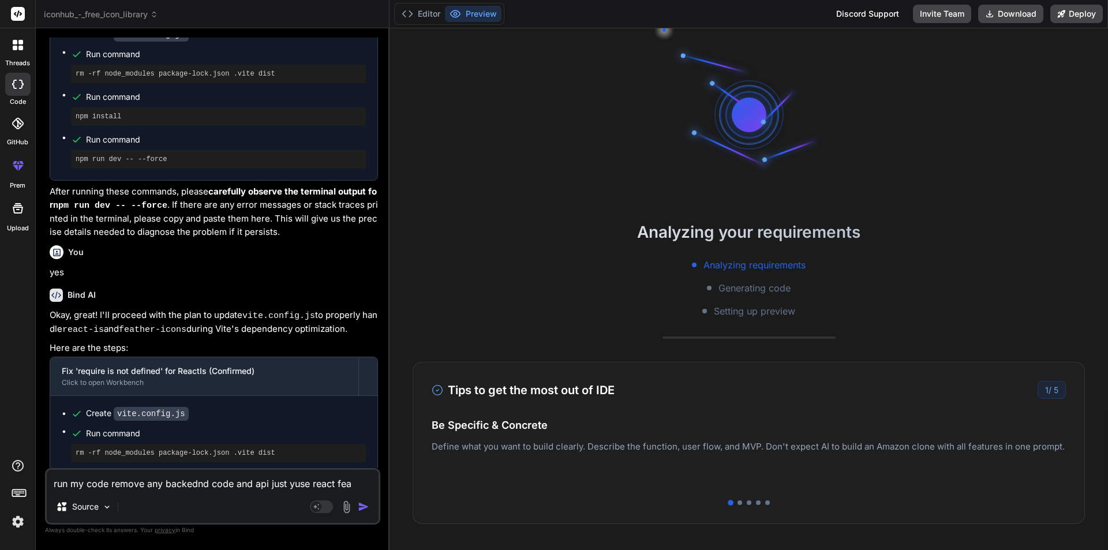
type textarea "run my code remove any backednd code and api just yuse react feat"
type textarea "x"
type textarea "run my code remove any backednd code and api just yuse react feath"
type textarea "x"
type textarea "run my code remove any backednd code and api just yuse react feathu"
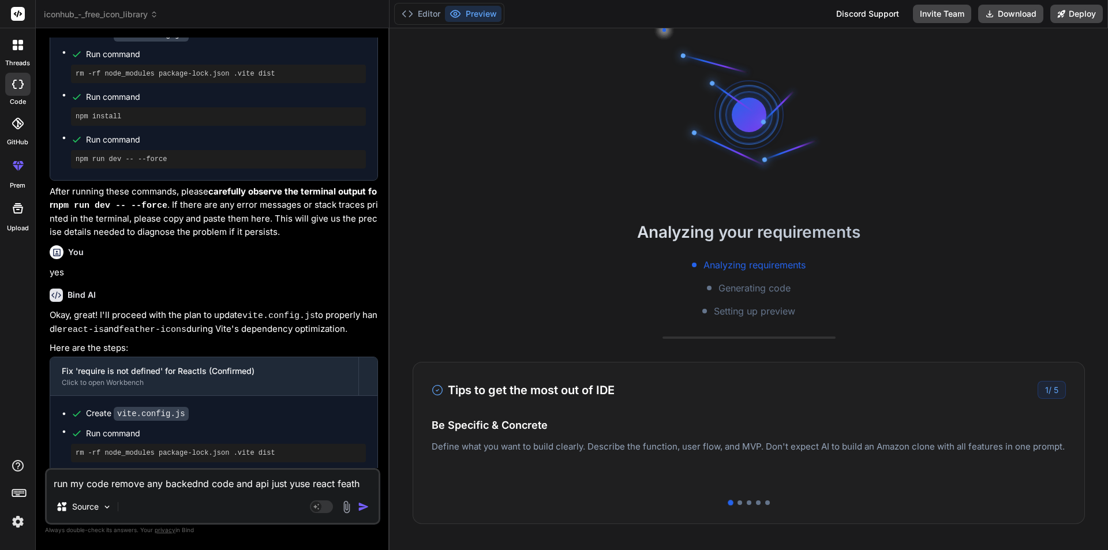
type textarea "x"
type textarea "run my code remove any backednd code and api just yuse react feathur"
type textarea "x"
type textarea "run my code remove any backednd code and api just yuse react feathur"
type textarea "x"
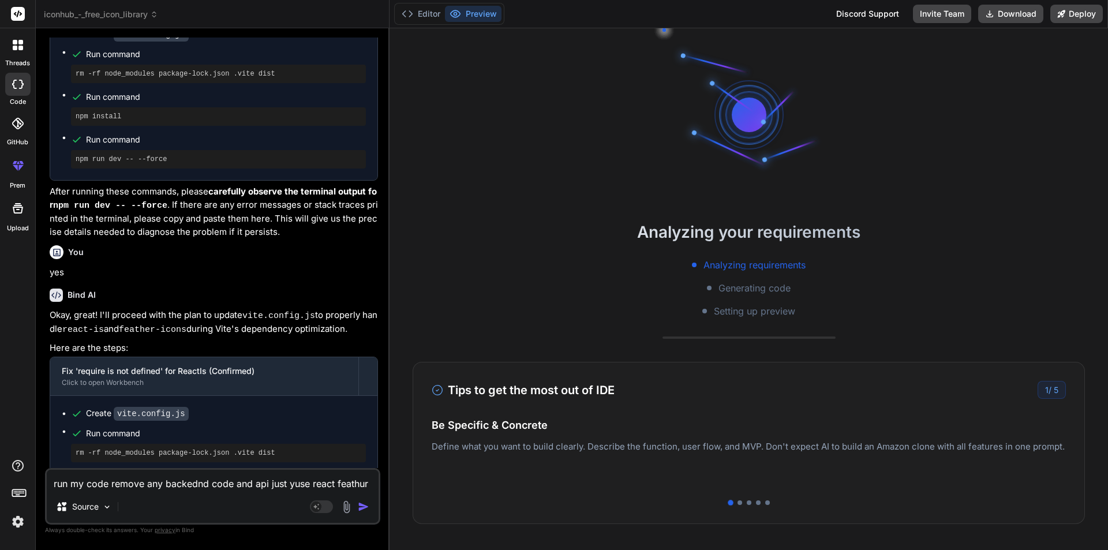
type textarea "run my code remove any backednd code and api just yuse react feathur i"
type textarea "x"
type textarea "run my code remove any backednd code and api just yuse react feathur ic"
type textarea "x"
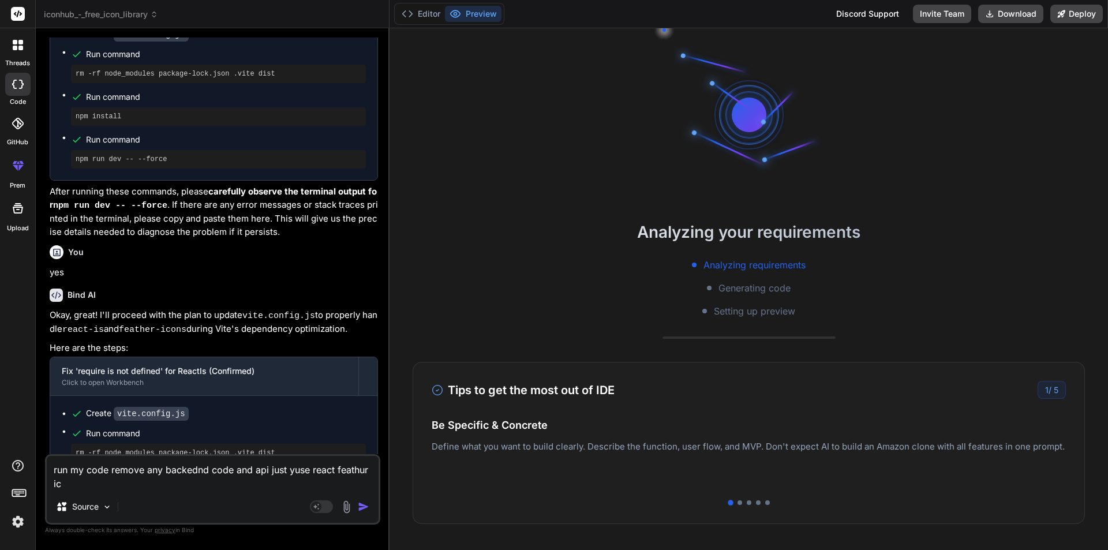
type textarea "run my code remove any backednd code and api just yuse react feathur ico"
type textarea "x"
type textarea "run my code remove any backednd code and api just yuse react feathur icon"
type textarea "x"
type textarea "run my code remove any backednd code and api just yuse react feathur icons"
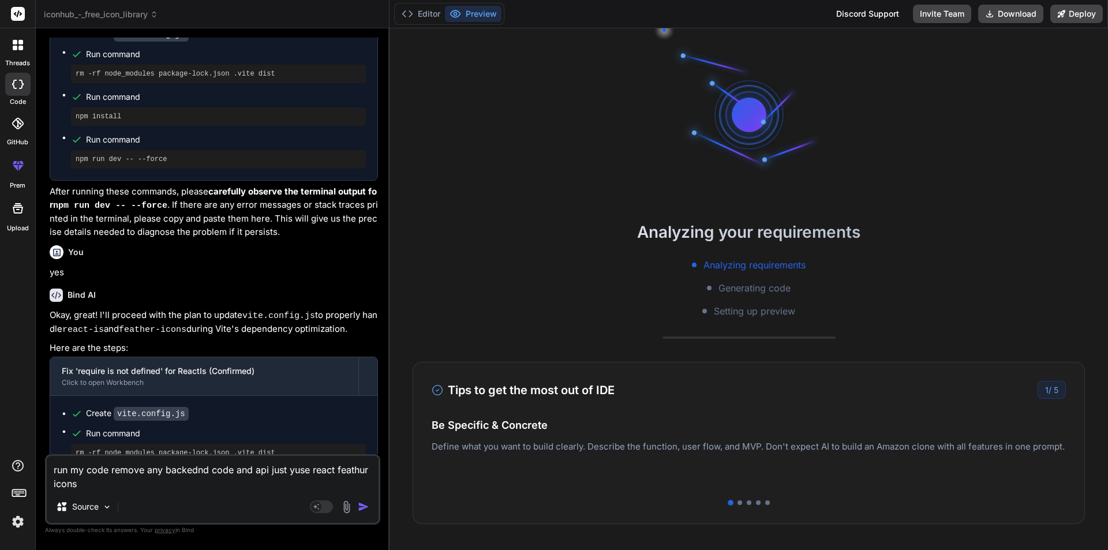
type textarea "x"
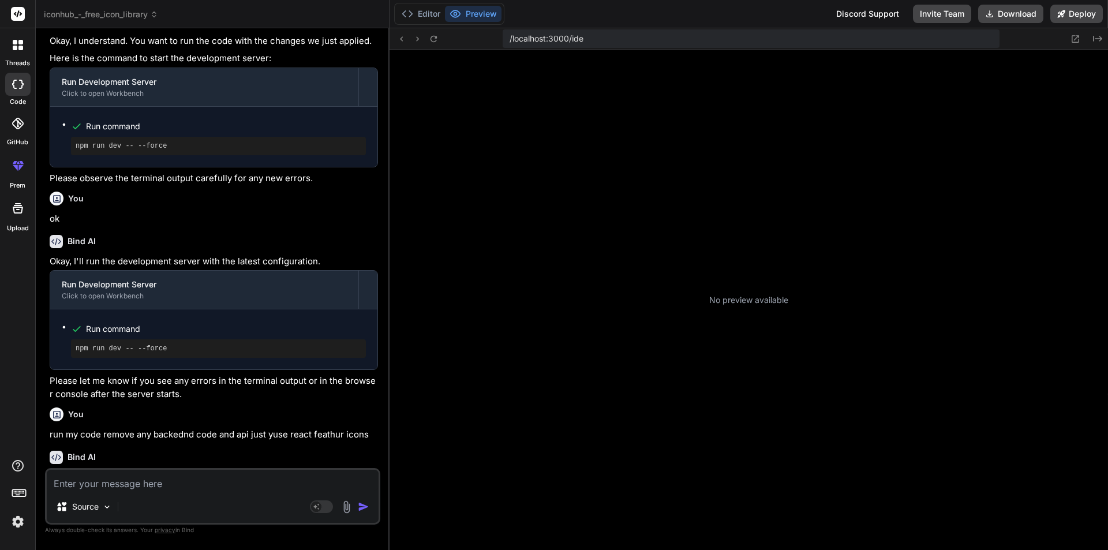
scroll to position [208, 0]
type textarea "x"
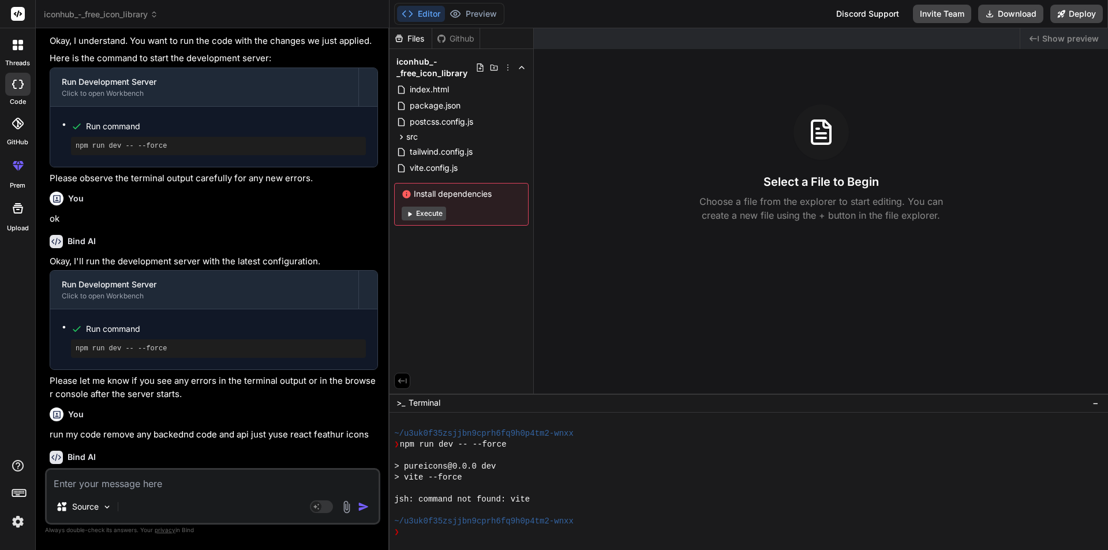
scroll to position [1972, 0]
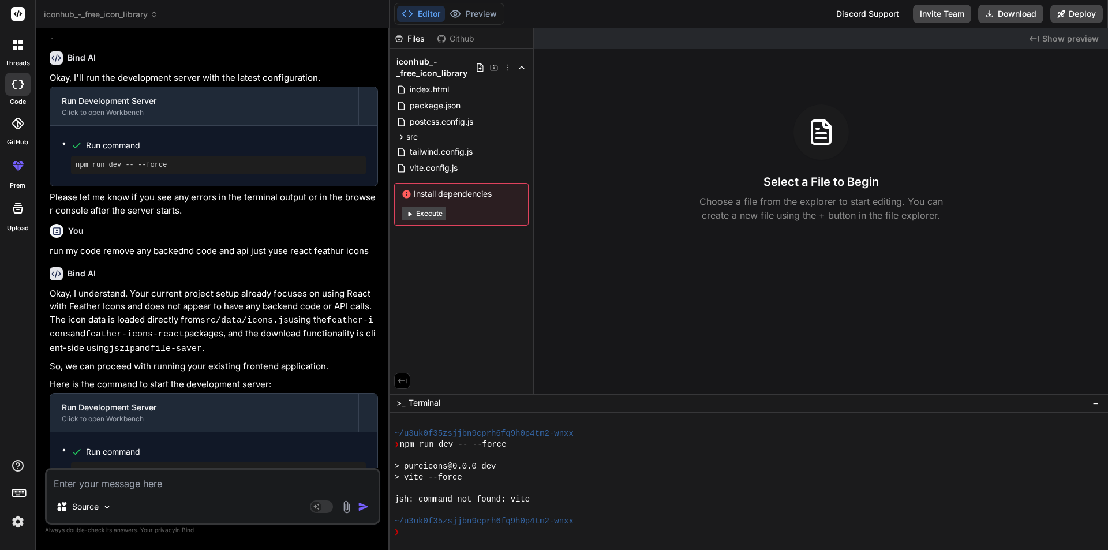
click at [106, 481] on textarea at bounding box center [213, 480] width 332 height 21
type textarea "r"
type textarea "x"
type textarea "ru"
type textarea "x"
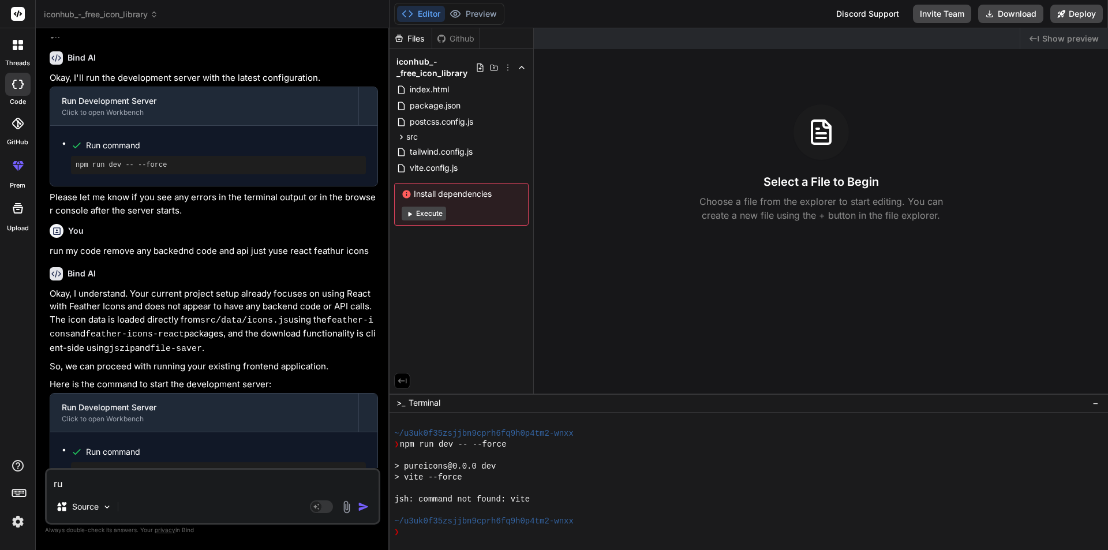
type textarea "run"
type textarea "x"
type textarea "run"
type textarea "x"
type textarea "run m"
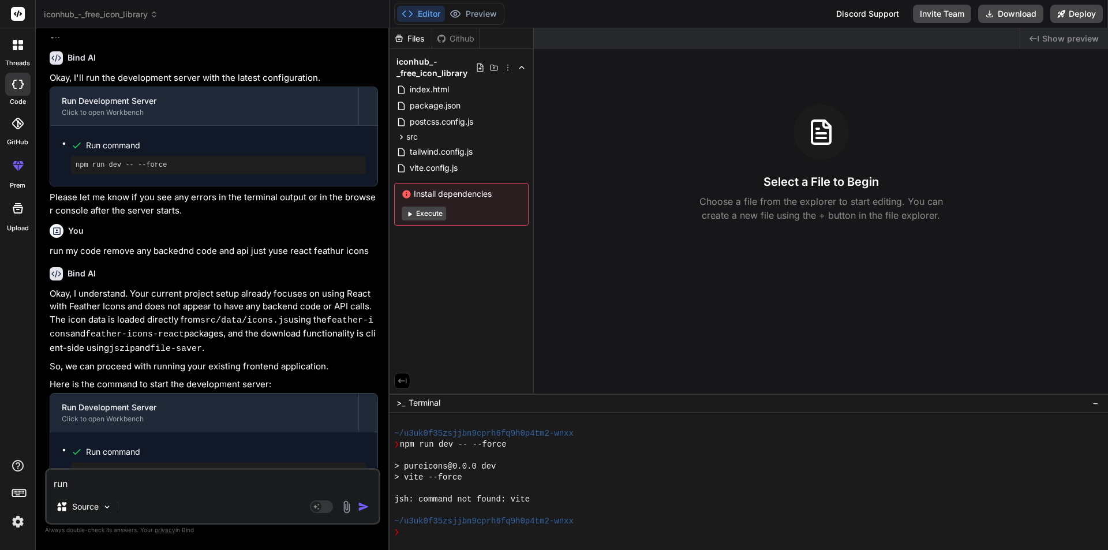
type textarea "x"
type textarea "run my"
type textarea "x"
type textarea "run my"
type textarea "x"
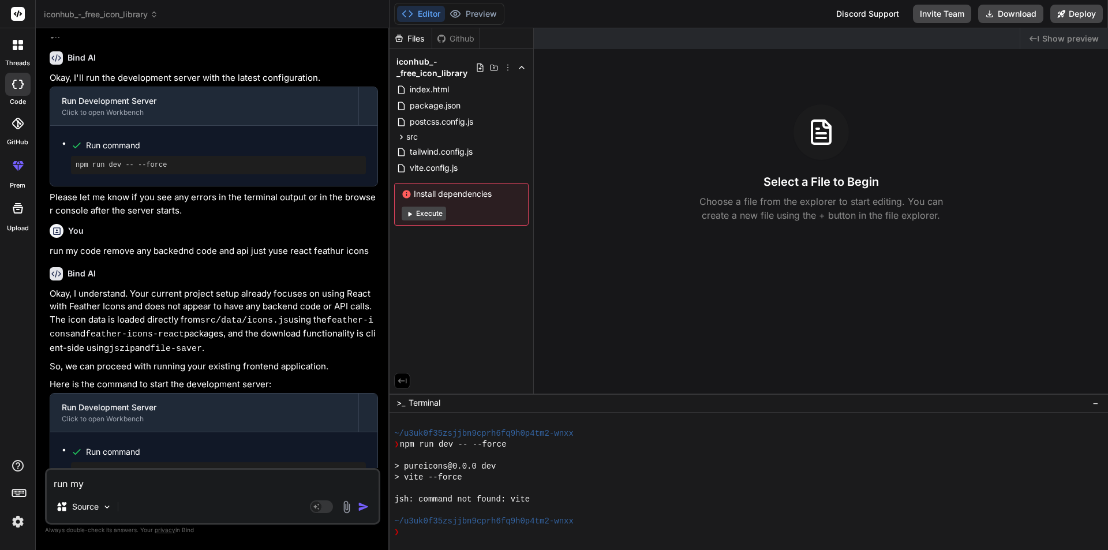
type textarea "run my a"
type textarea "x"
type textarea "run my ap"
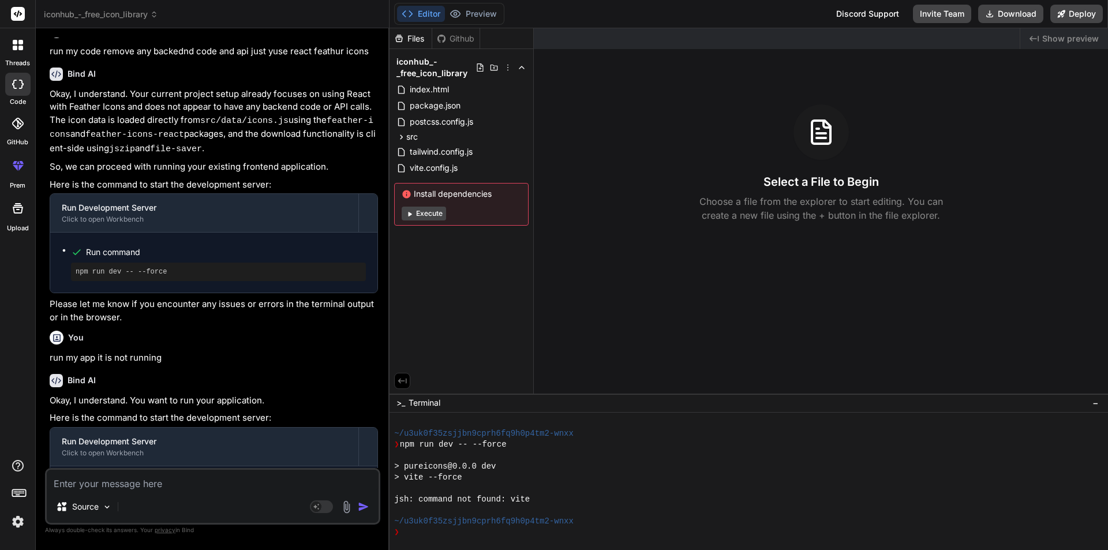
scroll to position [2205, 0]
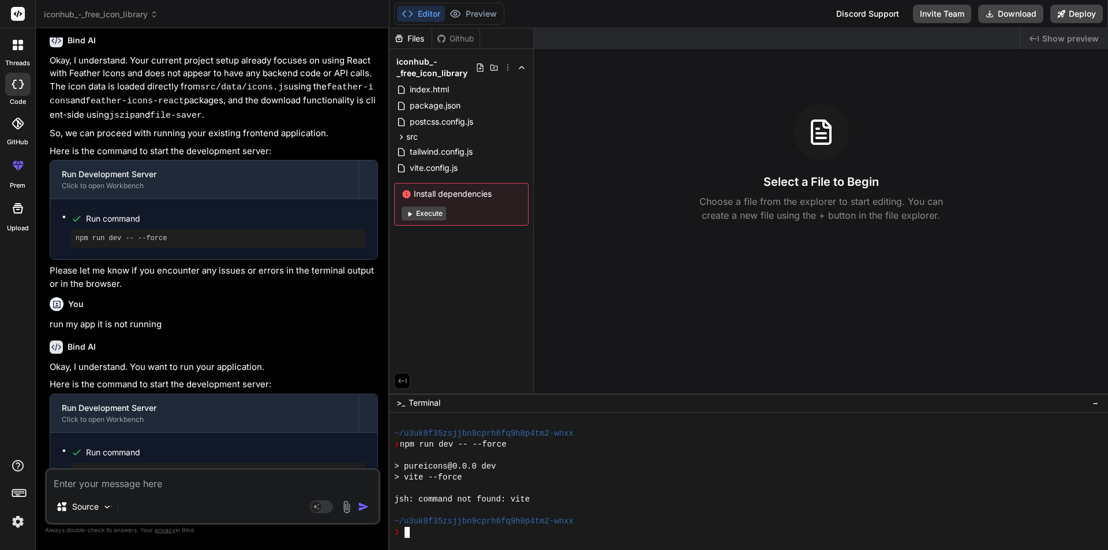
click at [427, 530] on div "❯" at bounding box center [743, 532] width 698 height 11
click at [90, 483] on textarea at bounding box center [213, 480] width 332 height 21
paste textarea "-/u3uk0f35z3jjbn9cprh6fq9h0p4tm2-wnxx npm run dev > pureicons@0.0.0 dev > vite …"
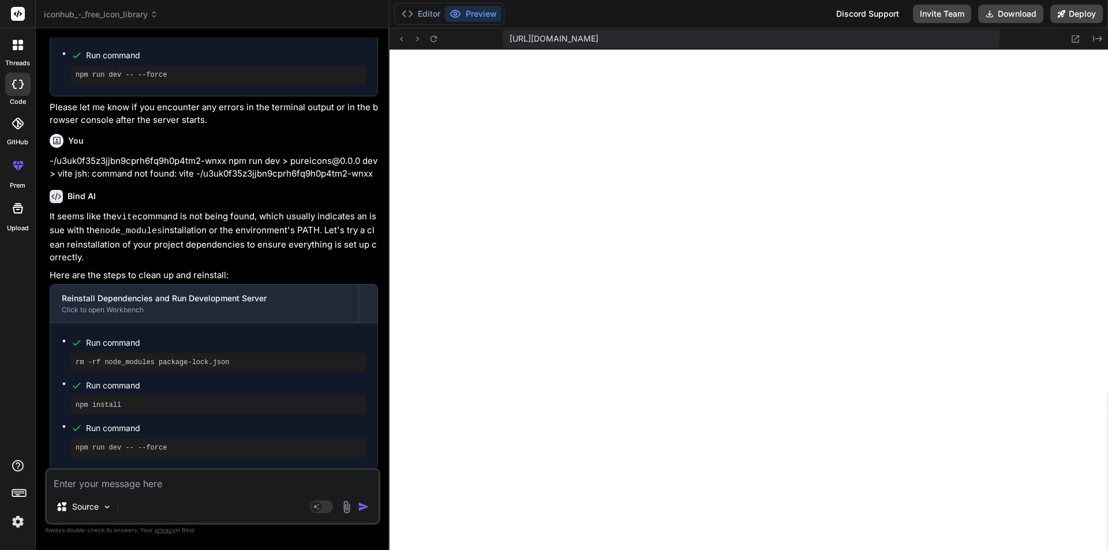
scroll to position [910, 0]
click at [1009, 17] on button "Download" at bounding box center [1010, 14] width 65 height 18
click at [10, 516] on img at bounding box center [18, 522] width 20 height 20
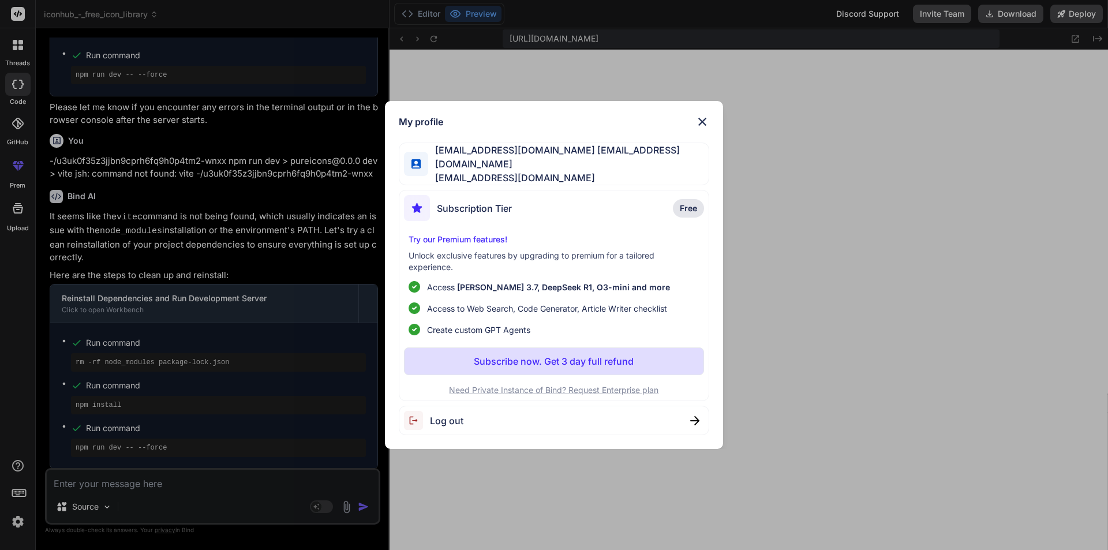
click at [461, 423] on span "Log out" at bounding box center [446, 421] width 33 height 14
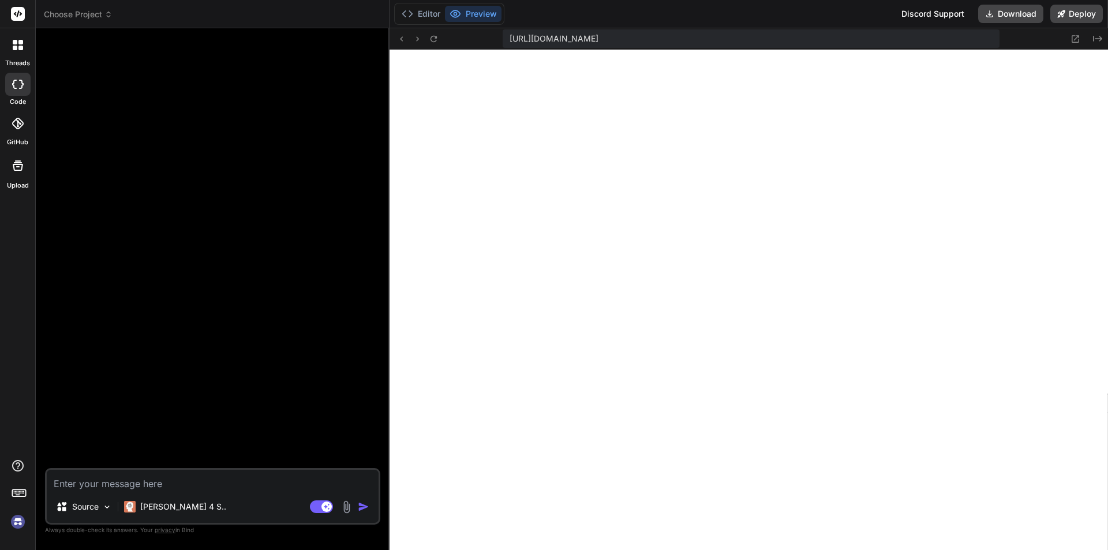
scroll to position [975, 0]
